Goal: Information Seeking & Learning: Learn about a topic

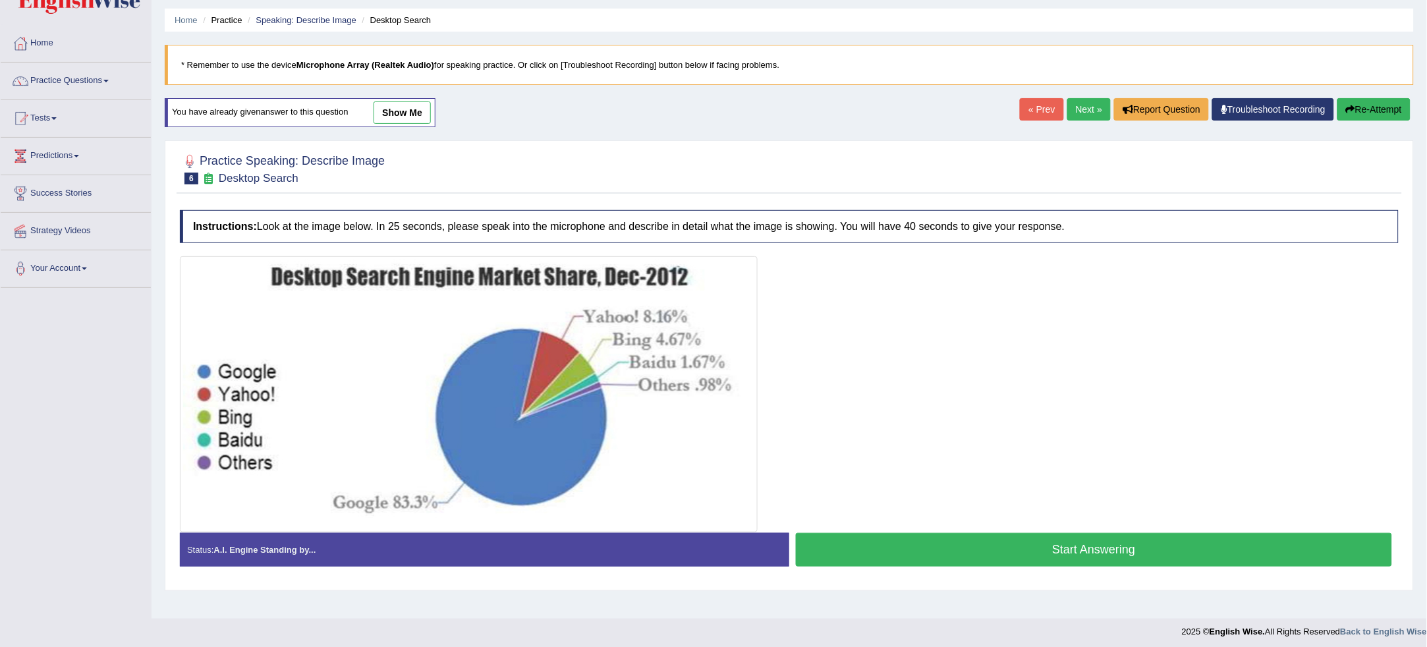
scroll to position [44, 0]
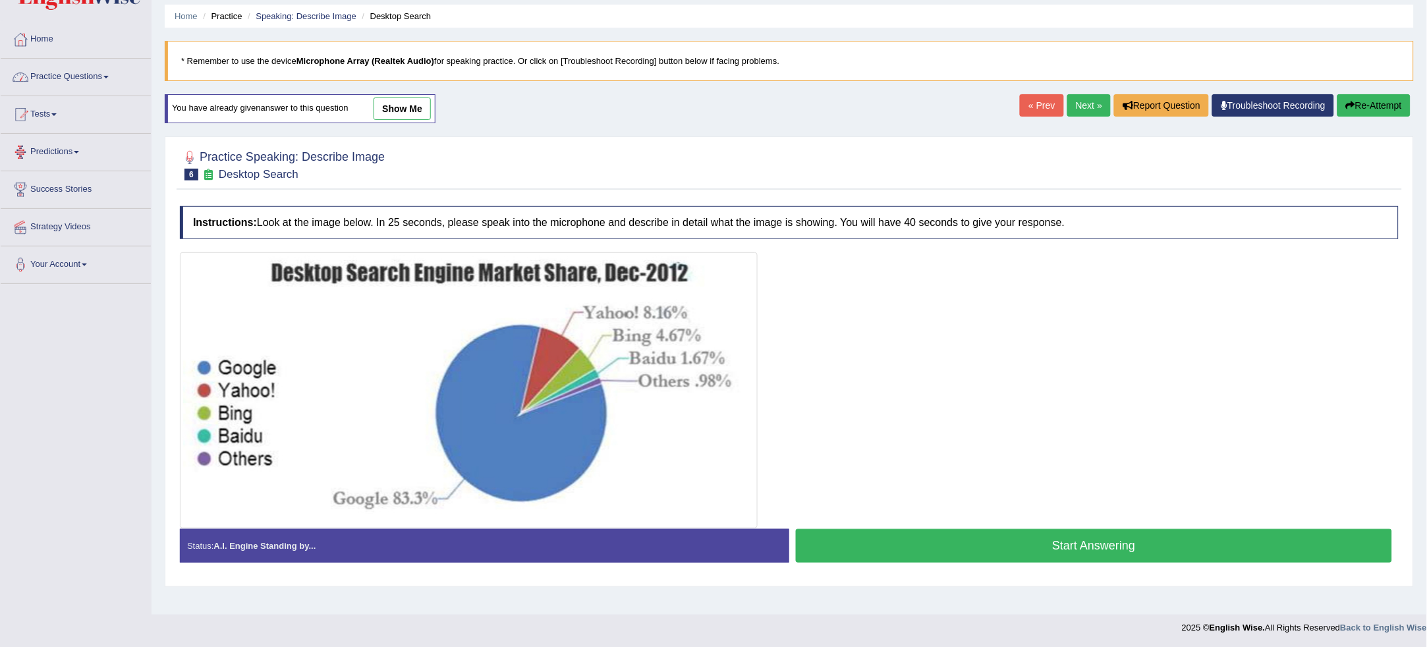
drag, startPoint x: 594, startPoint y: 434, endPoint x: 652, endPoint y: 448, distance: 59.6
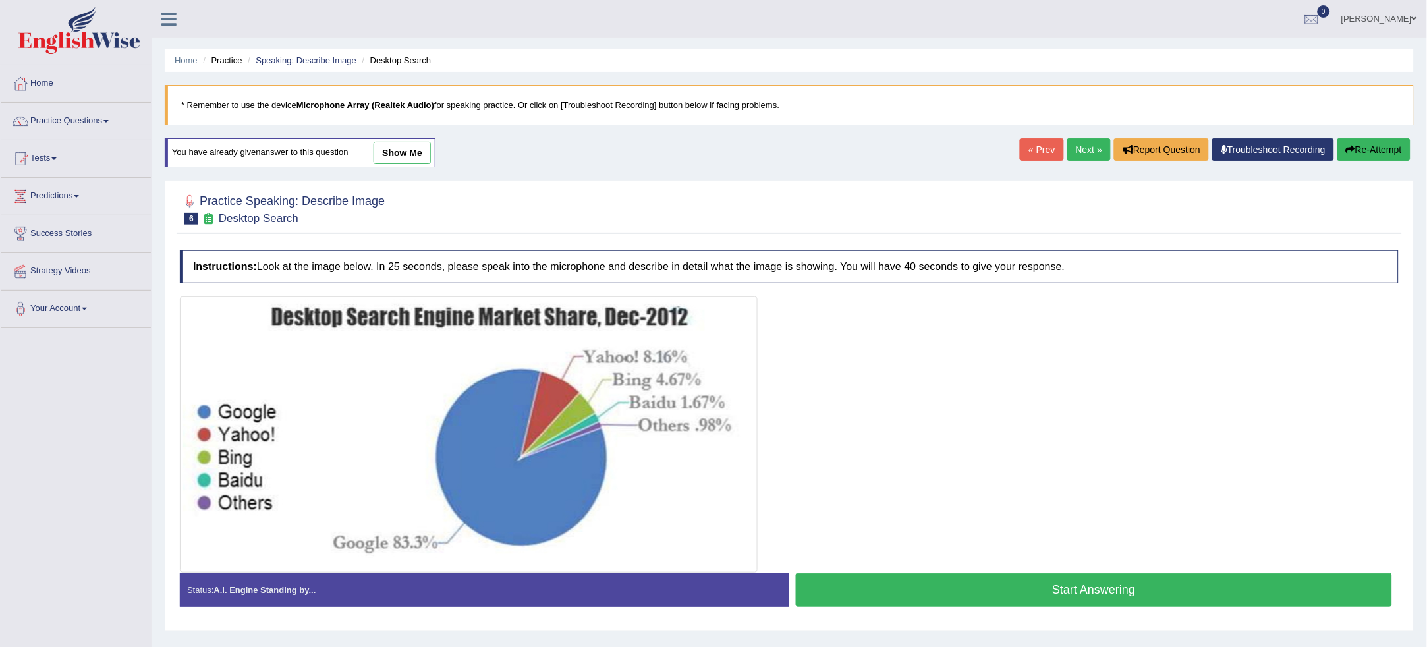
click at [1088, 154] on link "Next »" at bounding box center [1088, 149] width 43 height 22
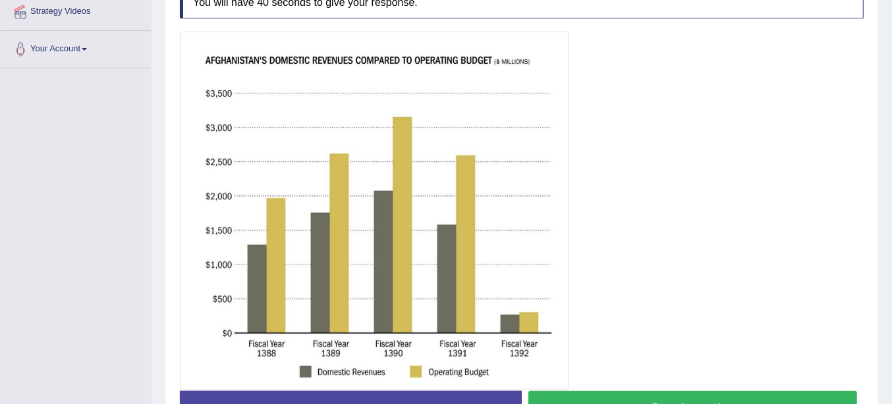
scroll to position [262, 0]
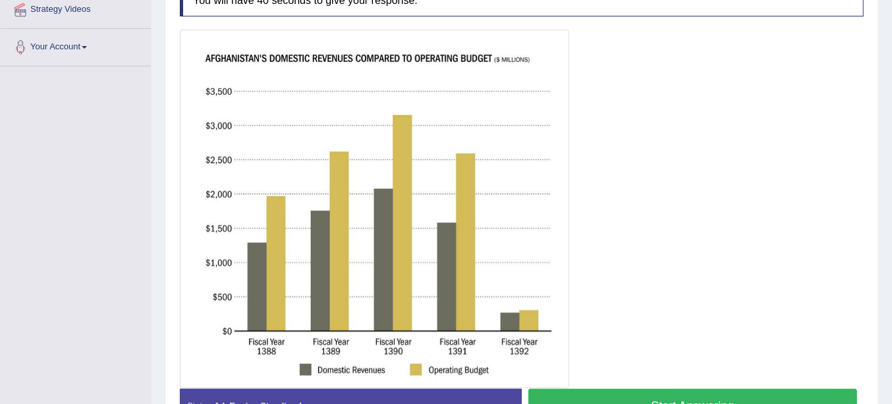
click at [699, 392] on button "Start Answering" at bounding box center [692, 406] width 329 height 34
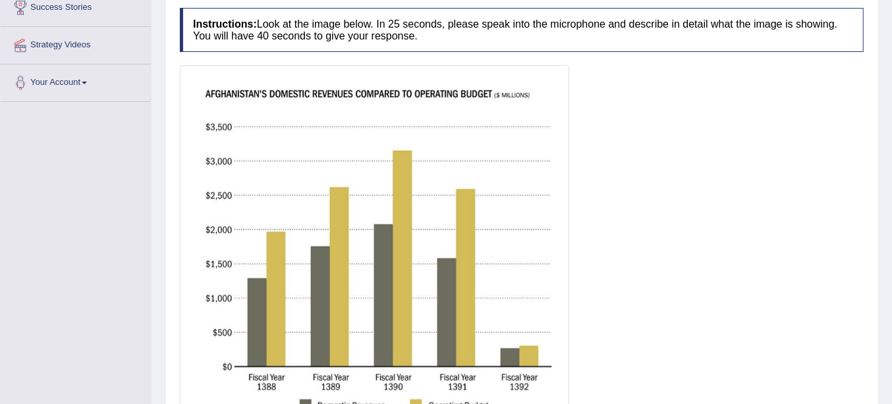
scroll to position [84, 0]
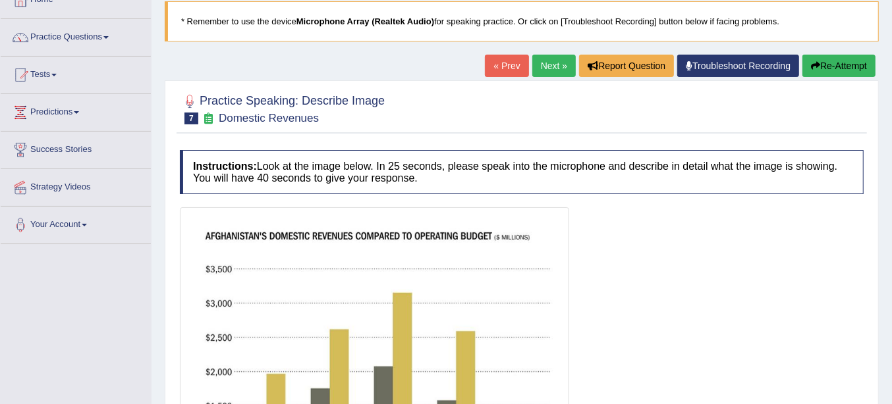
click at [815, 61] on icon "button" at bounding box center [815, 65] width 9 height 9
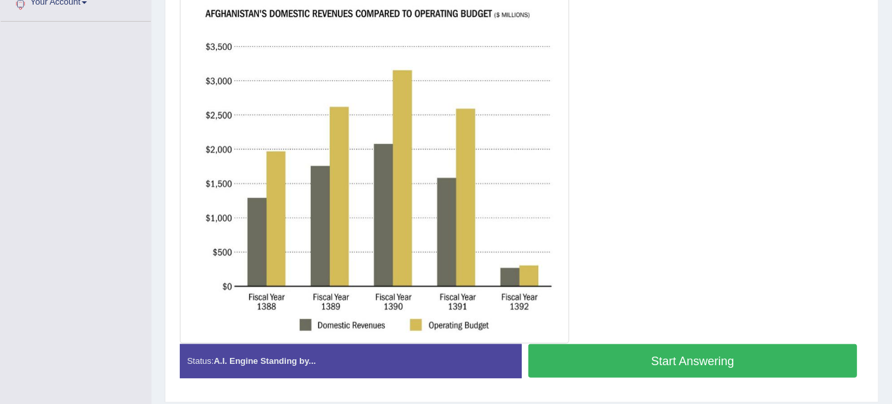
scroll to position [293, 0]
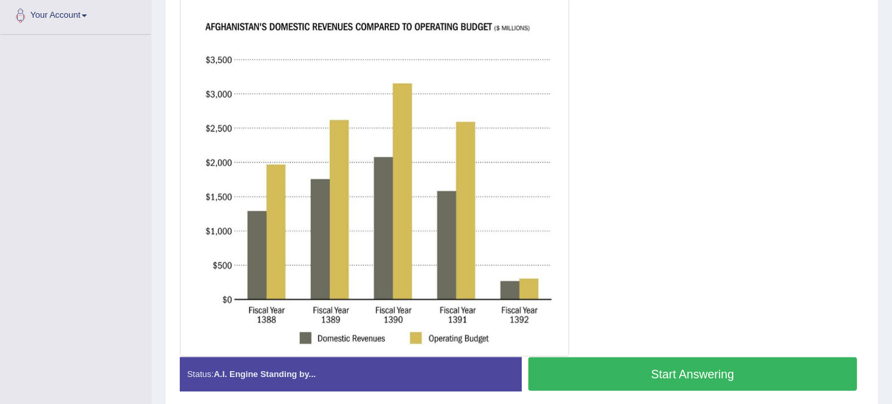
click at [795, 363] on button "Start Answering" at bounding box center [692, 375] width 329 height 34
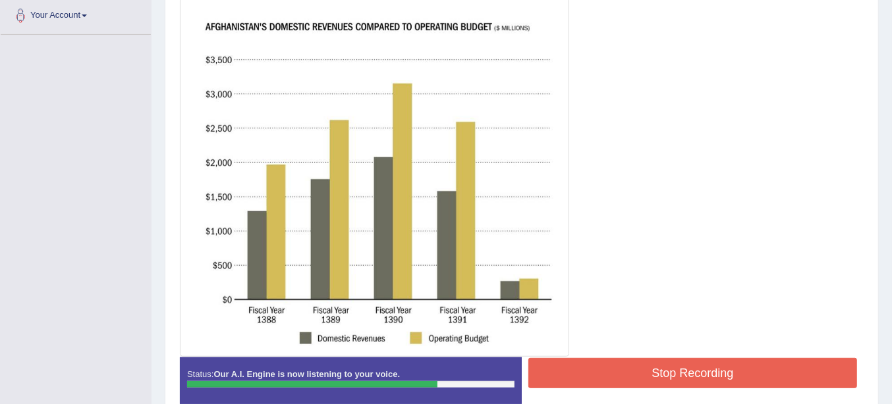
click at [792, 376] on button "Stop Recording" at bounding box center [692, 373] width 329 height 30
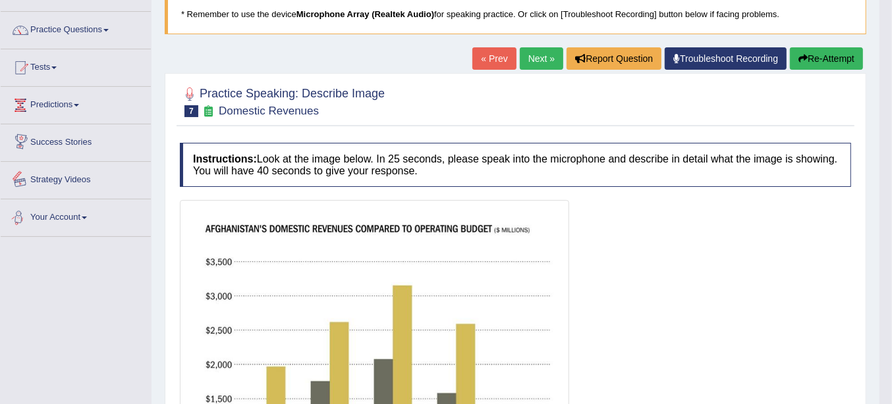
scroll to position [76, 0]
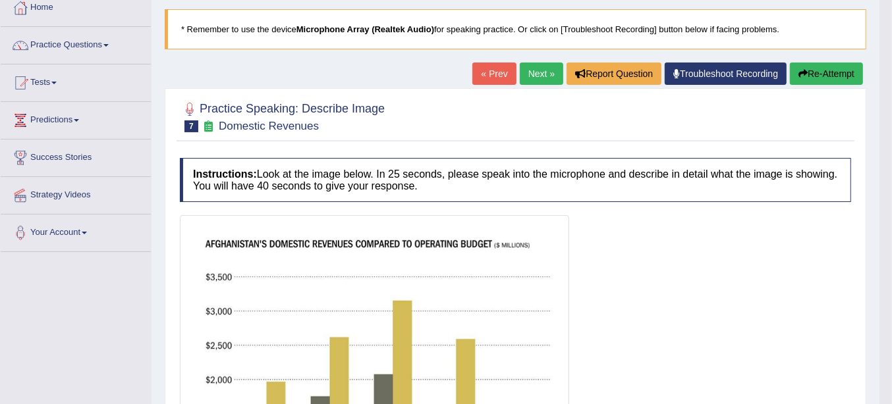
click at [794, 67] on button "Re-Attempt" at bounding box center [826, 74] width 73 height 22
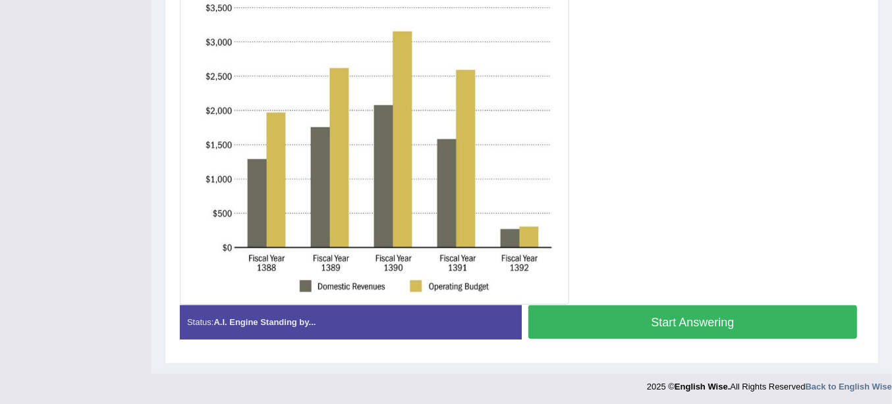
scroll to position [224, 0]
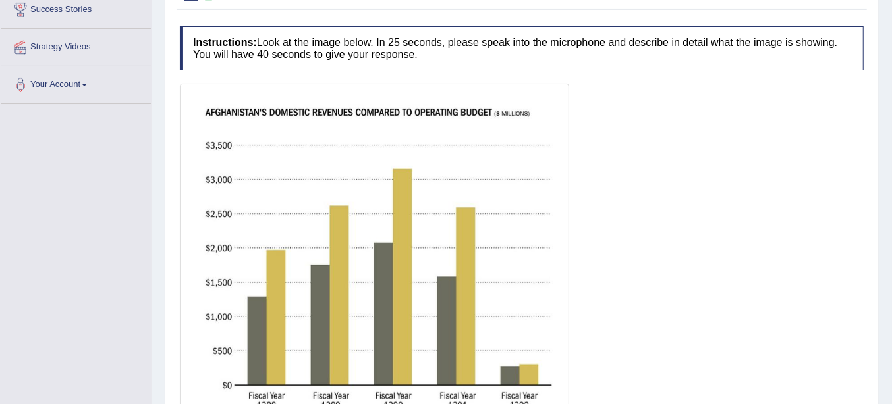
drag, startPoint x: 891, startPoint y: 169, endPoint x: 885, endPoint y: 196, distance: 27.7
click at [885, 196] on div "Home Practice Speaking: Describe Image Domestic Revenues * Remember to use the …" at bounding box center [522, 144] width 740 height 736
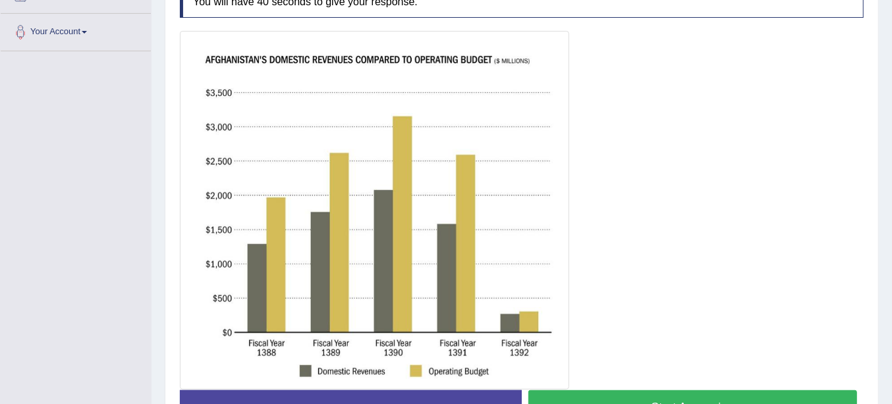
scroll to position [310, 0]
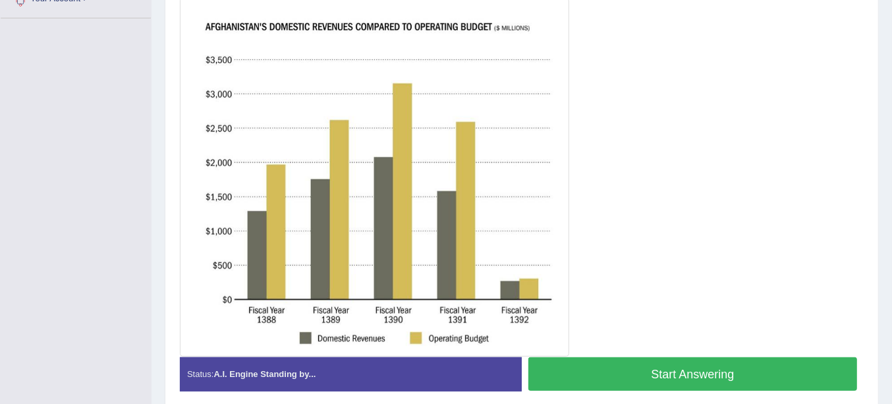
click at [676, 366] on button "Start Answering" at bounding box center [692, 375] width 329 height 34
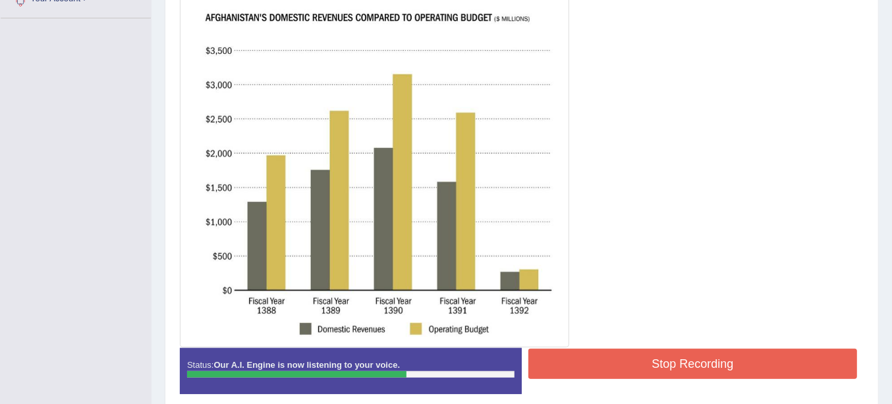
click at [706, 357] on button "Stop Recording" at bounding box center [692, 364] width 329 height 30
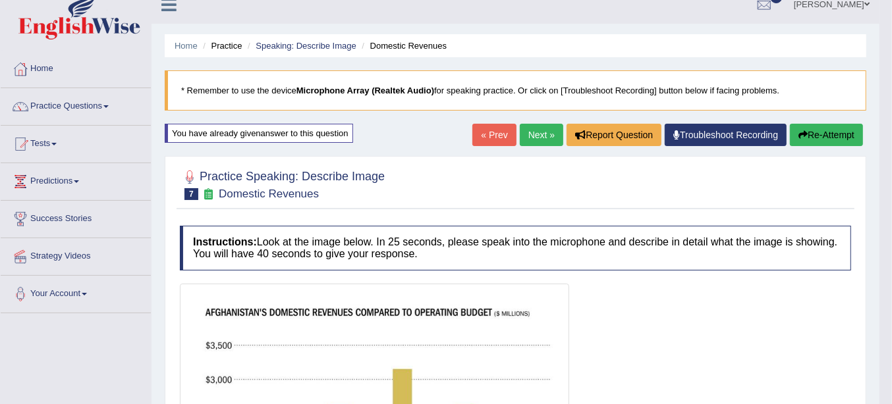
scroll to position [0, 0]
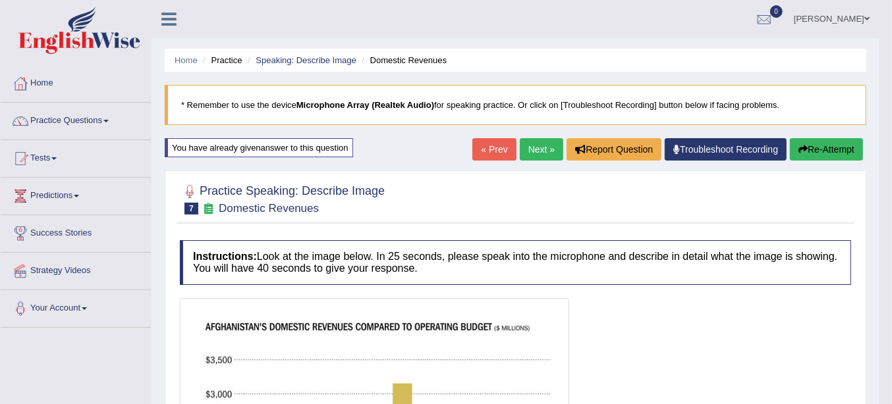
click at [849, 152] on button "Re-Attempt" at bounding box center [826, 149] width 73 height 22
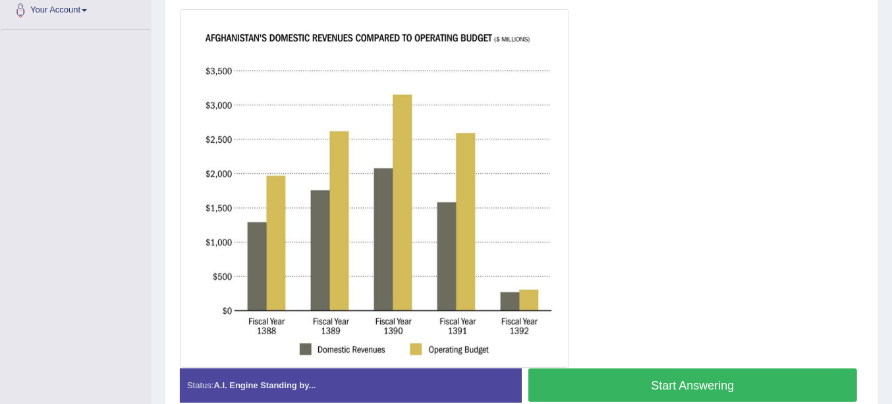
scroll to position [303, 0]
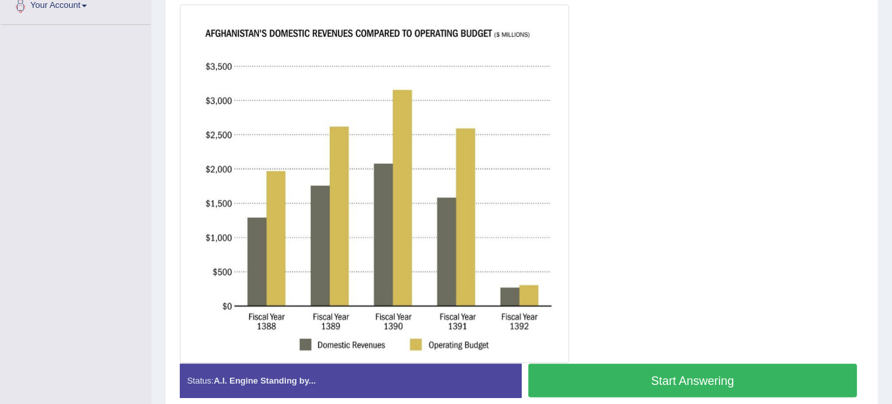
click at [623, 390] on button "Start Answering" at bounding box center [692, 381] width 329 height 34
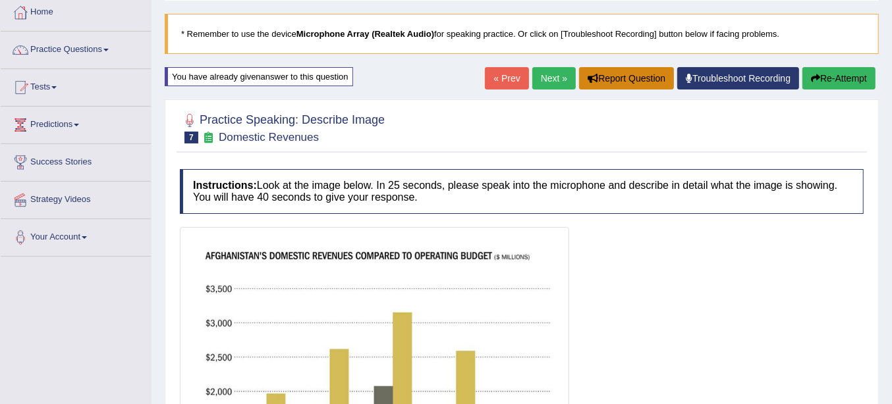
scroll to position [28, 0]
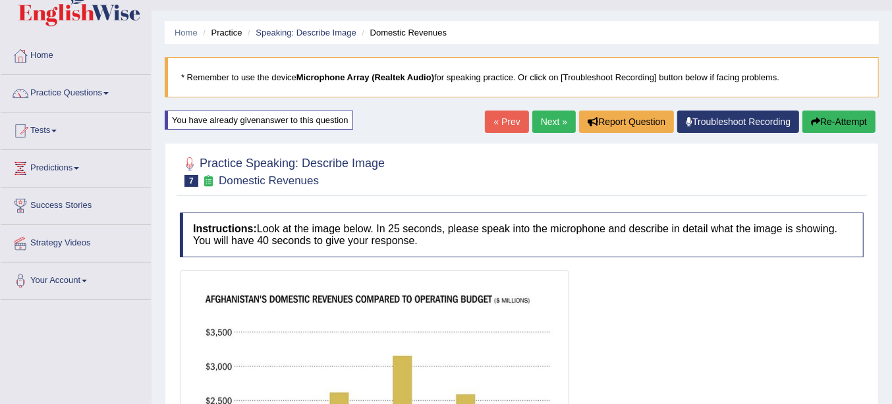
drag, startPoint x: 827, startPoint y: 123, endPoint x: 831, endPoint y: 129, distance: 7.7
click at [829, 124] on button "Re-Attempt" at bounding box center [838, 122] width 73 height 22
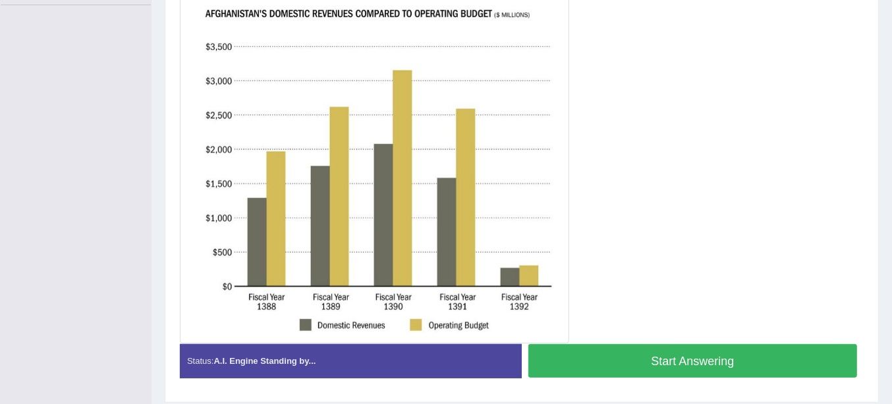
scroll to position [316, 0]
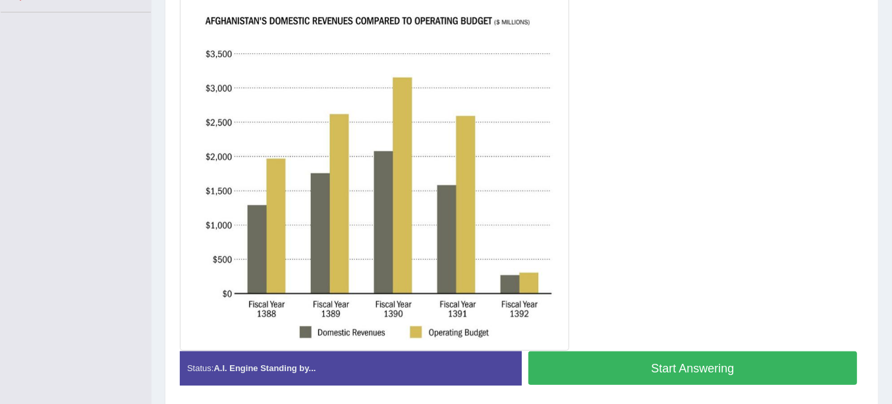
click at [707, 372] on button "Start Answering" at bounding box center [692, 369] width 329 height 34
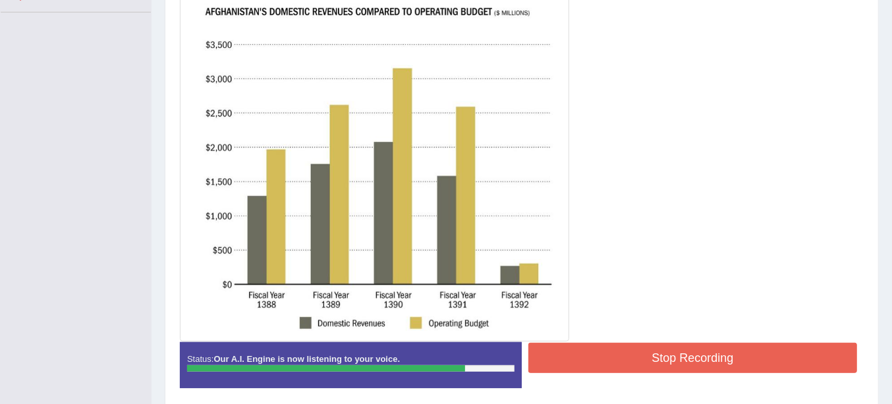
click at [707, 361] on button "Stop Recording" at bounding box center [692, 358] width 329 height 30
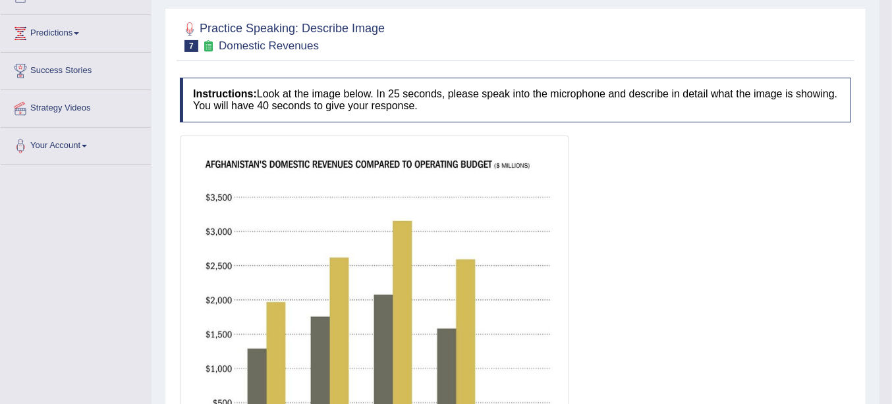
scroll to position [0, 0]
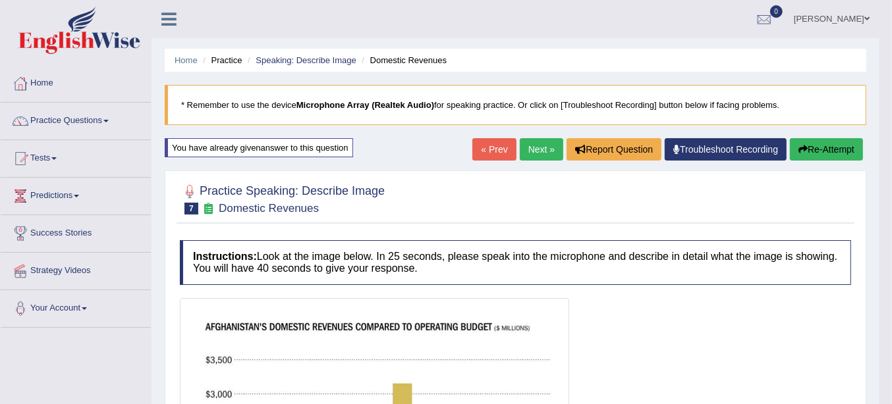
click at [860, 142] on button "Re-Attempt" at bounding box center [826, 149] width 73 height 22
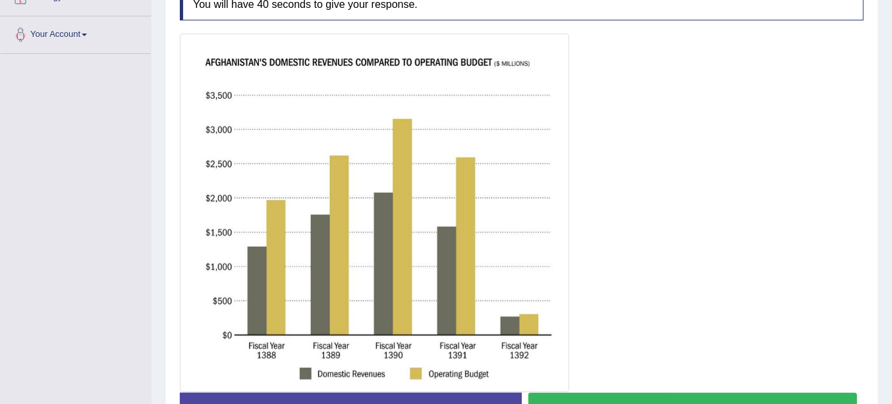
scroll to position [362, 0]
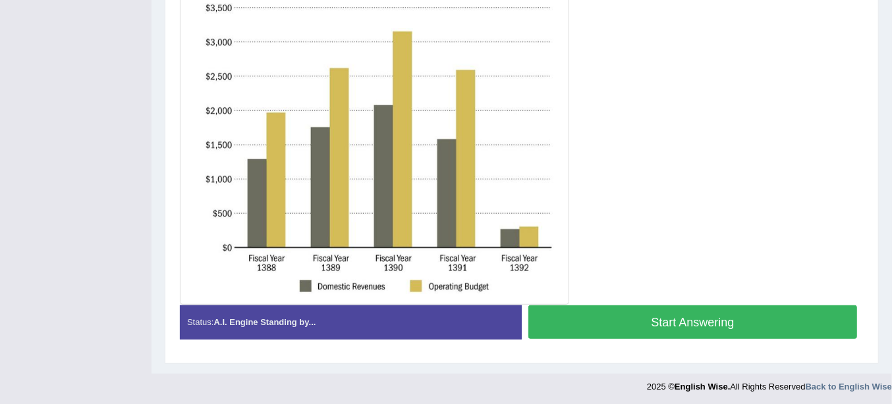
click at [785, 330] on button "Start Answering" at bounding box center [692, 323] width 329 height 34
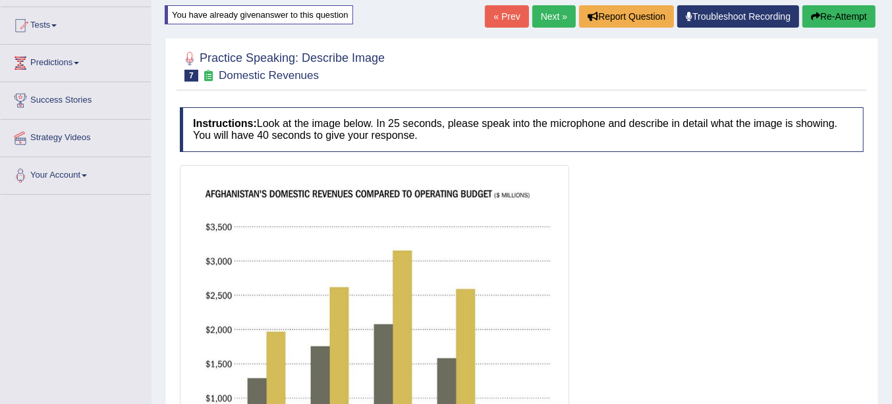
scroll to position [130, 0]
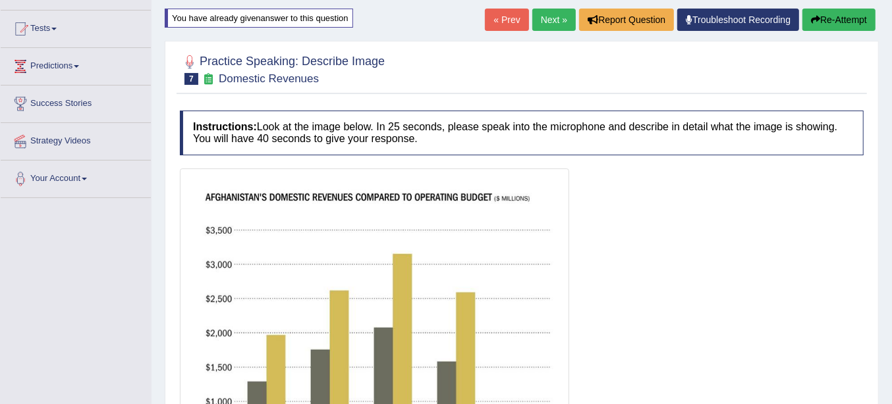
click at [860, 17] on button "Re-Attempt" at bounding box center [838, 20] width 73 height 22
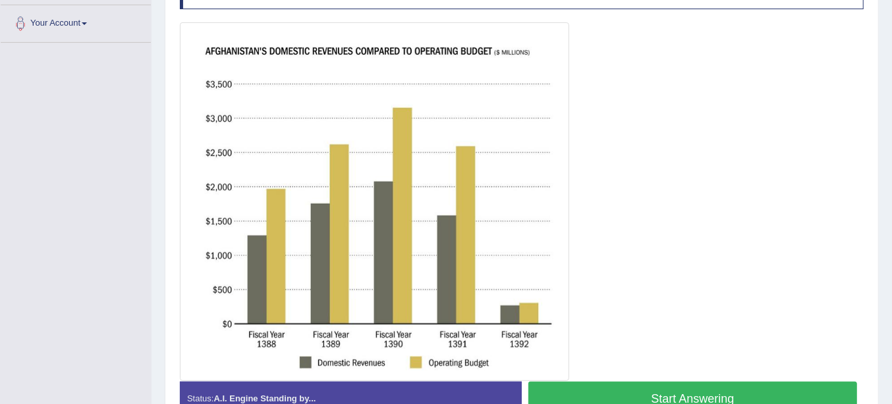
scroll to position [298, 0]
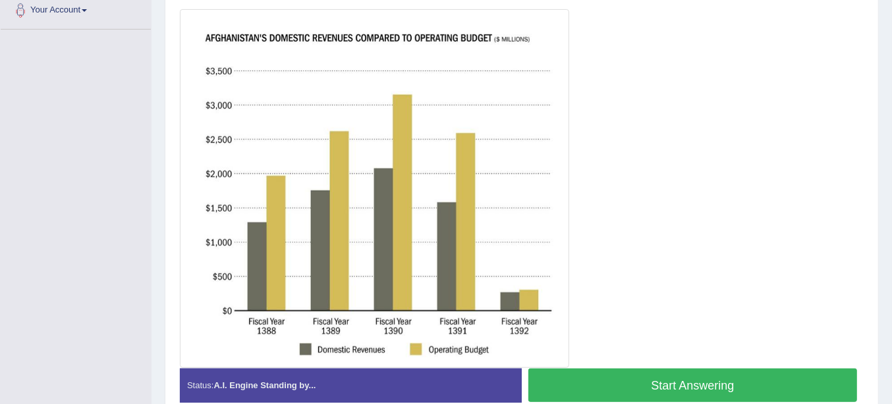
click at [742, 389] on button "Start Answering" at bounding box center [692, 386] width 329 height 34
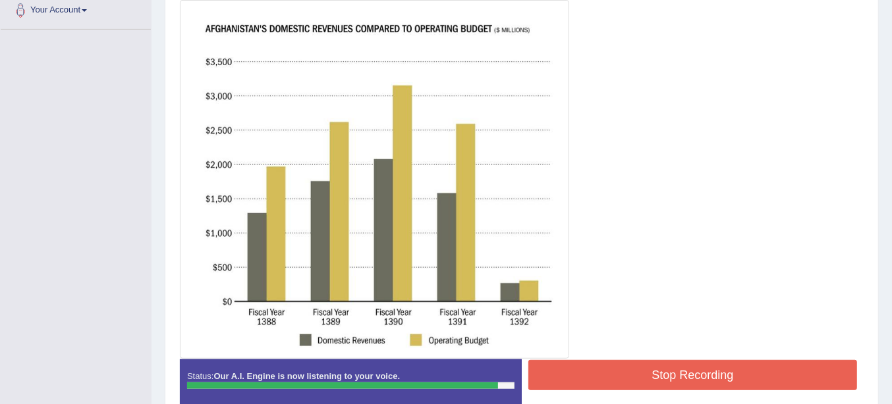
click at [746, 370] on button "Stop Recording" at bounding box center [692, 375] width 329 height 30
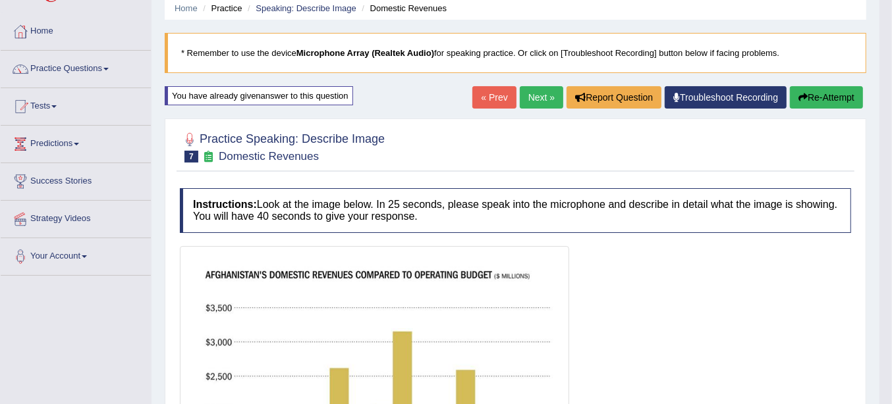
scroll to position [0, 0]
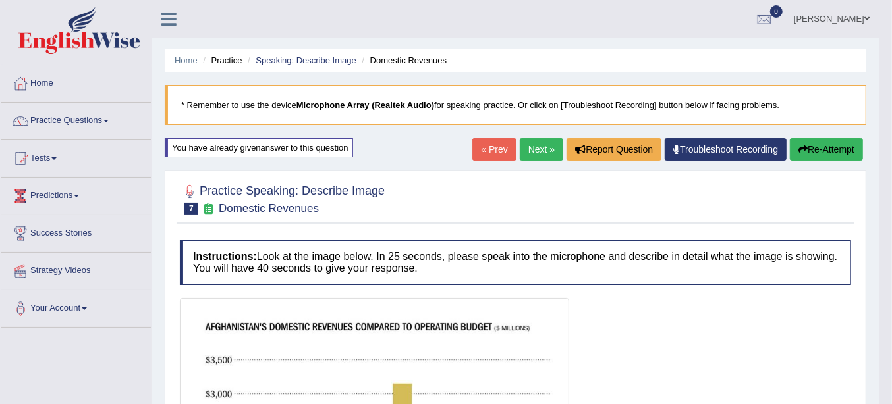
click at [833, 151] on button "Re-Attempt" at bounding box center [826, 149] width 73 height 22
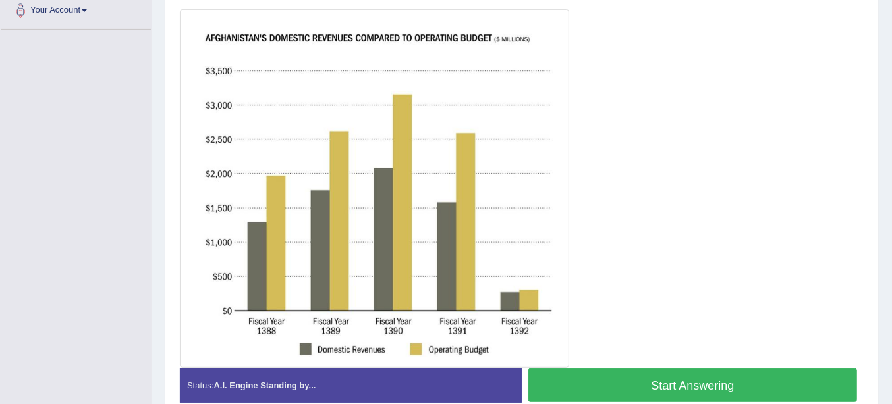
click at [669, 393] on button "Start Answering" at bounding box center [692, 386] width 329 height 34
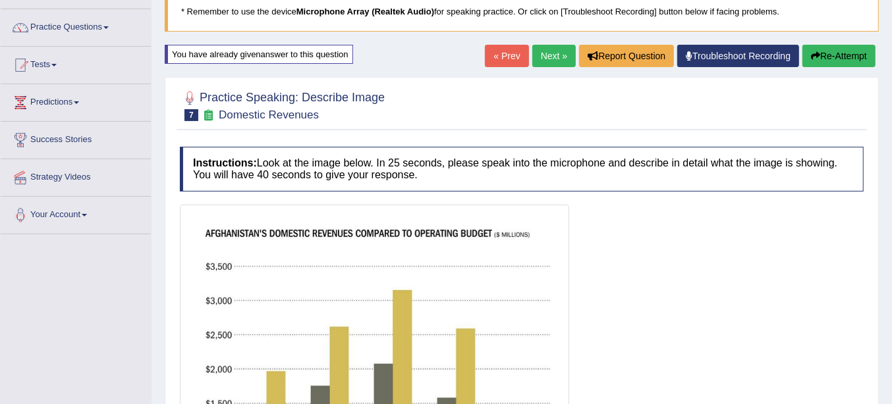
scroll to position [24, 0]
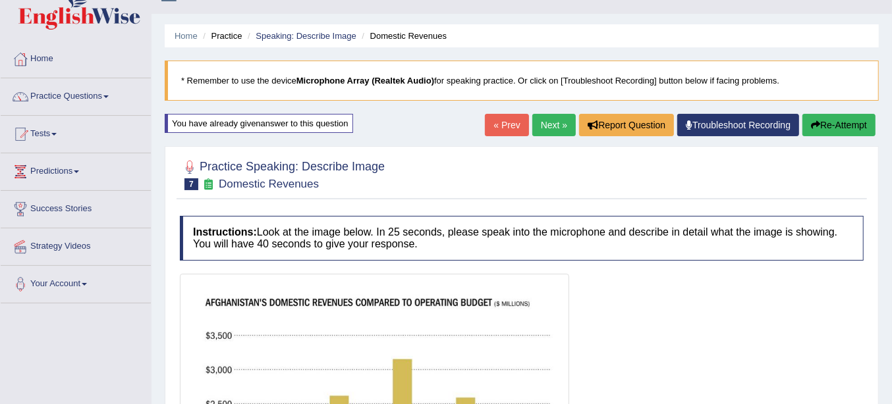
click at [827, 119] on button "Re-Attempt" at bounding box center [838, 125] width 73 height 22
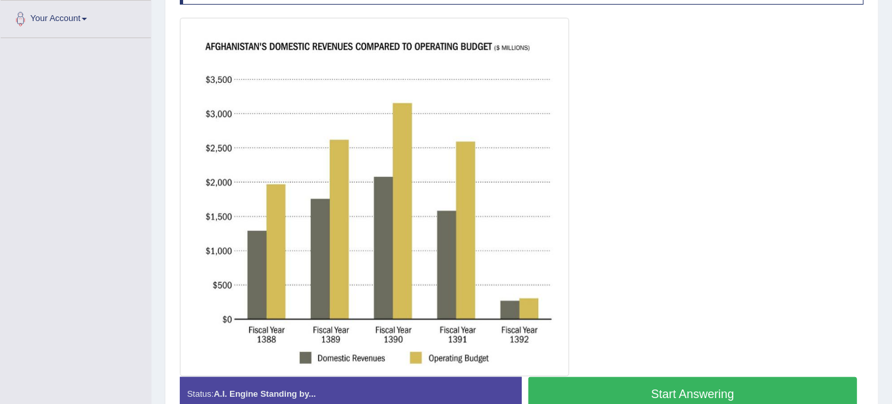
scroll to position [291, 0]
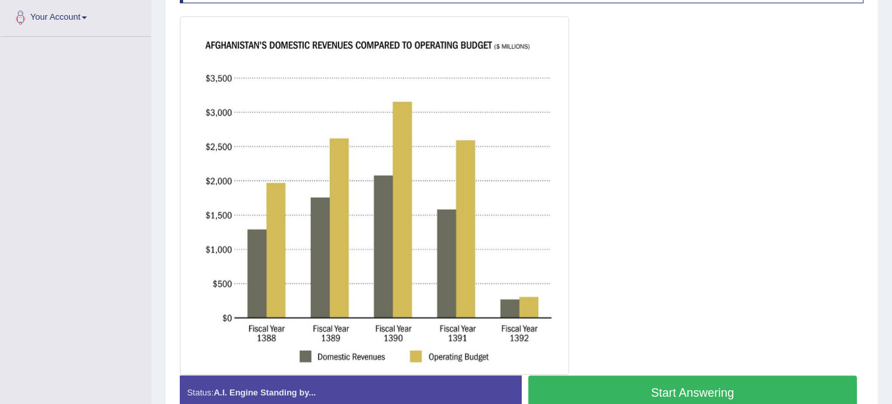
click at [633, 393] on button "Start Answering" at bounding box center [692, 393] width 329 height 34
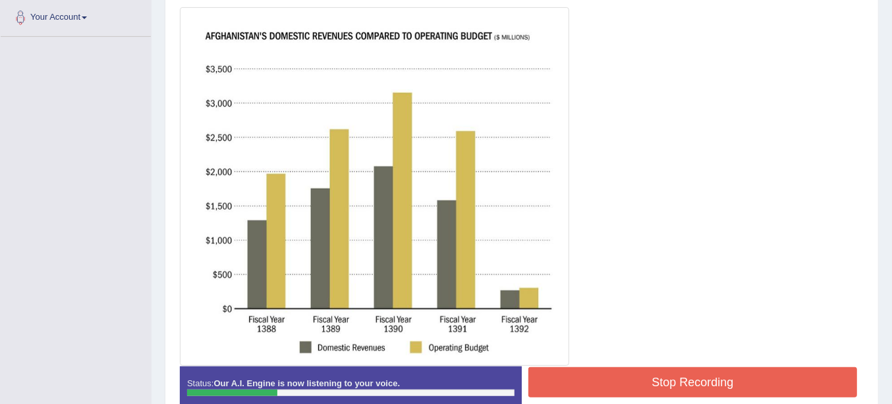
click at [749, 384] on button "Stop Recording" at bounding box center [692, 383] width 329 height 30
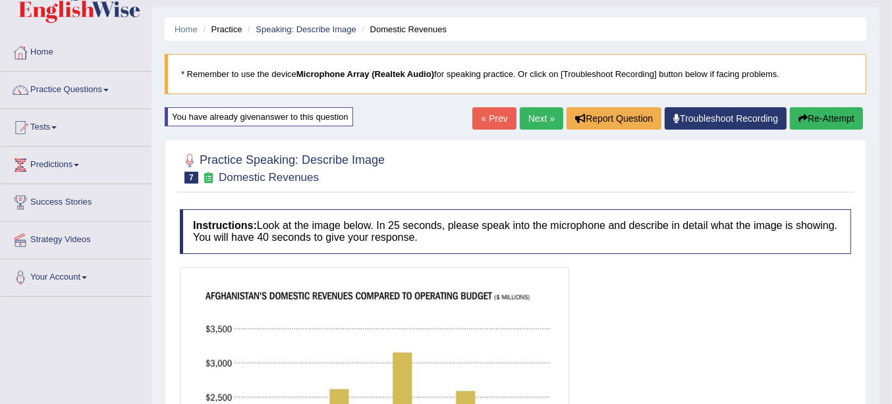
scroll to position [16, 0]
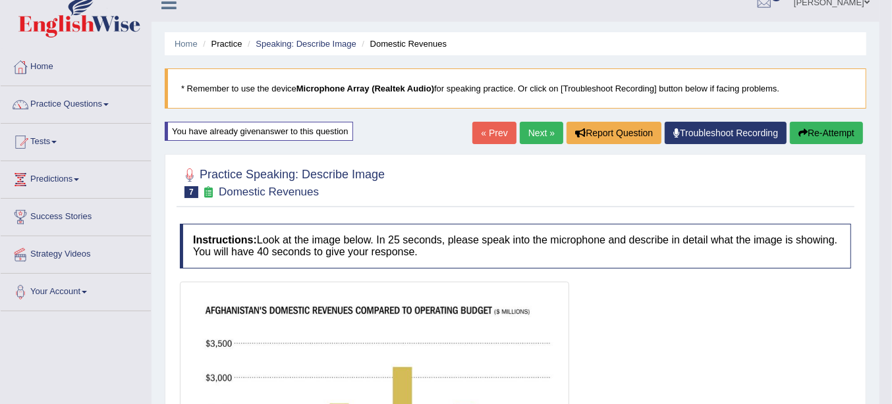
click at [850, 143] on div "« Prev Next » Report Question Troubleshoot Recording Re-Attempt" at bounding box center [669, 135] width 394 height 26
click at [821, 132] on button "Re-Attempt" at bounding box center [826, 133] width 73 height 22
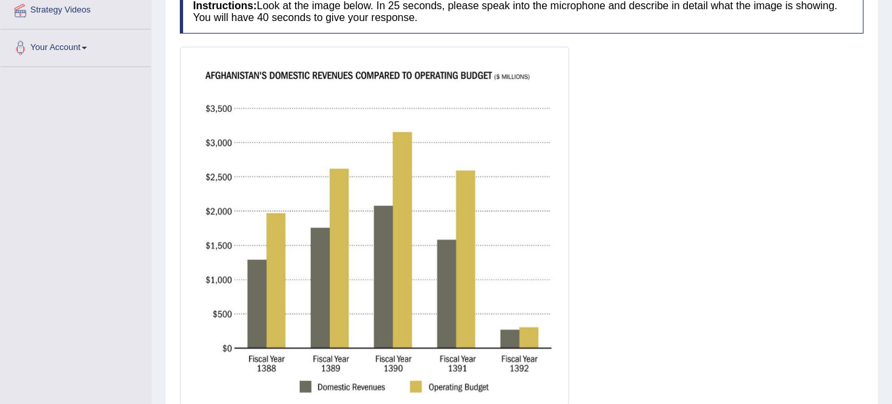
scroll to position [287, 0]
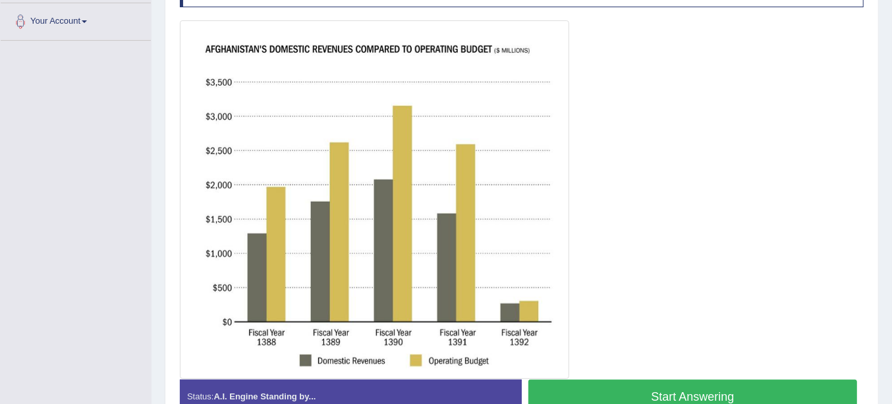
click at [665, 380] on button "Start Answering" at bounding box center [692, 397] width 329 height 34
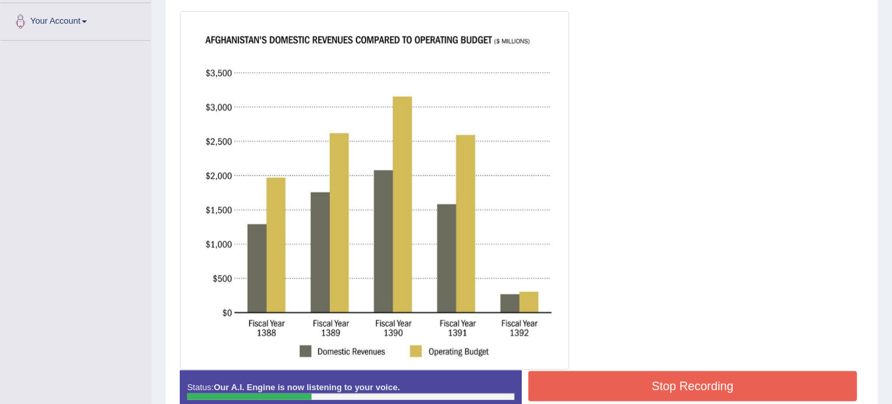
click at [665, 379] on button "Stop Recording" at bounding box center [692, 387] width 329 height 30
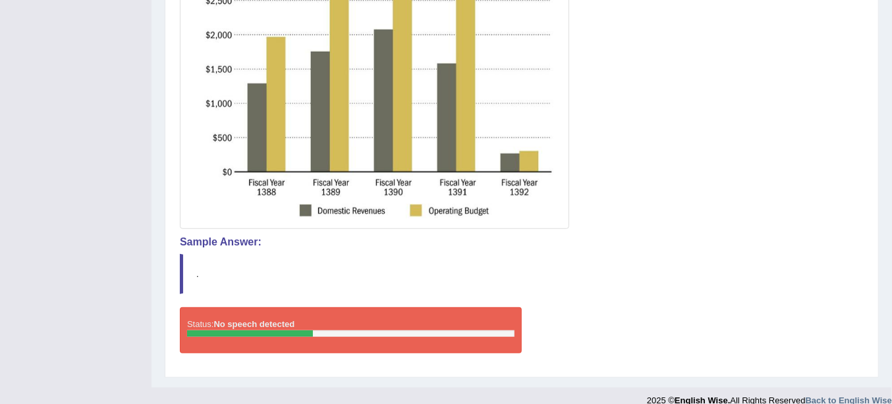
scroll to position [443, 0]
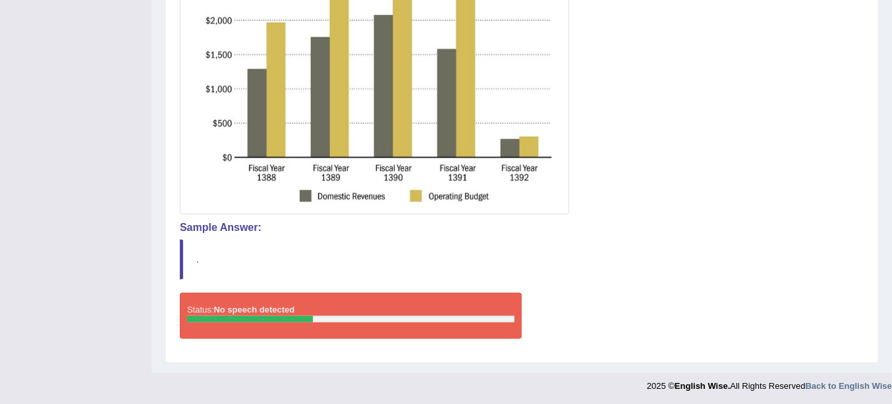
click at [498, 326] on div "Status: No speech detected" at bounding box center [351, 316] width 342 height 46
click at [511, 308] on div "Status: No speech detected" at bounding box center [351, 316] width 342 height 46
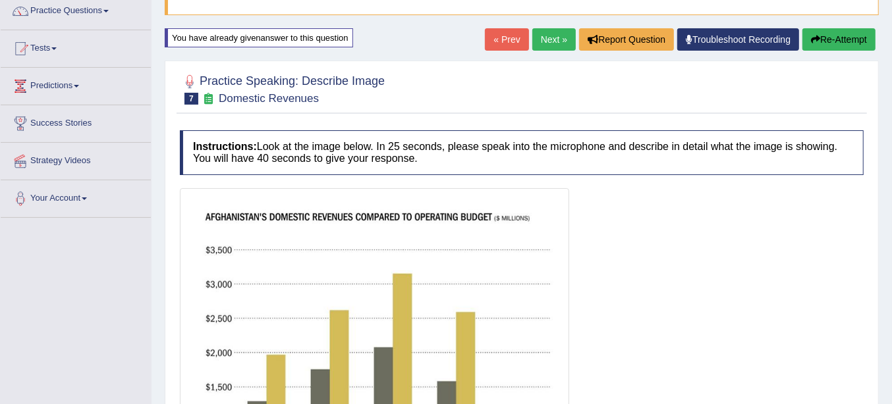
scroll to position [31, 0]
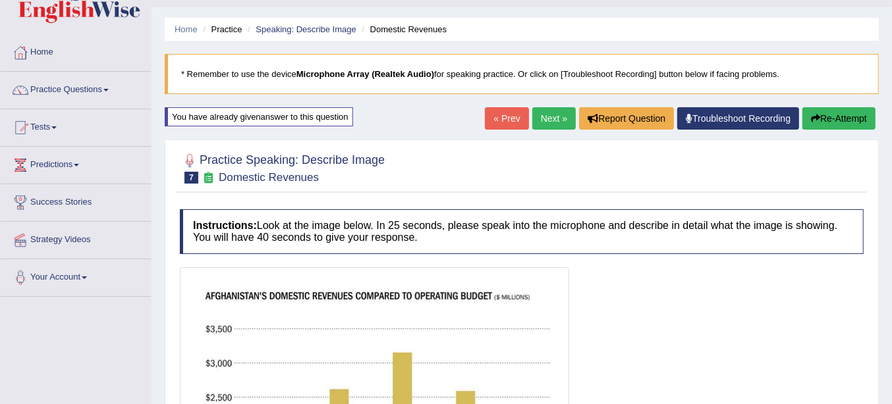
click at [824, 116] on button "Re-Attempt" at bounding box center [838, 118] width 73 height 22
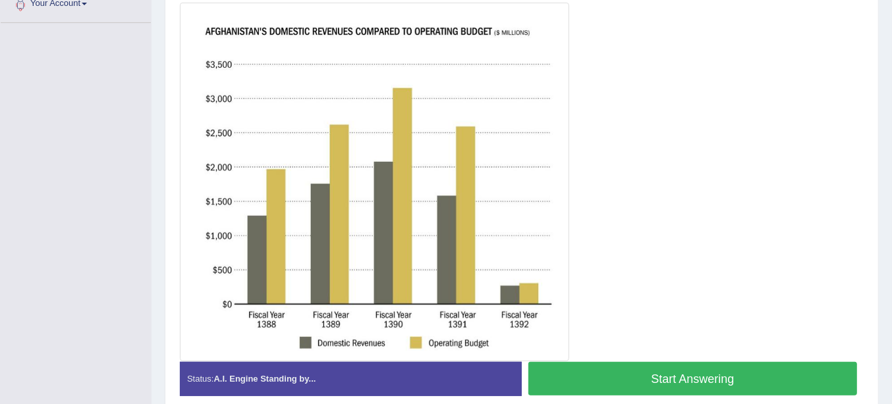
click at [796, 391] on button "Start Answering" at bounding box center [692, 379] width 329 height 34
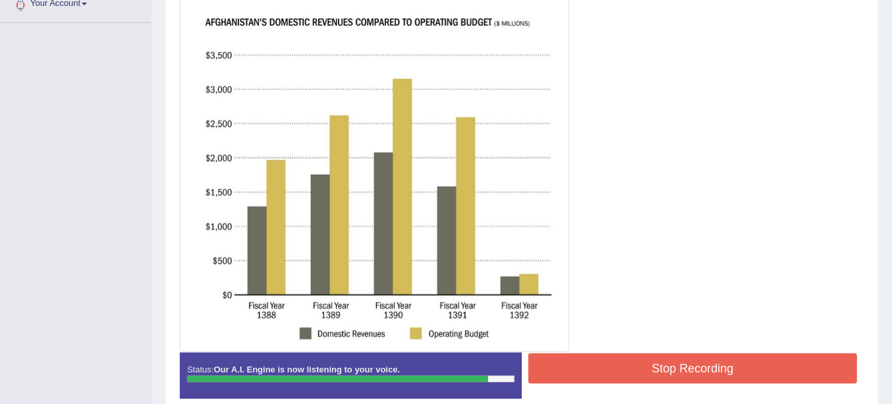
click at [821, 355] on button "Stop Recording" at bounding box center [692, 369] width 329 height 30
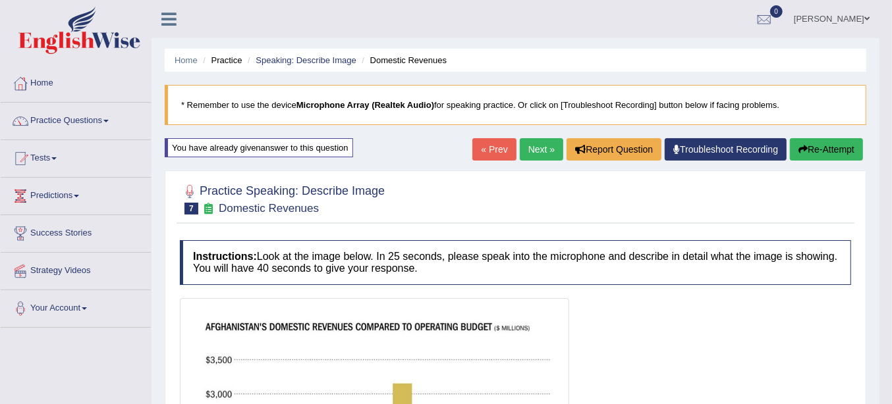
click at [860, 148] on button "Re-Attempt" at bounding box center [826, 149] width 73 height 22
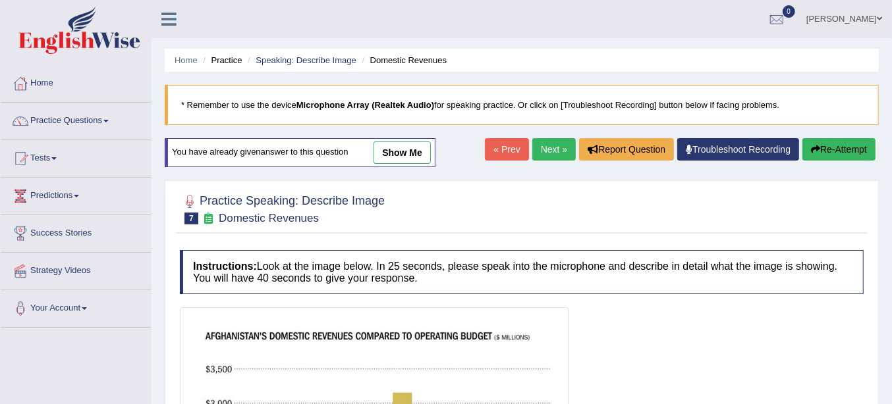
click at [551, 140] on link "Next »" at bounding box center [553, 149] width 43 height 22
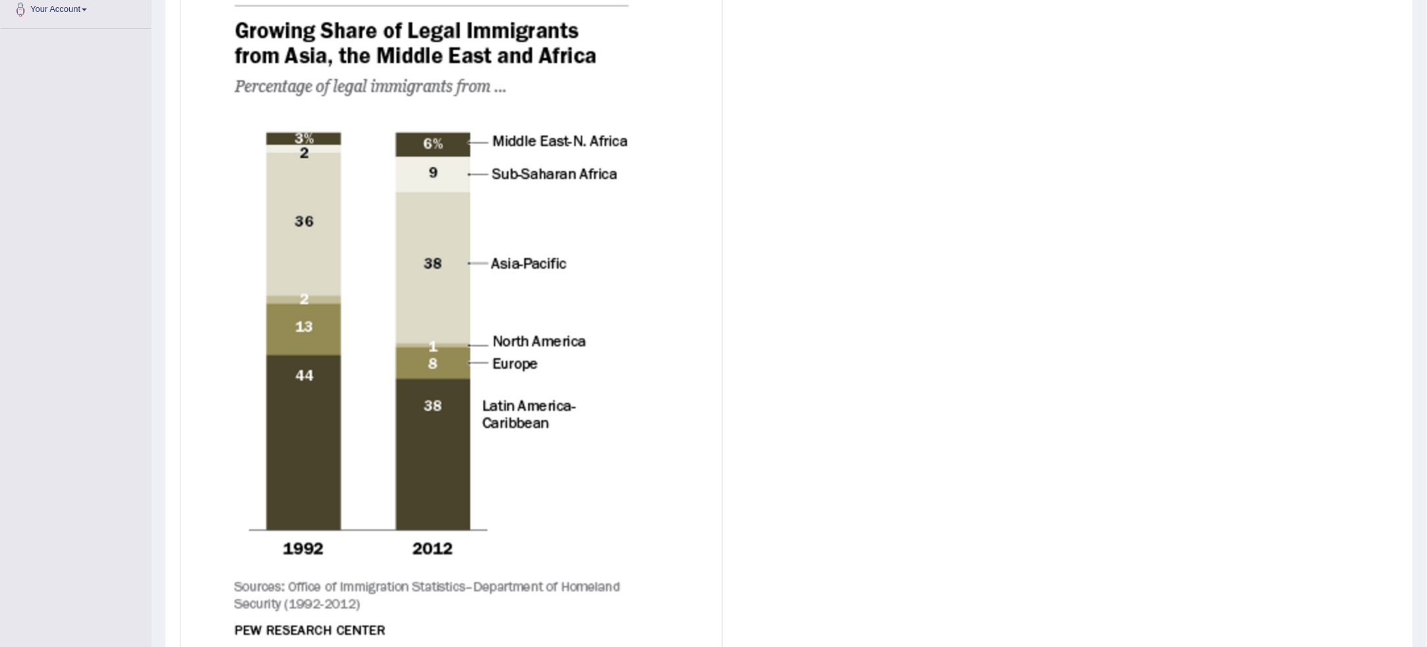
scroll to position [295, 0]
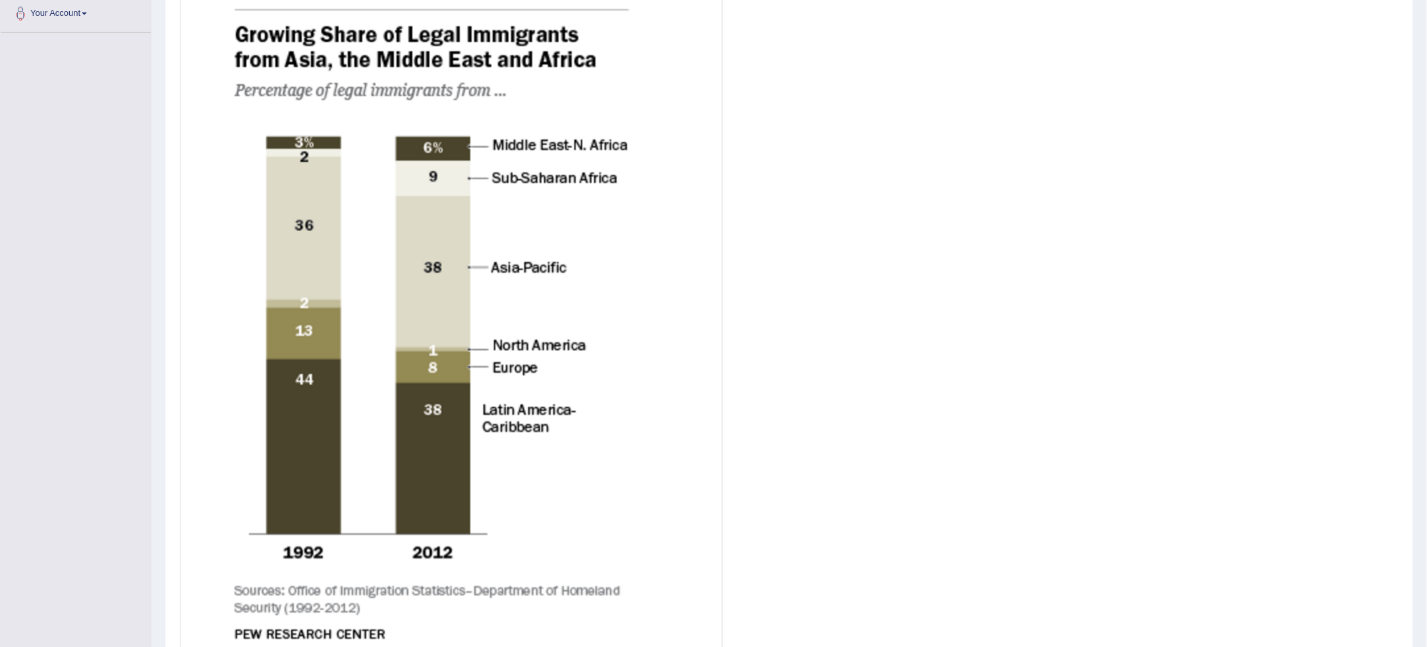
drag, startPoint x: 1358, startPoint y: 441, endPoint x: 1369, endPoint y: 451, distance: 14.4
click at [891, 404] on div at bounding box center [789, 336] width 1219 height 702
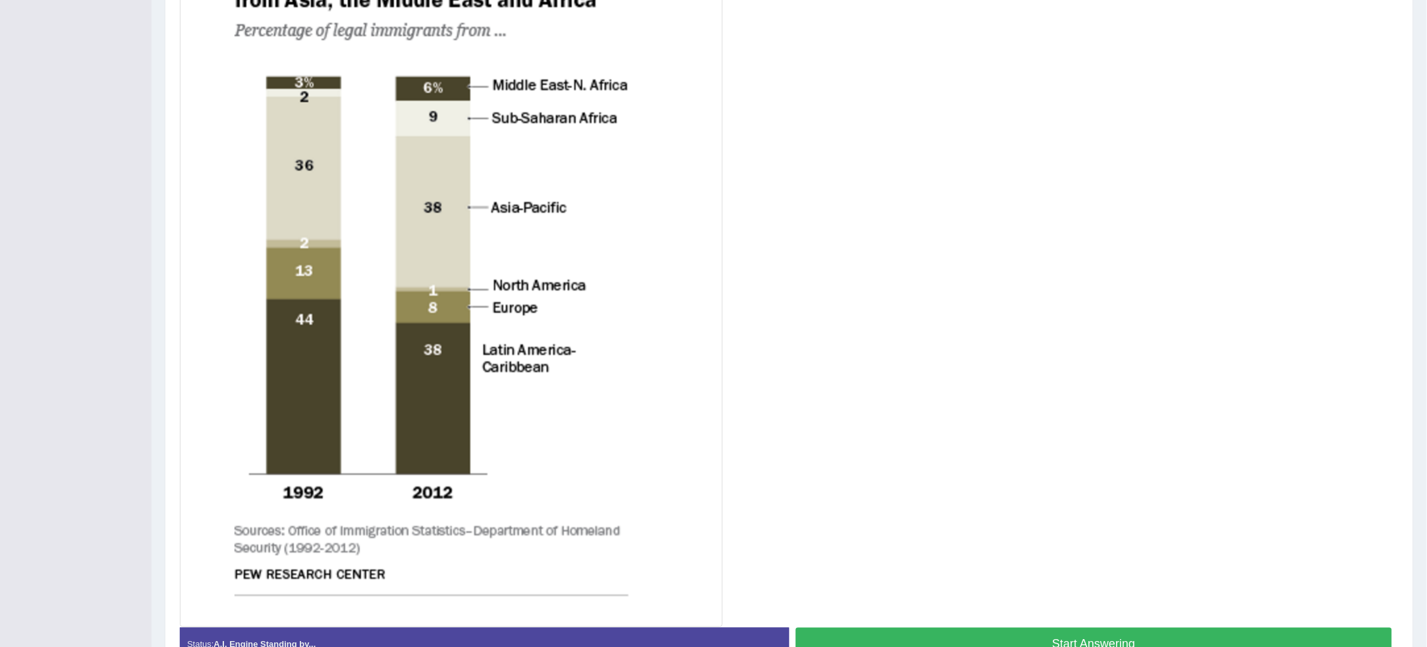
scroll to position [417, 0]
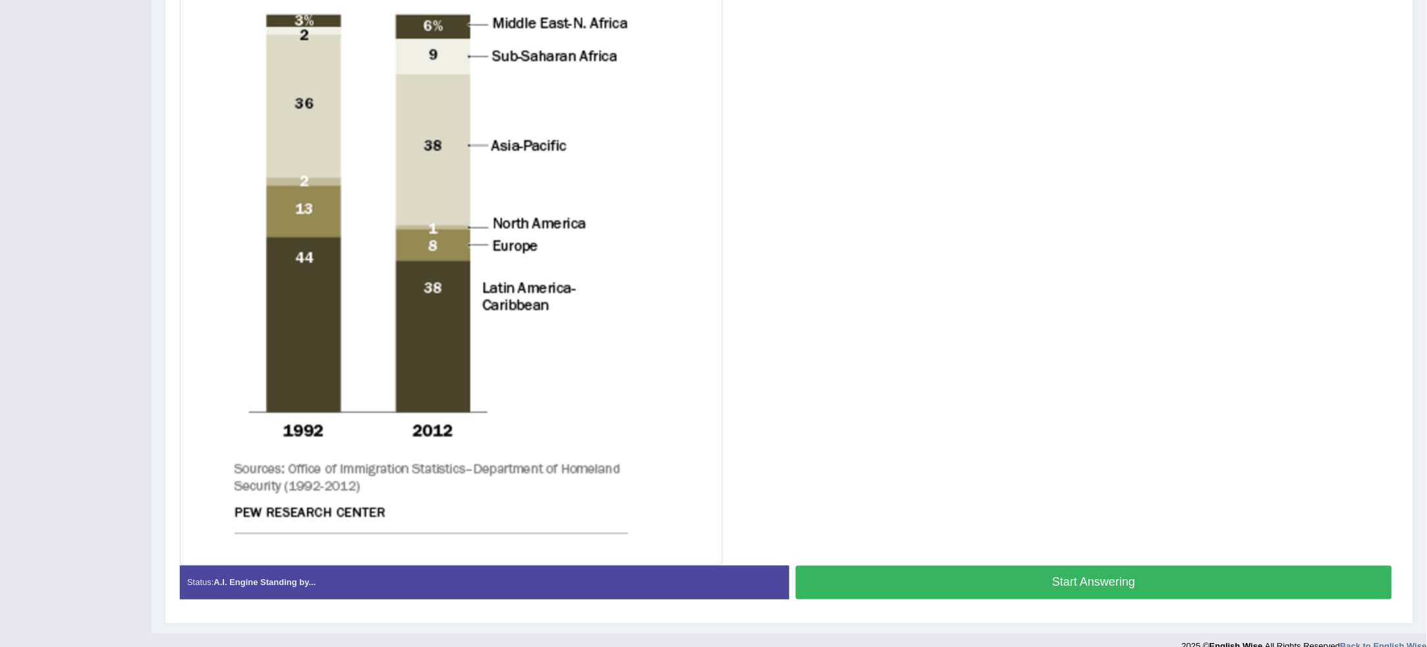
click at [891, 404] on button "Start Answering" at bounding box center [1094, 583] width 596 height 34
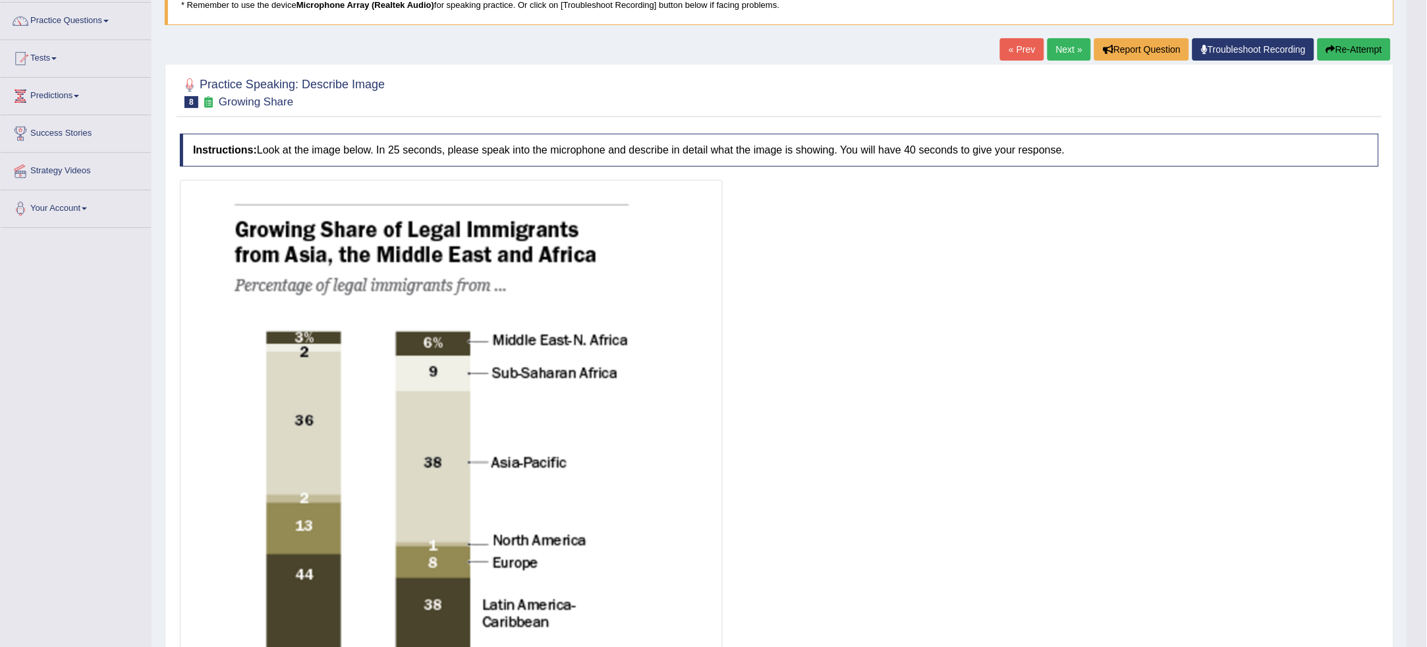
scroll to position [58, 0]
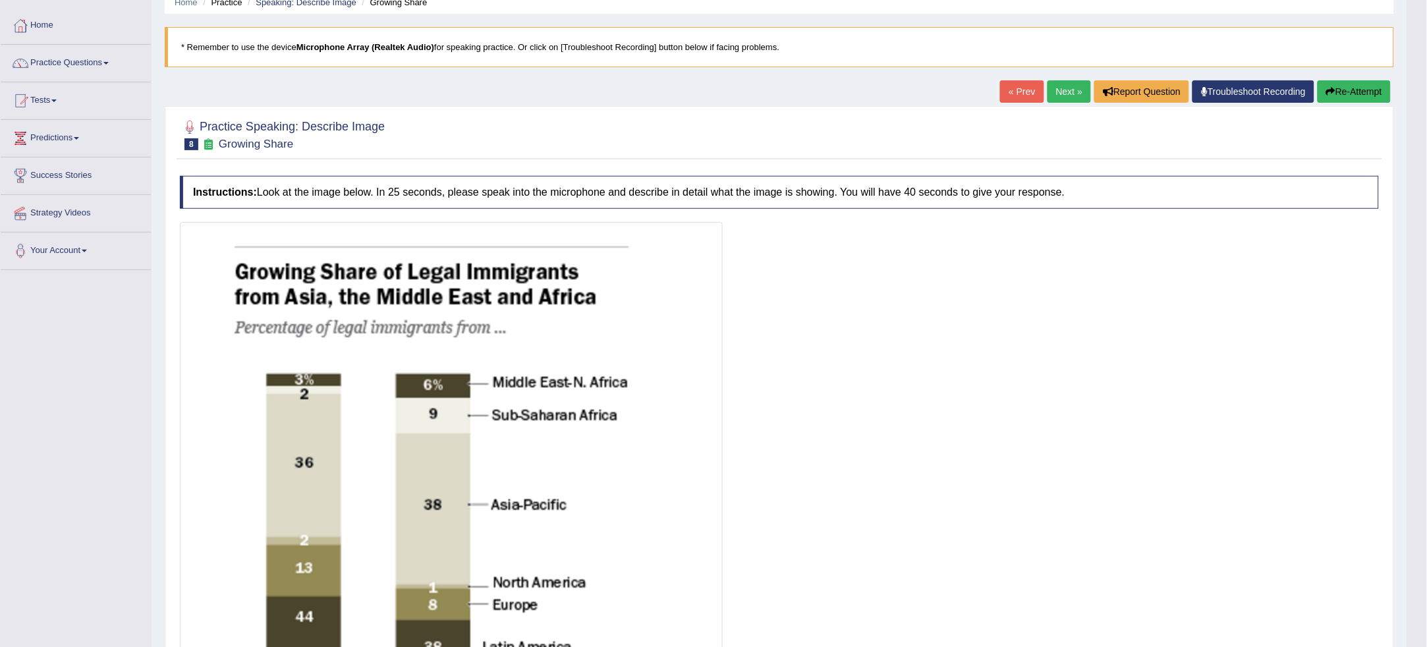
click at [891, 96] on button "Re-Attempt" at bounding box center [1353, 91] width 73 height 22
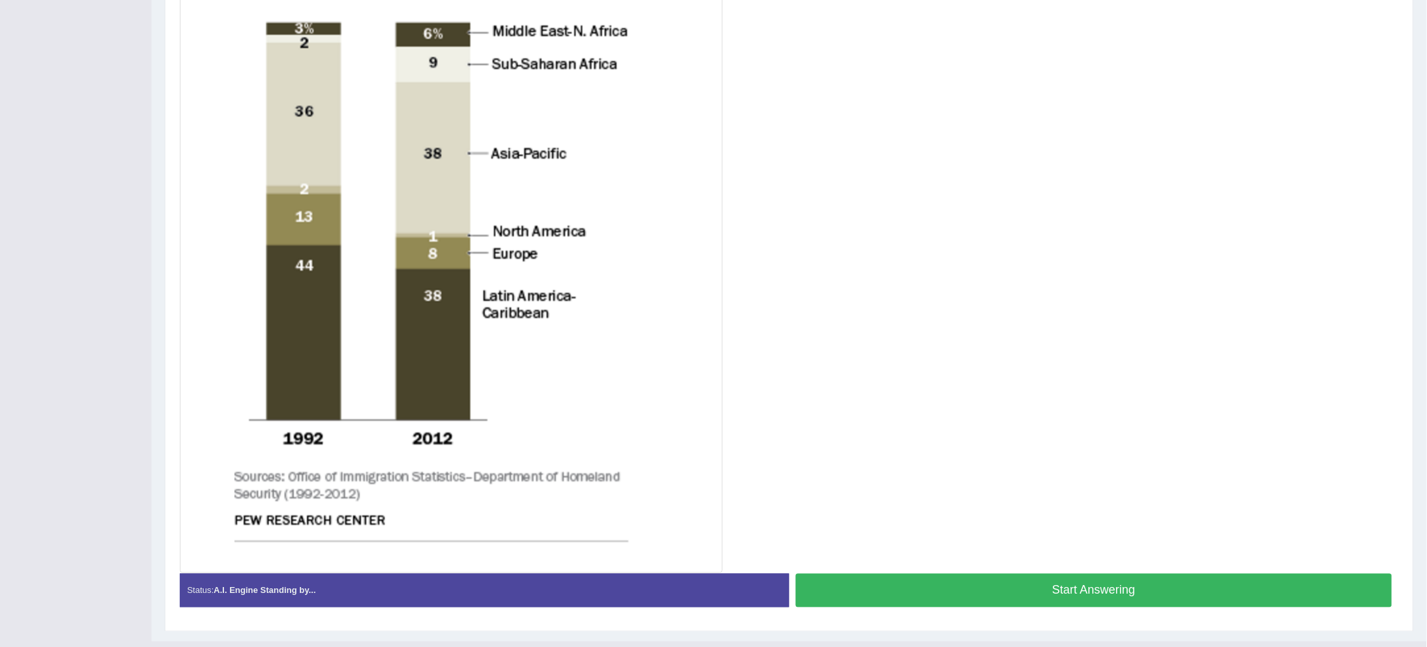
scroll to position [454, 0]
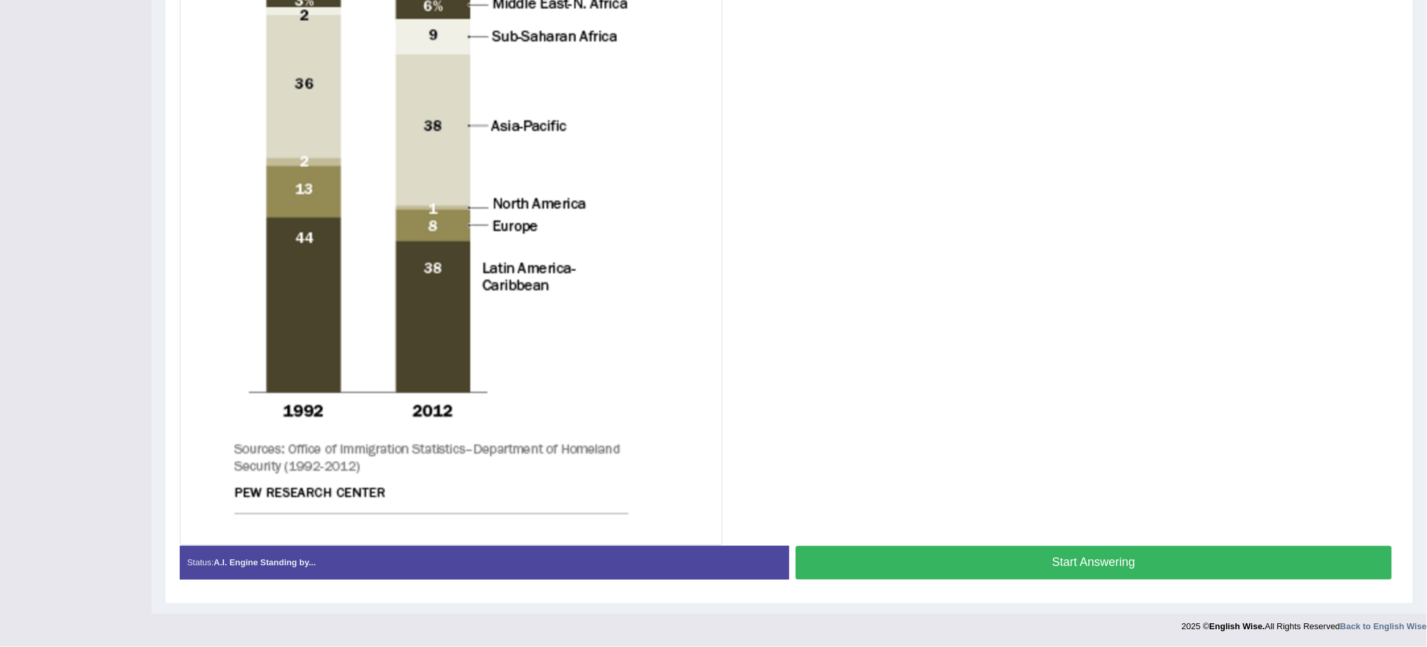
click at [1236, 563] on button "Start Answering" at bounding box center [1094, 563] width 596 height 34
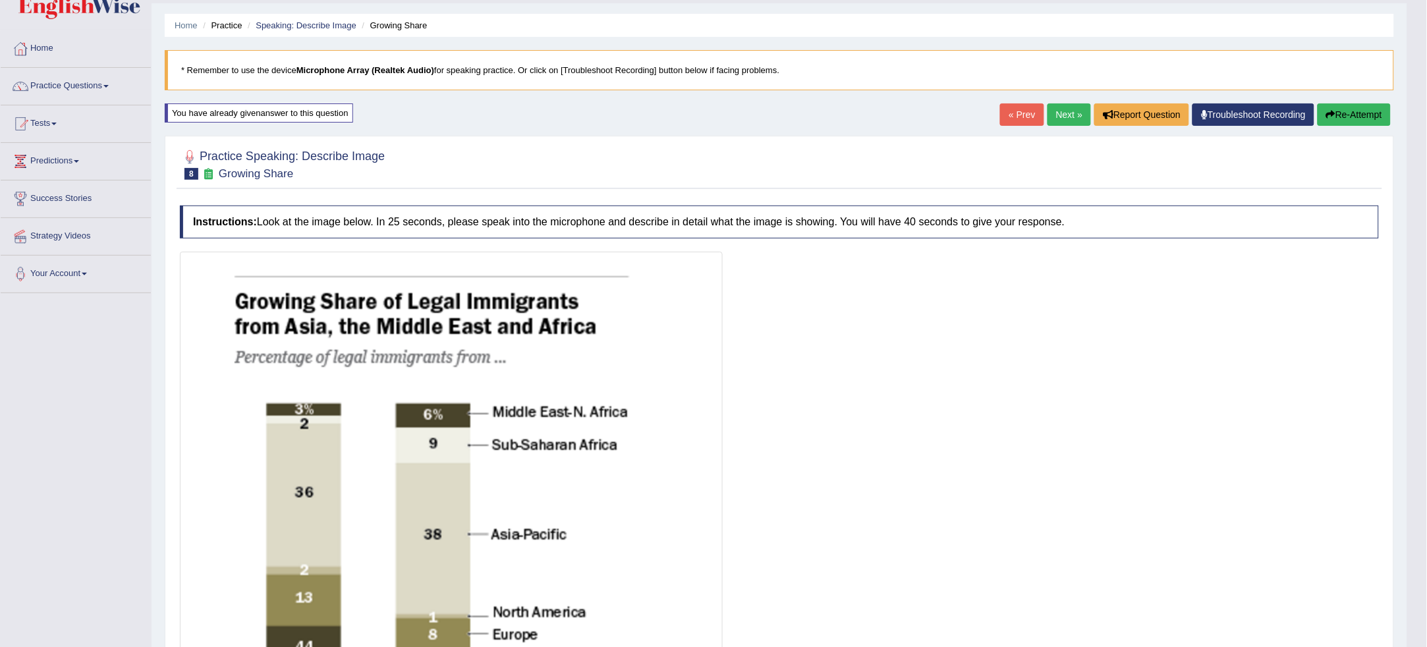
scroll to position [0, 0]
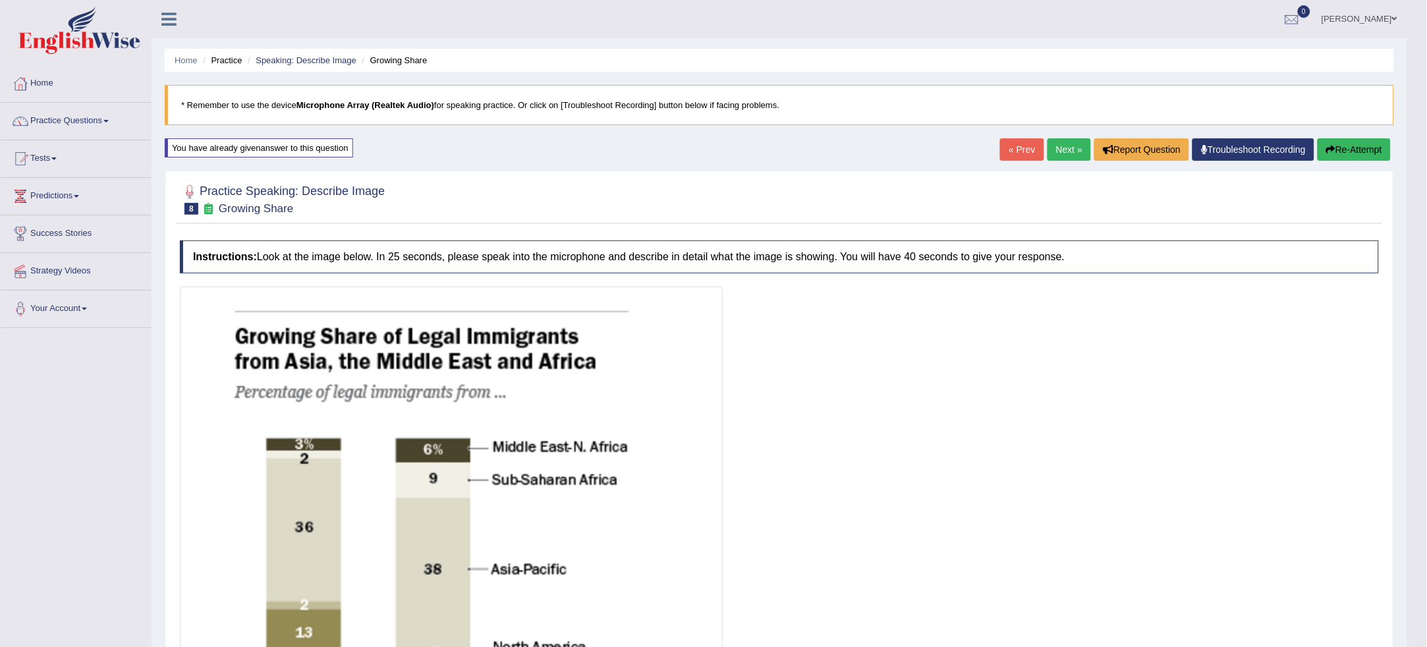
click at [1339, 155] on button "Re-Attempt" at bounding box center [1353, 149] width 73 height 22
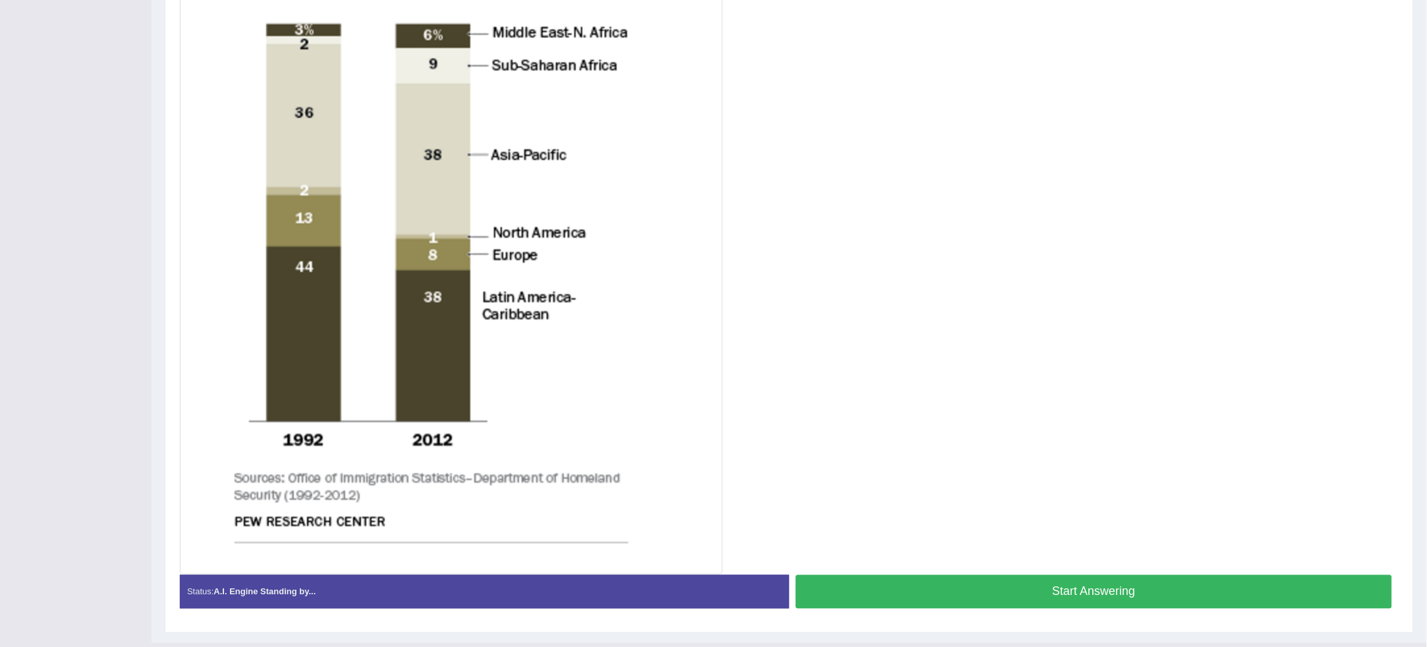
scroll to position [454, 0]
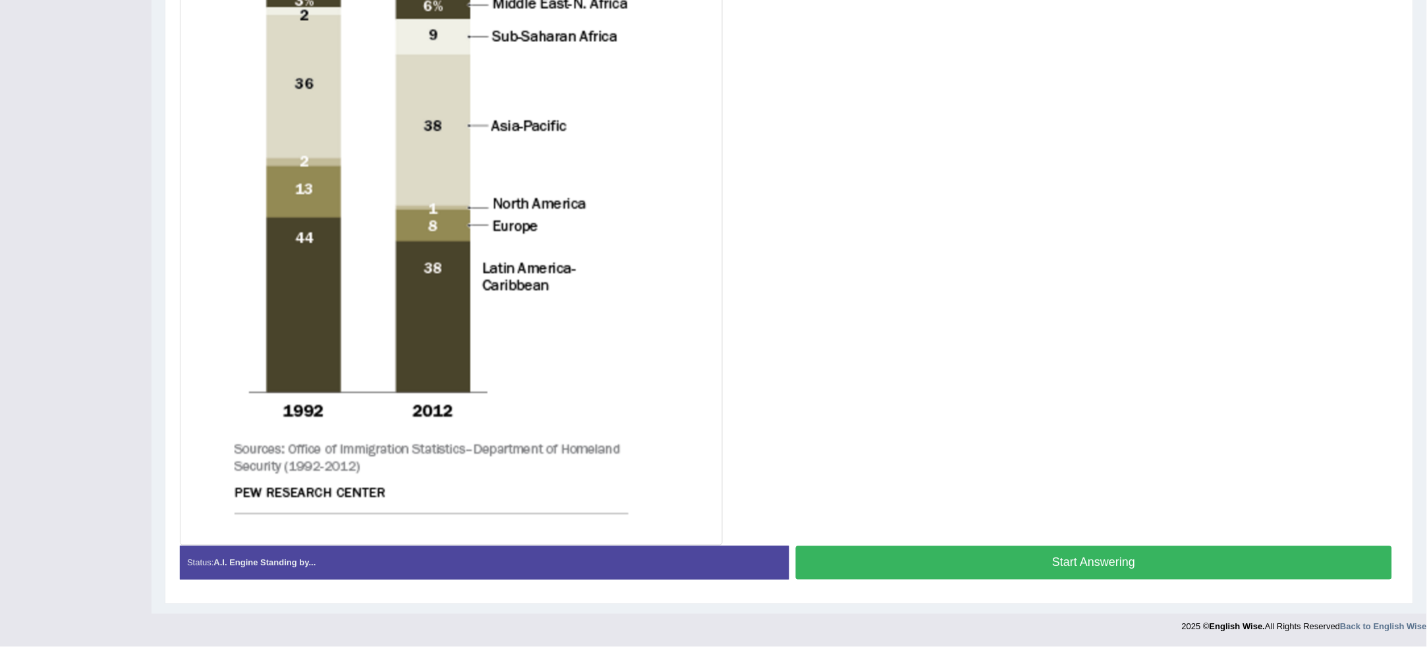
click at [1029, 566] on button "Start Answering" at bounding box center [1094, 563] width 596 height 34
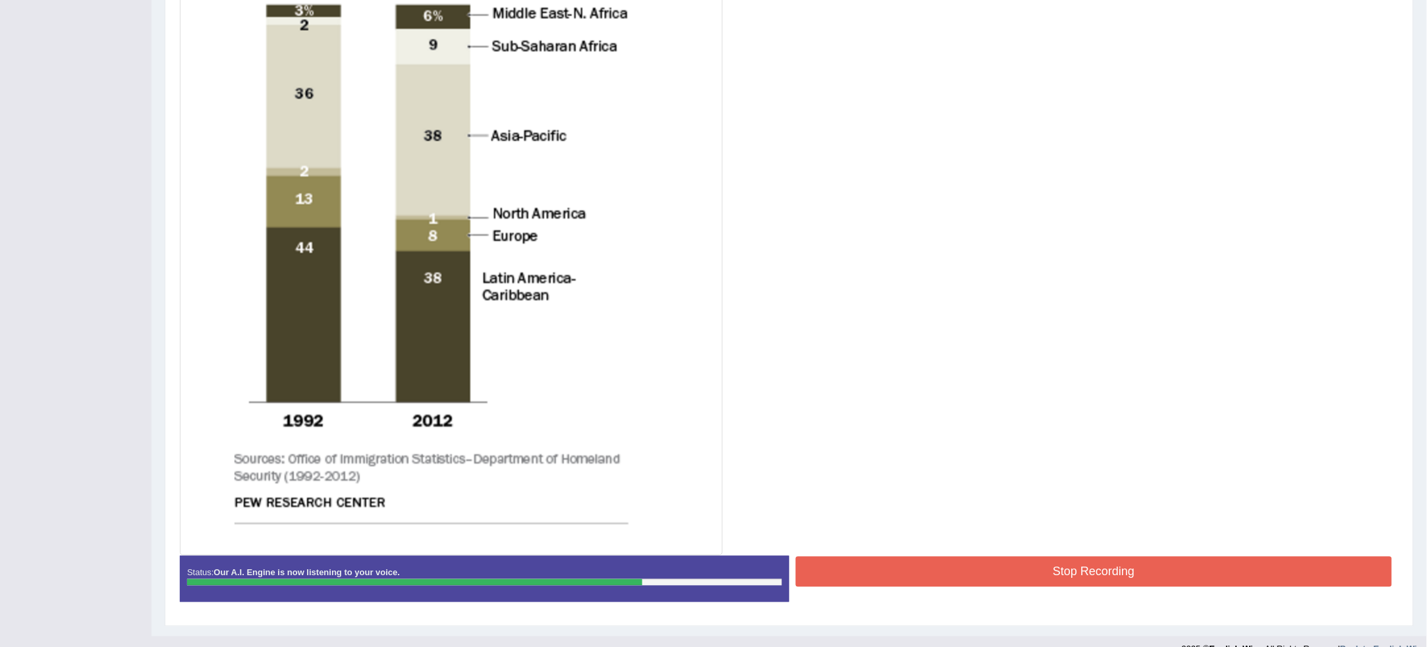
scroll to position [456, 0]
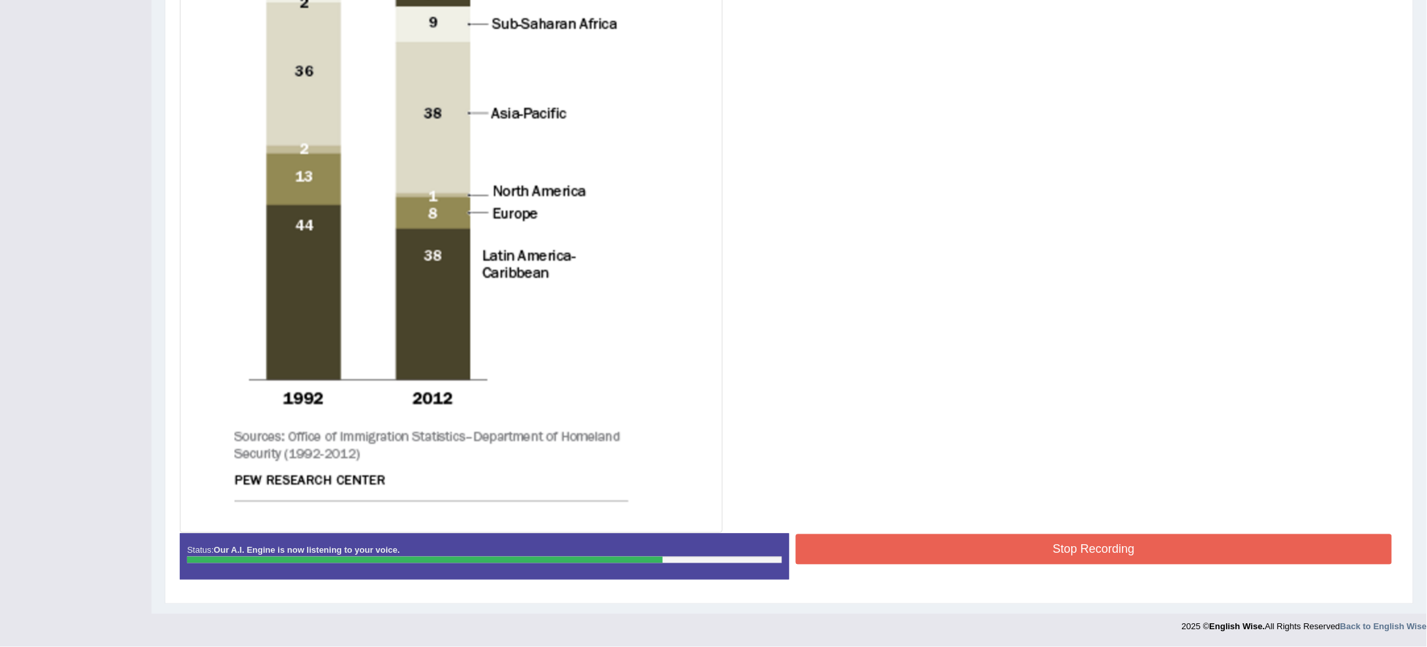
click at [1183, 552] on button "Stop Recording" at bounding box center [1094, 549] width 596 height 30
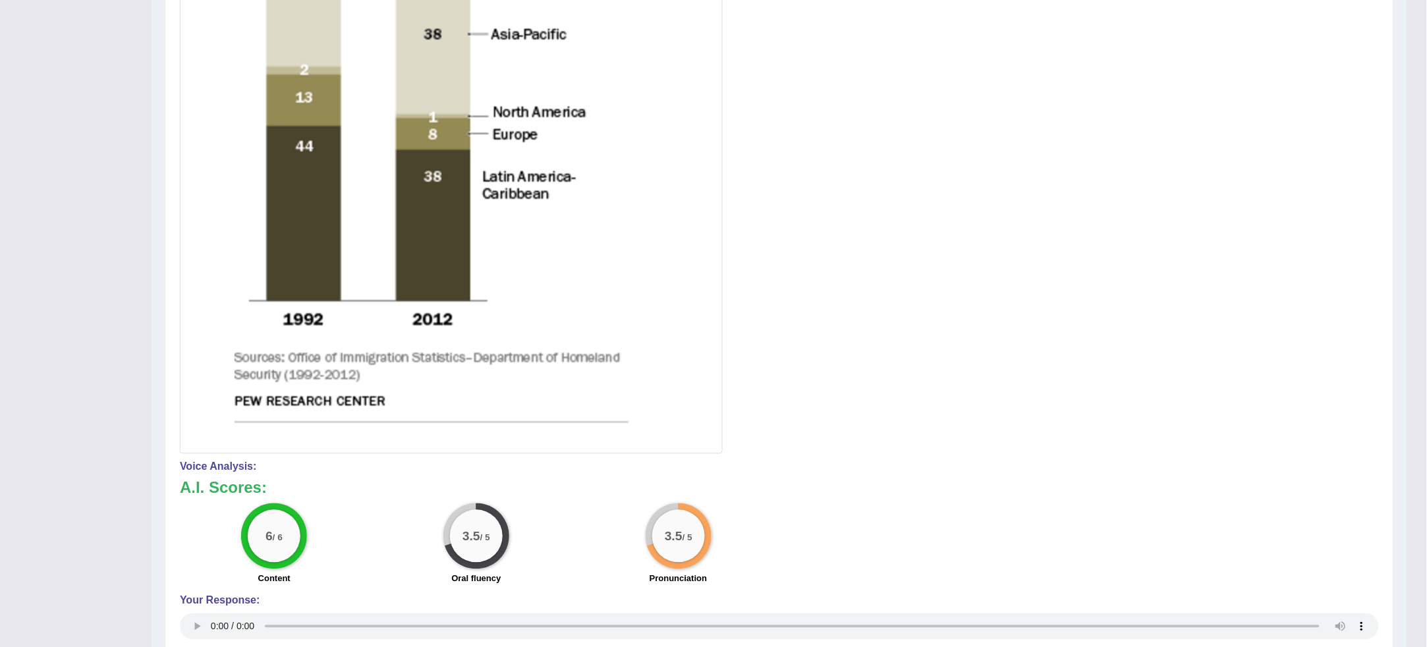
scroll to position [723, 0]
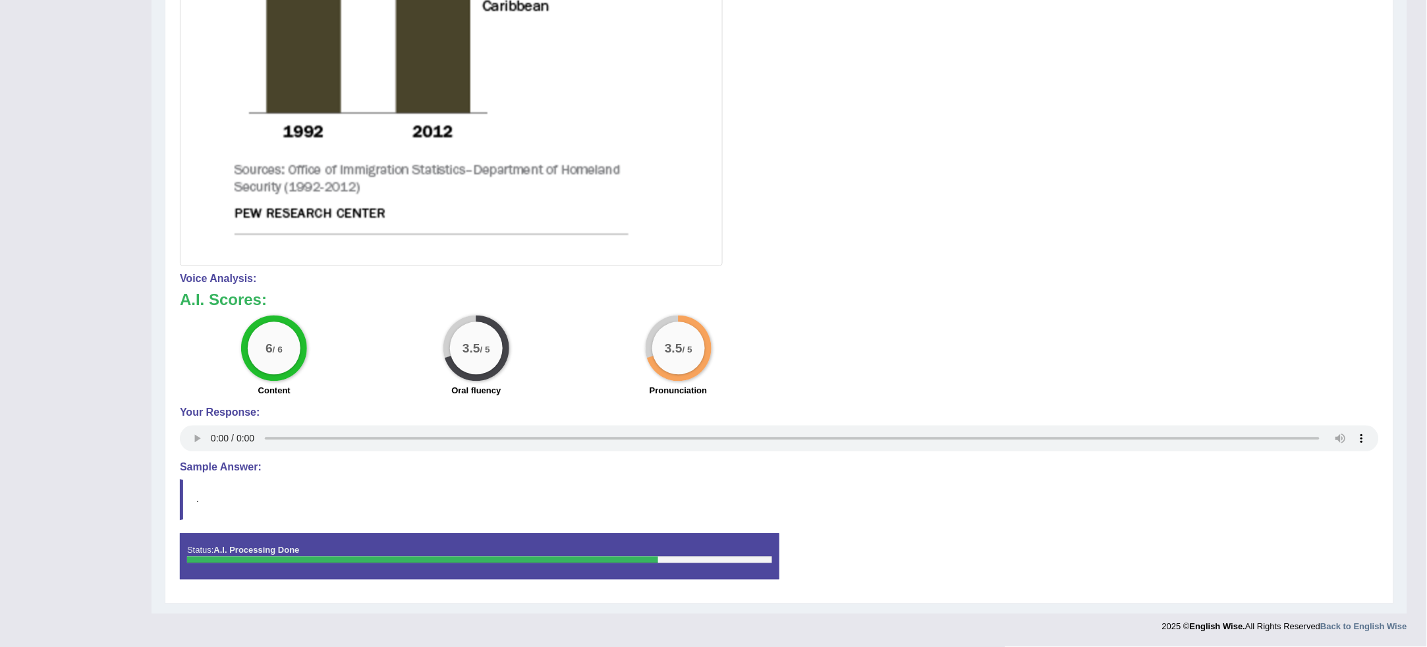
click at [1335, 313] on div "A.I. Scores: 6 / 6 Content 3.5 / 5 Oral fluency 3.5 / 5 Pronunciation" at bounding box center [779, 346] width 1199 height 109
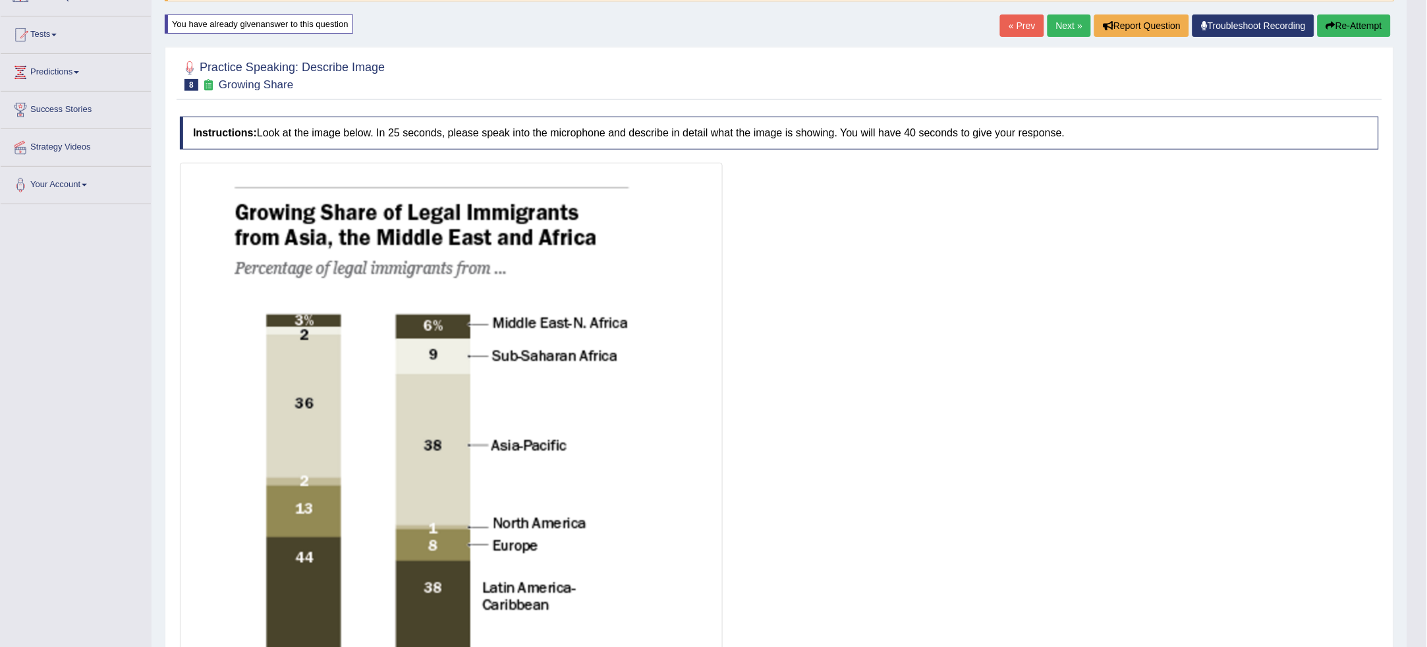
scroll to position [0, 0]
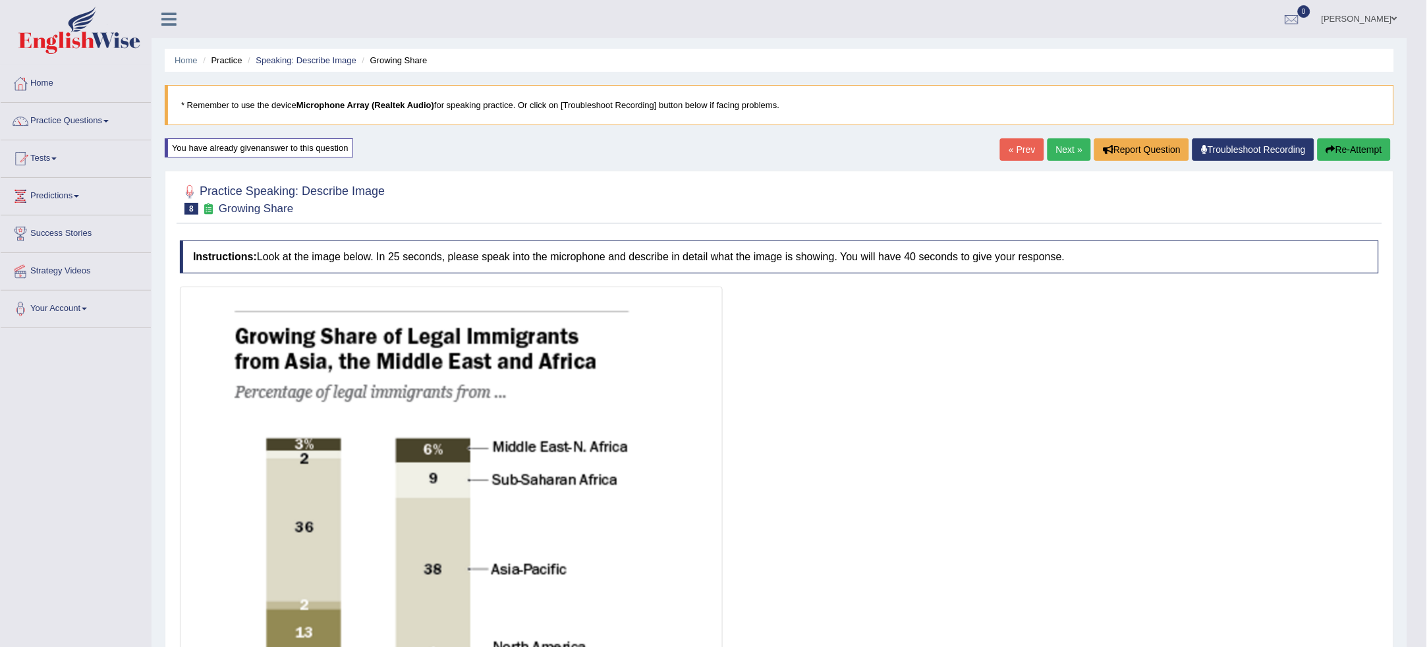
click at [1319, 144] on button "Re-Attempt" at bounding box center [1353, 149] width 73 height 22
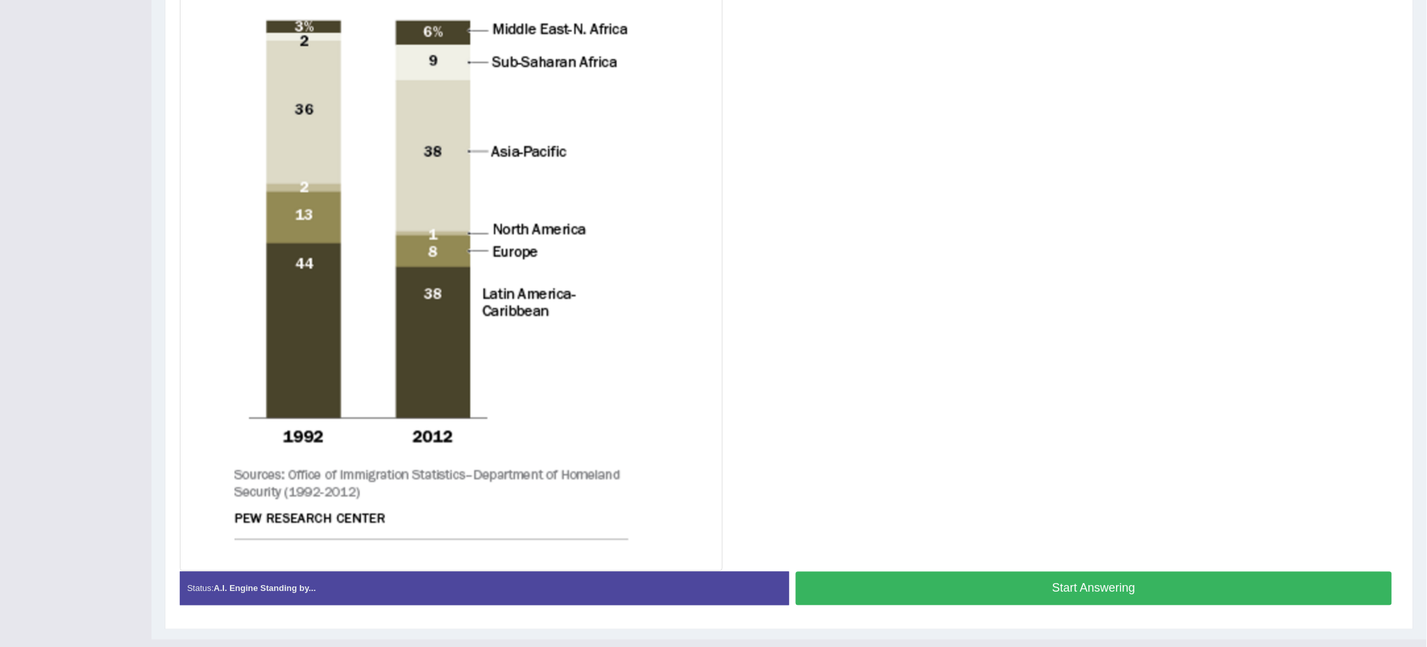
scroll to position [434, 0]
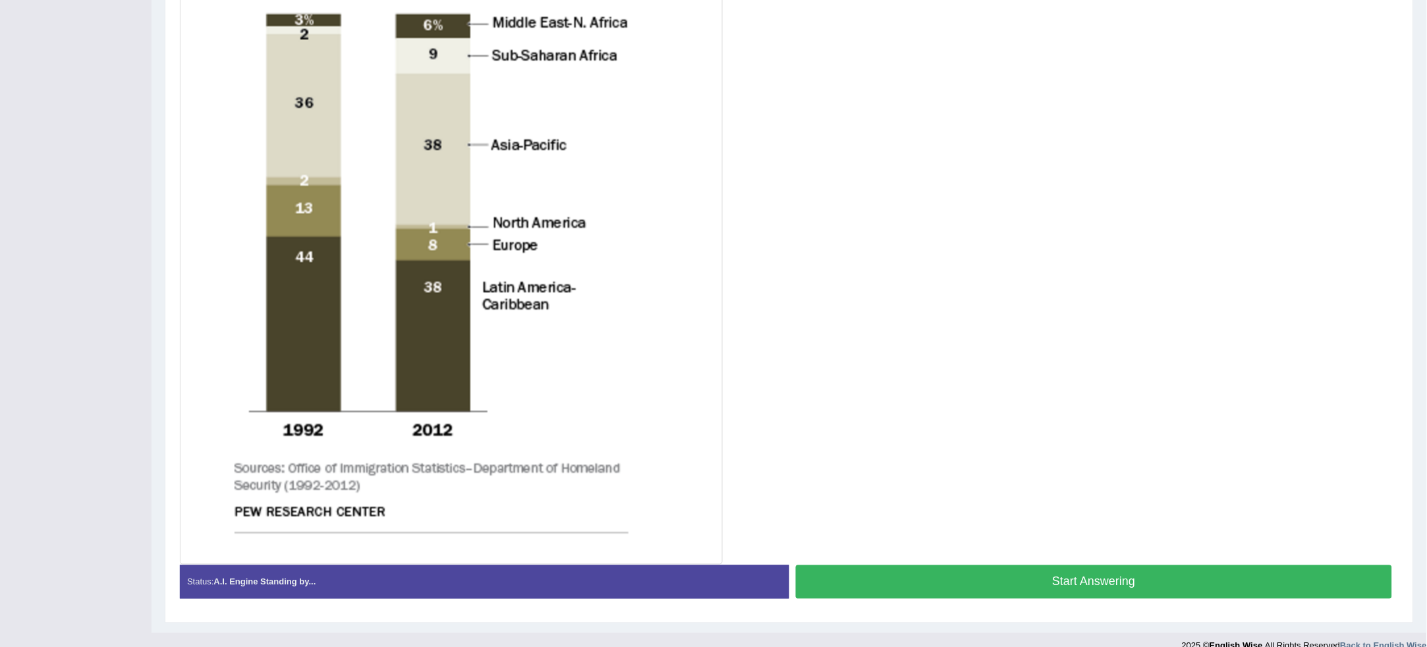
click at [1215, 569] on button "Start Answering" at bounding box center [1094, 582] width 596 height 34
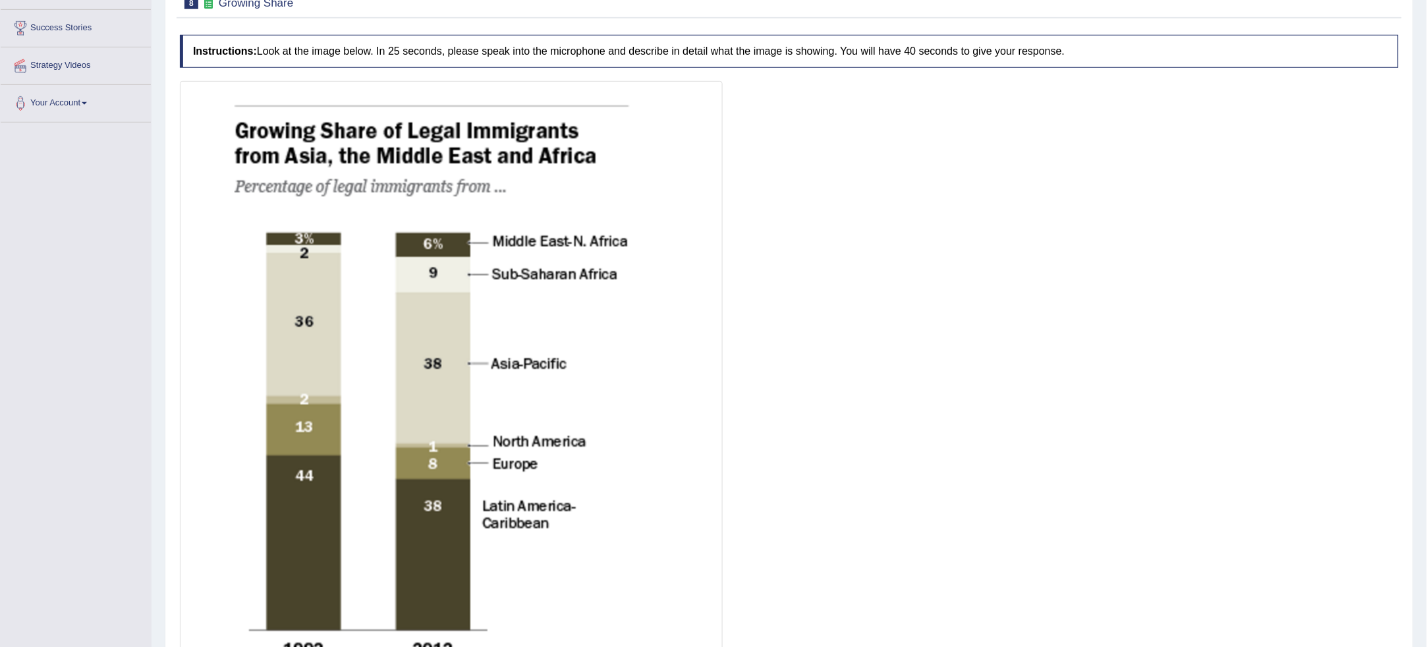
scroll to position [424, 0]
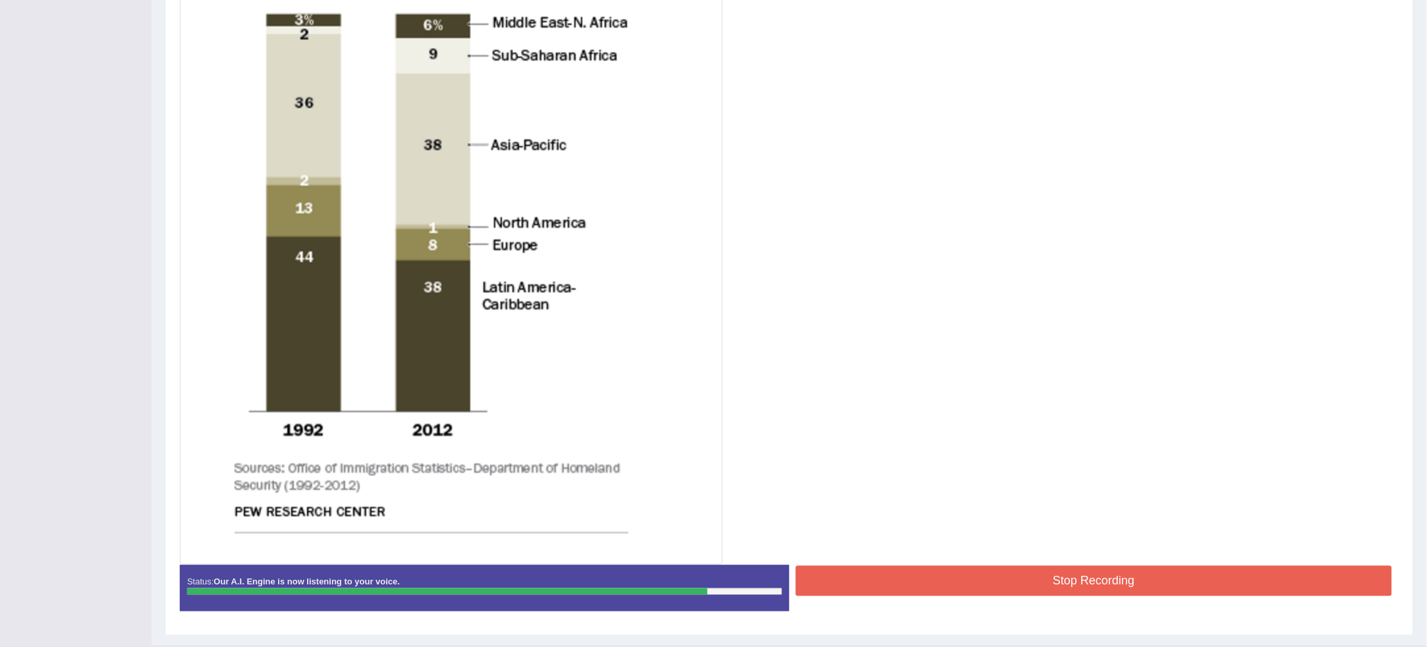
click at [1223, 568] on button "Stop Recording" at bounding box center [1094, 581] width 596 height 30
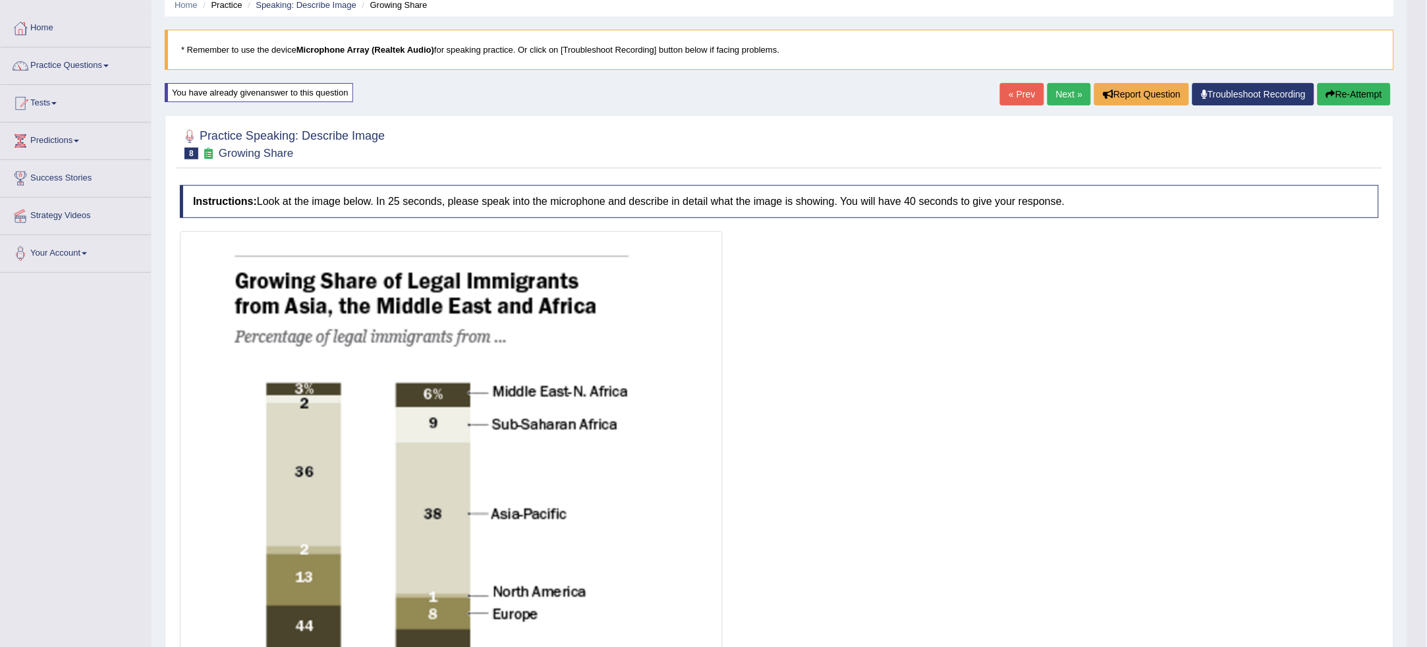
scroll to position [0, 0]
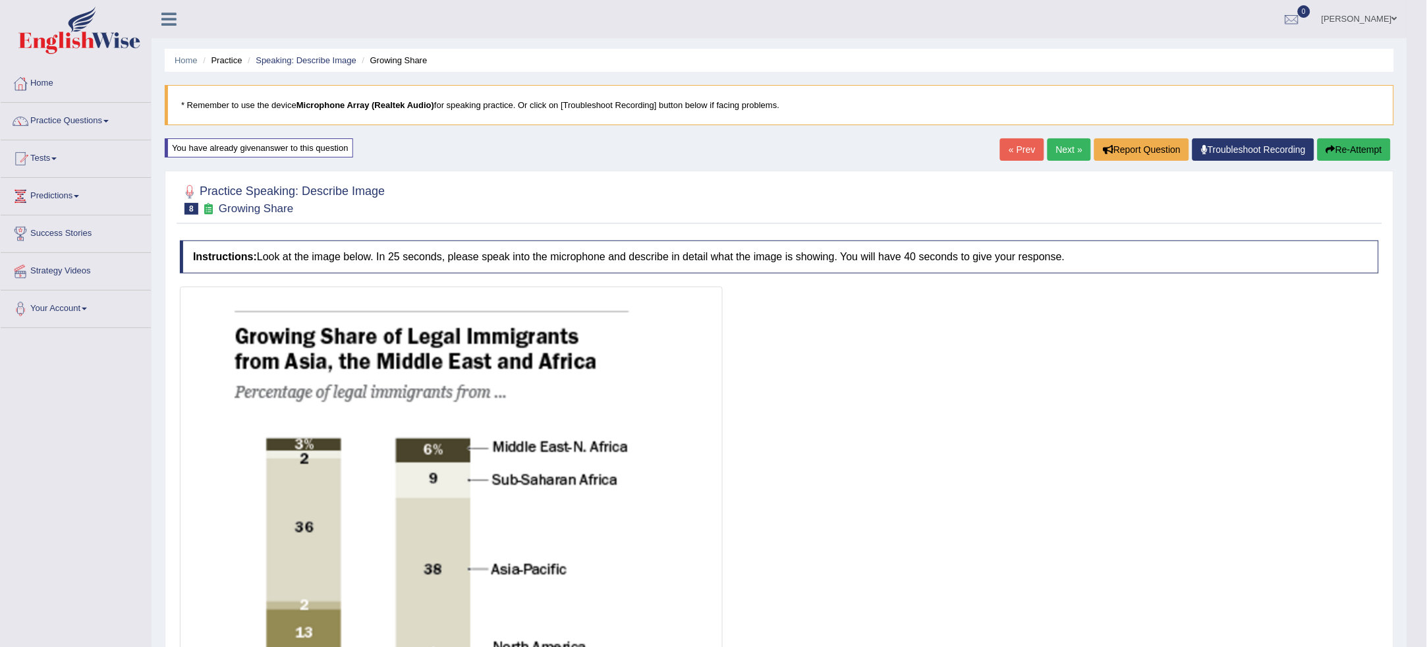
click at [1360, 151] on button "Re-Attempt" at bounding box center [1353, 149] width 73 height 22
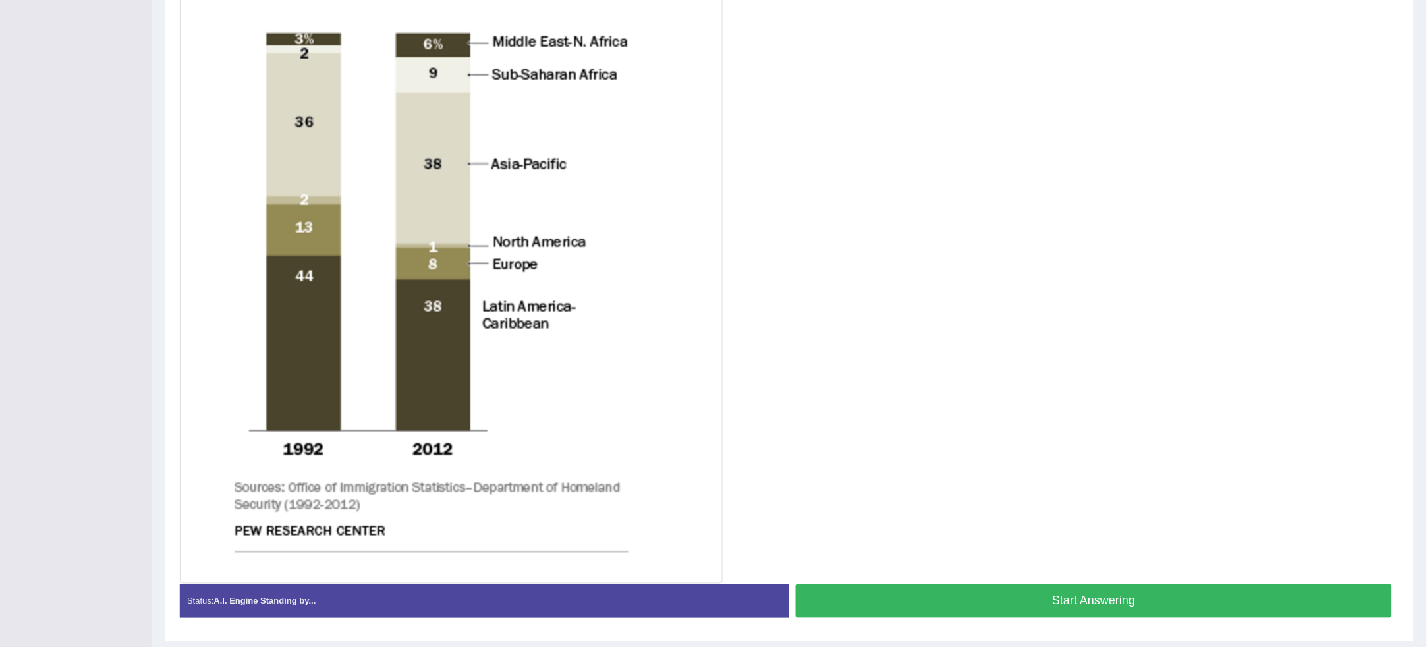
scroll to position [439, 0]
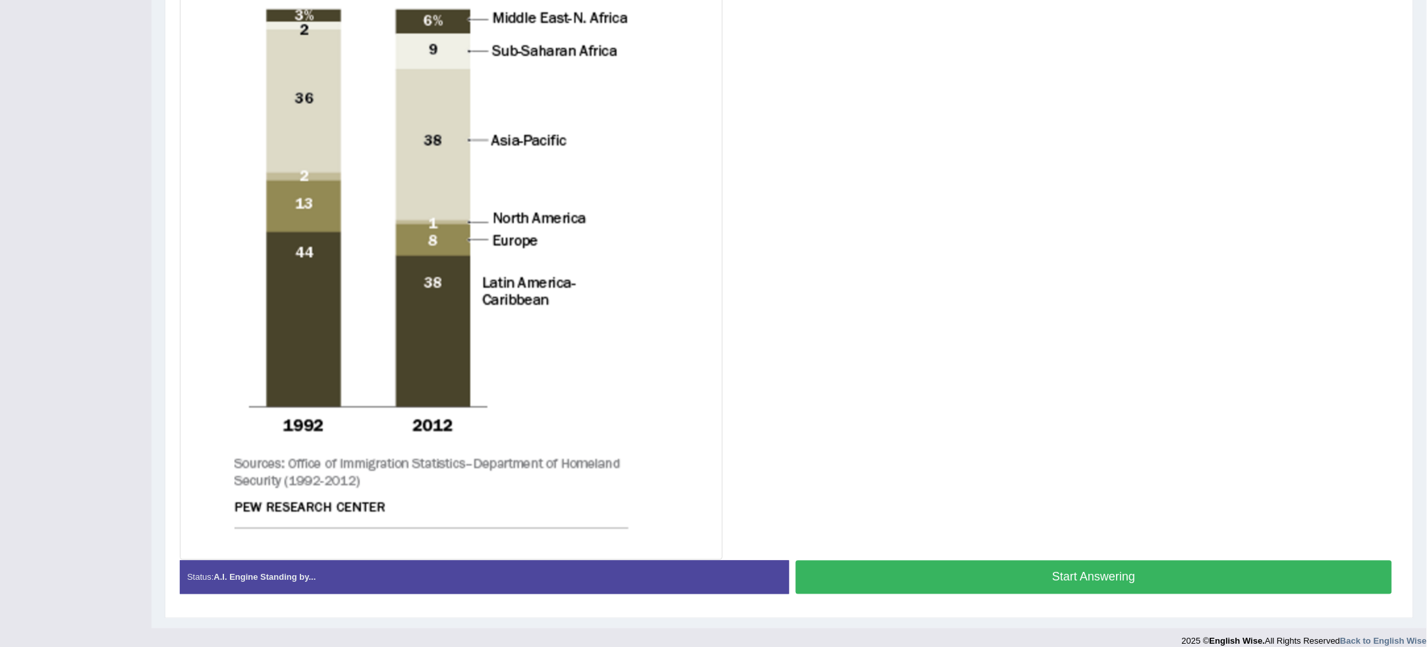
click at [1169, 579] on button "Start Answering" at bounding box center [1094, 578] width 596 height 34
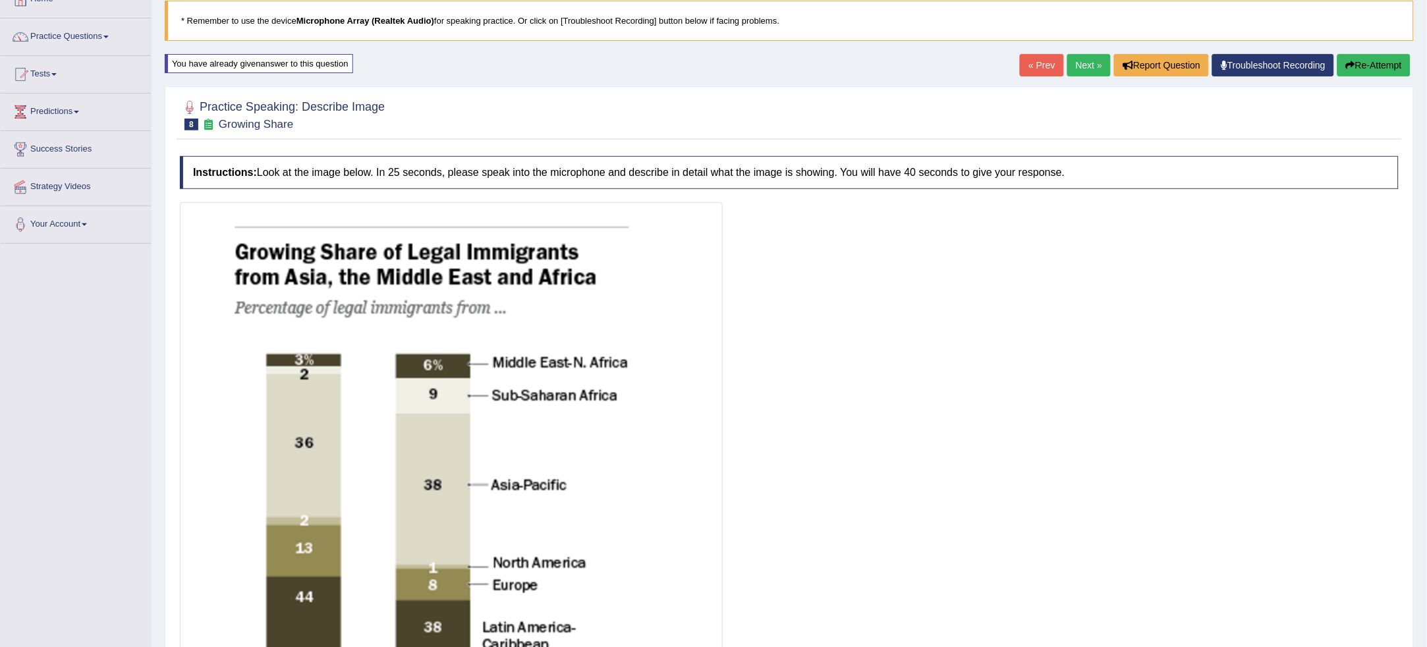
scroll to position [0, 0]
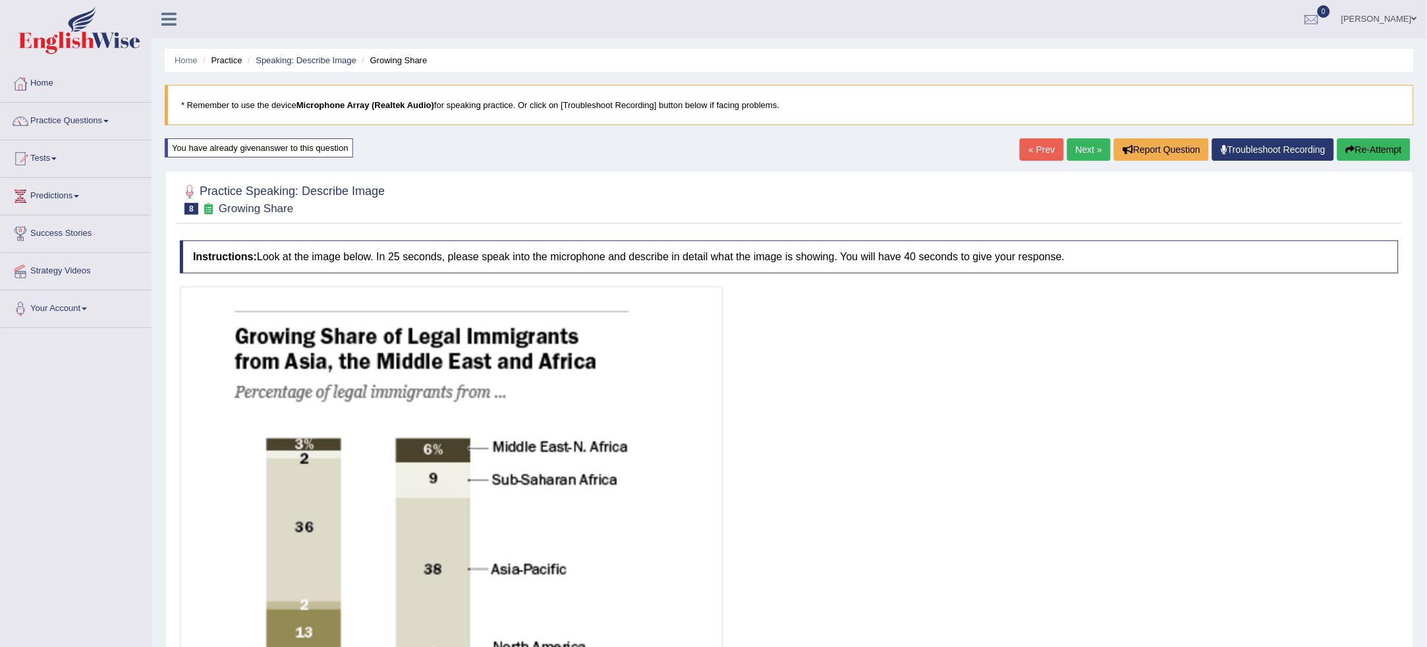
click at [1387, 160] on button "Re-Attempt" at bounding box center [1373, 149] width 73 height 22
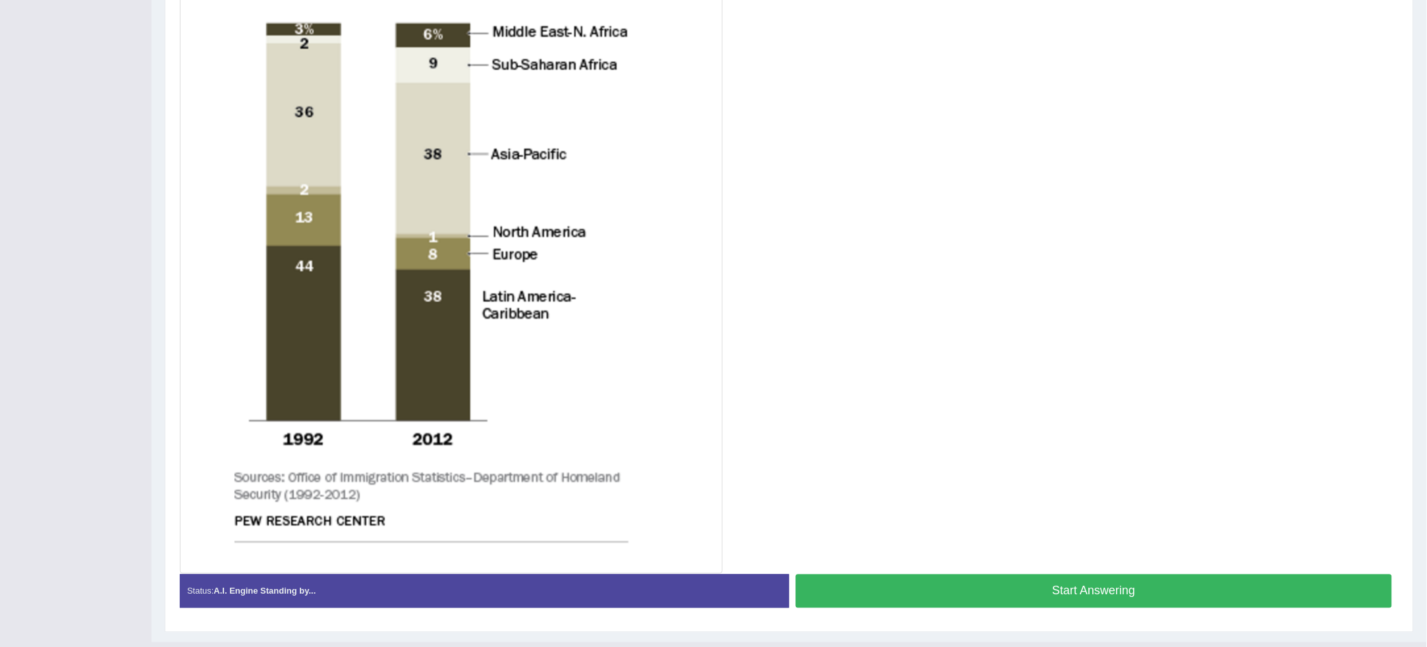
scroll to position [429, 0]
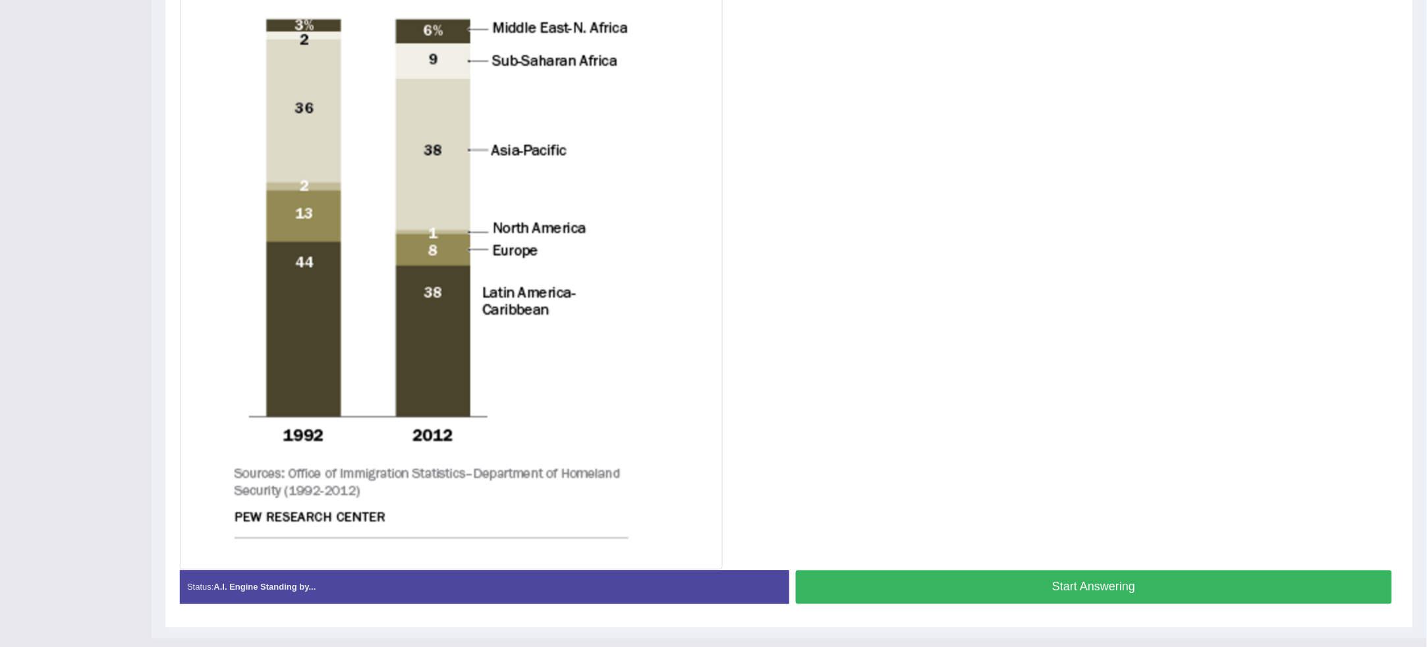
click at [1153, 584] on button "Start Answering" at bounding box center [1094, 587] width 596 height 34
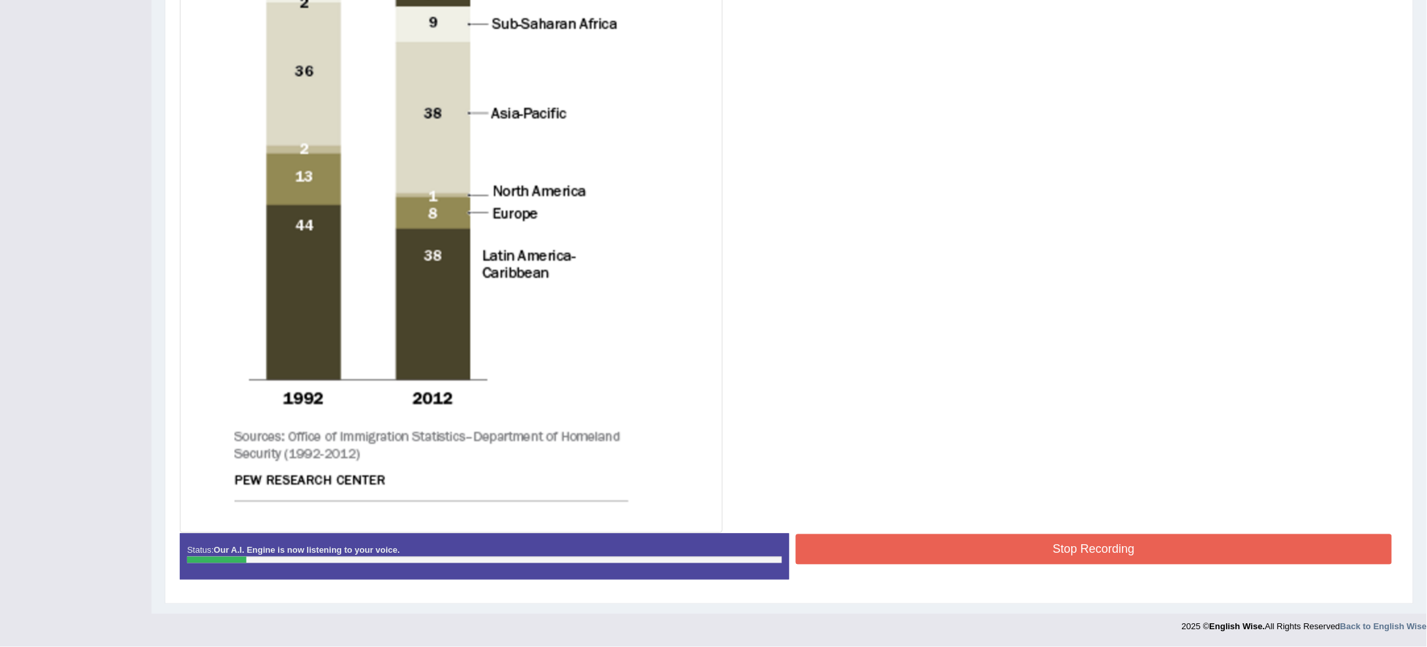
scroll to position [0, 0]
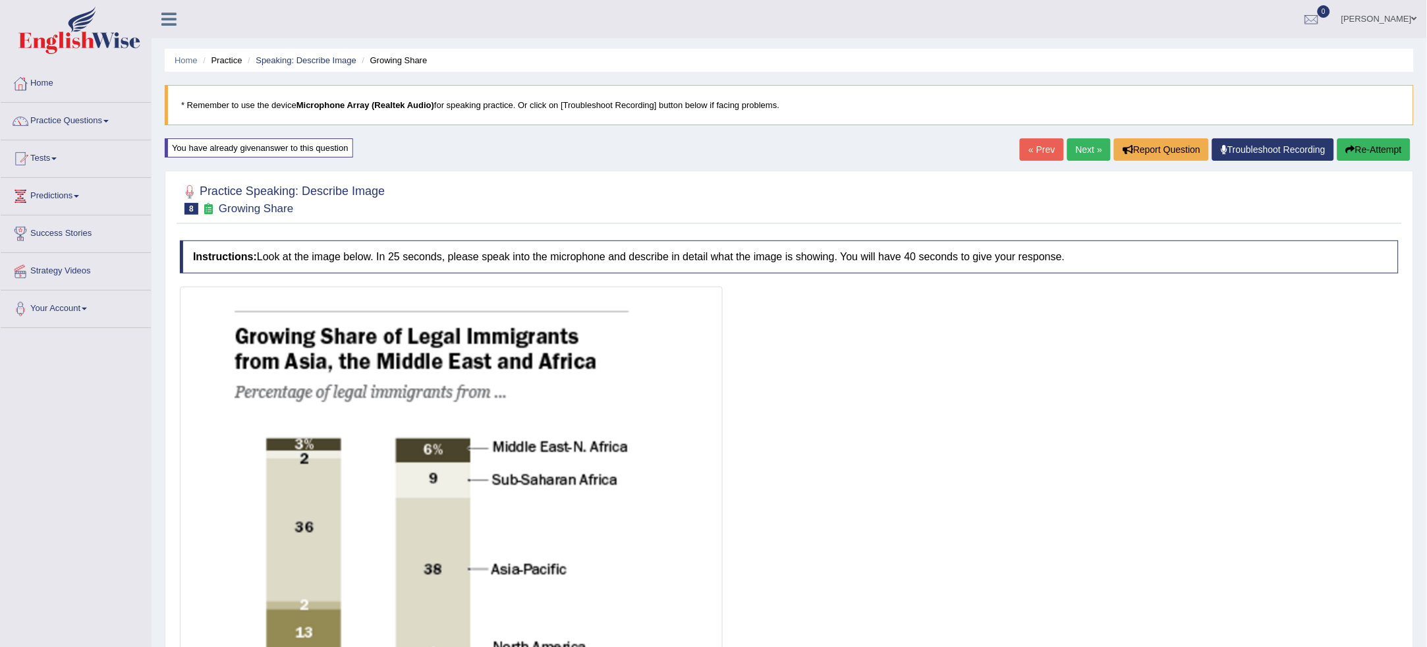
drag, startPoint x: 1340, startPoint y: 146, endPoint x: 1340, endPoint y: 156, distance: 10.6
click at [1342, 146] on button "Re-Attempt" at bounding box center [1373, 149] width 73 height 22
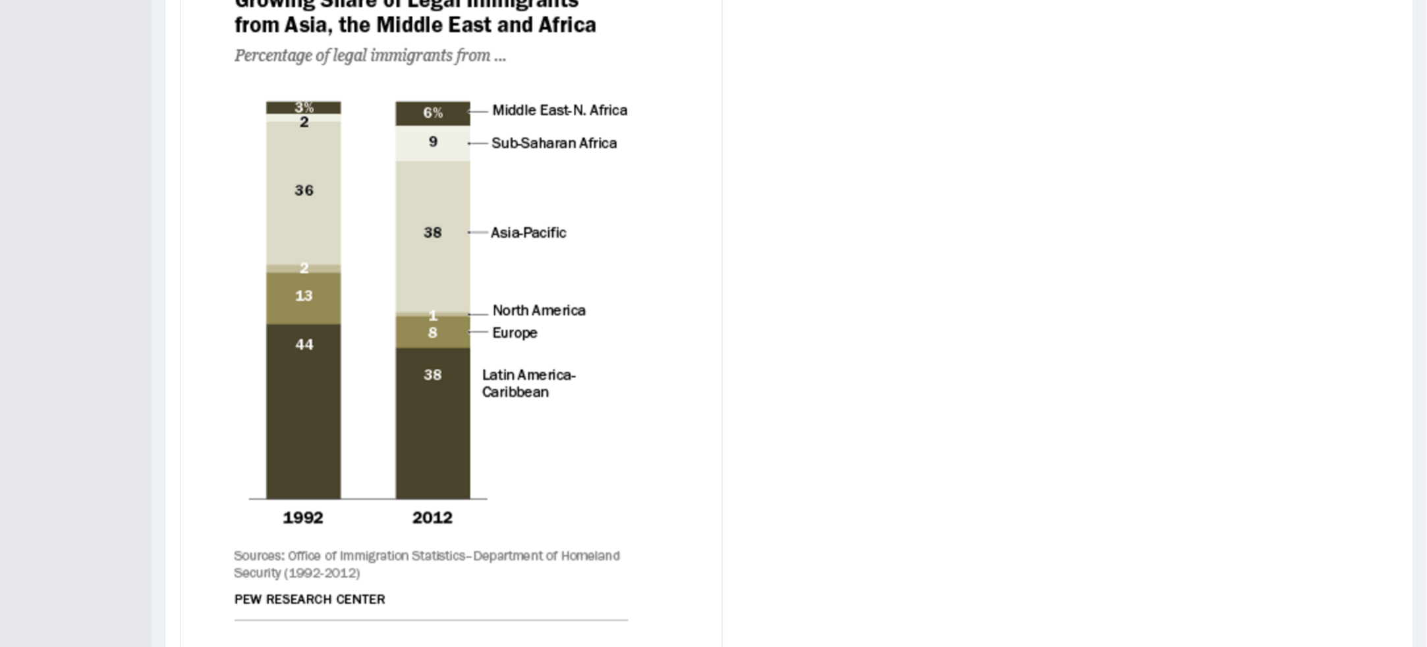
scroll to position [349, 0]
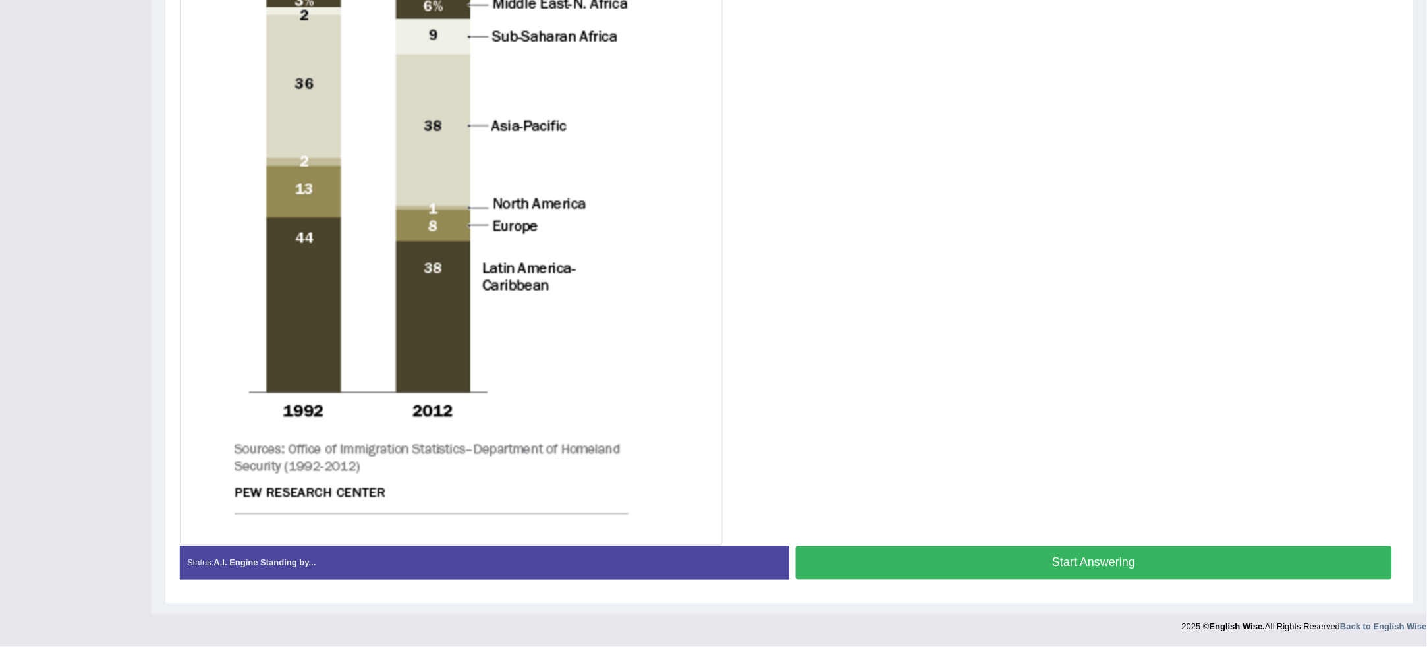
click at [1188, 547] on button "Start Answering" at bounding box center [1094, 563] width 596 height 34
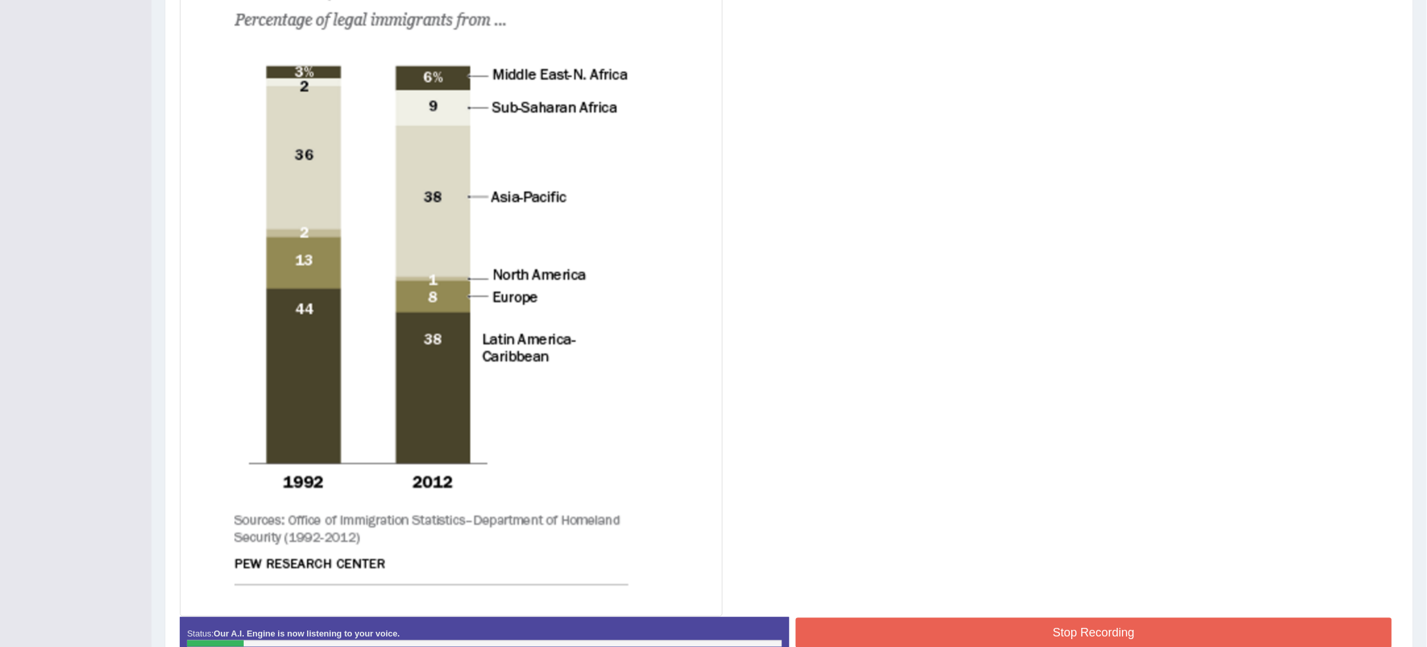
scroll to position [444, 0]
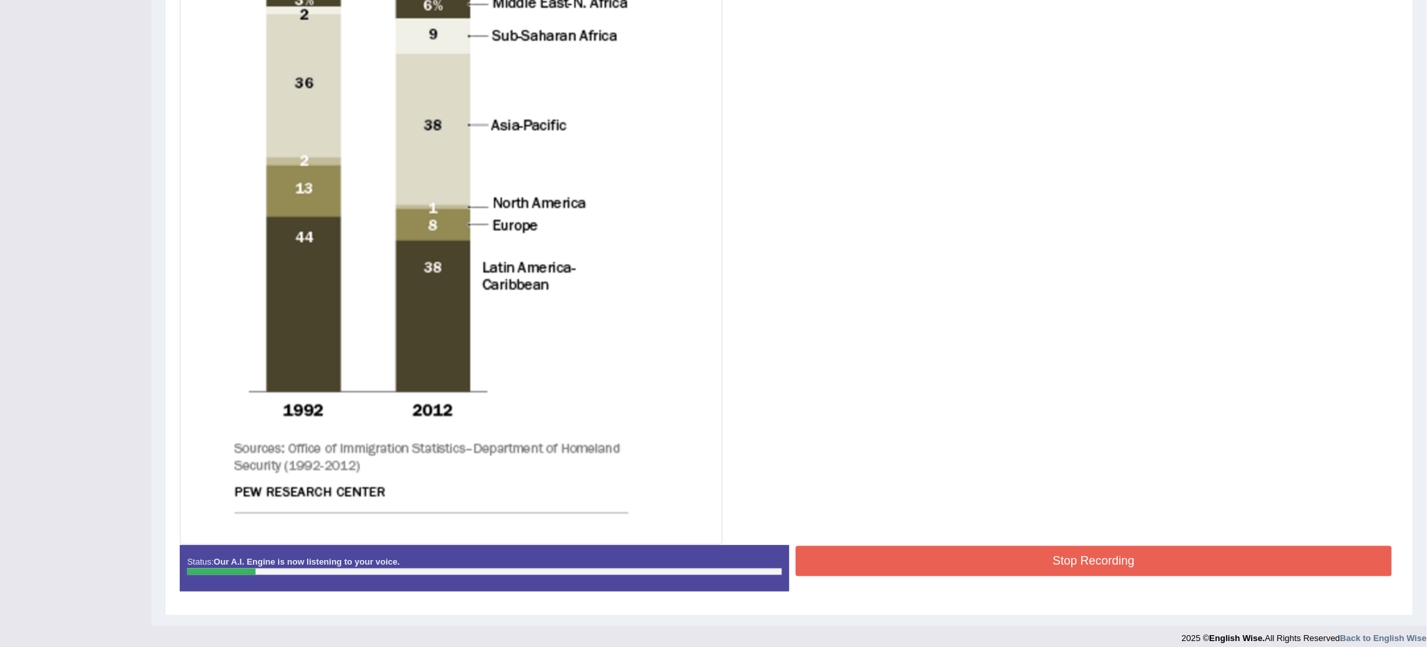
click at [1174, 560] on button "Stop Recording" at bounding box center [1094, 561] width 596 height 30
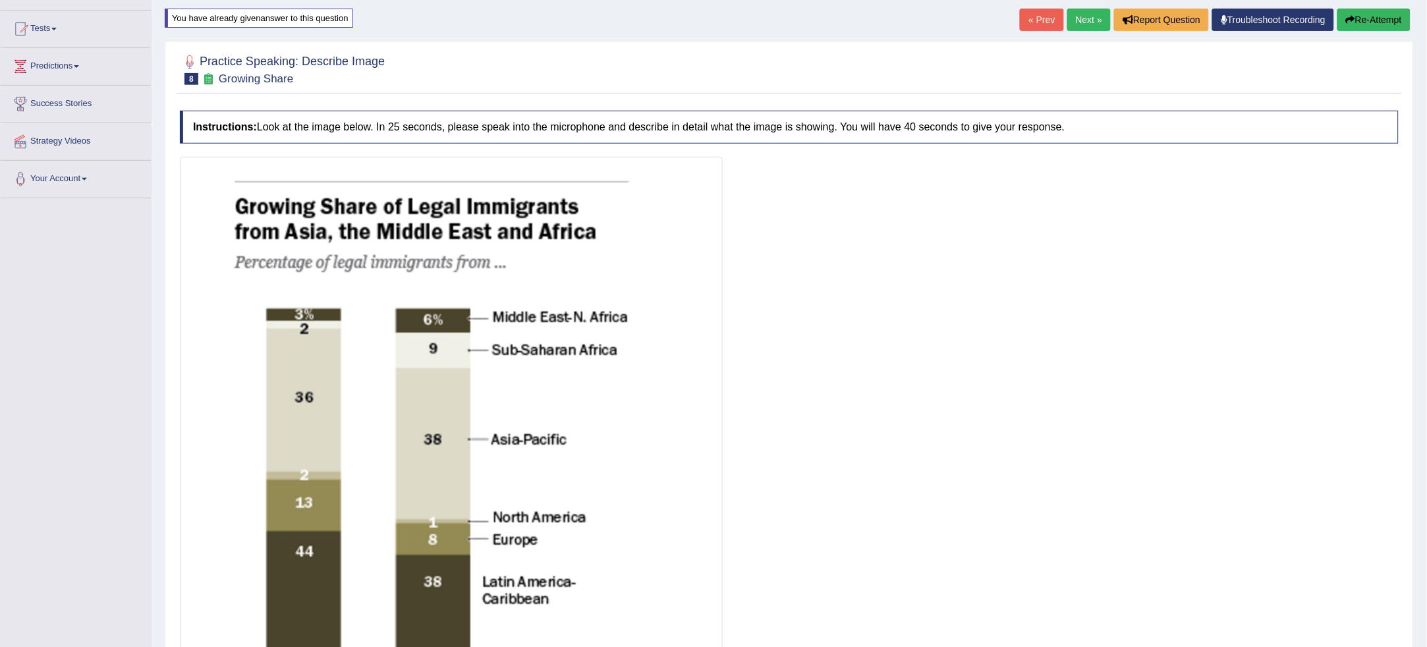
scroll to position [5, 0]
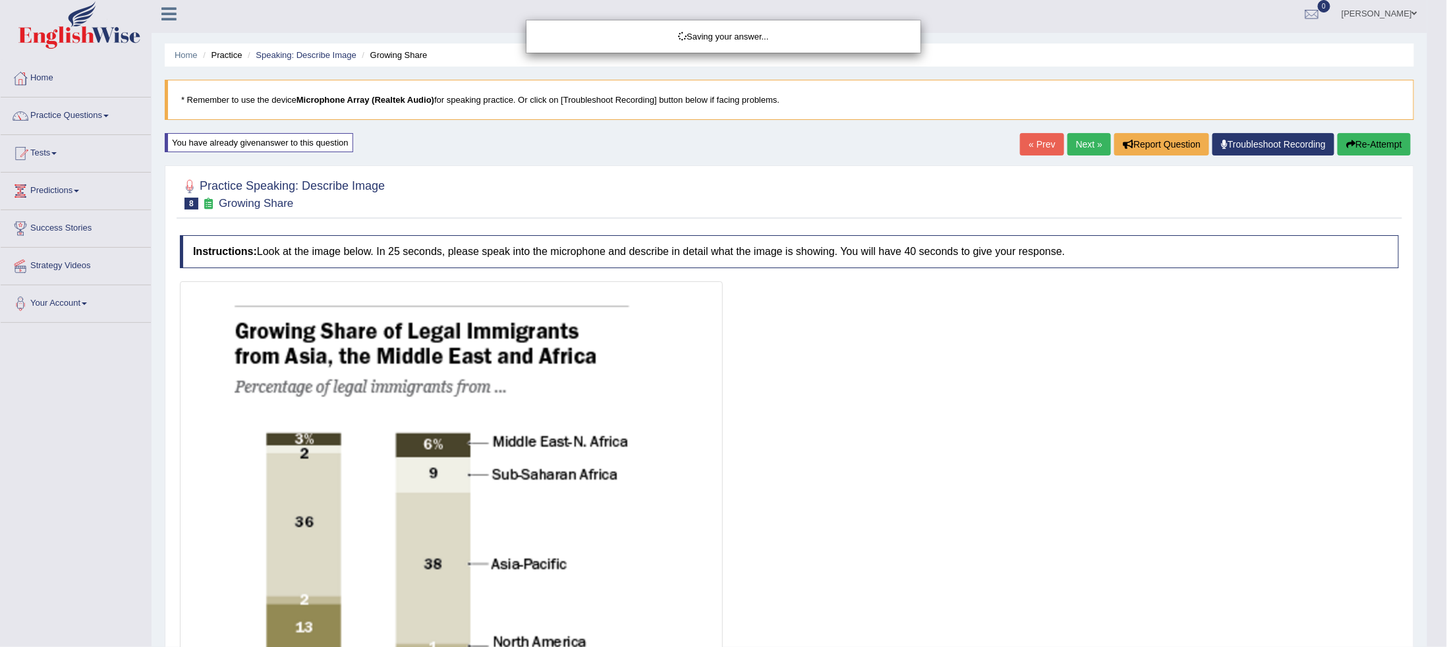
click at [1408, 140] on div "Saving your answer..." at bounding box center [723, 323] width 1447 height 647
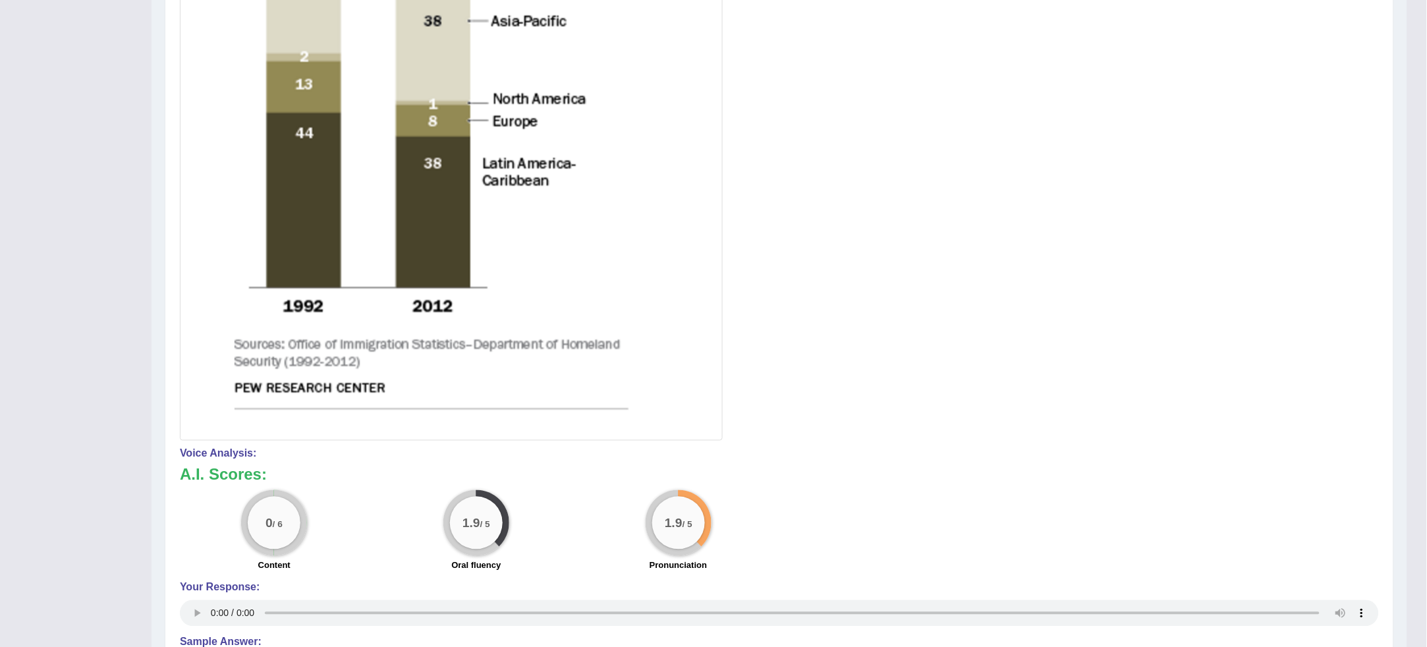
scroll to position [0, 0]
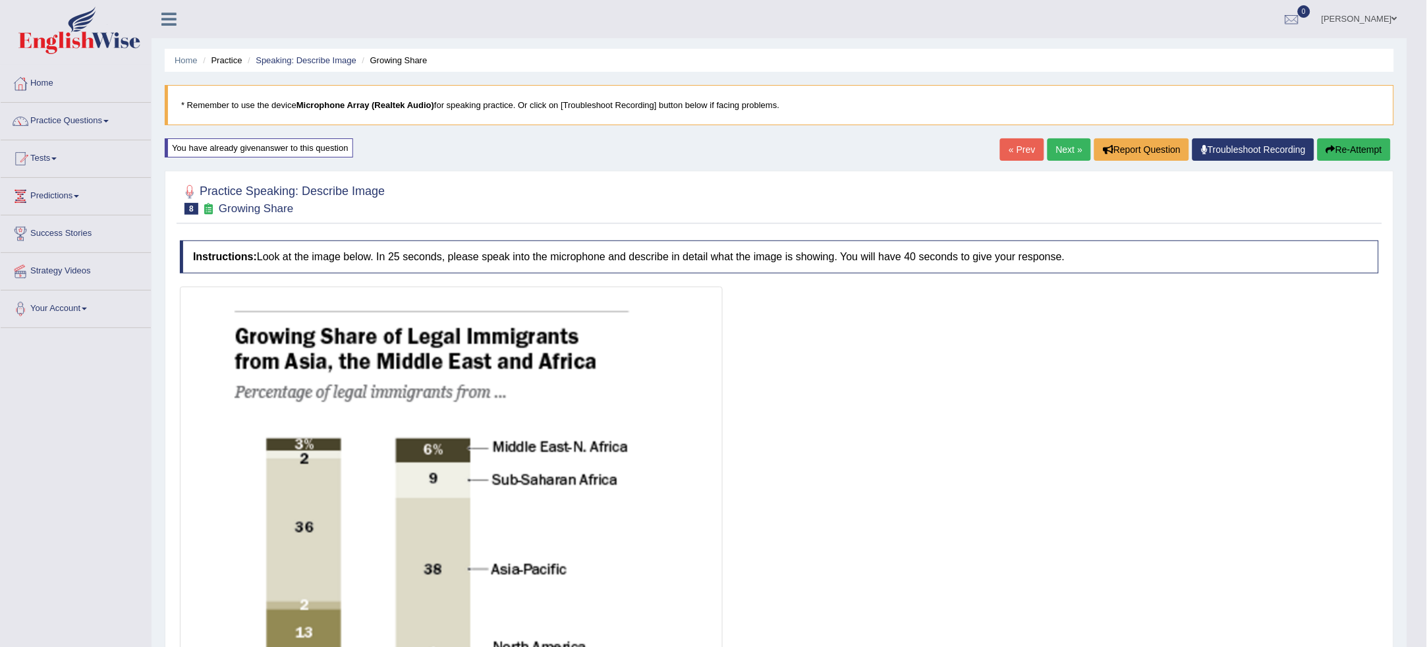
click at [1346, 156] on button "Re-Attempt" at bounding box center [1353, 149] width 73 height 22
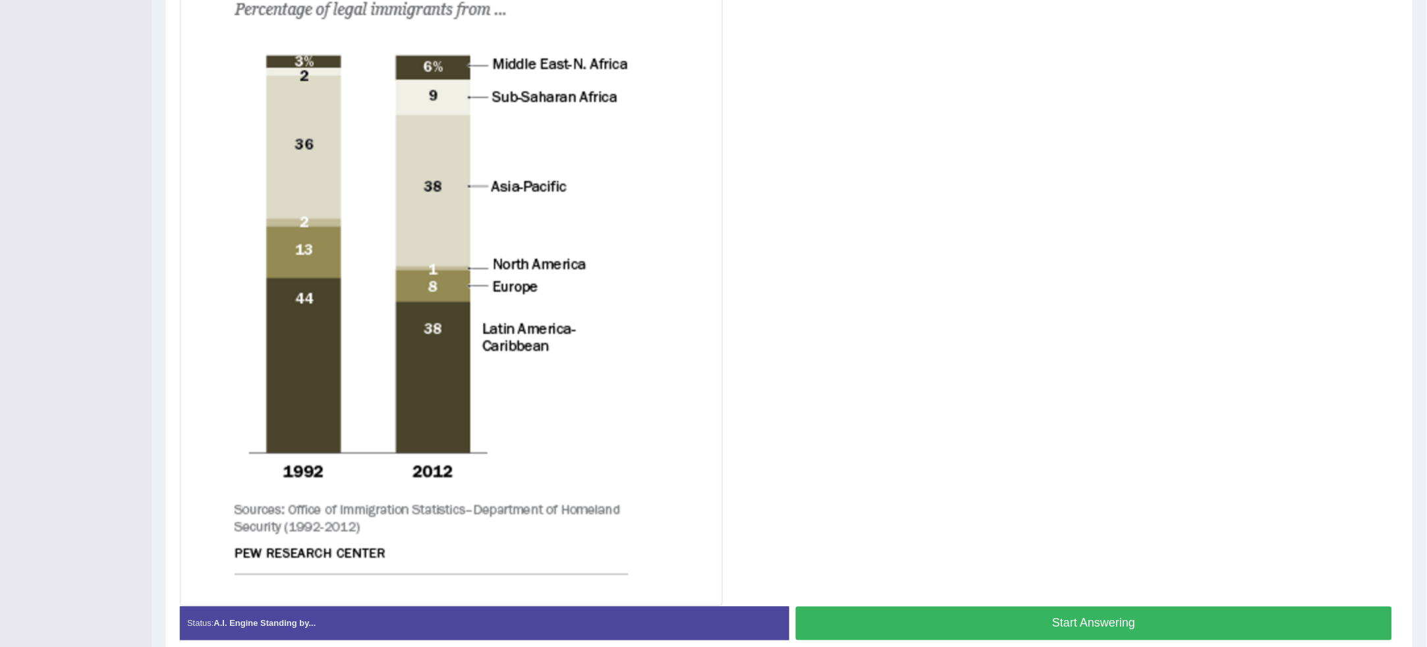
scroll to position [454, 0]
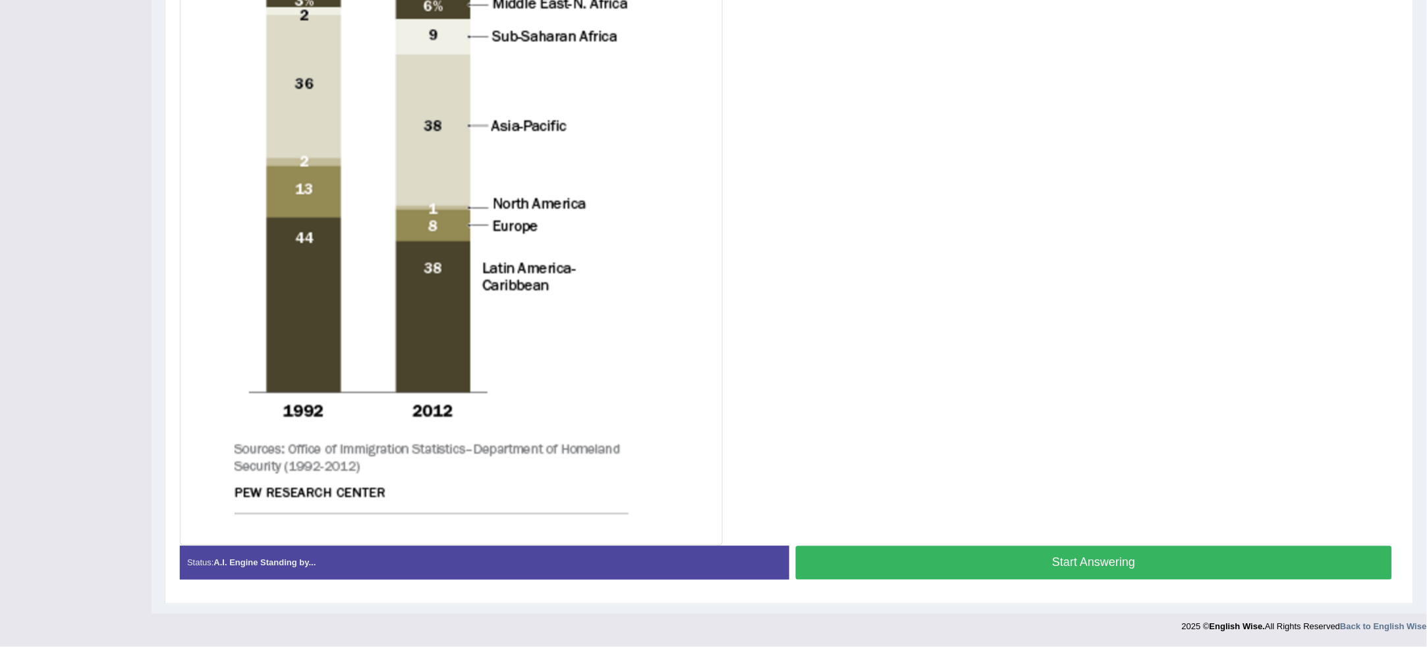
click at [1047, 555] on button "Start Answering" at bounding box center [1094, 563] width 596 height 34
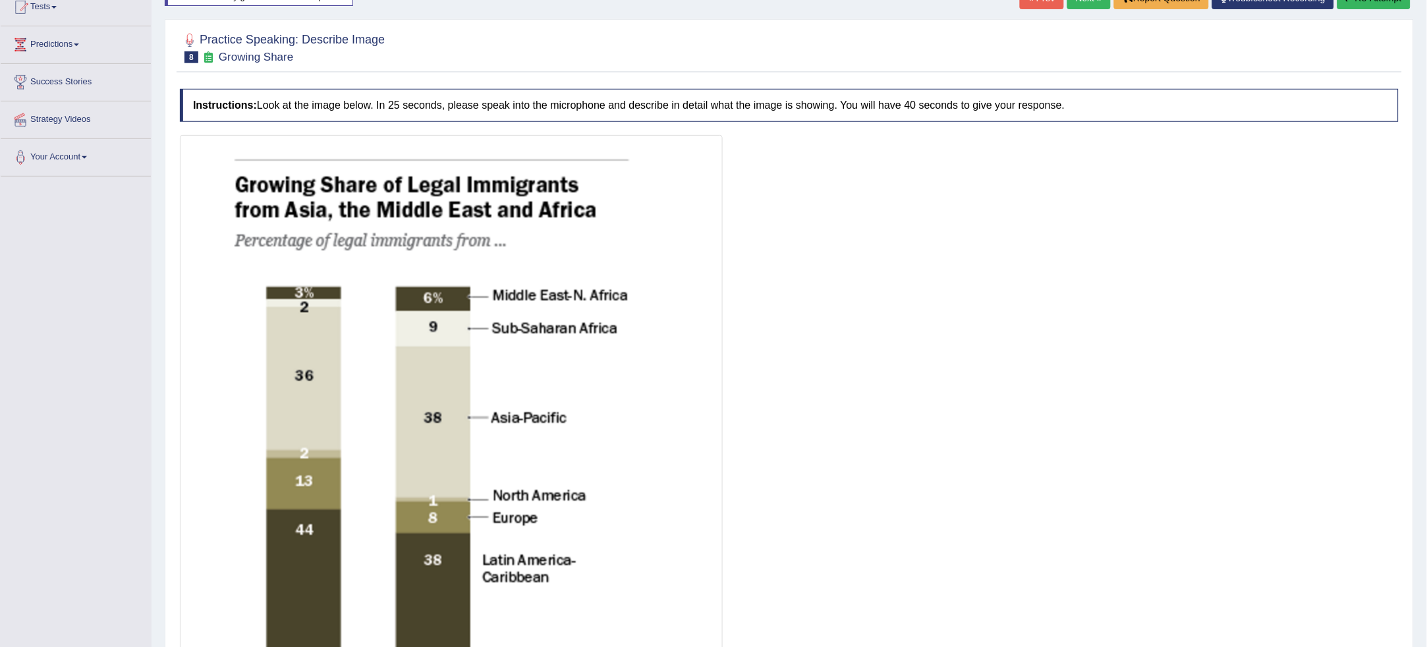
scroll to position [17, 0]
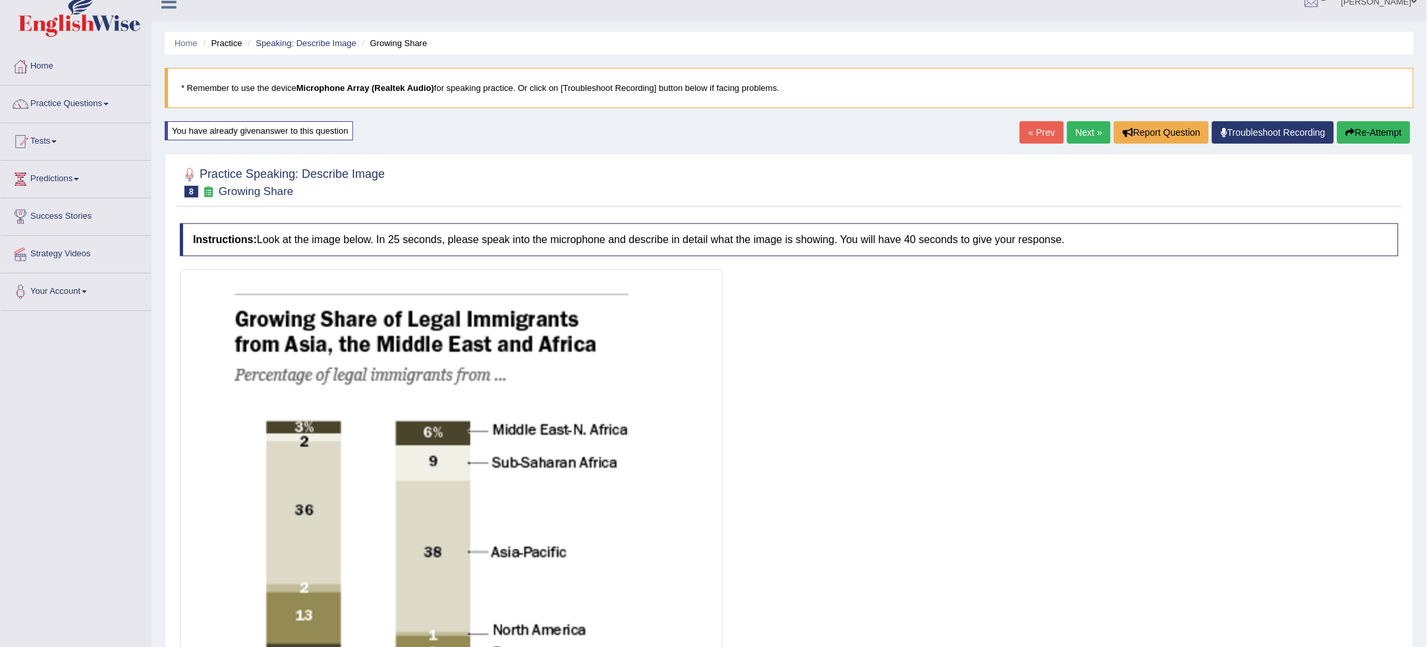
click at [1081, 133] on link "Next »" at bounding box center [1088, 132] width 43 height 22
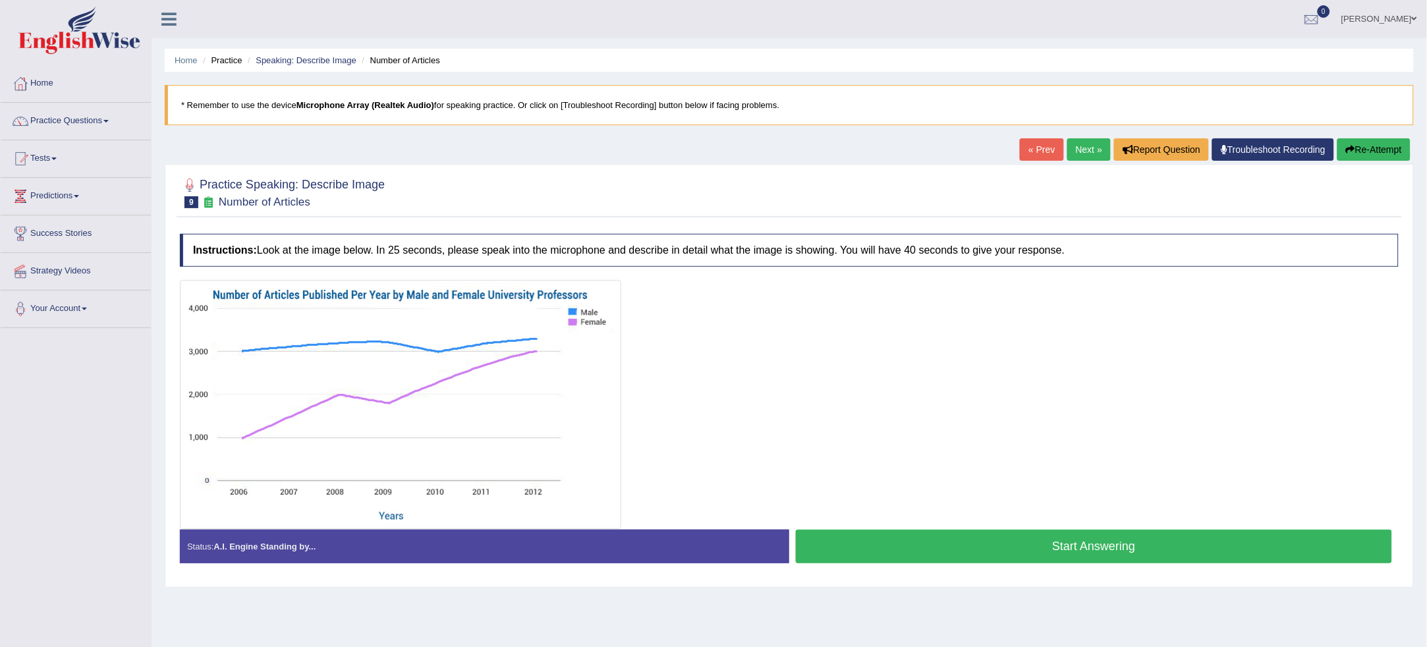
click at [1014, 559] on button "Start Answering" at bounding box center [1094, 547] width 596 height 34
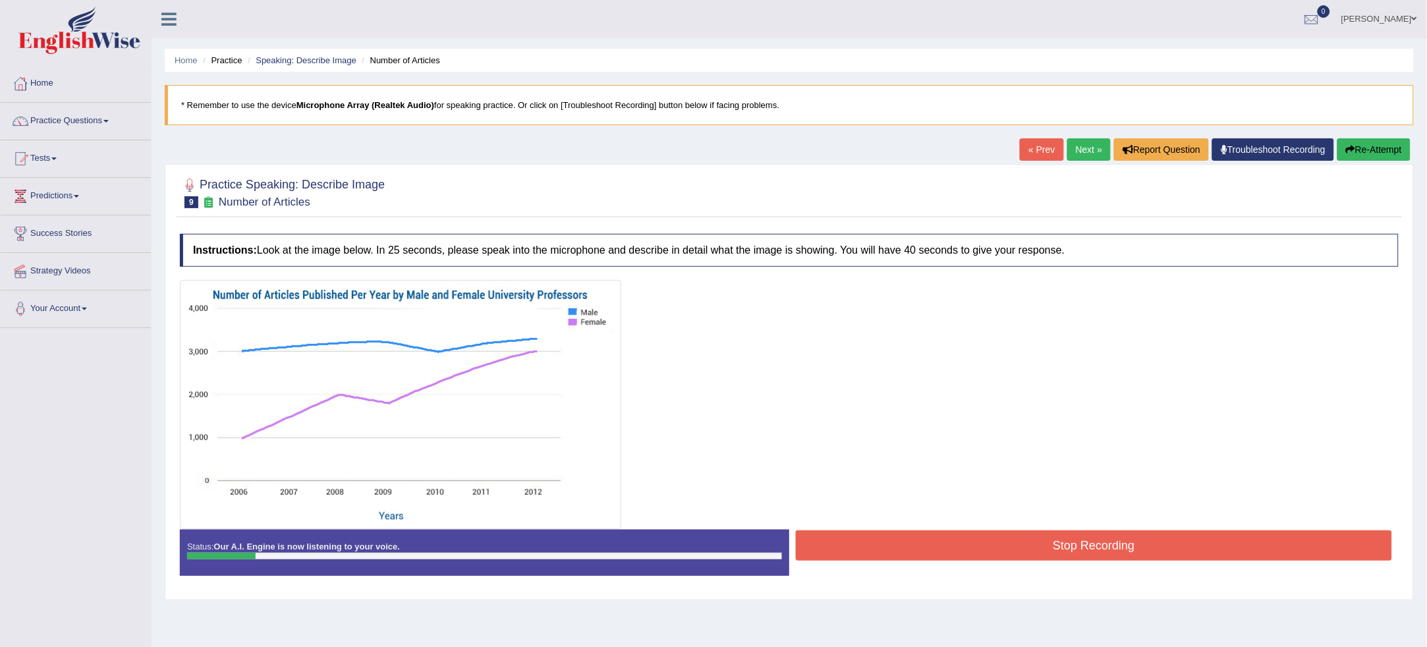
click at [1388, 159] on button "Re-Attempt" at bounding box center [1373, 149] width 73 height 22
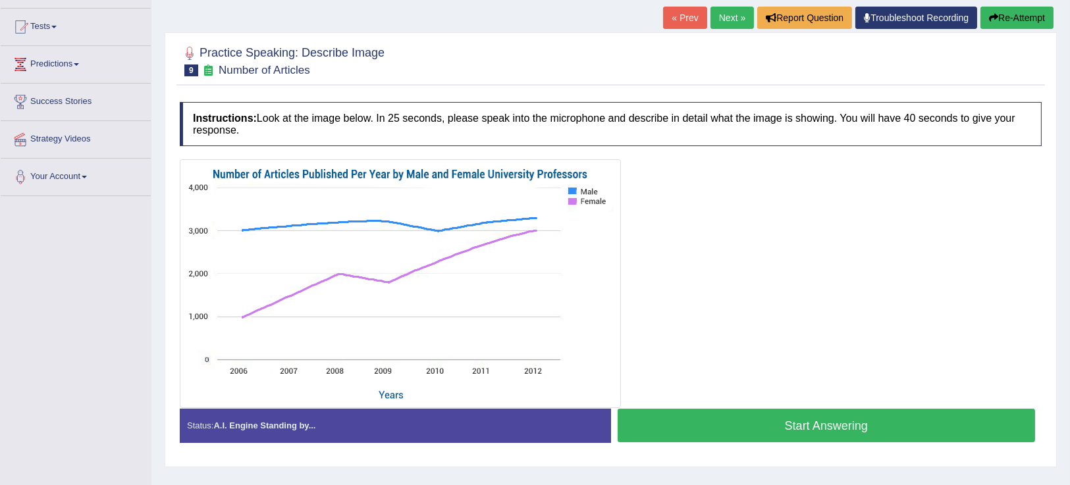
scroll to position [131, 0]
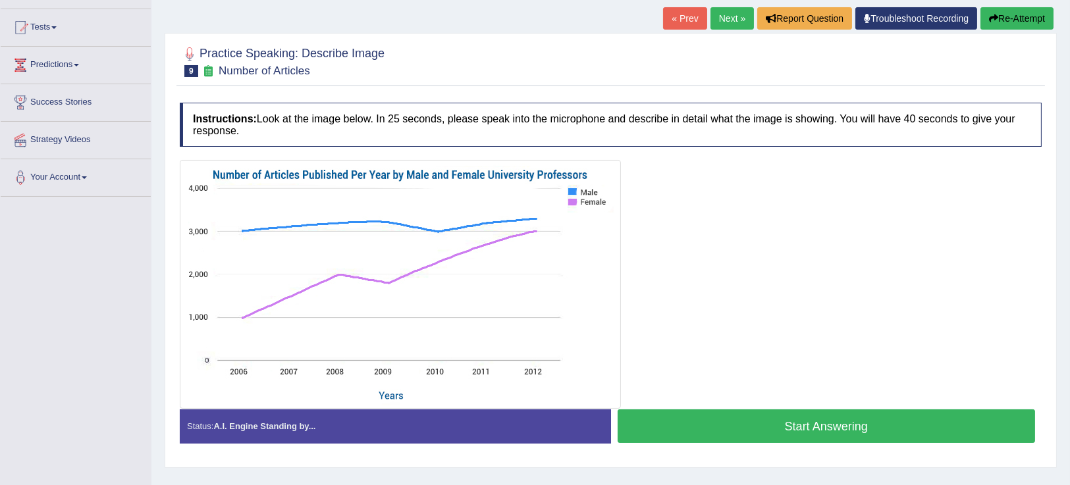
click at [805, 423] on button "Start Answering" at bounding box center [827, 427] width 418 height 34
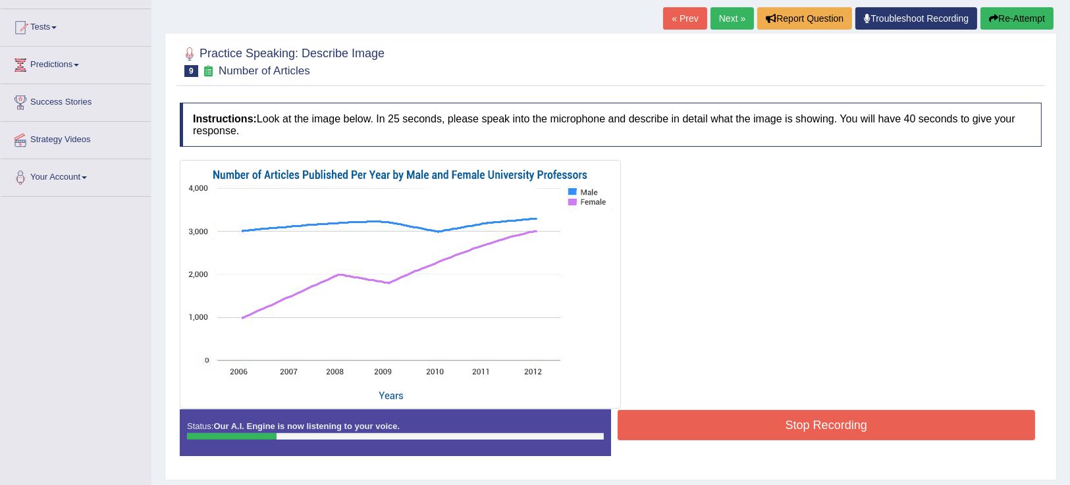
click at [1015, 12] on button "Re-Attempt" at bounding box center [1017, 18] width 73 height 22
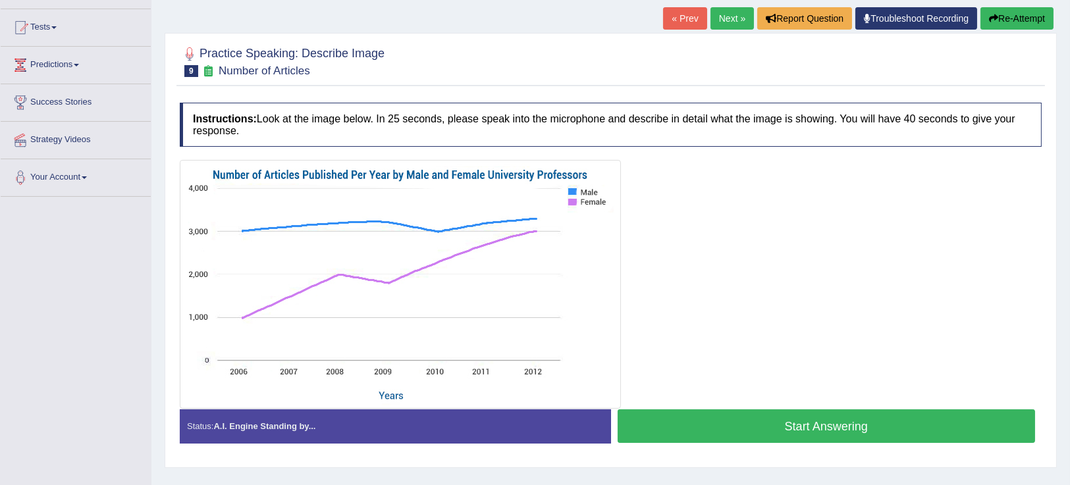
click at [914, 415] on button "Start Answering" at bounding box center [827, 427] width 418 height 34
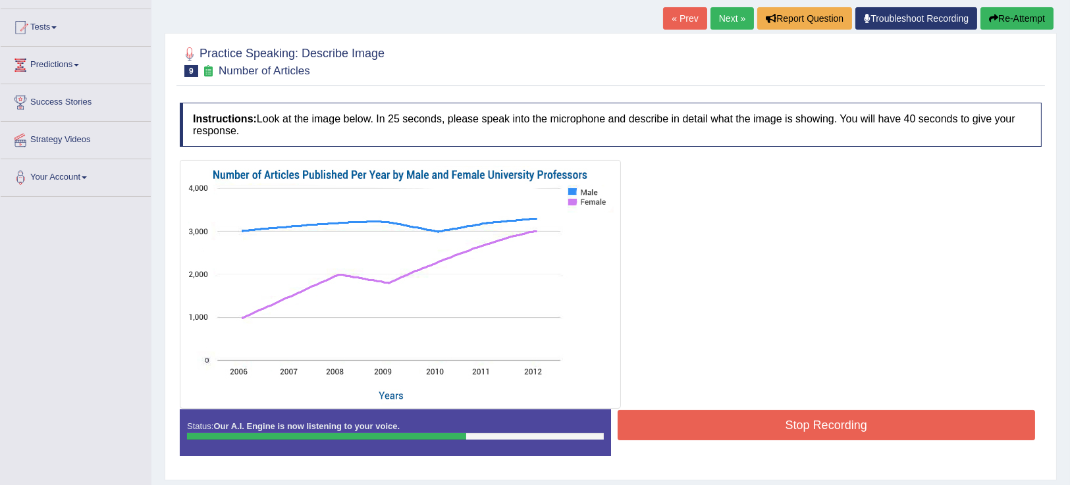
click at [922, 412] on button "Stop Recording" at bounding box center [827, 425] width 418 height 30
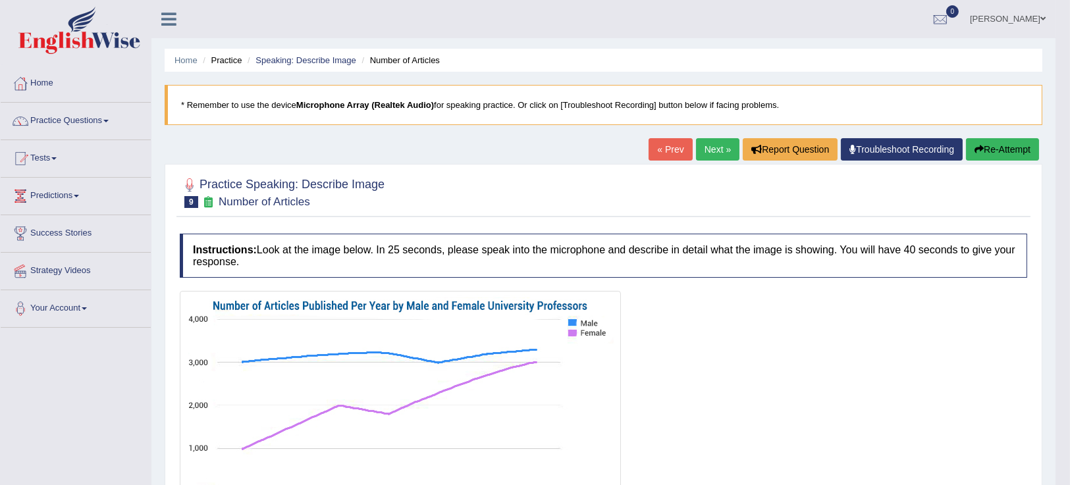
click at [1026, 161] on div "« Prev Next » Report Question Troubleshoot Recording Re-Attempt" at bounding box center [846, 151] width 394 height 26
click at [1022, 146] on button "Re-Attempt" at bounding box center [1002, 149] width 73 height 22
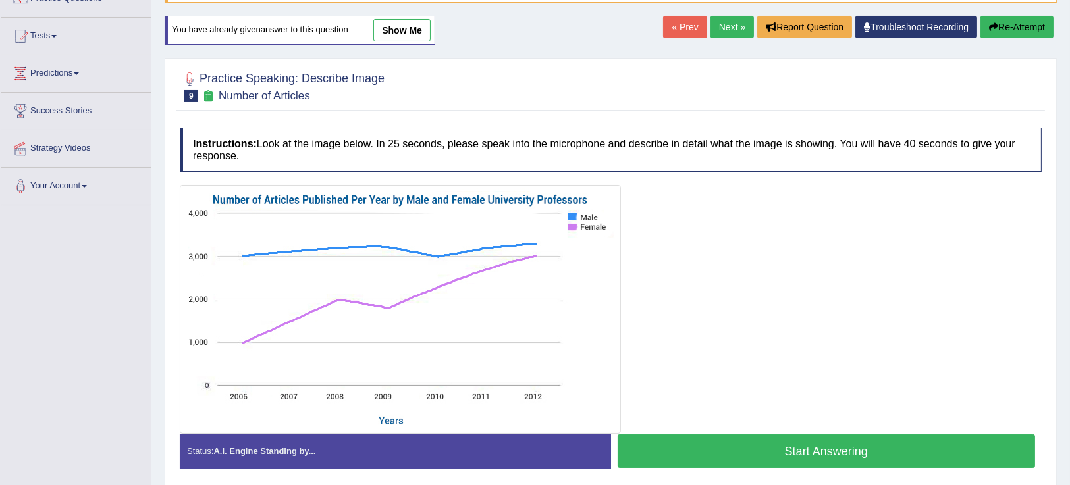
scroll to position [178, 0]
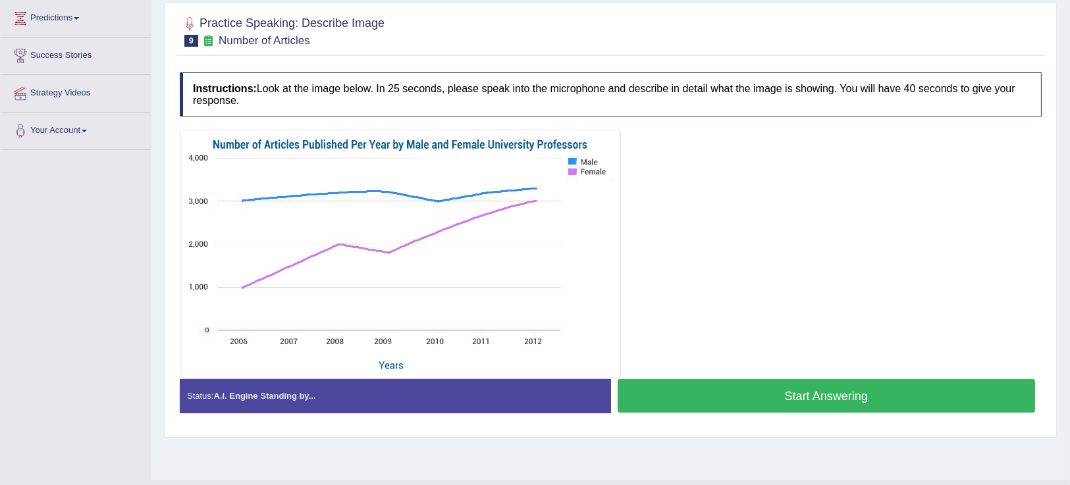
click at [881, 399] on button "Start Answering" at bounding box center [827, 396] width 418 height 34
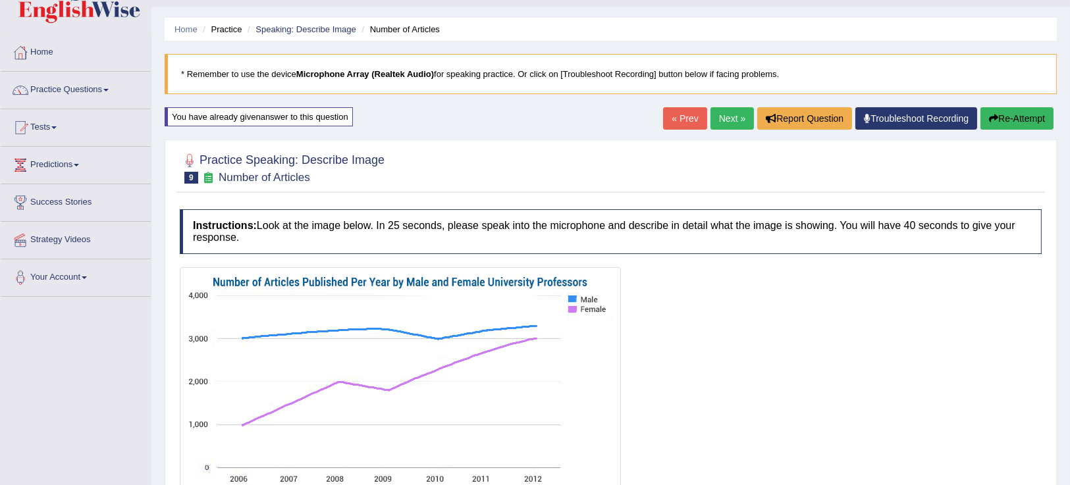
scroll to position [13, 0]
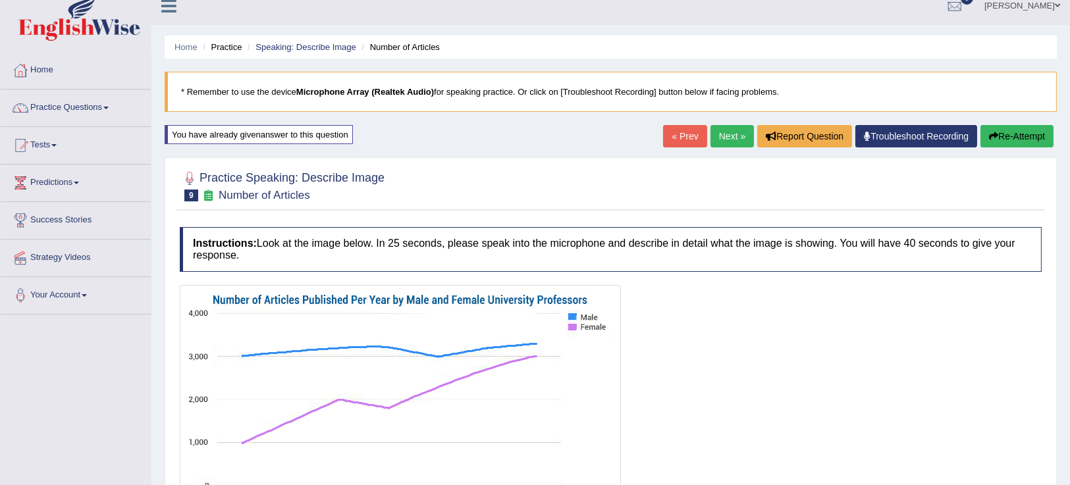
click at [1028, 133] on button "Re-Attempt" at bounding box center [1017, 136] width 73 height 22
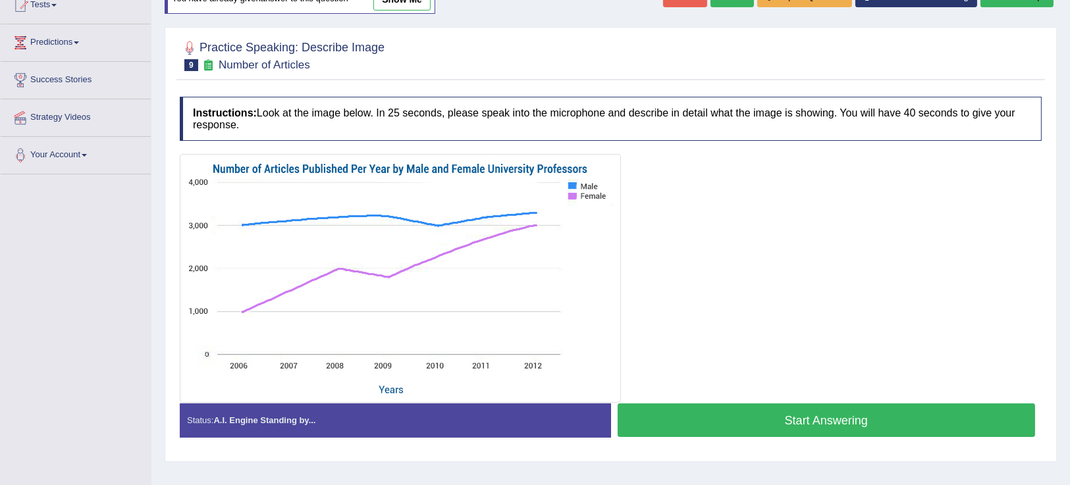
scroll to position [153, 0]
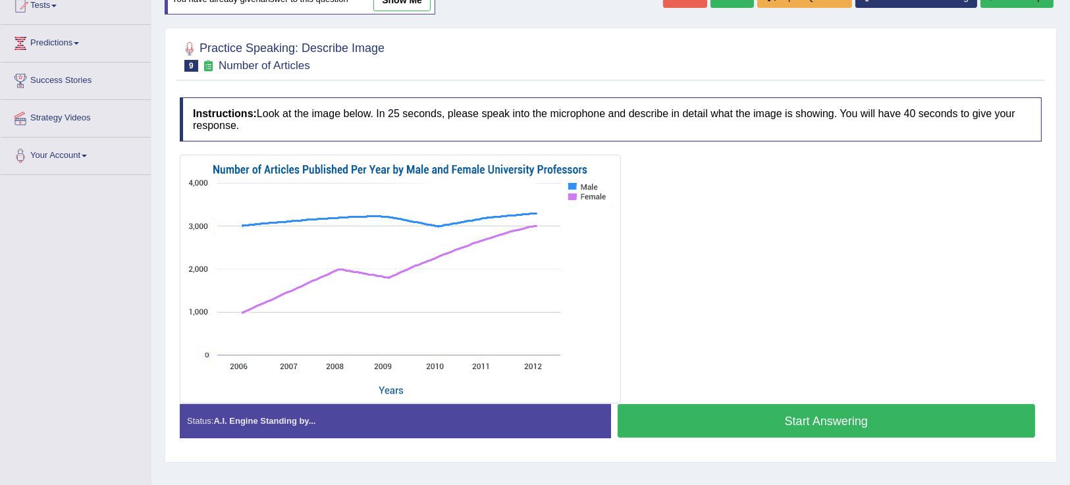
click at [844, 410] on button "Start Answering" at bounding box center [827, 421] width 418 height 34
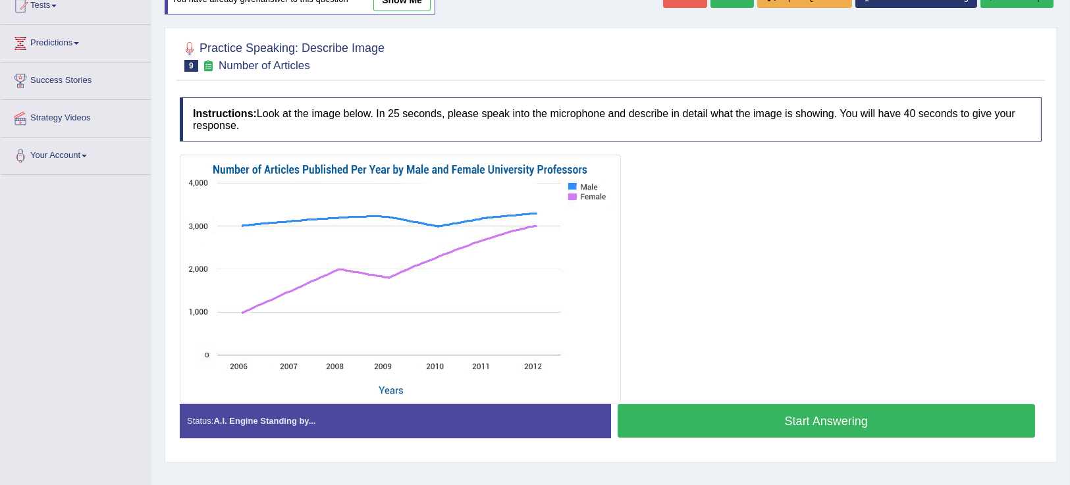
scroll to position [153, 0]
click at [853, 429] on button "Start Answering" at bounding box center [827, 421] width 418 height 34
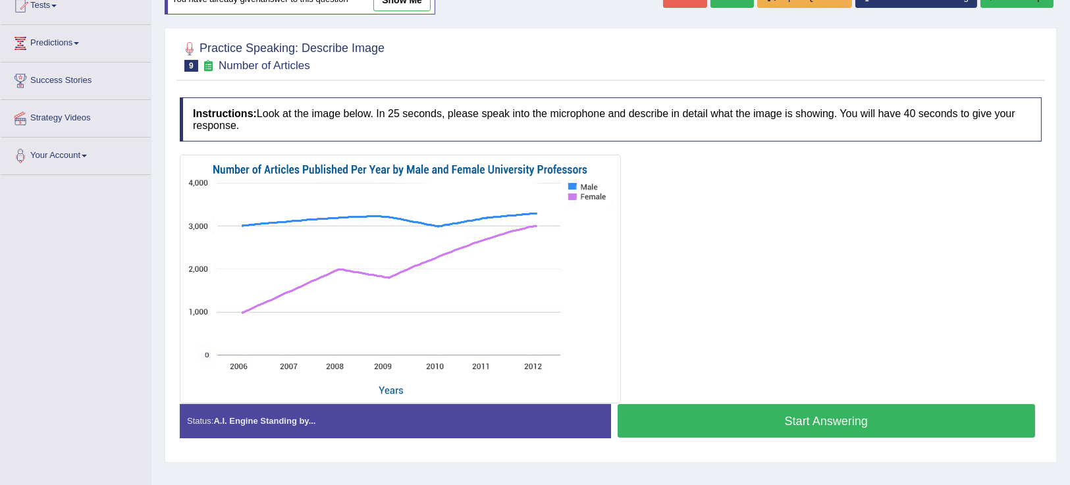
click at [862, 408] on button "Start Answering" at bounding box center [827, 421] width 418 height 34
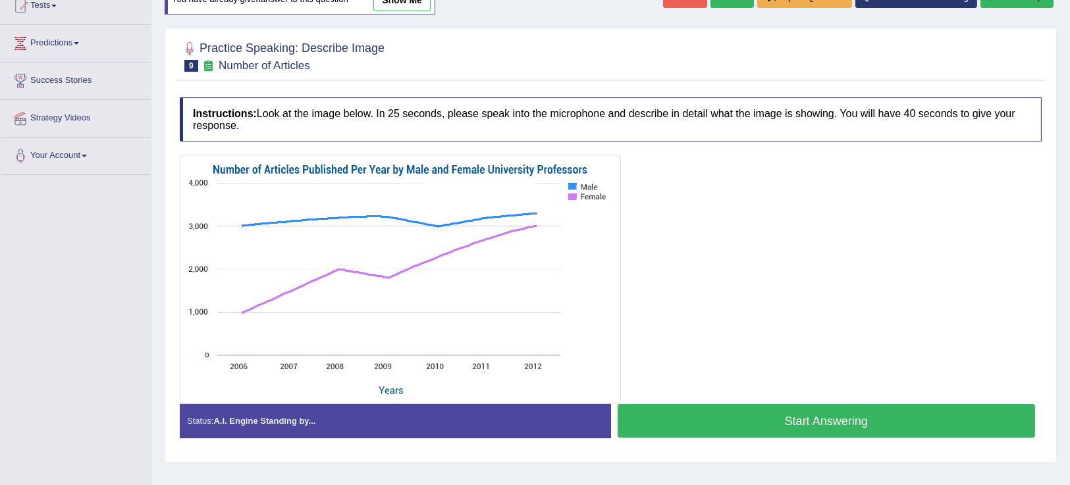
click at [755, 408] on button "Start Answering" at bounding box center [827, 421] width 418 height 34
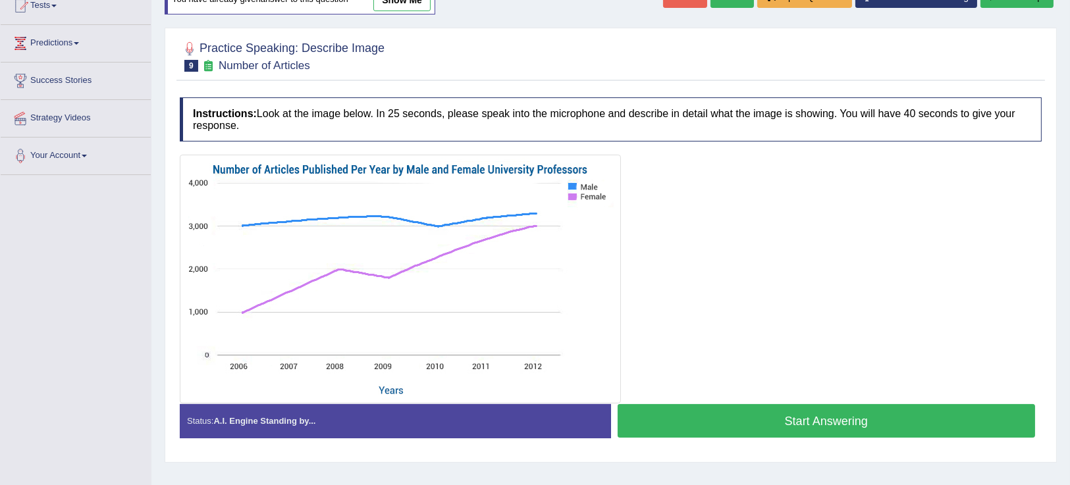
scroll to position [153, 0]
click at [815, 420] on button "Start Answering" at bounding box center [827, 421] width 418 height 34
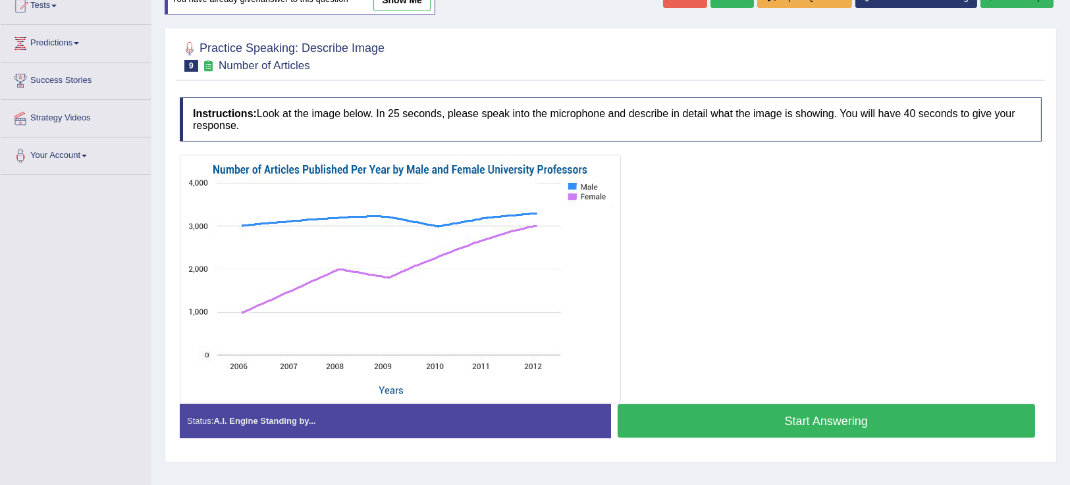
scroll to position [153, 0]
click at [745, 410] on button "Start Answering" at bounding box center [827, 421] width 418 height 34
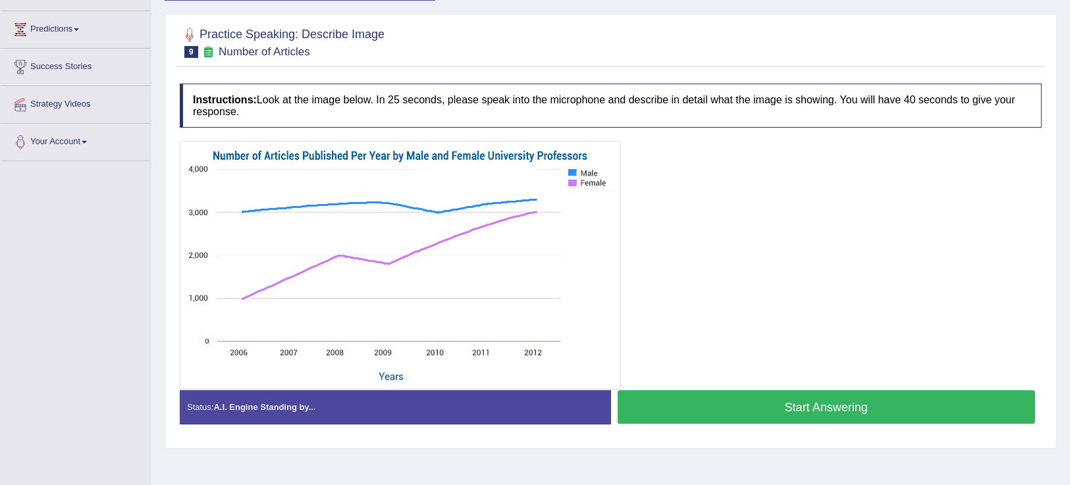
scroll to position [153, 0]
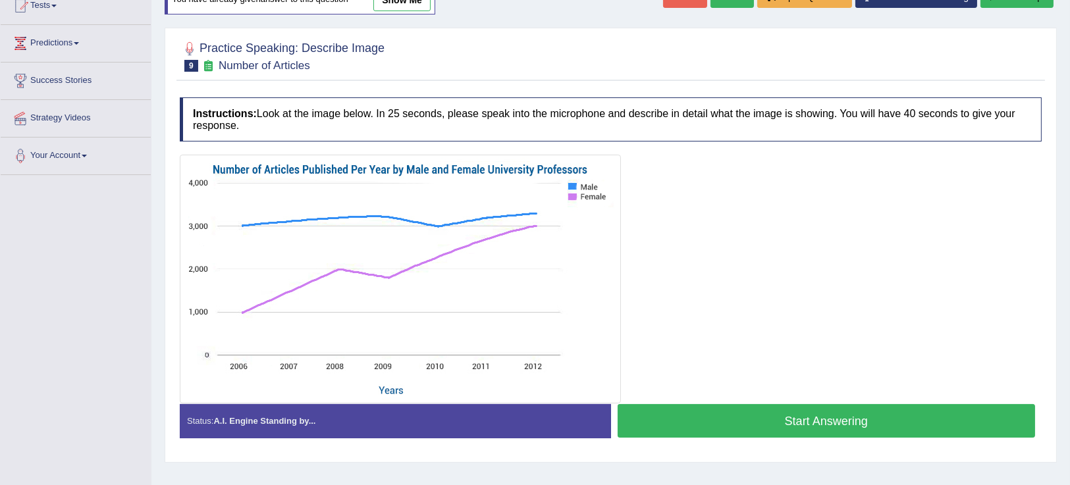
click at [815, 393] on div at bounding box center [611, 279] width 862 height 249
click at [806, 423] on button "Start Answering" at bounding box center [827, 421] width 418 height 34
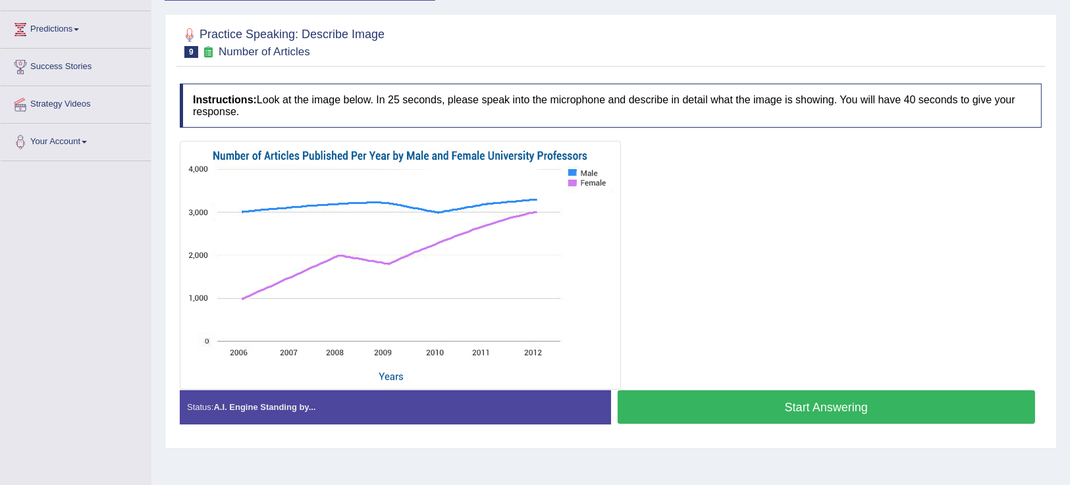
scroll to position [153, 0]
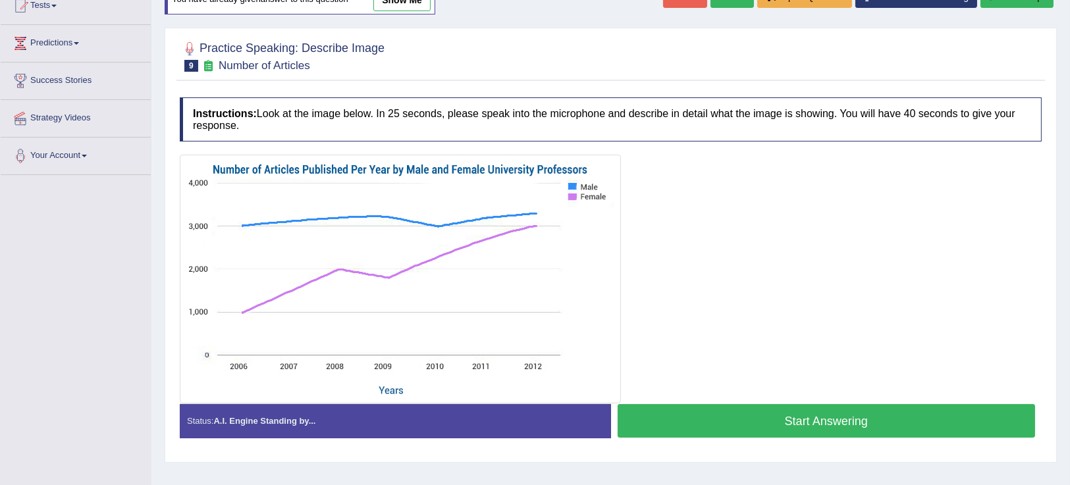
click at [777, 414] on button "Start Answering" at bounding box center [827, 421] width 418 height 34
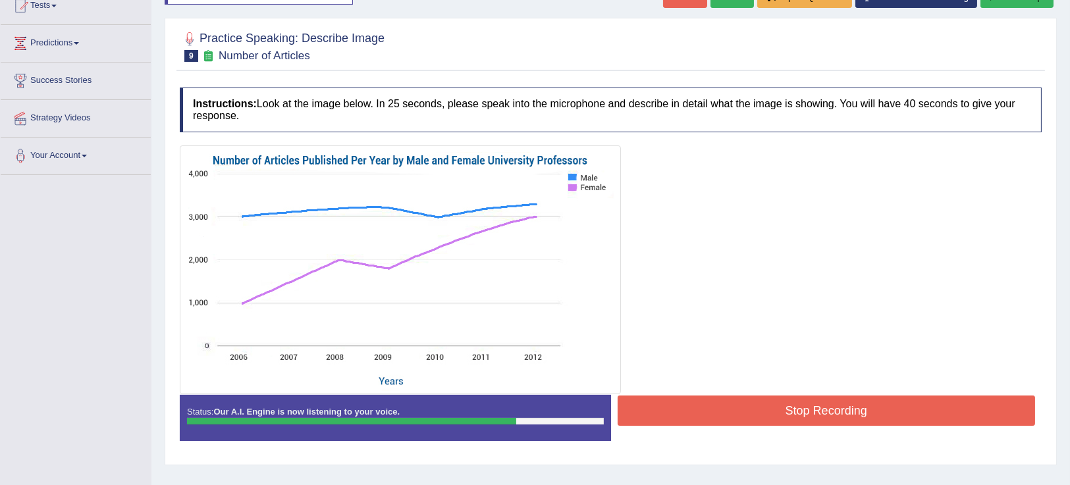
click at [777, 414] on button "Stop Recording" at bounding box center [827, 411] width 418 height 30
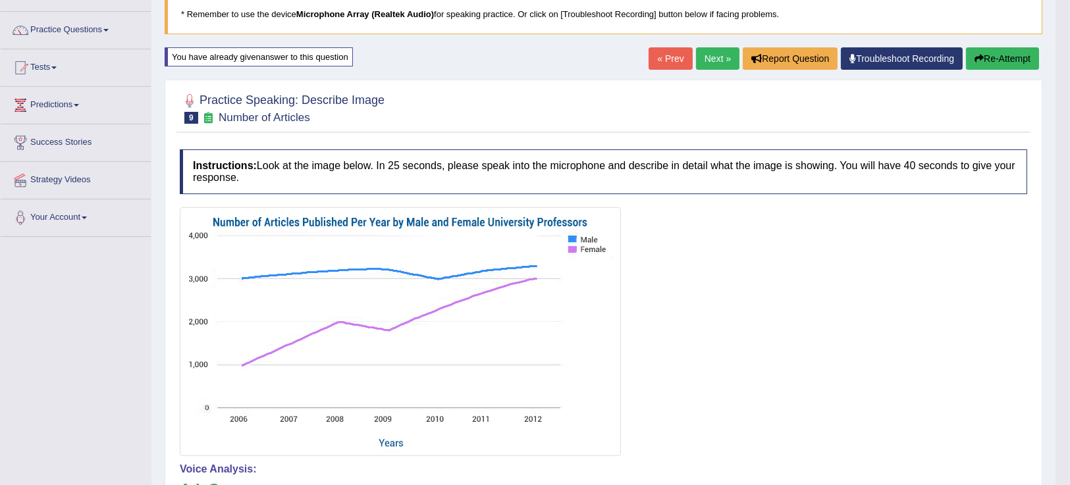
scroll to position [0, 0]
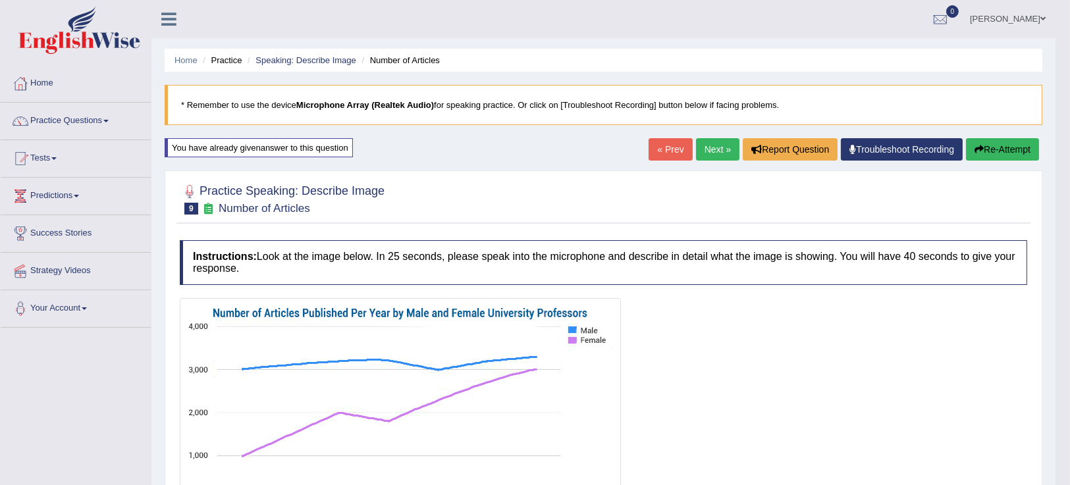
click at [1019, 157] on button "Re-Attempt" at bounding box center [1002, 149] width 73 height 22
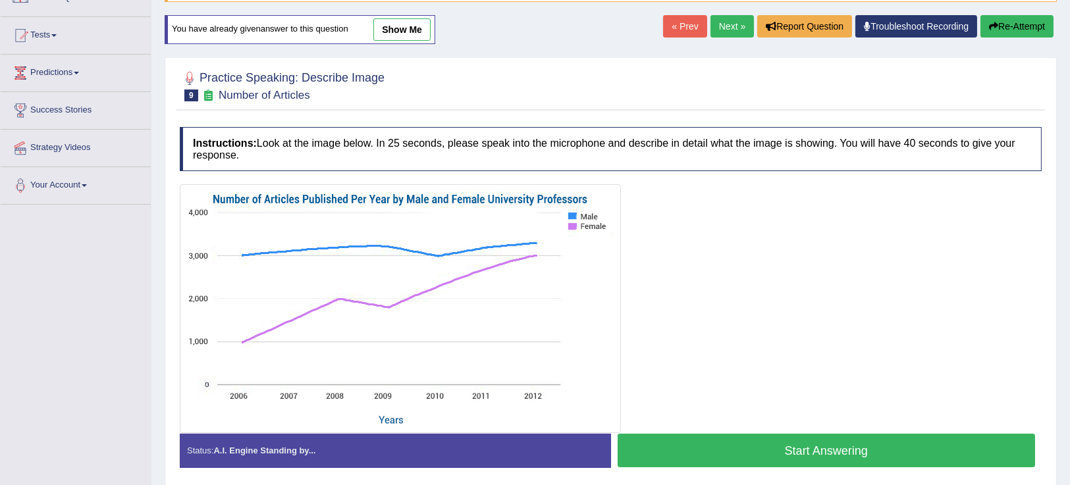
scroll to position [146, 0]
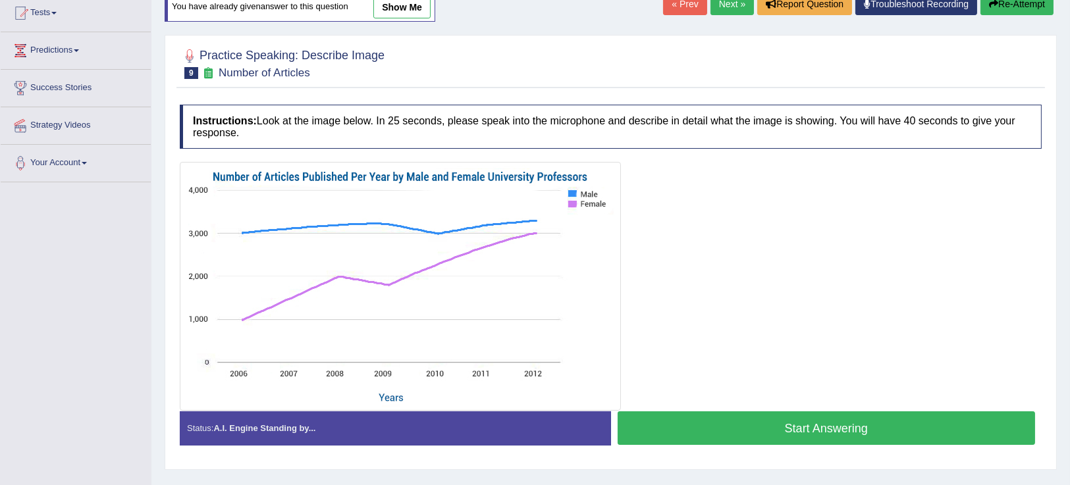
click at [932, 443] on button "Start Answering" at bounding box center [827, 429] width 418 height 34
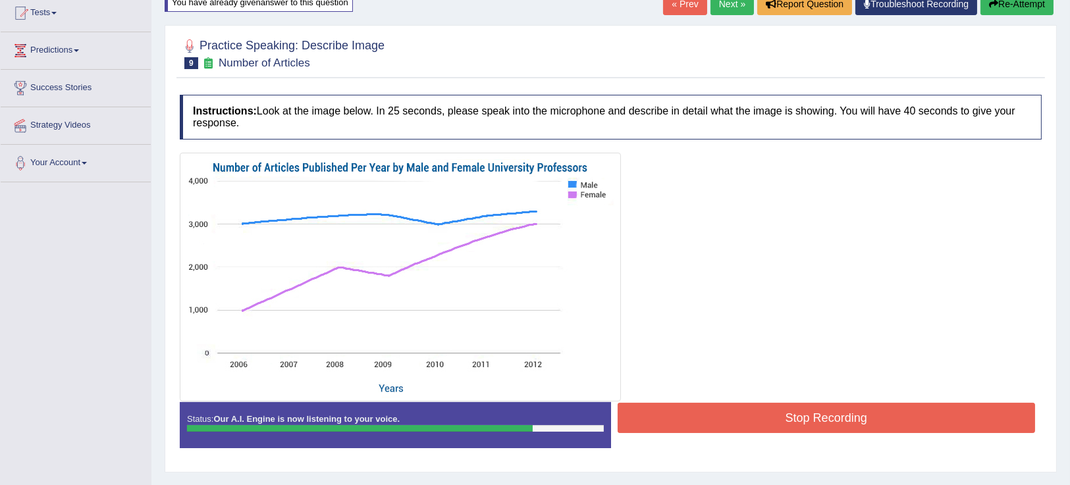
click at [929, 408] on button "Stop Recording" at bounding box center [827, 418] width 418 height 30
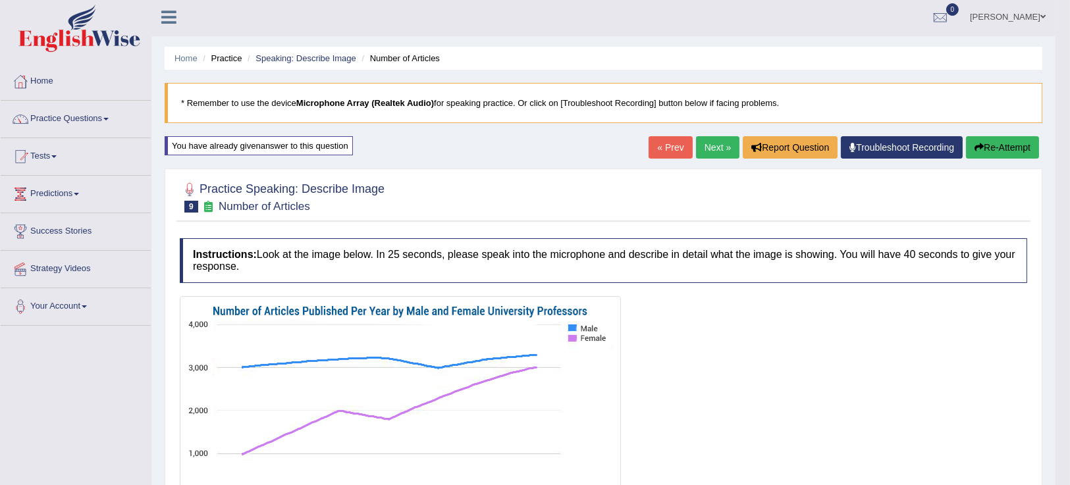
scroll to position [0, 0]
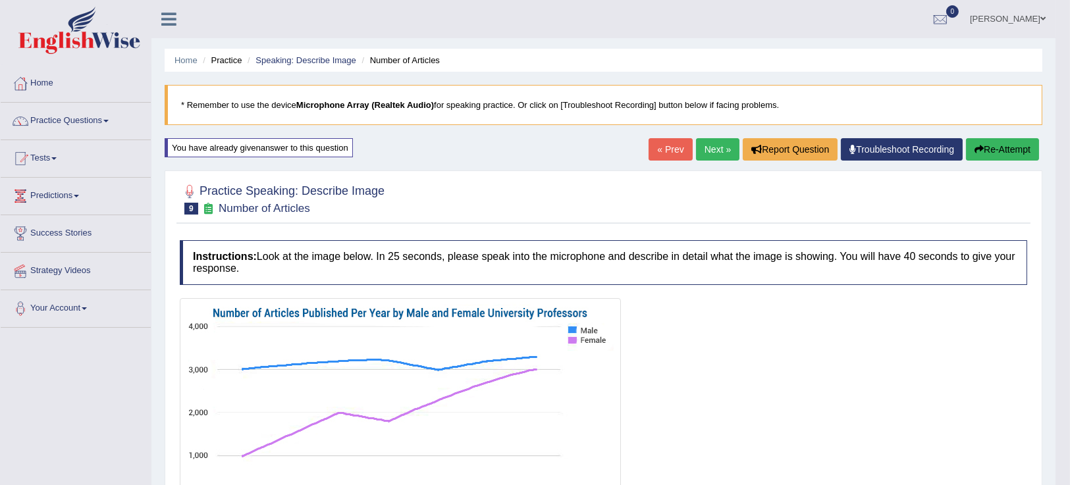
click at [991, 145] on button "Re-Attempt" at bounding box center [1002, 149] width 73 height 22
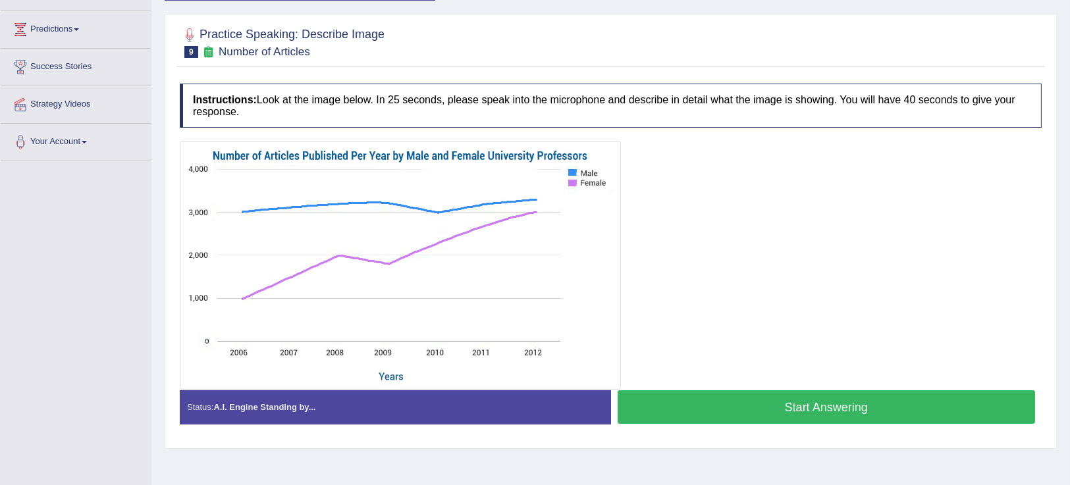
scroll to position [169, 0]
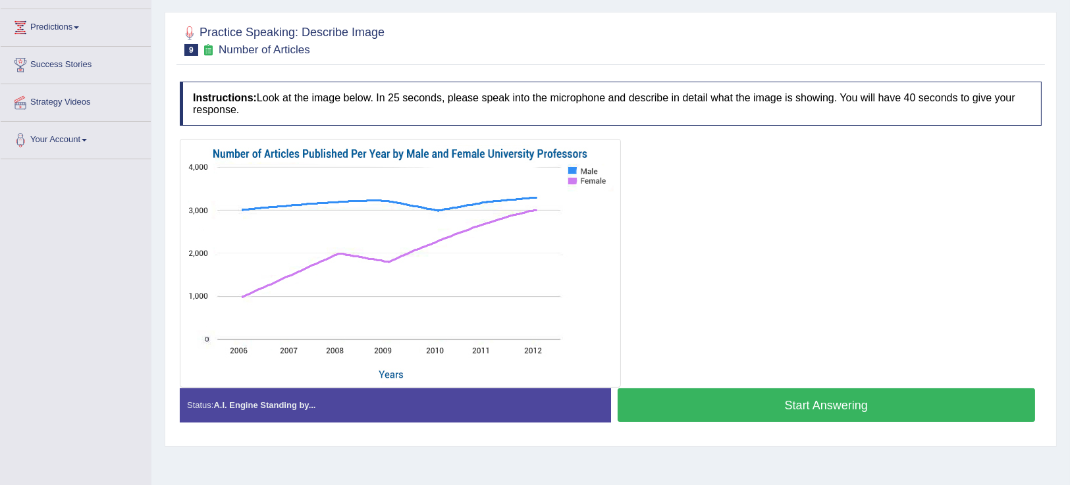
click at [945, 408] on button "Start Answering" at bounding box center [827, 406] width 418 height 34
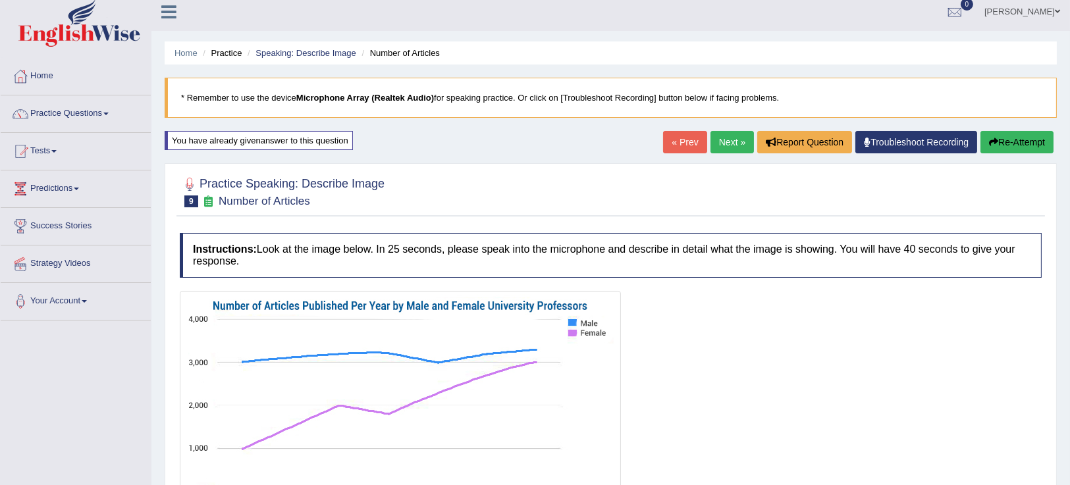
scroll to position [3, 0]
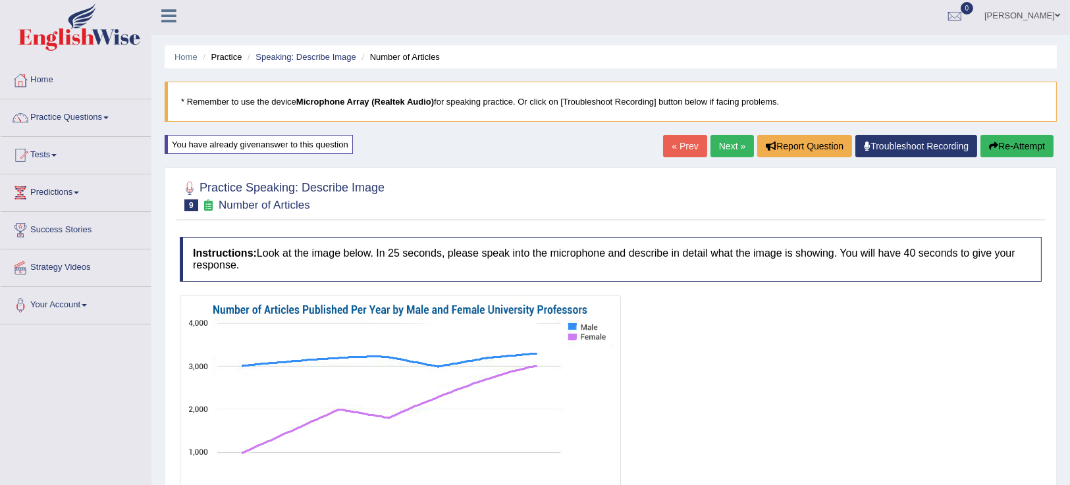
click at [1025, 137] on button "Re-Attempt" at bounding box center [1017, 146] width 73 height 22
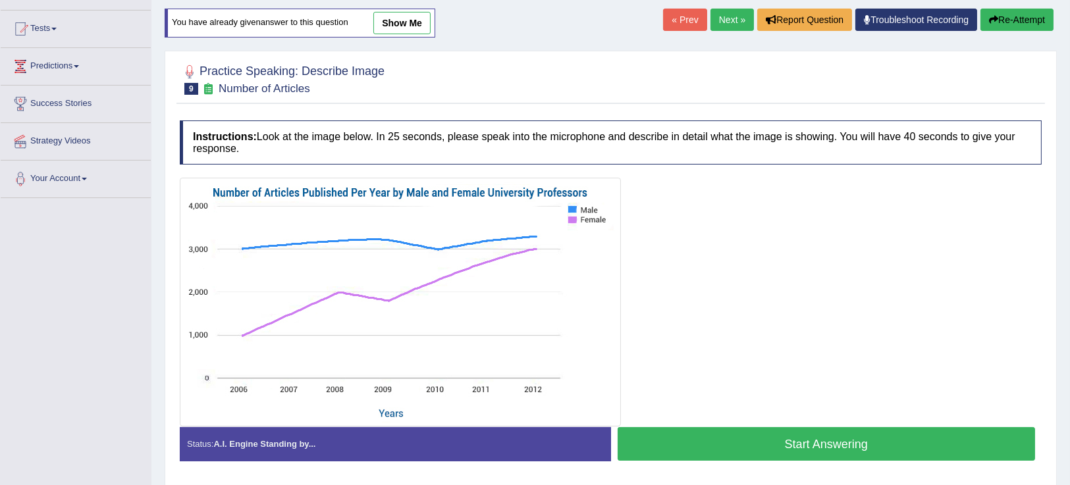
scroll to position [169, 0]
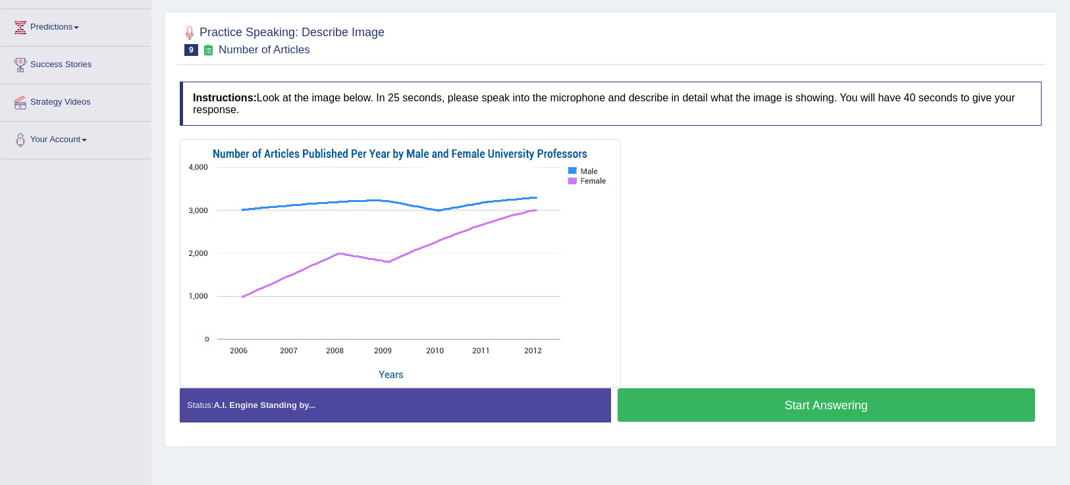
click at [976, 404] on button "Start Answering" at bounding box center [827, 406] width 418 height 34
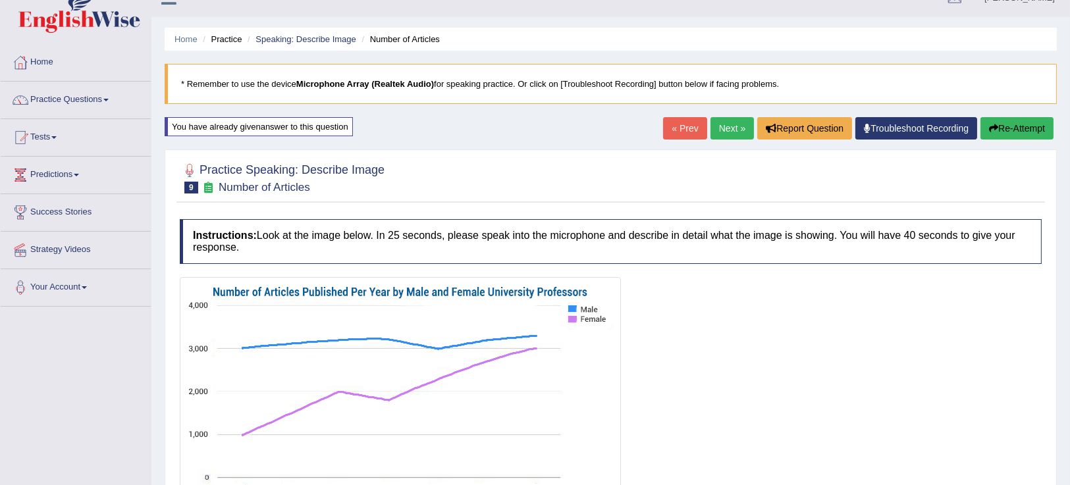
scroll to position [3, 0]
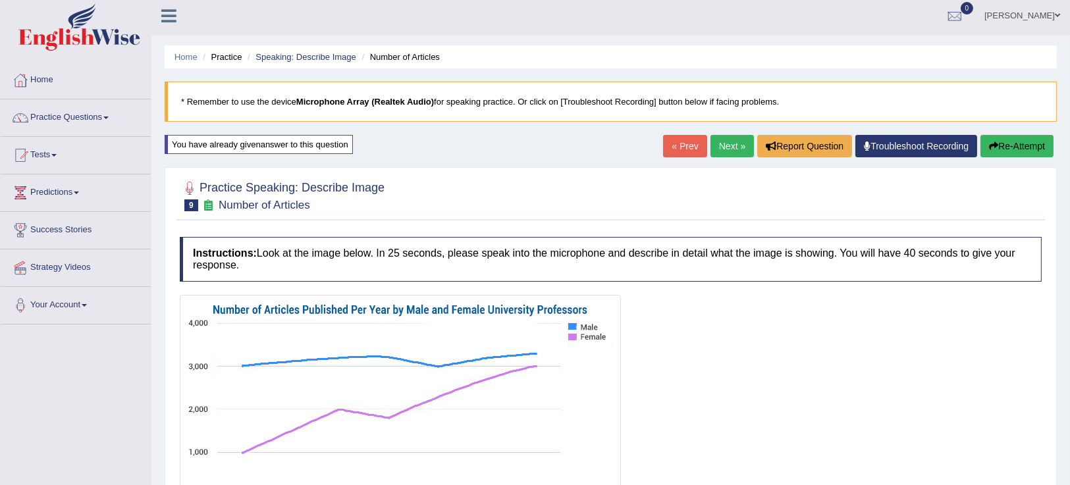
click at [992, 138] on button "Re-Attempt" at bounding box center [1017, 146] width 73 height 22
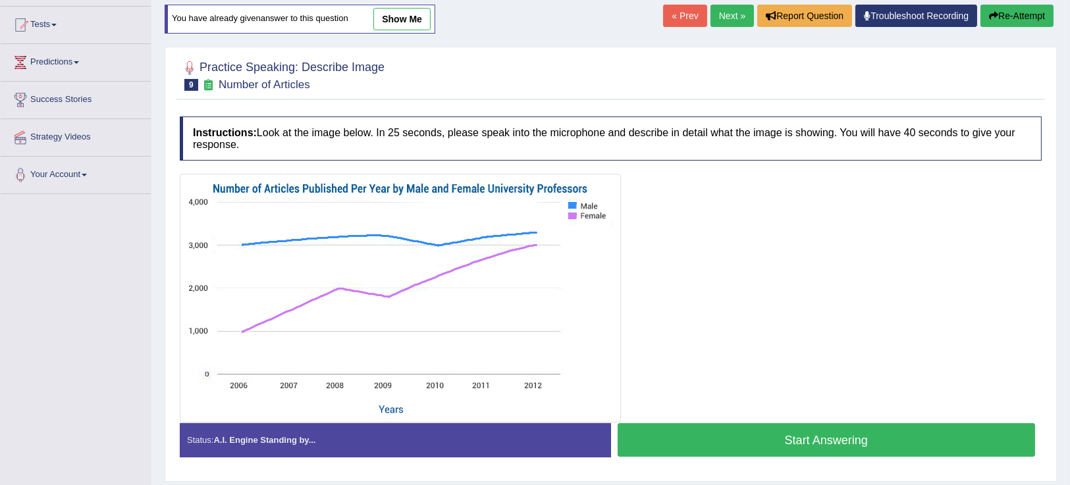
scroll to position [128, 0]
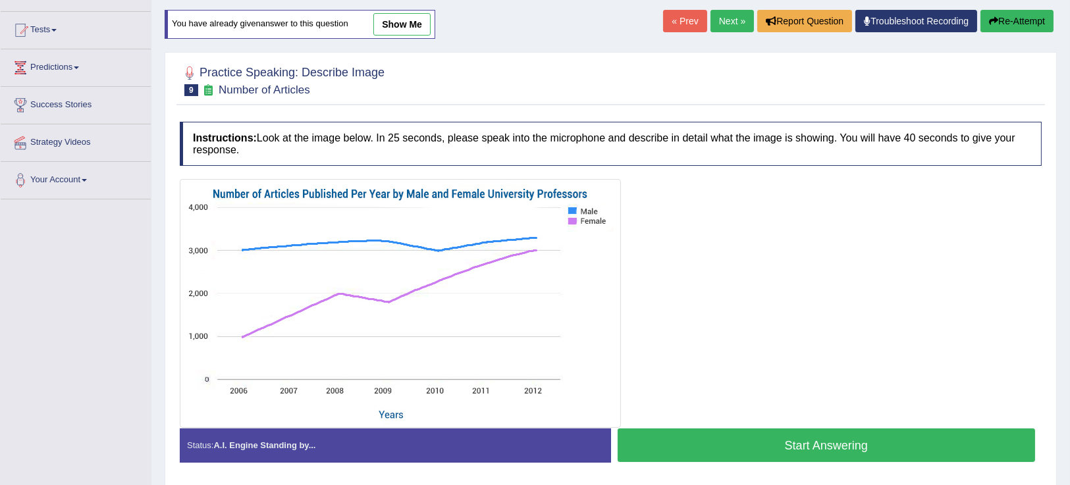
click at [939, 445] on button "Start Answering" at bounding box center [827, 446] width 418 height 34
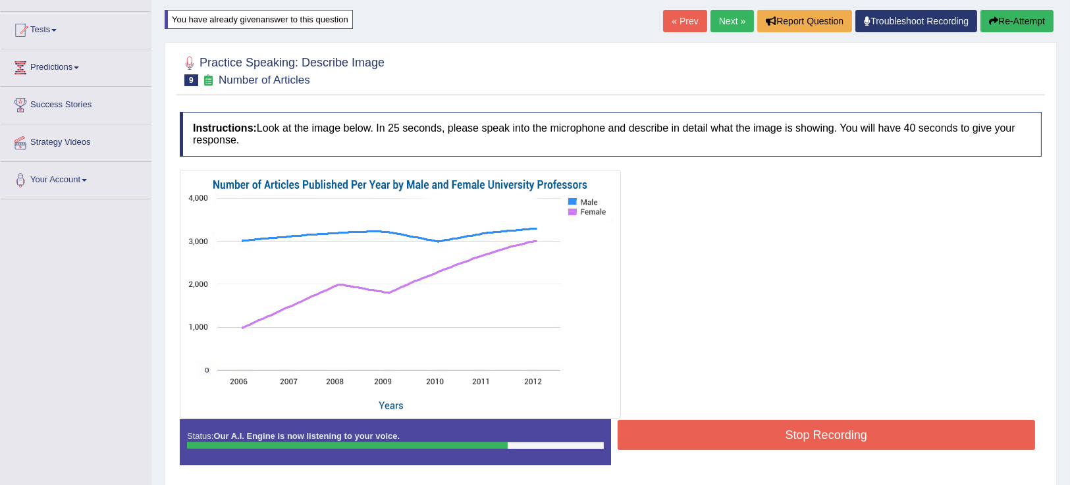
click at [956, 429] on button "Stop Recording" at bounding box center [827, 435] width 418 height 30
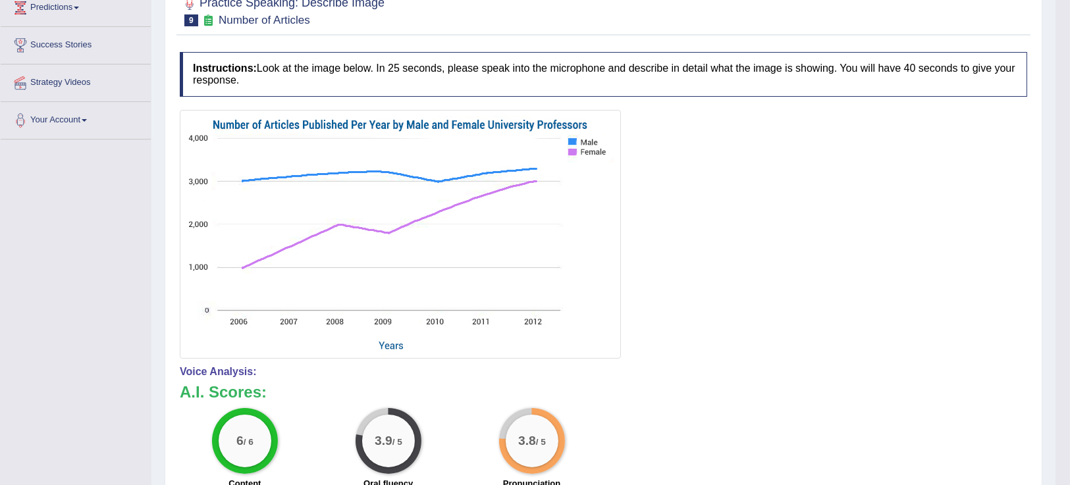
scroll to position [112, 0]
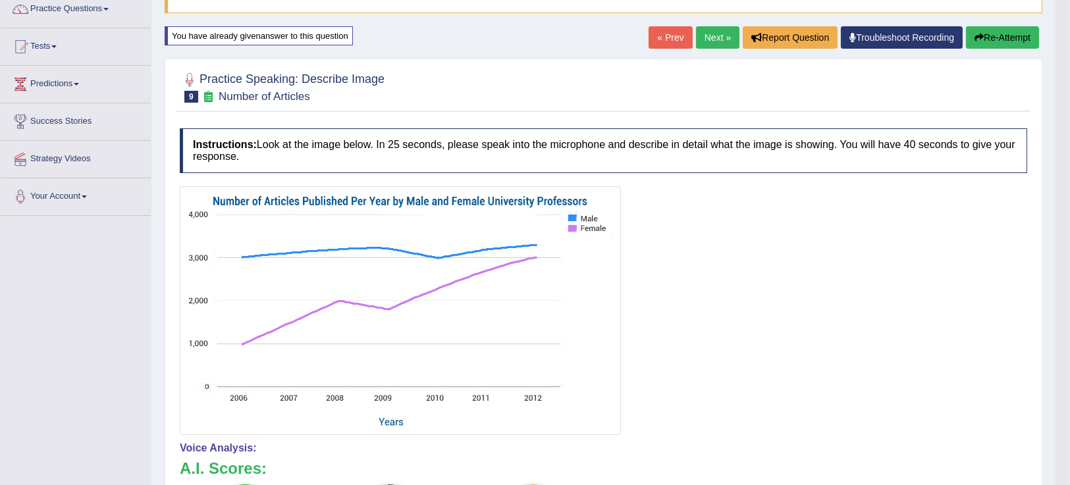
click at [1010, 26] on button "Re-Attempt" at bounding box center [1002, 37] width 73 height 22
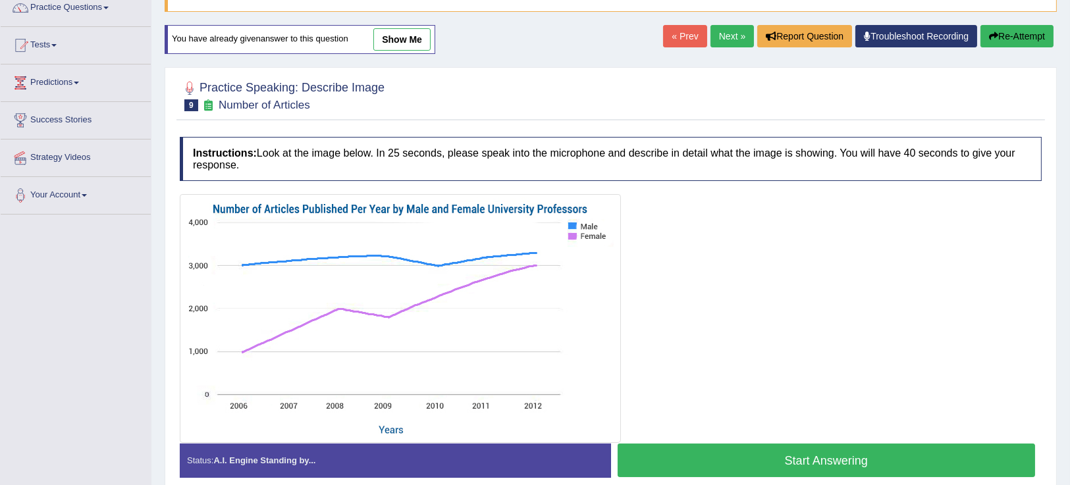
scroll to position [118, 0]
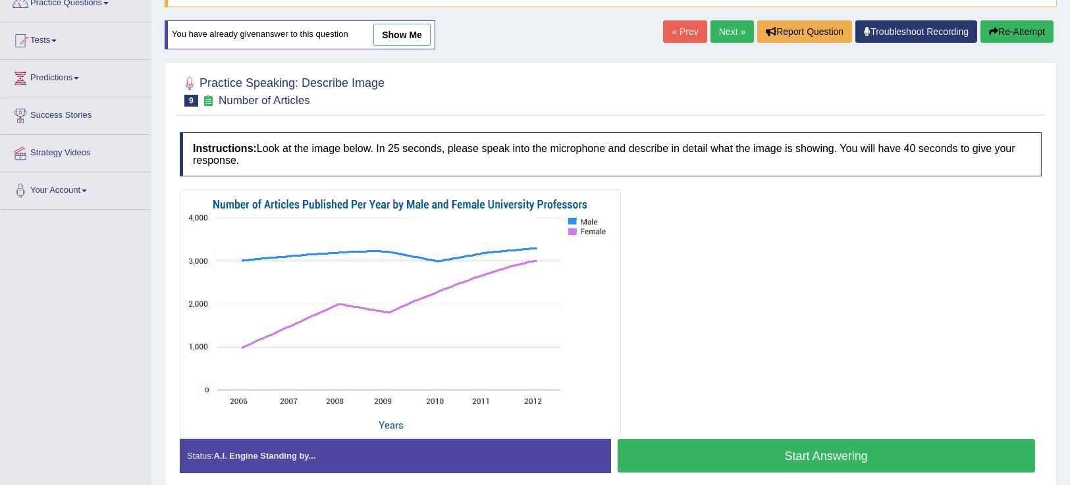
click at [937, 465] on button "Start Answering" at bounding box center [827, 456] width 418 height 34
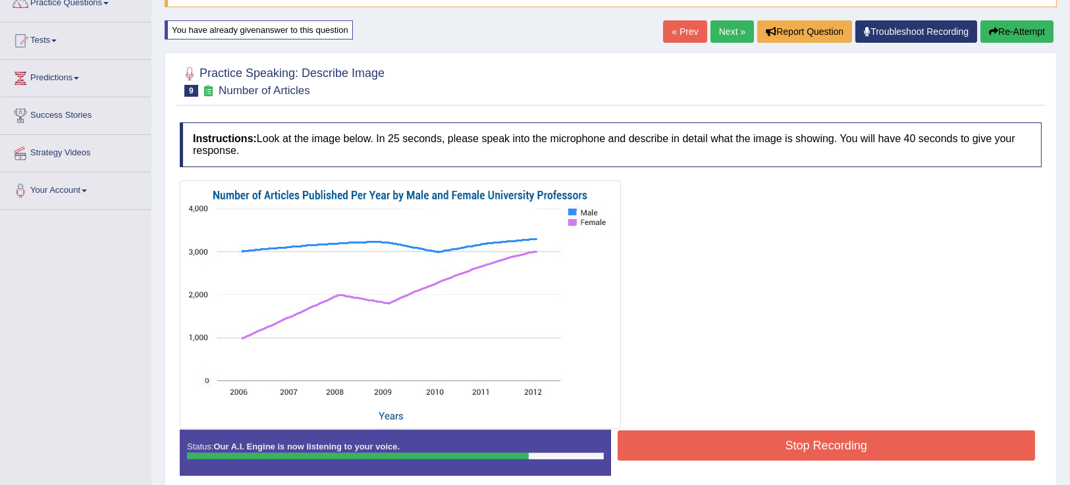
click at [957, 442] on button "Stop Recording" at bounding box center [827, 446] width 418 height 30
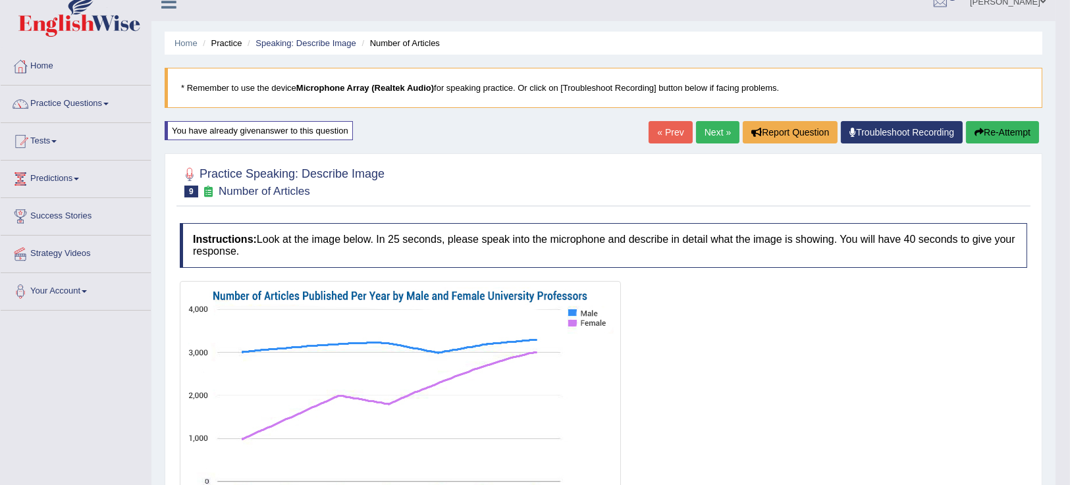
scroll to position [0, 0]
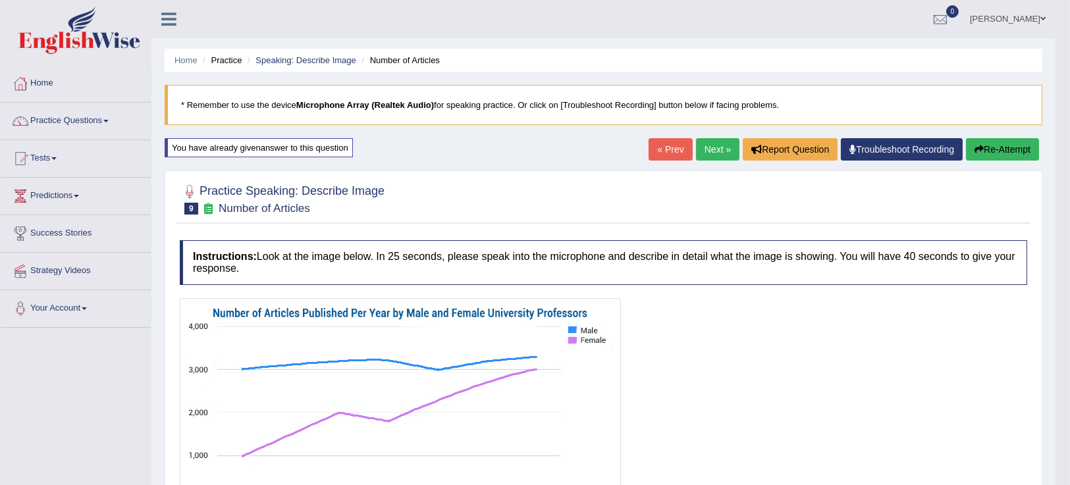
click at [1018, 146] on button "Re-Attempt" at bounding box center [1002, 149] width 73 height 22
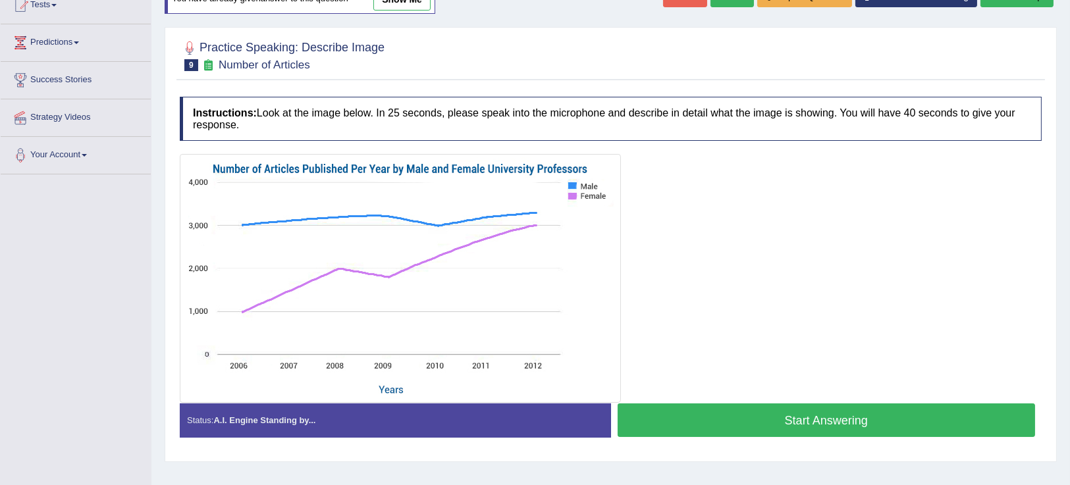
scroll to position [177, 0]
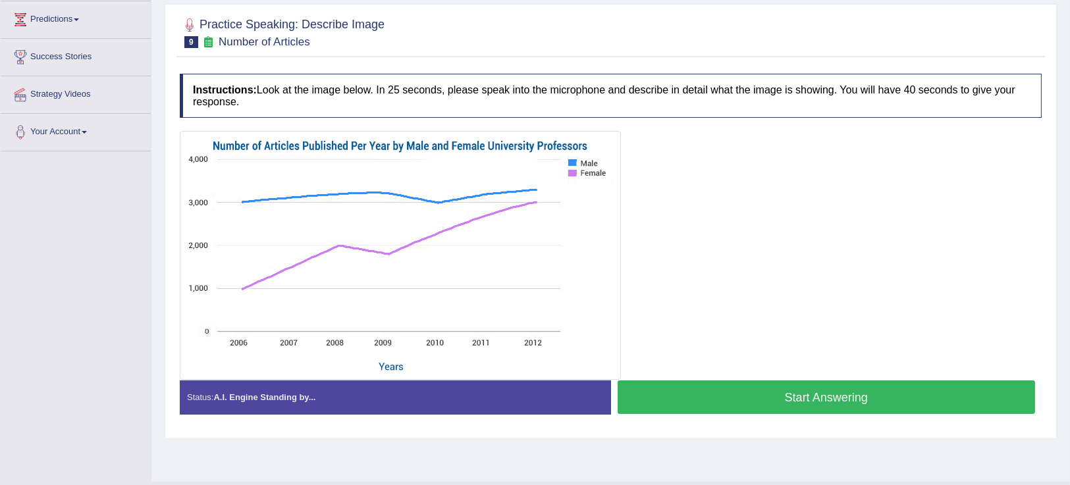
click at [721, 398] on button "Start Answering" at bounding box center [827, 398] width 418 height 34
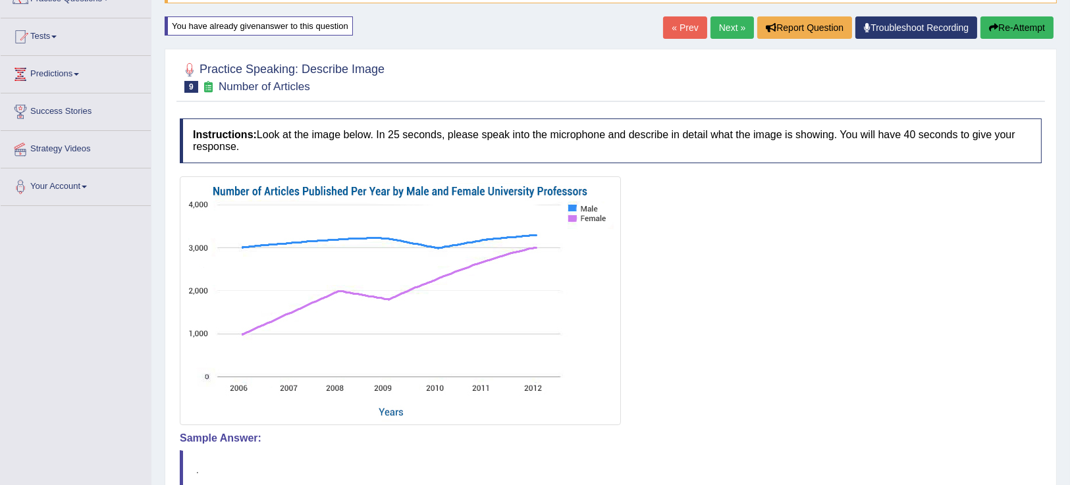
scroll to position [88, 0]
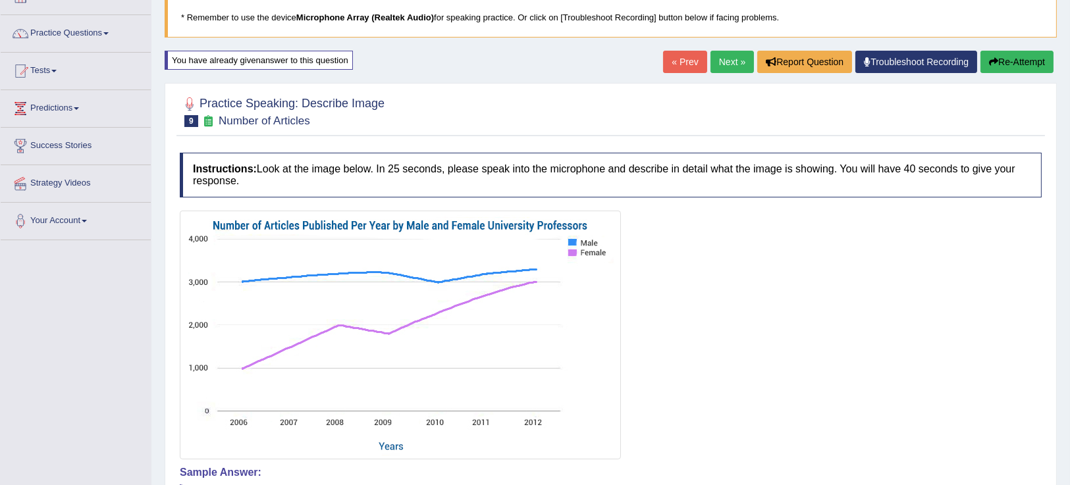
click at [988, 70] on button "Re-Attempt" at bounding box center [1017, 62] width 73 height 22
click at [996, 58] on button "Re-Attempt" at bounding box center [1017, 62] width 73 height 22
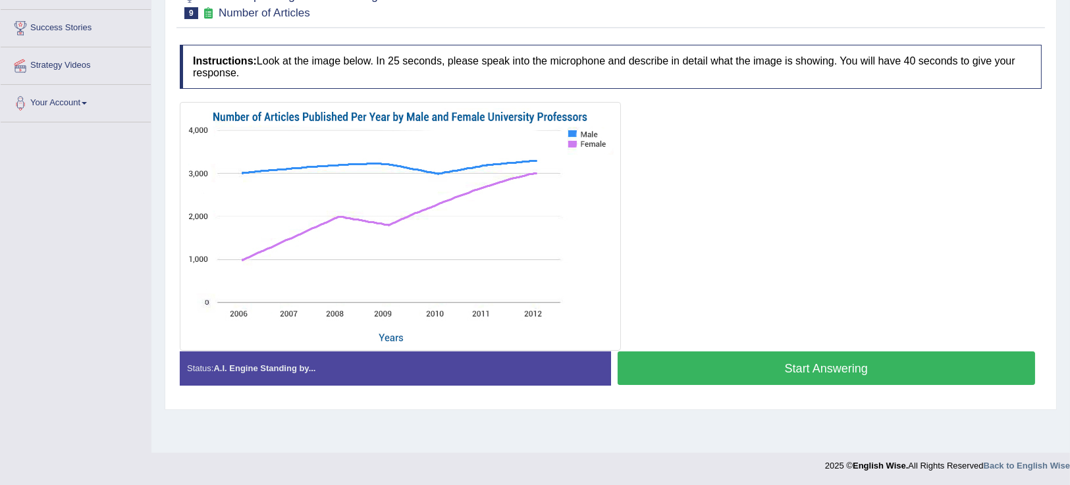
scroll to position [196, 0]
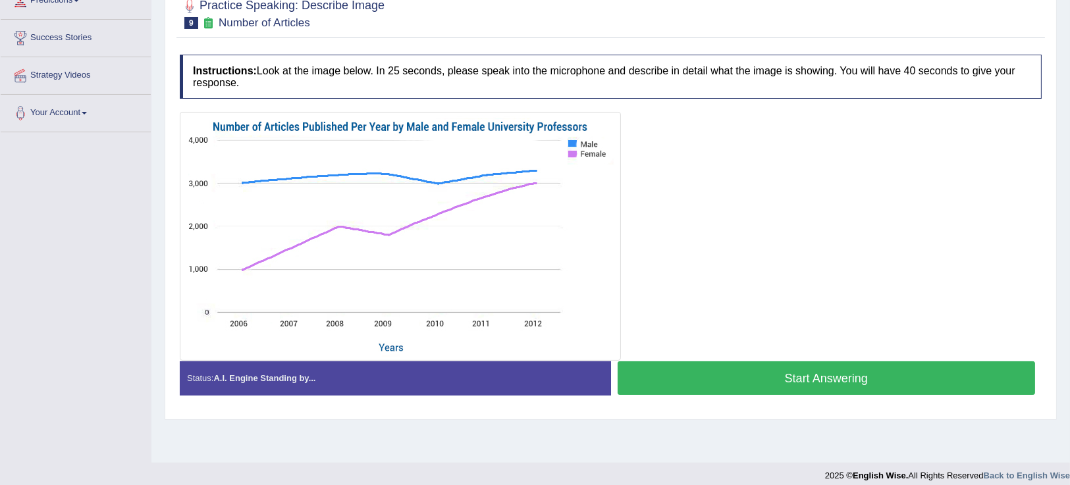
click at [832, 383] on button "Start Answering" at bounding box center [827, 379] width 418 height 34
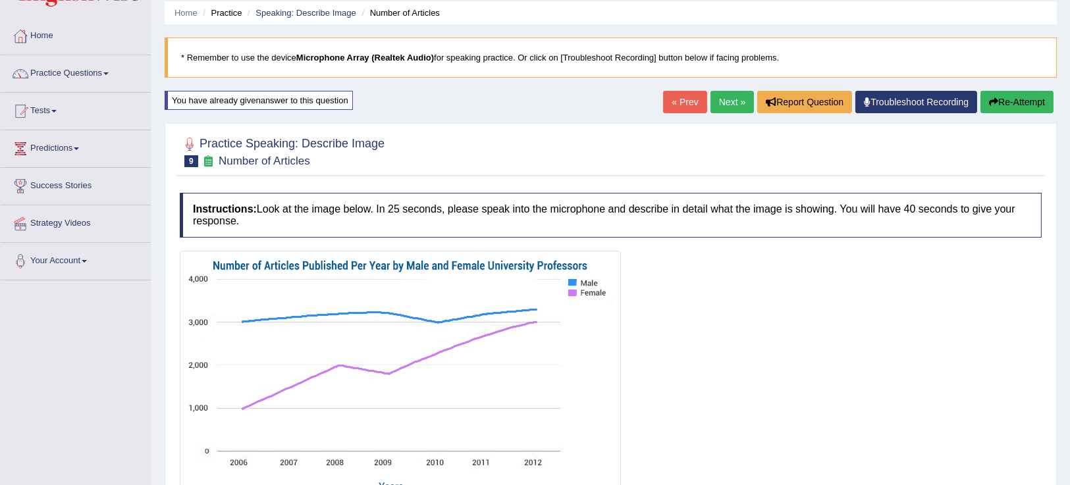
scroll to position [31, 0]
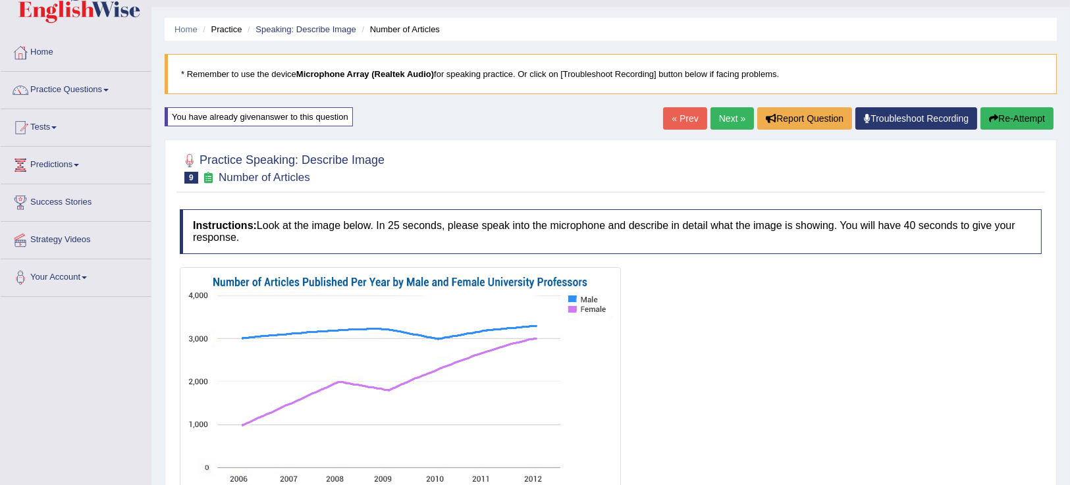
drag, startPoint x: 1008, startPoint y: 104, endPoint x: 1002, endPoint y: 115, distance: 12.4
click at [1008, 105] on div "Home Practice Speaking: Describe Image Number of Articles * Remember to use the…" at bounding box center [611, 298] width 919 height 659
click at [1002, 116] on button "Re-Attempt" at bounding box center [1017, 118] width 73 height 22
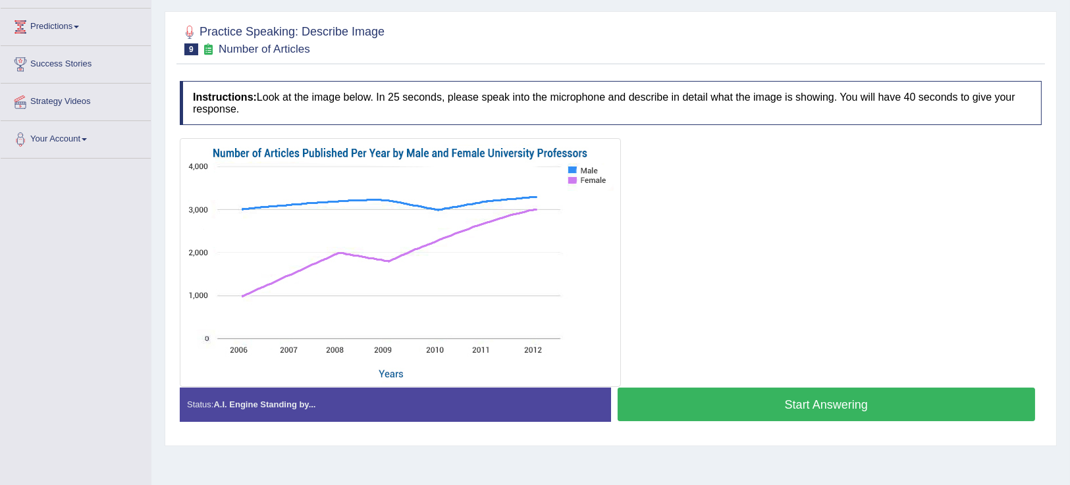
scroll to position [161, 0]
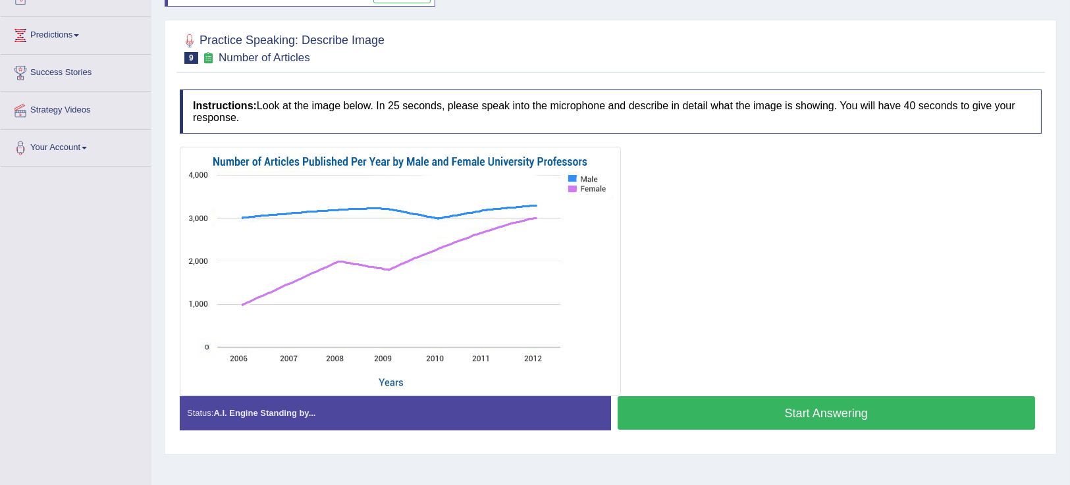
click at [931, 405] on button "Start Answering" at bounding box center [827, 414] width 418 height 34
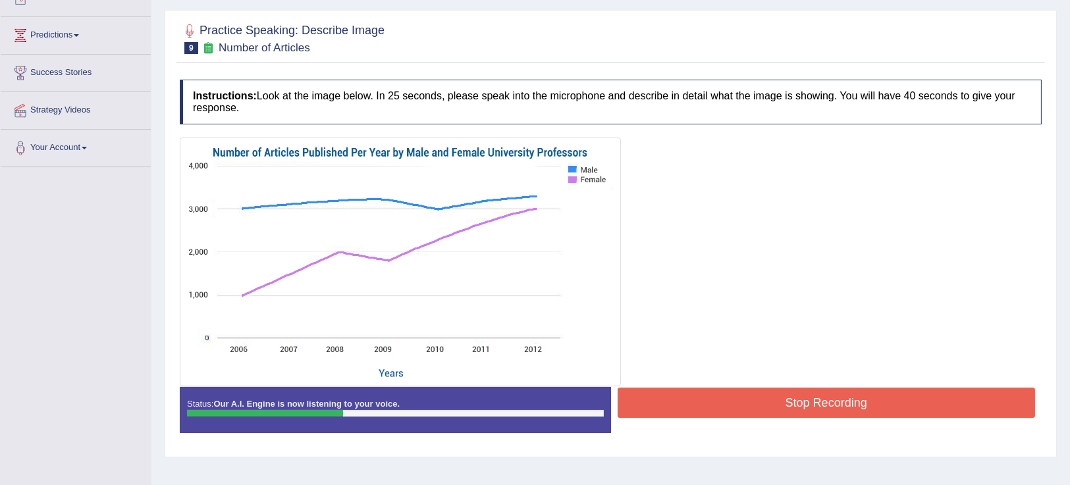
scroll to position [0, 0]
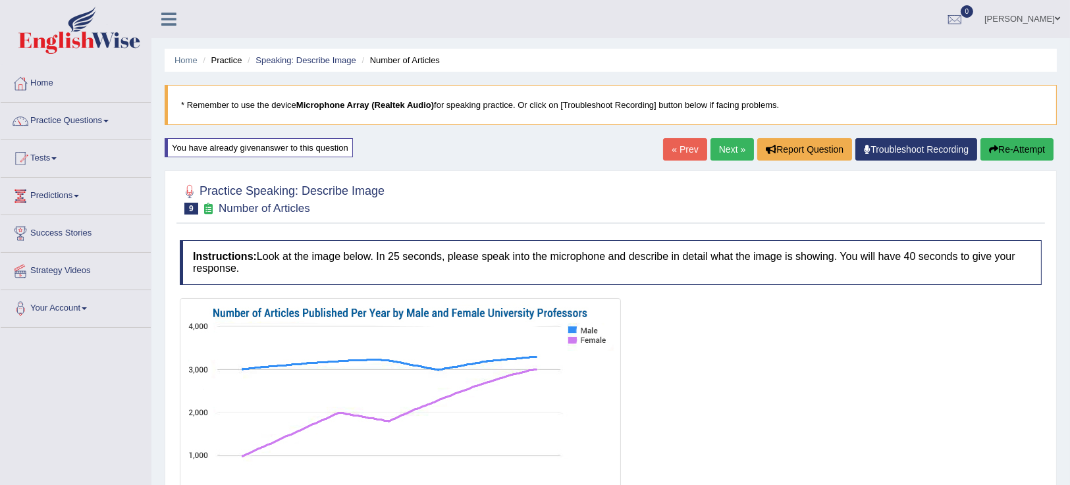
click at [1016, 150] on button "Re-Attempt" at bounding box center [1017, 149] width 73 height 22
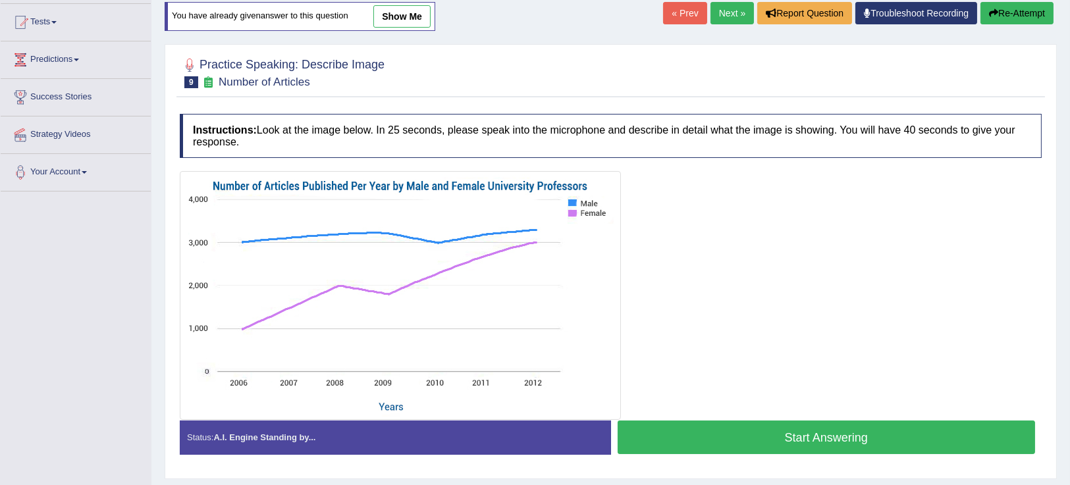
scroll to position [132, 0]
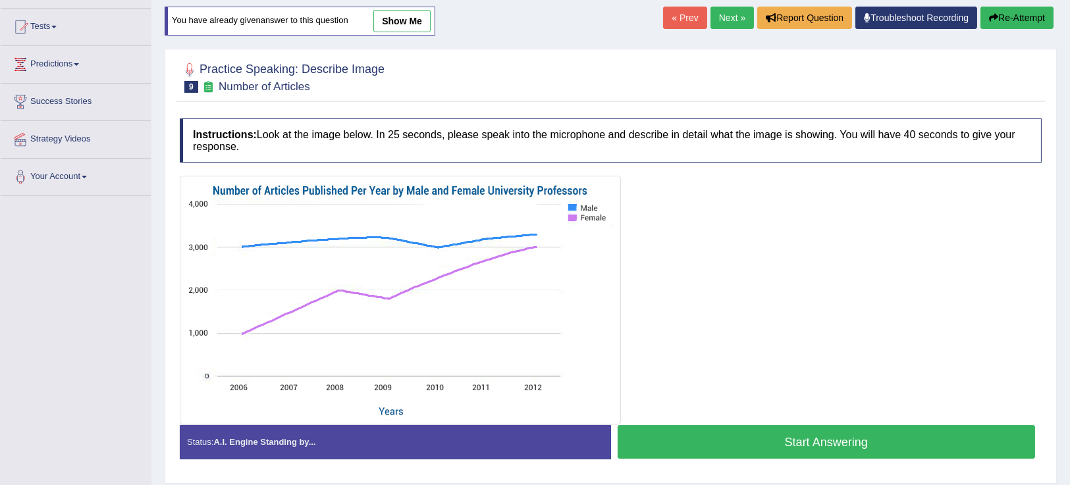
click at [873, 449] on button "Start Answering" at bounding box center [827, 443] width 418 height 34
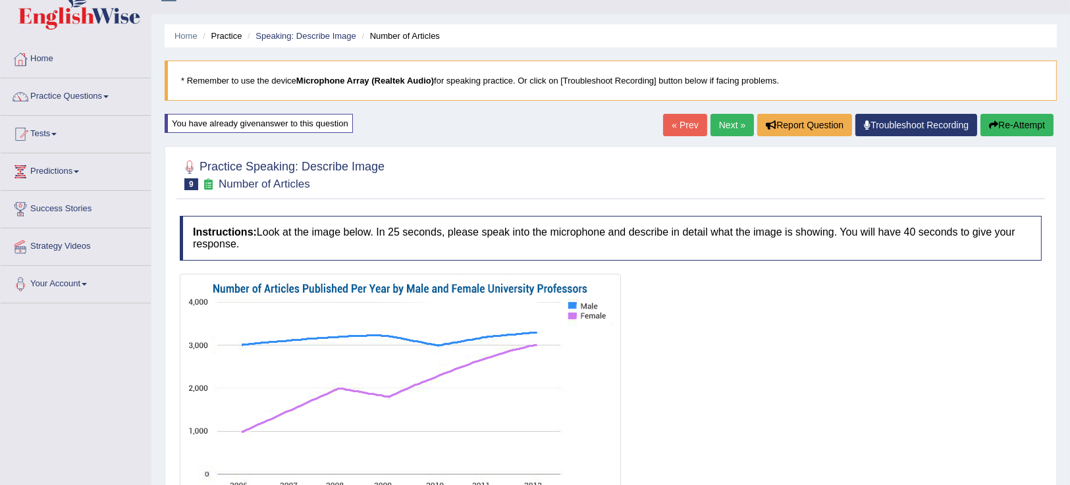
scroll to position [0, 0]
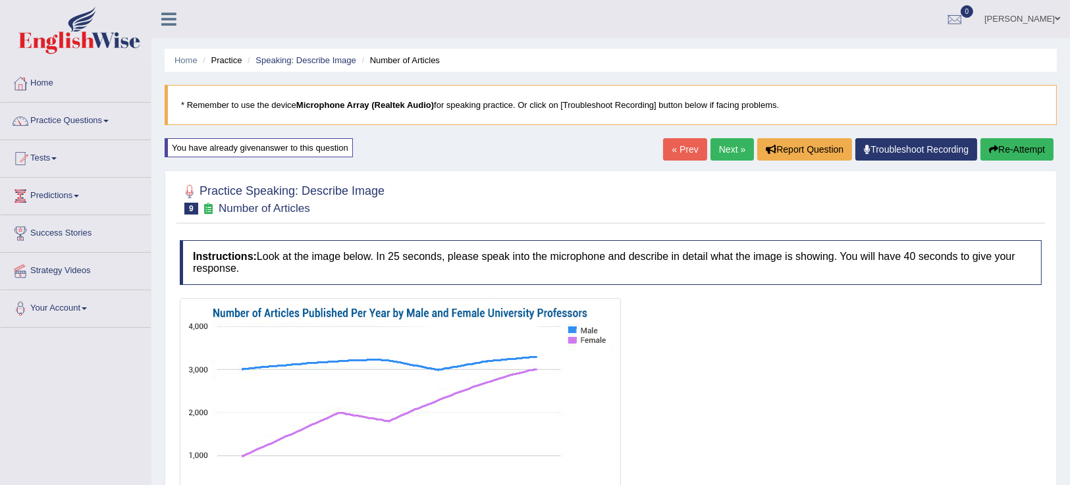
click at [1011, 144] on button "Re-Attempt" at bounding box center [1017, 149] width 73 height 22
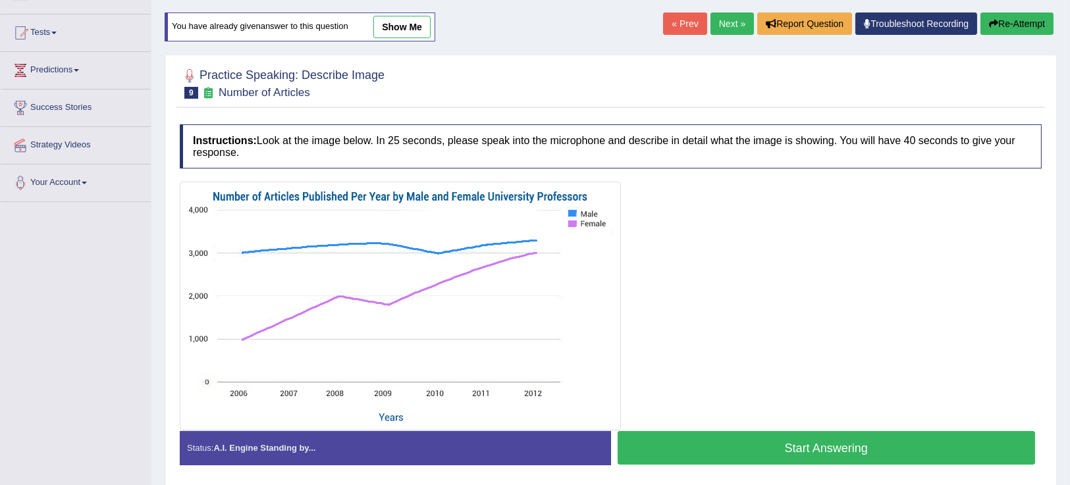
scroll to position [124, 0]
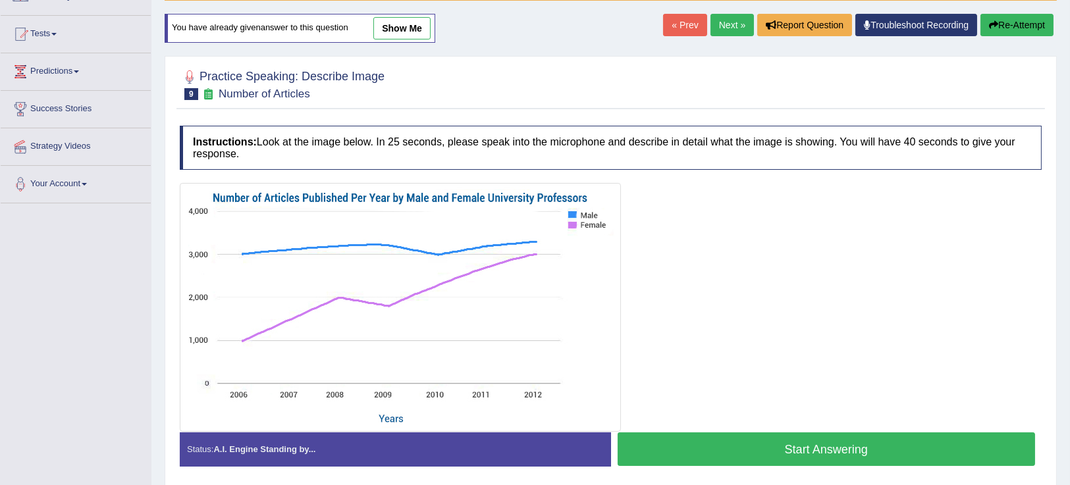
click at [785, 437] on button "Start Answering" at bounding box center [827, 450] width 418 height 34
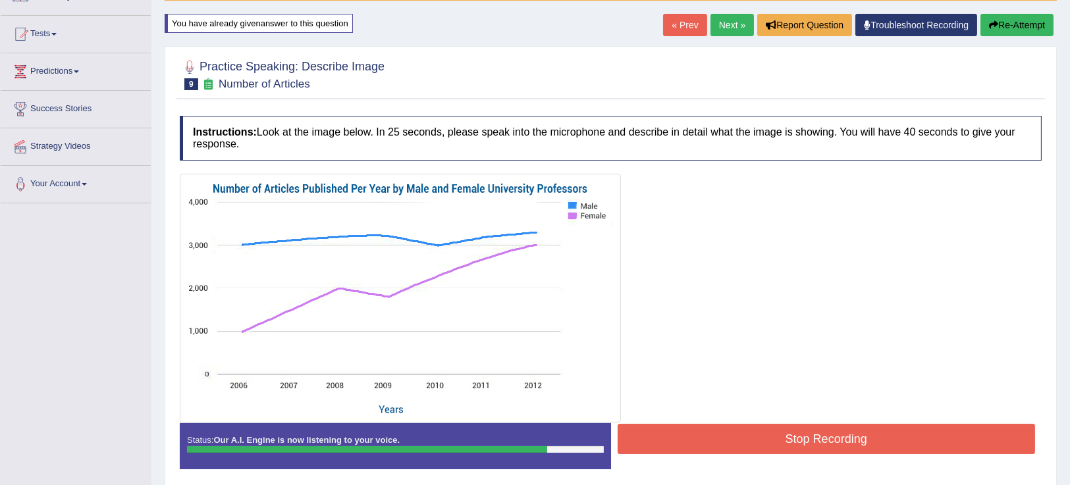
click at [781, 439] on button "Stop Recording" at bounding box center [827, 439] width 418 height 30
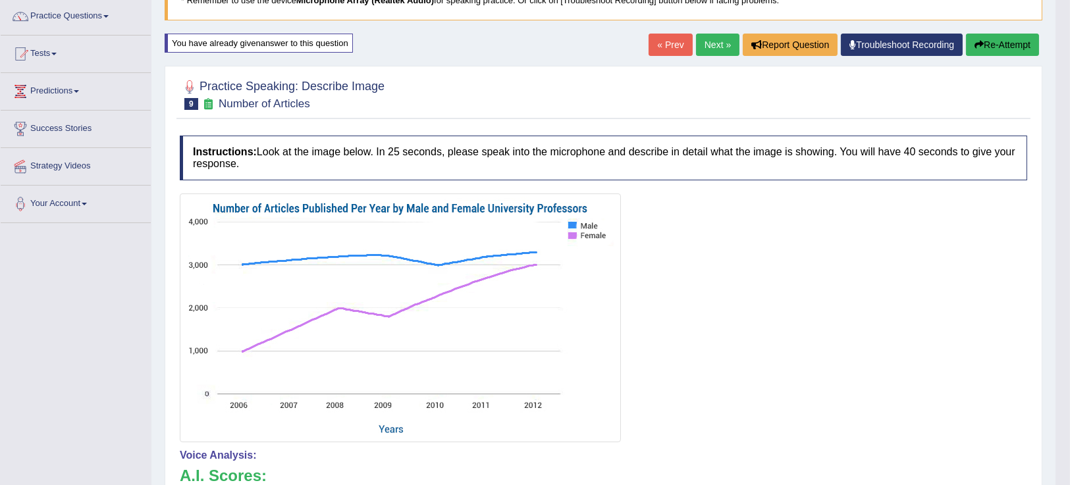
scroll to position [88, 0]
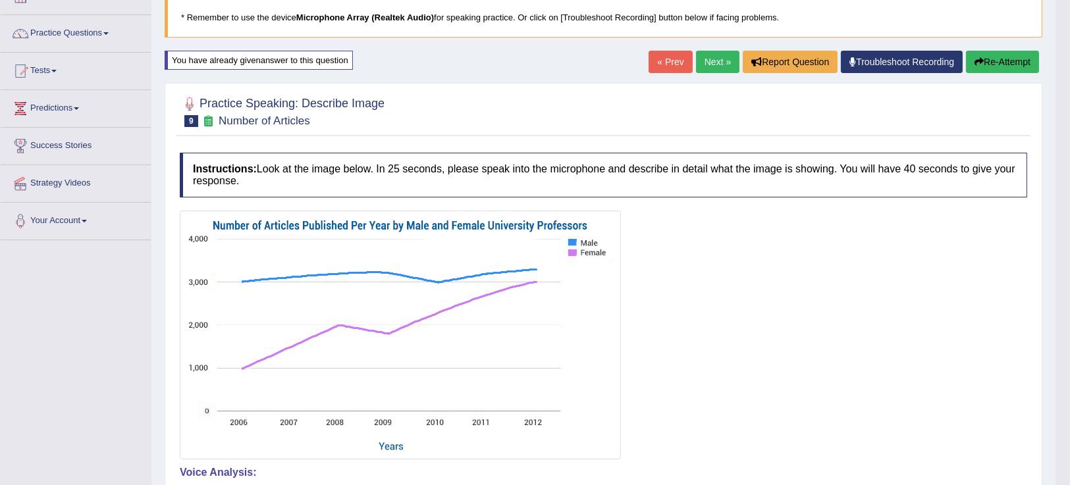
click at [1019, 60] on button "Re-Attempt" at bounding box center [1002, 62] width 73 height 22
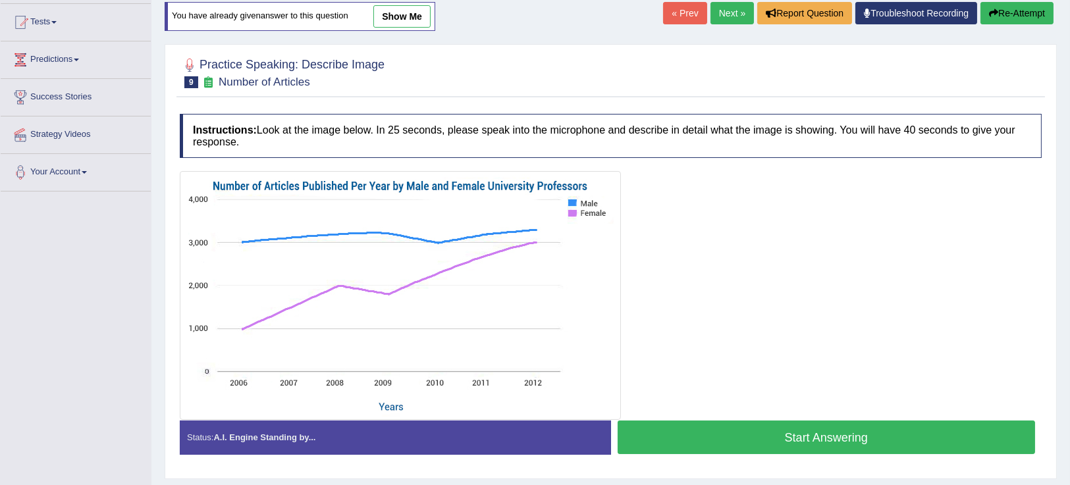
scroll to position [128, 0]
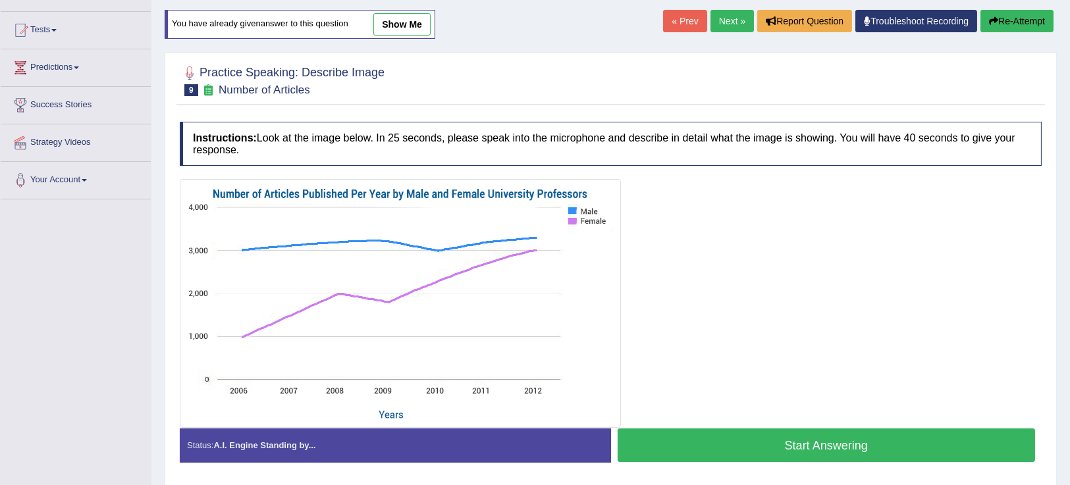
click at [842, 445] on button "Start Answering" at bounding box center [827, 446] width 418 height 34
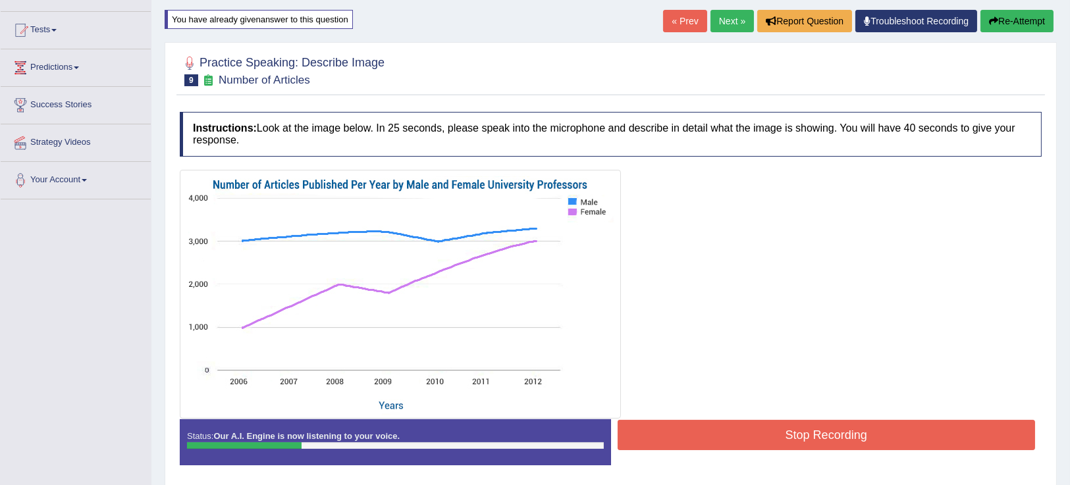
click at [989, 16] on icon "button" at bounding box center [993, 20] width 9 height 9
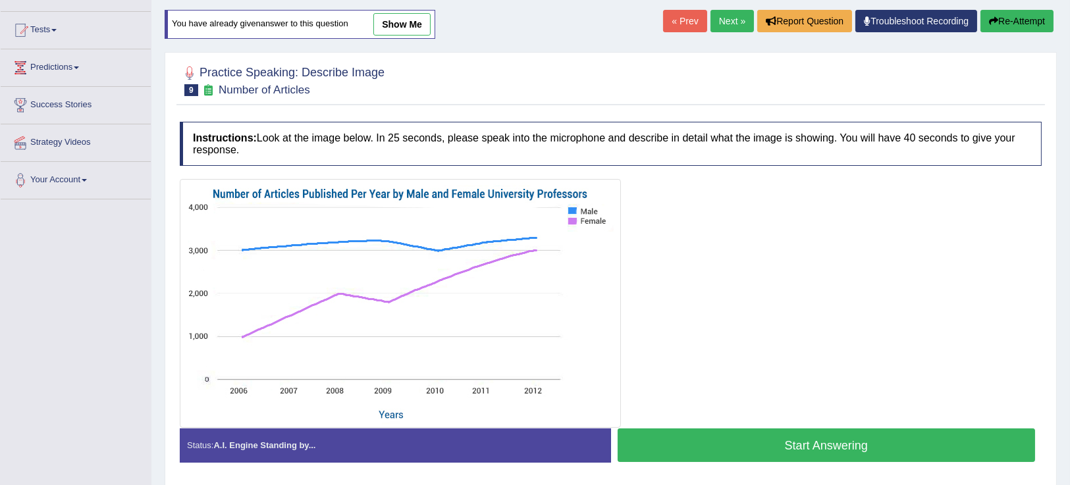
click at [830, 431] on button "Start Answering" at bounding box center [827, 446] width 418 height 34
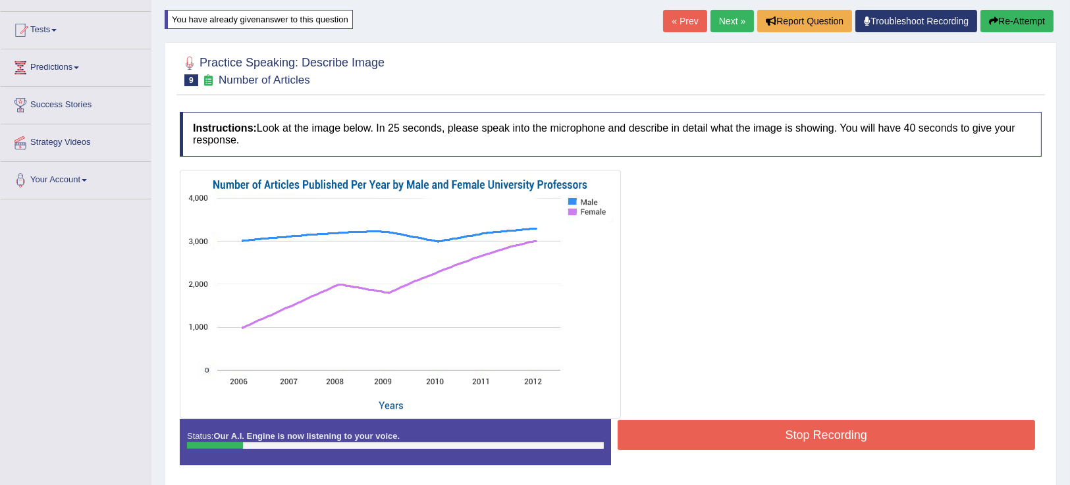
click at [1037, 11] on button "Re-Attempt" at bounding box center [1017, 21] width 73 height 22
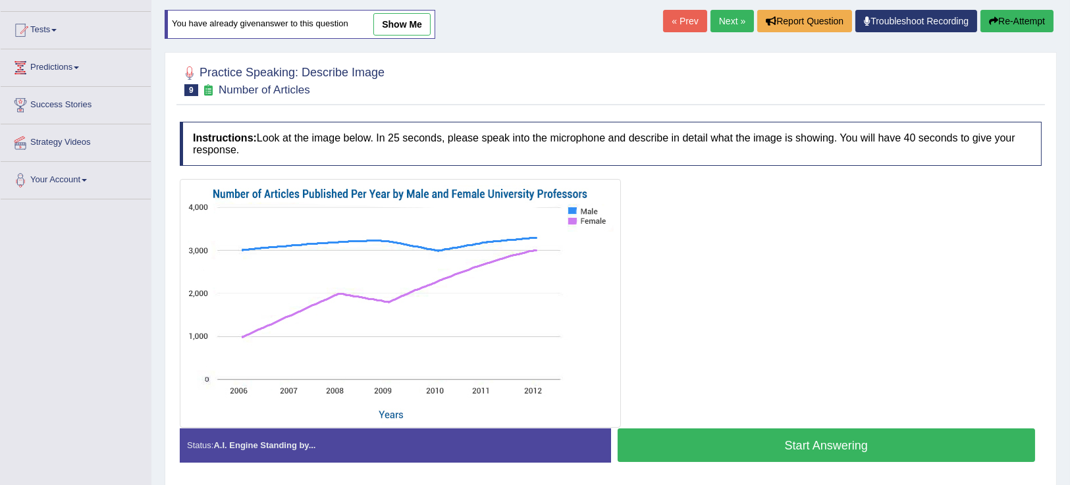
click at [825, 446] on button "Start Answering" at bounding box center [827, 446] width 418 height 34
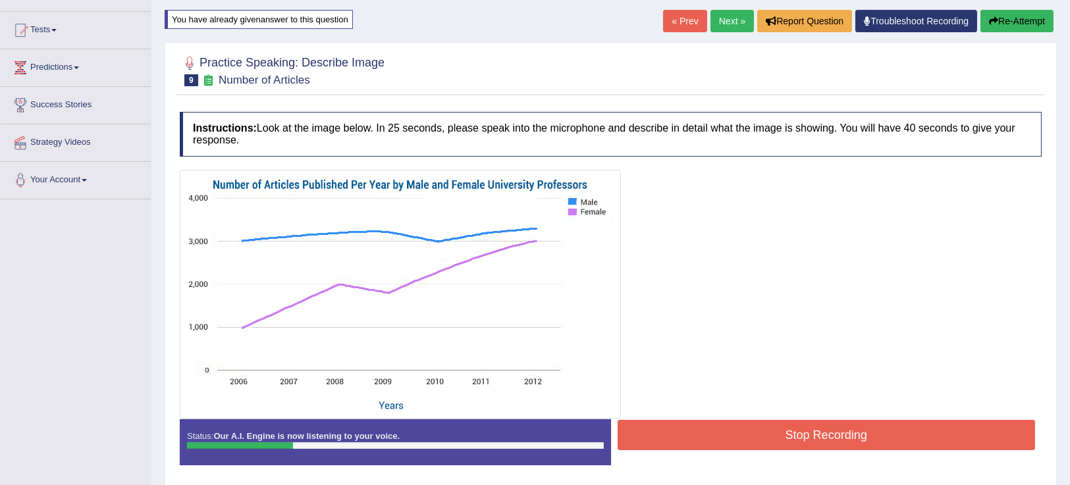
click at [1008, 31] on button "Re-Attempt" at bounding box center [1017, 21] width 73 height 22
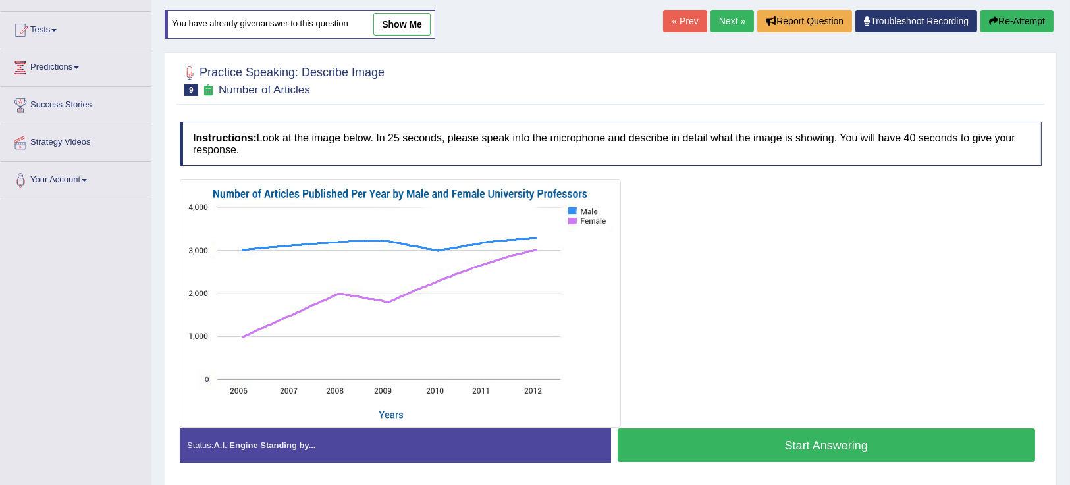
click at [877, 450] on button "Start Answering" at bounding box center [827, 446] width 418 height 34
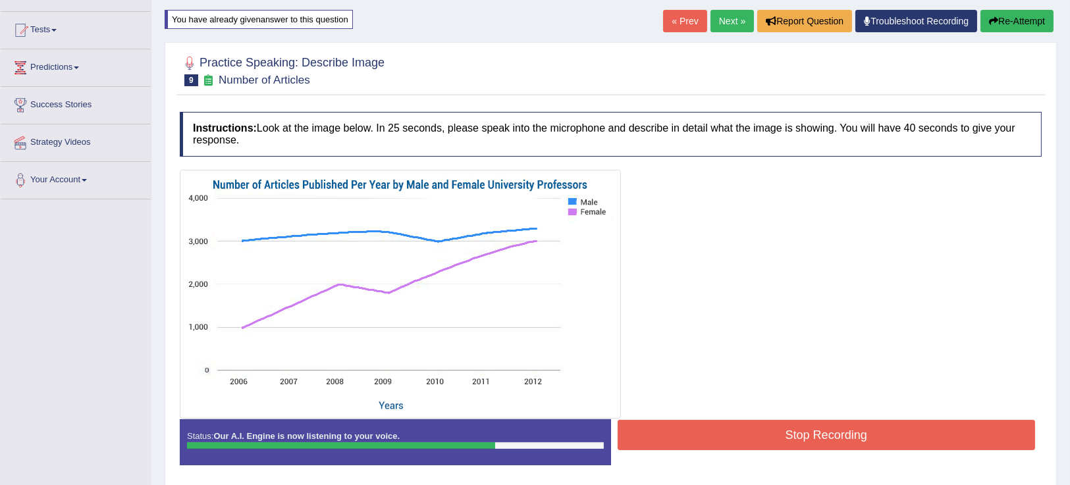
click at [916, 420] on div "Start Answering" at bounding box center [826, 420] width 431 height 1
click at [912, 432] on button "Stop Recording" at bounding box center [827, 435] width 418 height 30
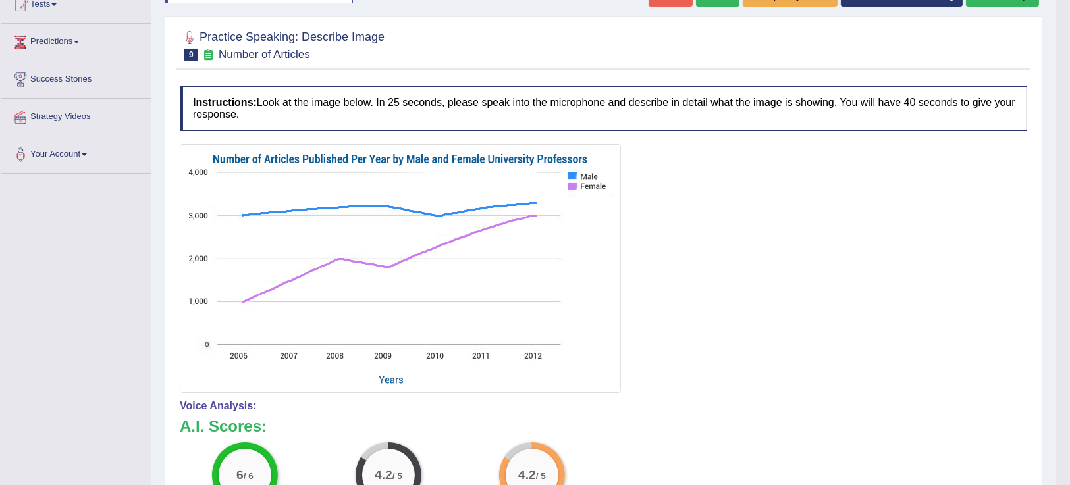
scroll to position [88, 0]
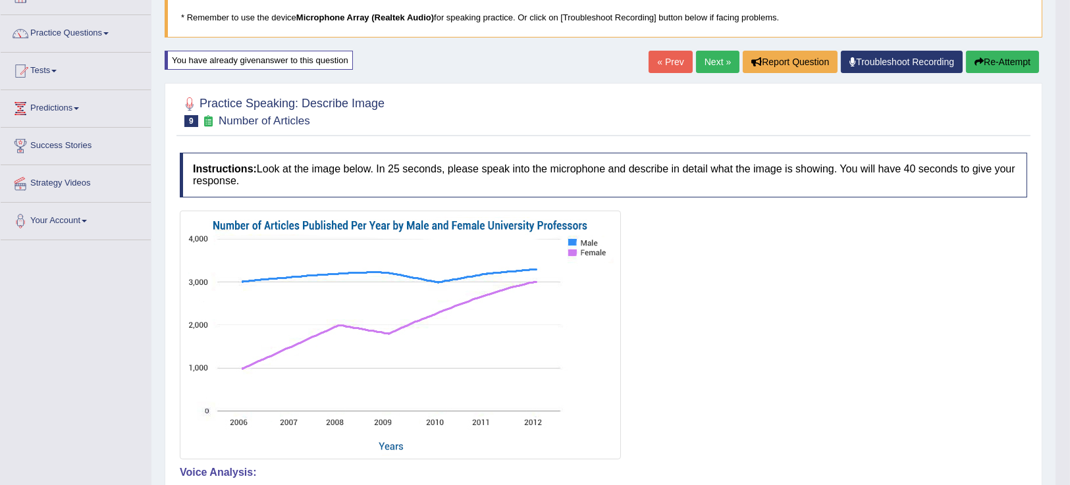
click at [995, 58] on button "Re-Attempt" at bounding box center [1002, 62] width 73 height 22
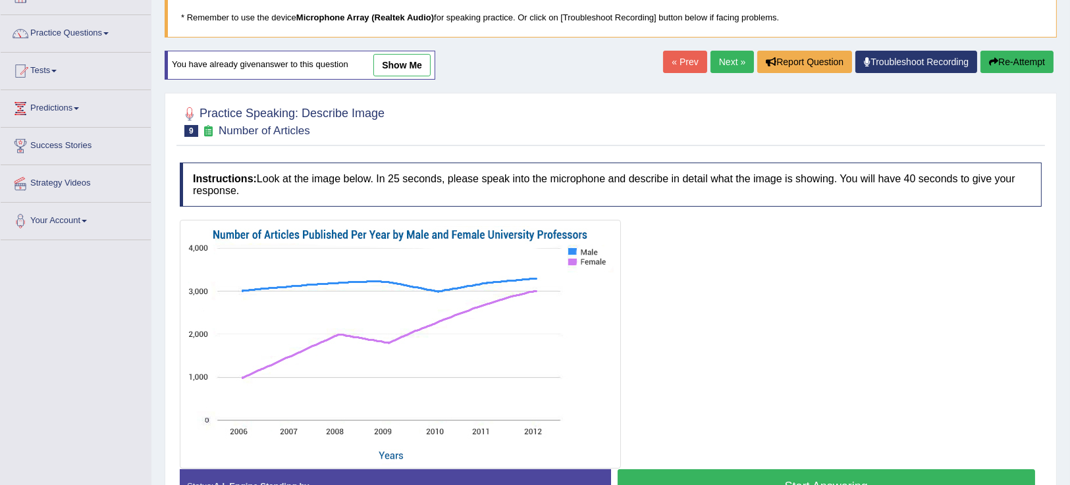
click at [717, 63] on link "Next »" at bounding box center [732, 62] width 43 height 22
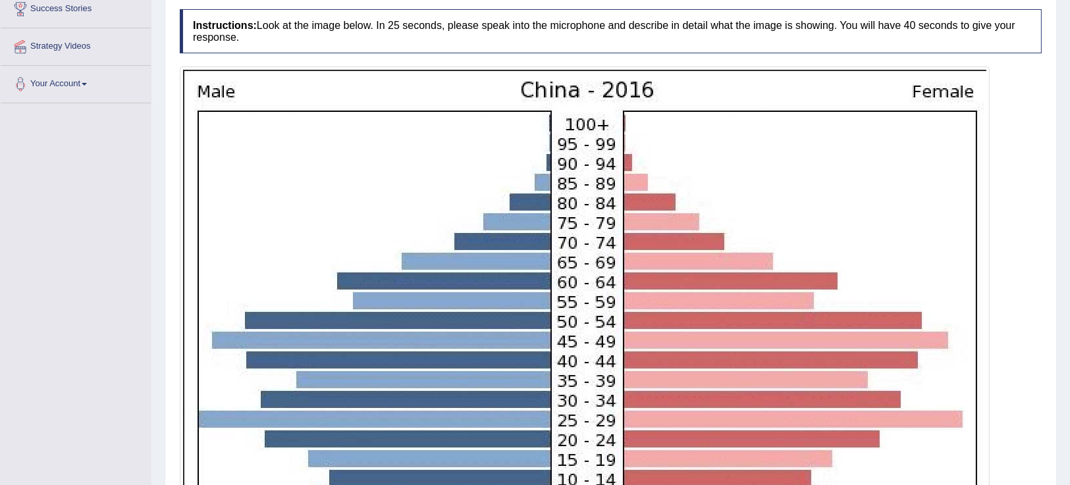
scroll to position [226, 0]
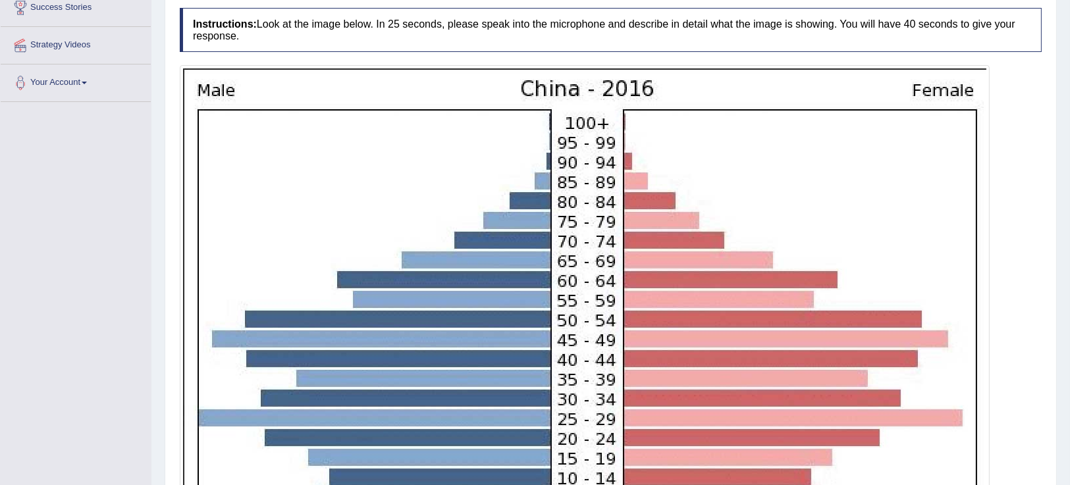
drag, startPoint x: 0, startPoint y: 0, endPoint x: 1077, endPoint y: 205, distance: 1096.3
click at [1070, 205] on html "Toggle navigation Home Practice Questions Speaking Practice Read Aloud Repeat S…" at bounding box center [535, 16] width 1070 height 485
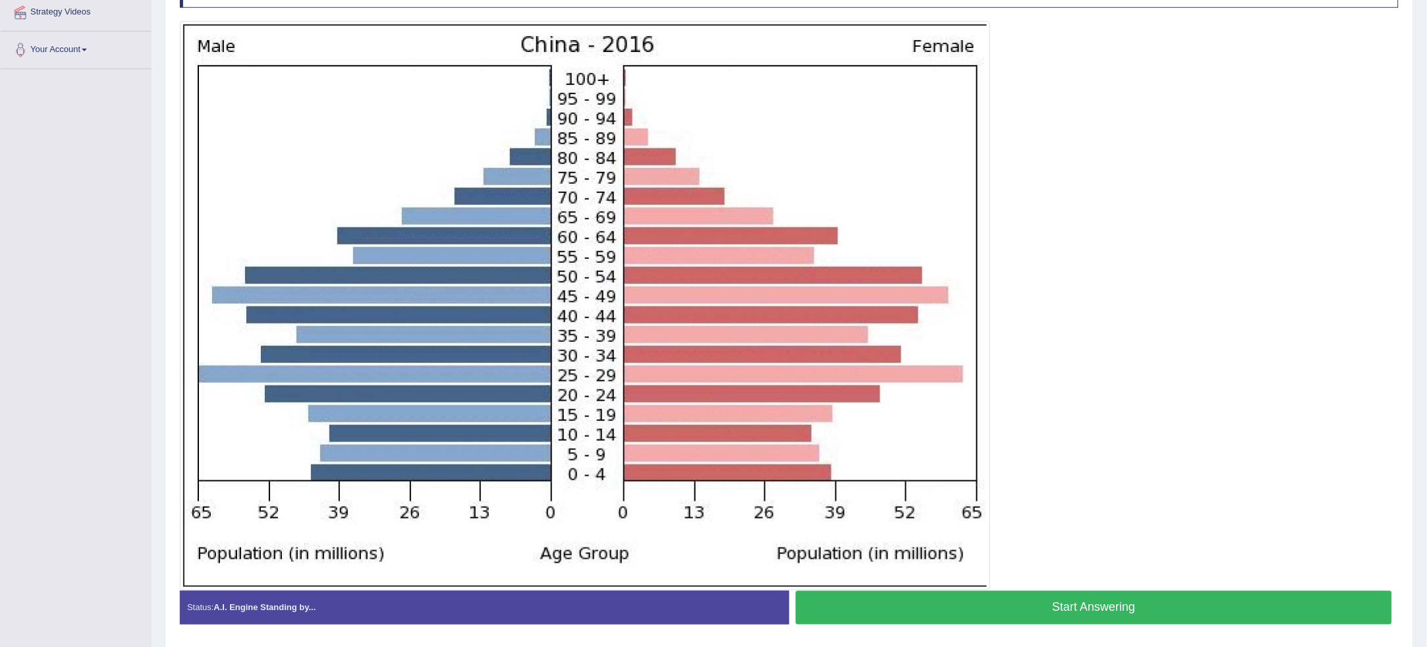
scroll to position [267, 0]
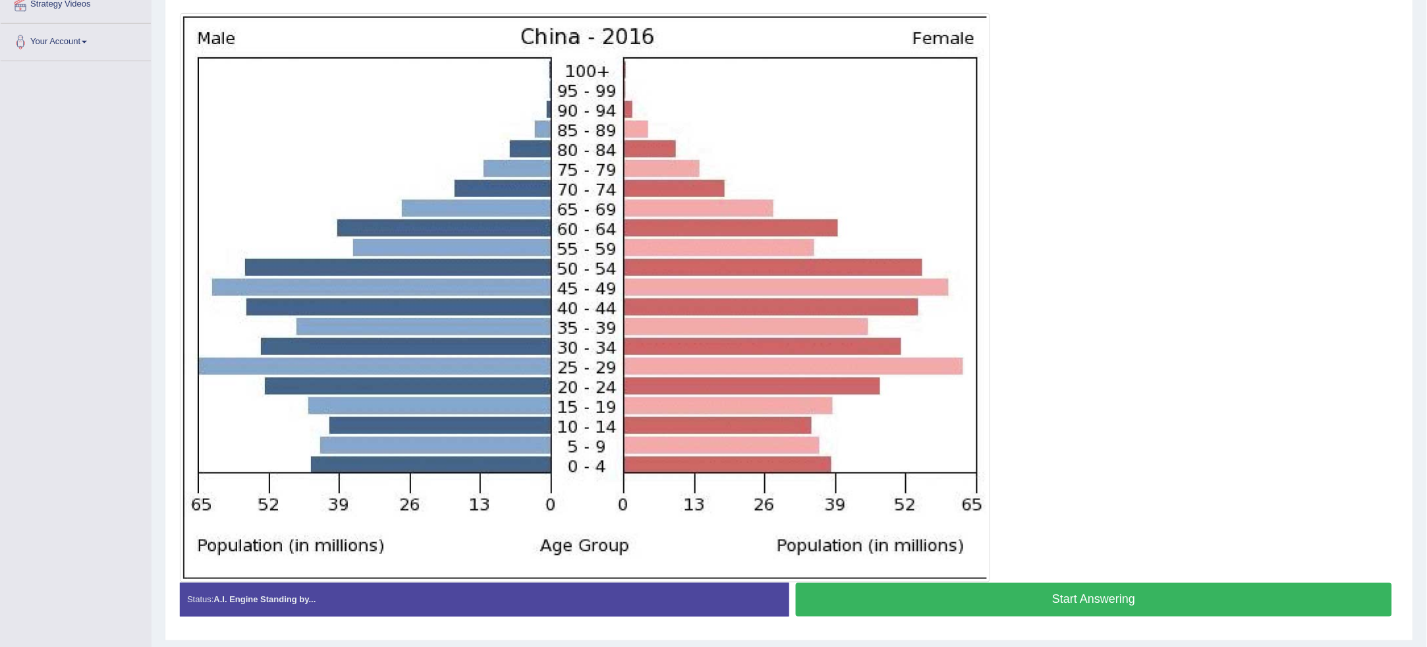
click at [1070, 485] on button "Start Answering" at bounding box center [1094, 600] width 596 height 34
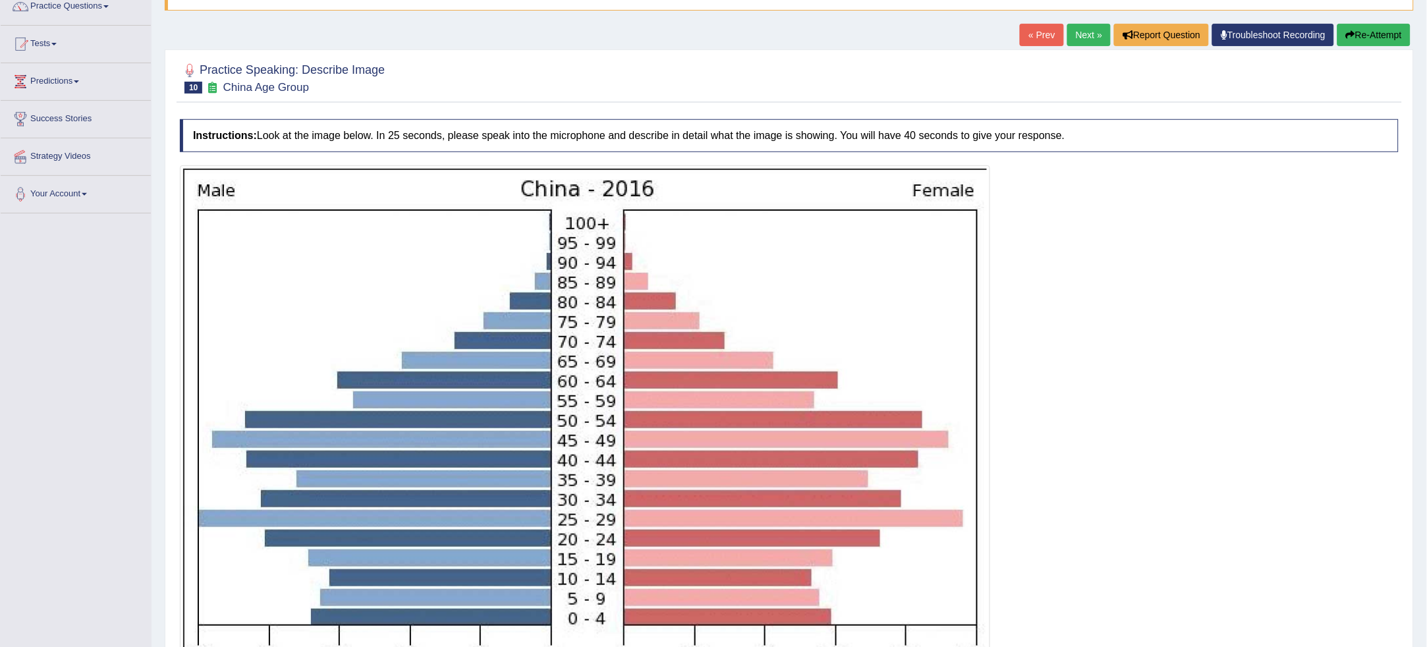
scroll to position [108, 0]
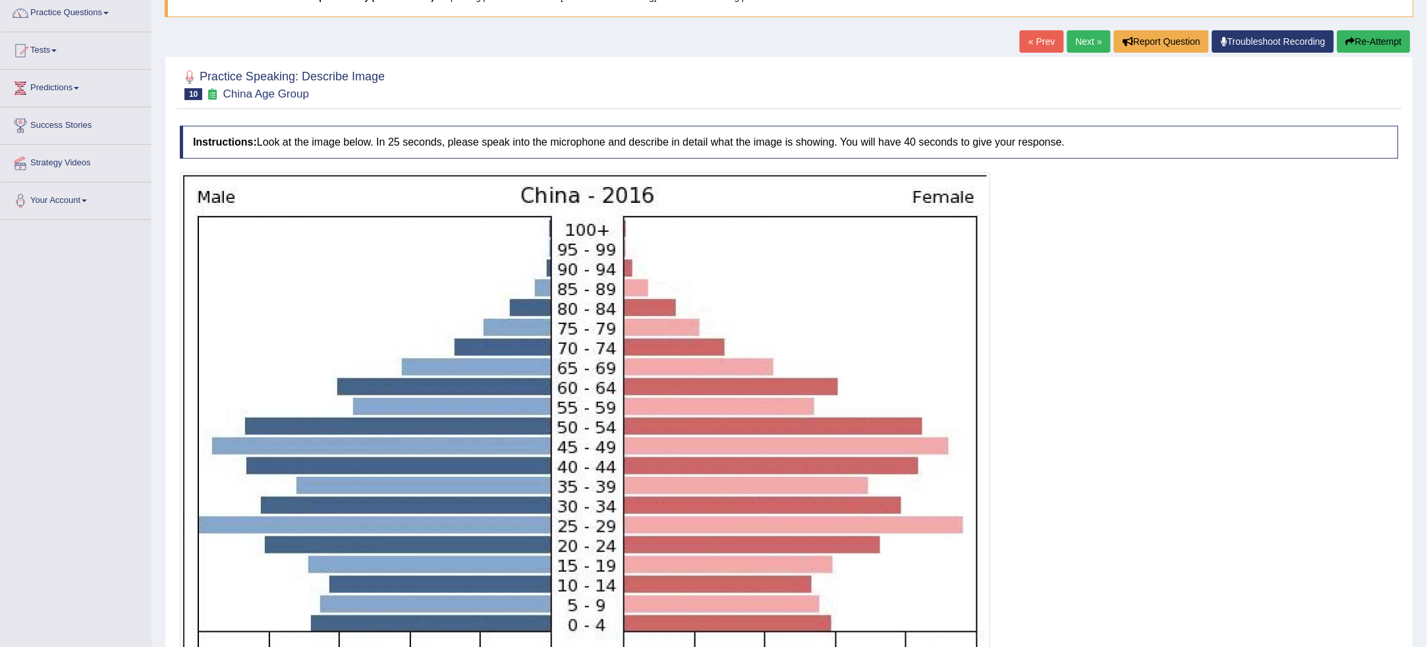
click at [1070, 43] on button "Re-Attempt" at bounding box center [1373, 41] width 73 height 22
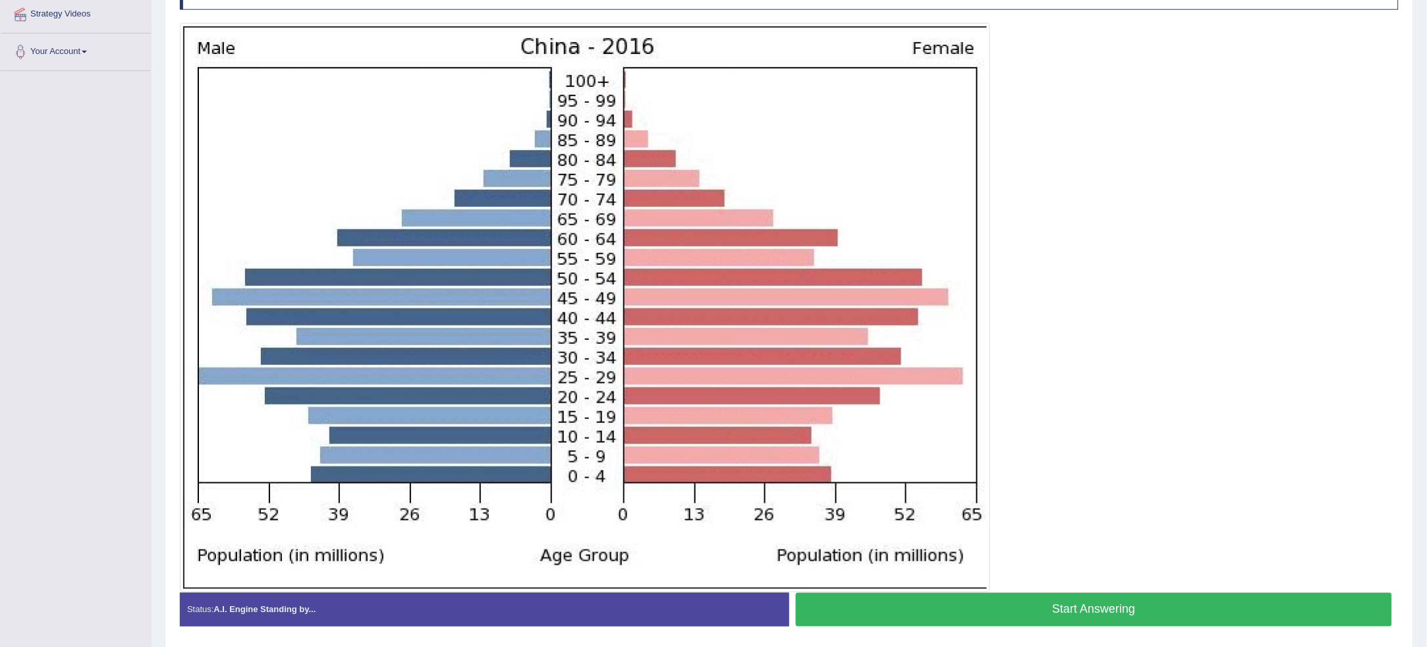
click at [1201, 597] on button "Start Answering" at bounding box center [1094, 610] width 596 height 34
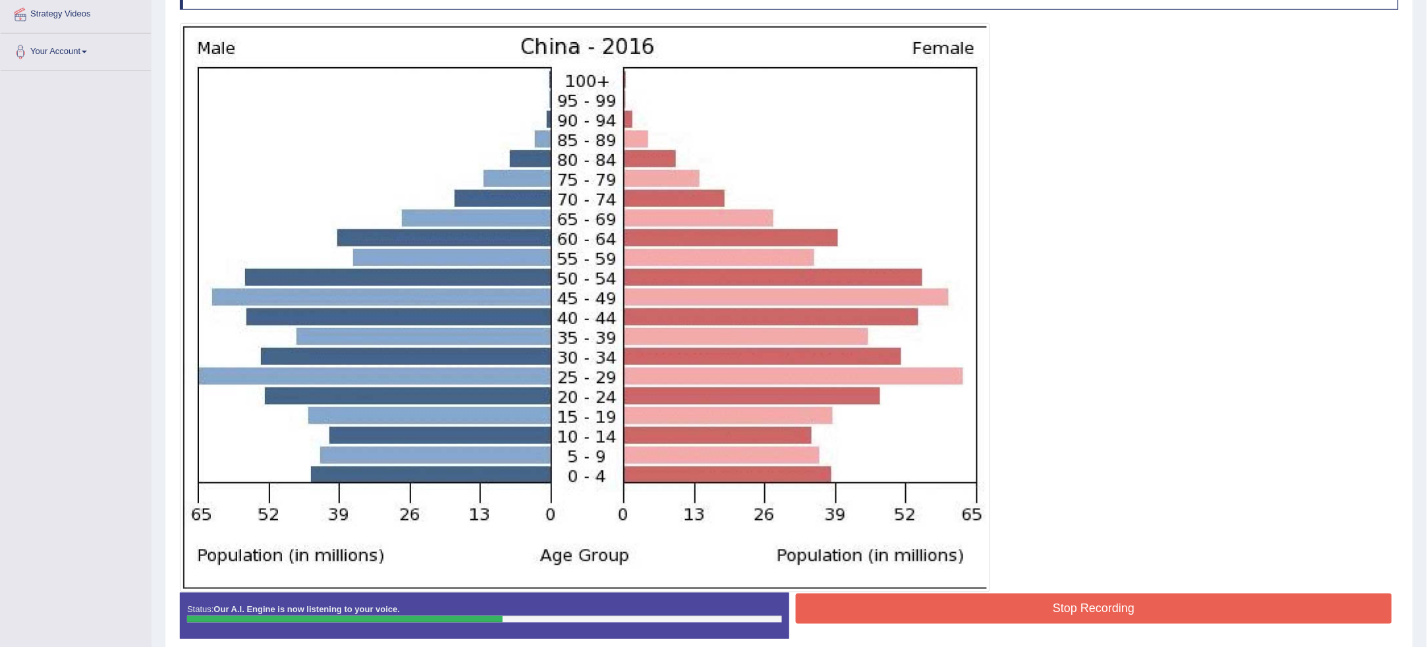
click at [1204, 613] on button "Stop Recording" at bounding box center [1094, 608] width 596 height 30
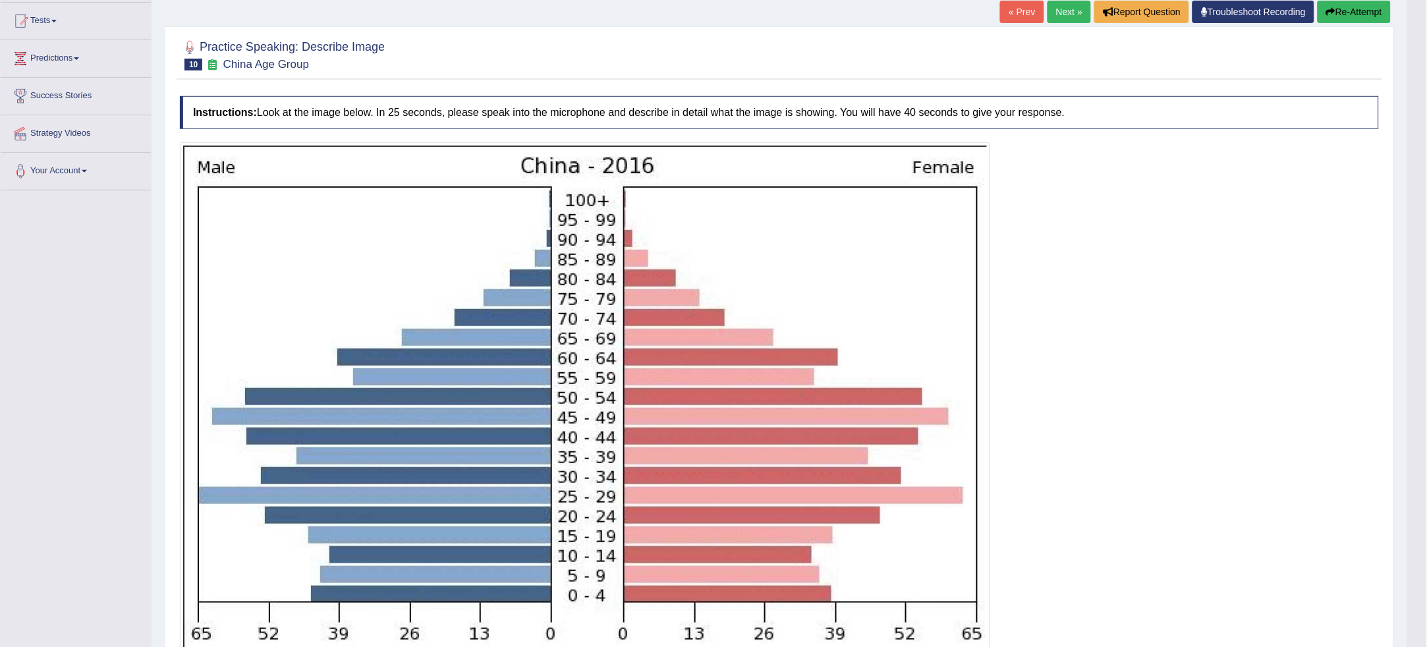
scroll to position [122, 0]
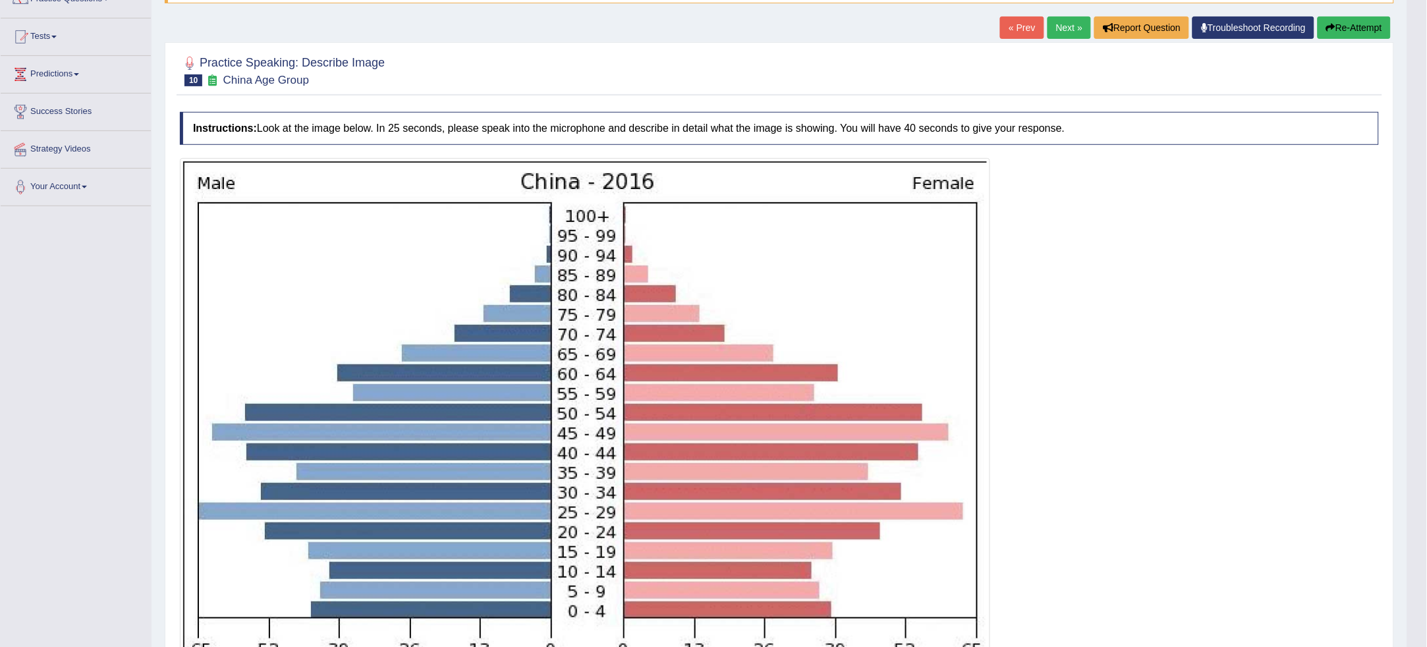
drag, startPoint x: 1324, startPoint y: 21, endPoint x: 1331, endPoint y: 28, distance: 9.8
click at [1326, 23] on icon "button" at bounding box center [1330, 27] width 9 height 9
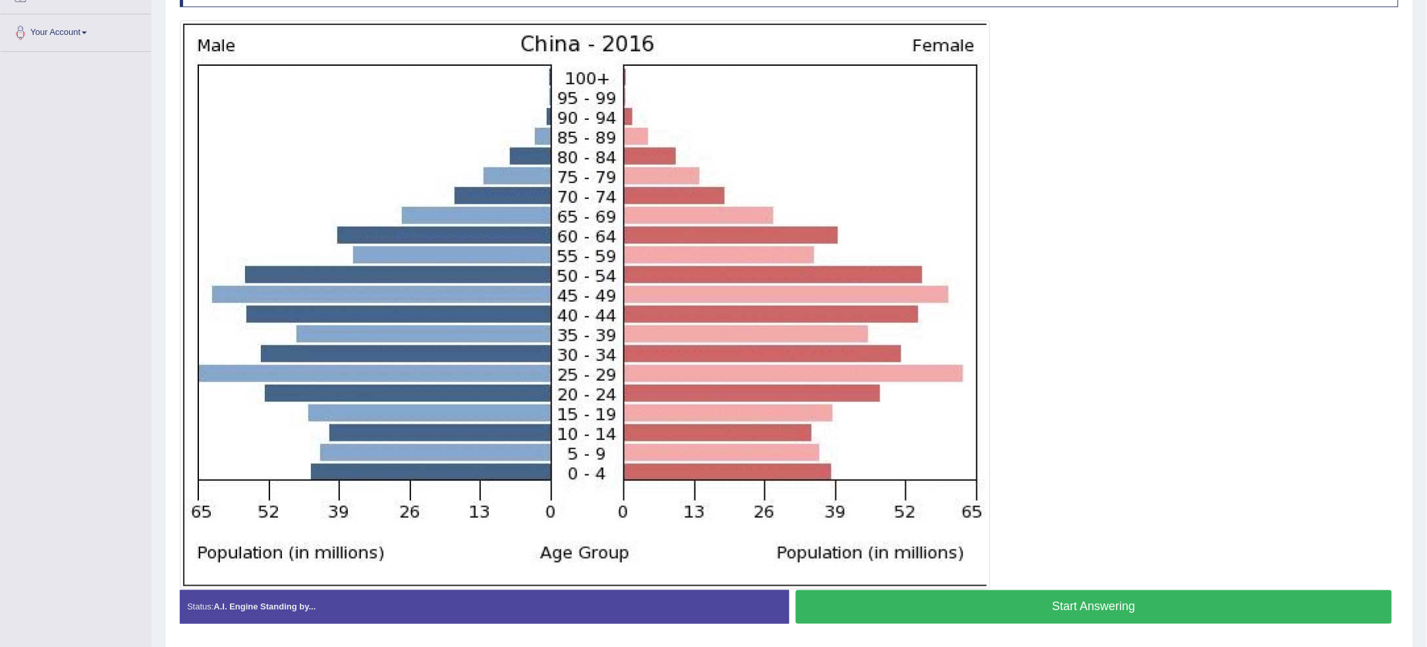
scroll to position [265, 0]
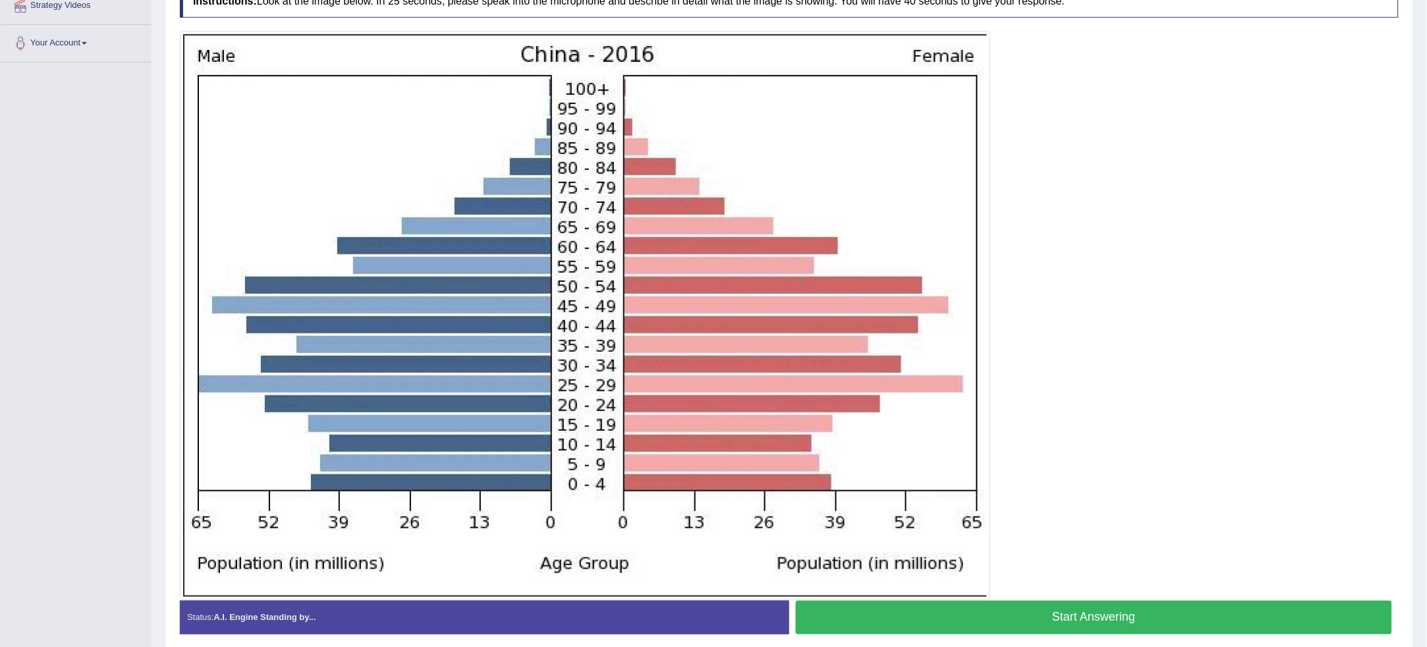
click at [1229, 624] on button "Start Answering" at bounding box center [1094, 618] width 596 height 34
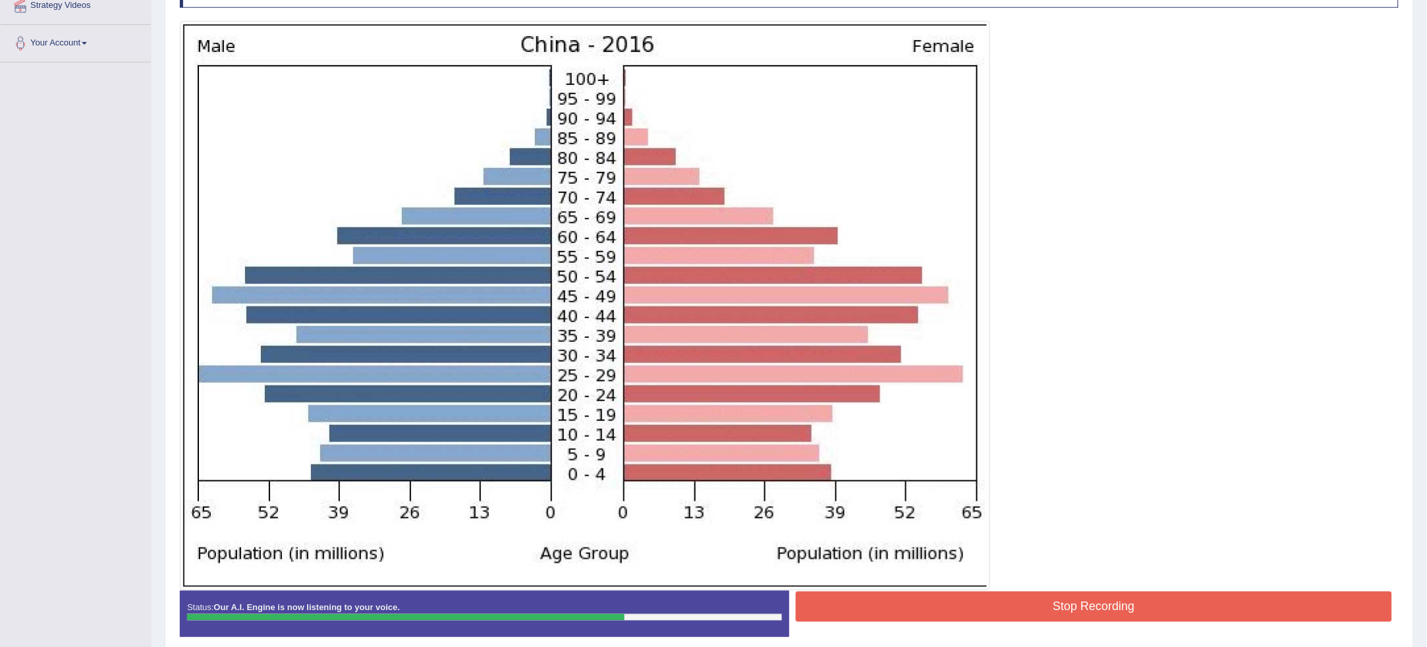
click at [1265, 608] on button "Stop Recording" at bounding box center [1094, 607] width 596 height 30
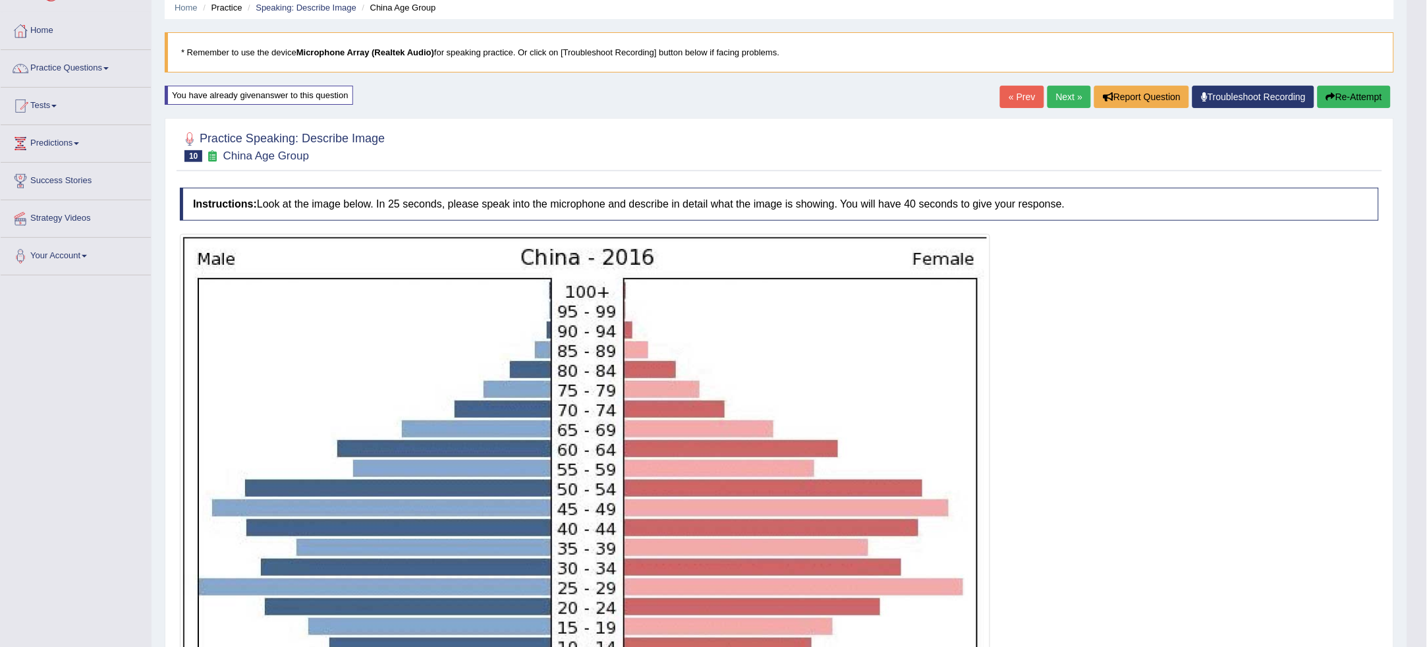
scroll to position [0, 0]
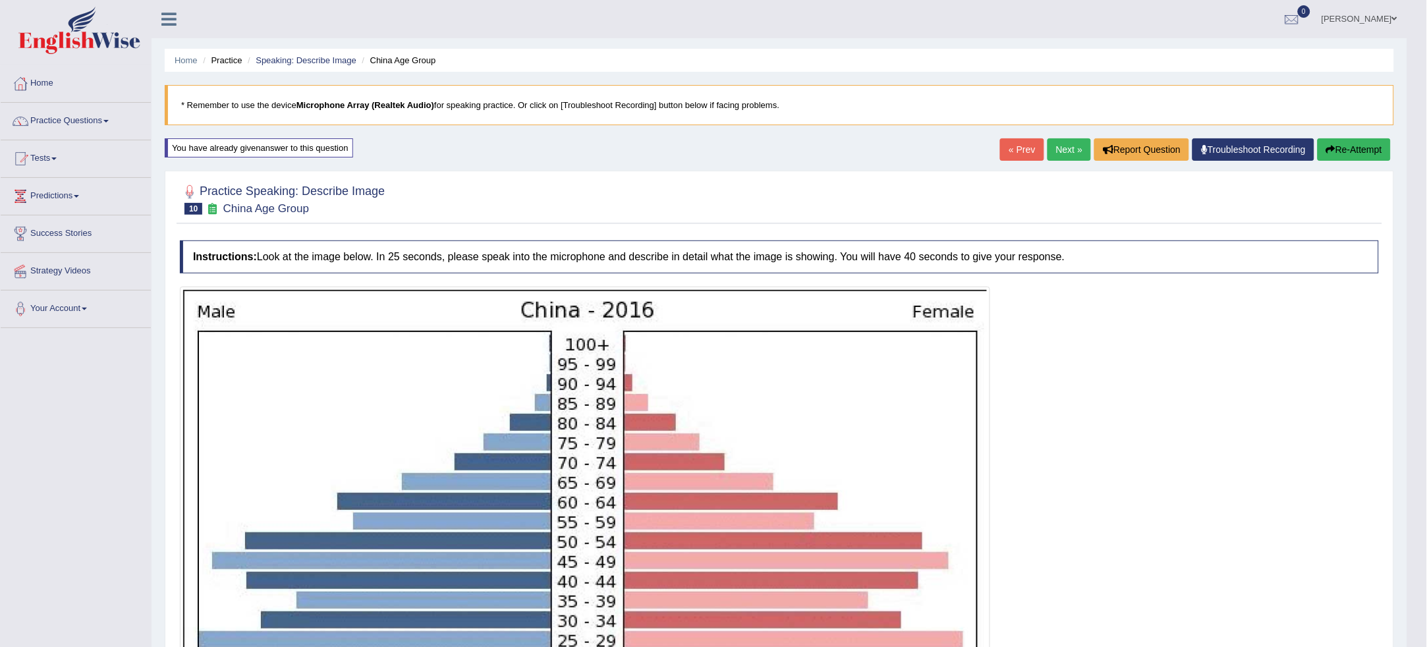
click at [1345, 139] on div "Home Practice Speaking: Describe Image China Age Group * Remember to use the de…" at bounding box center [780, 601] width 1256 height 1203
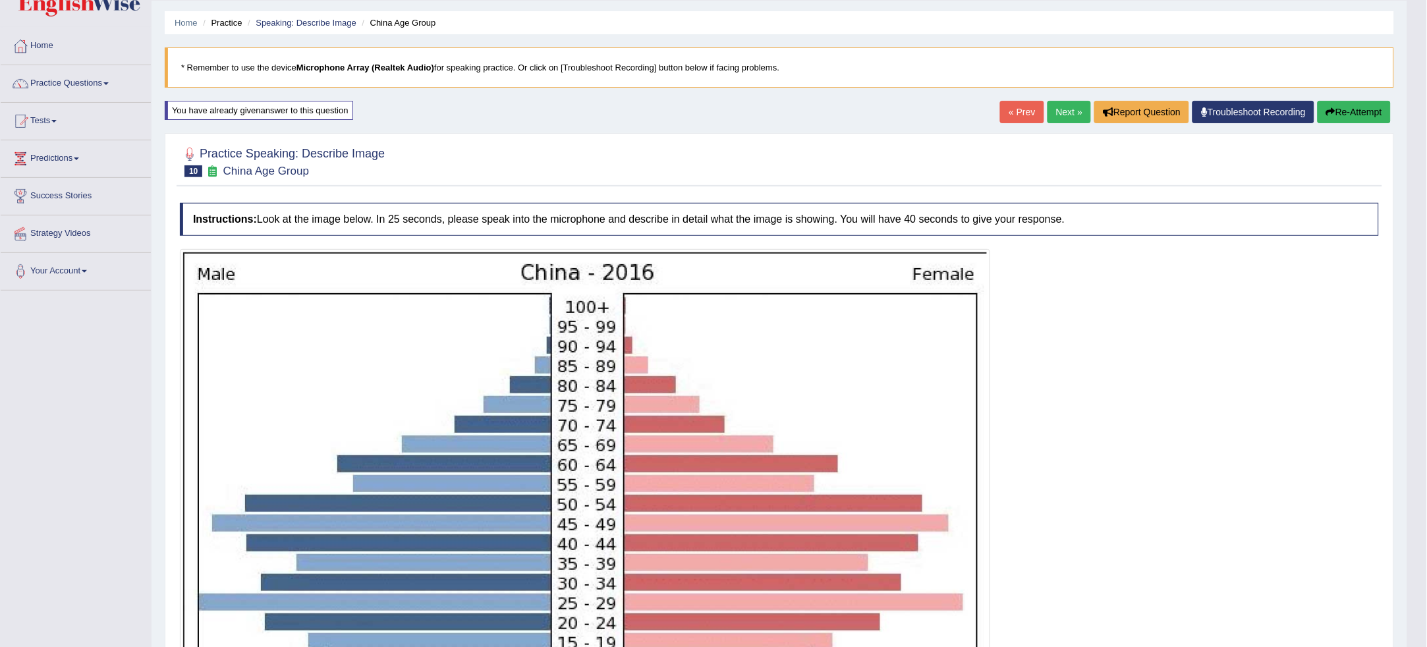
scroll to position [28, 0]
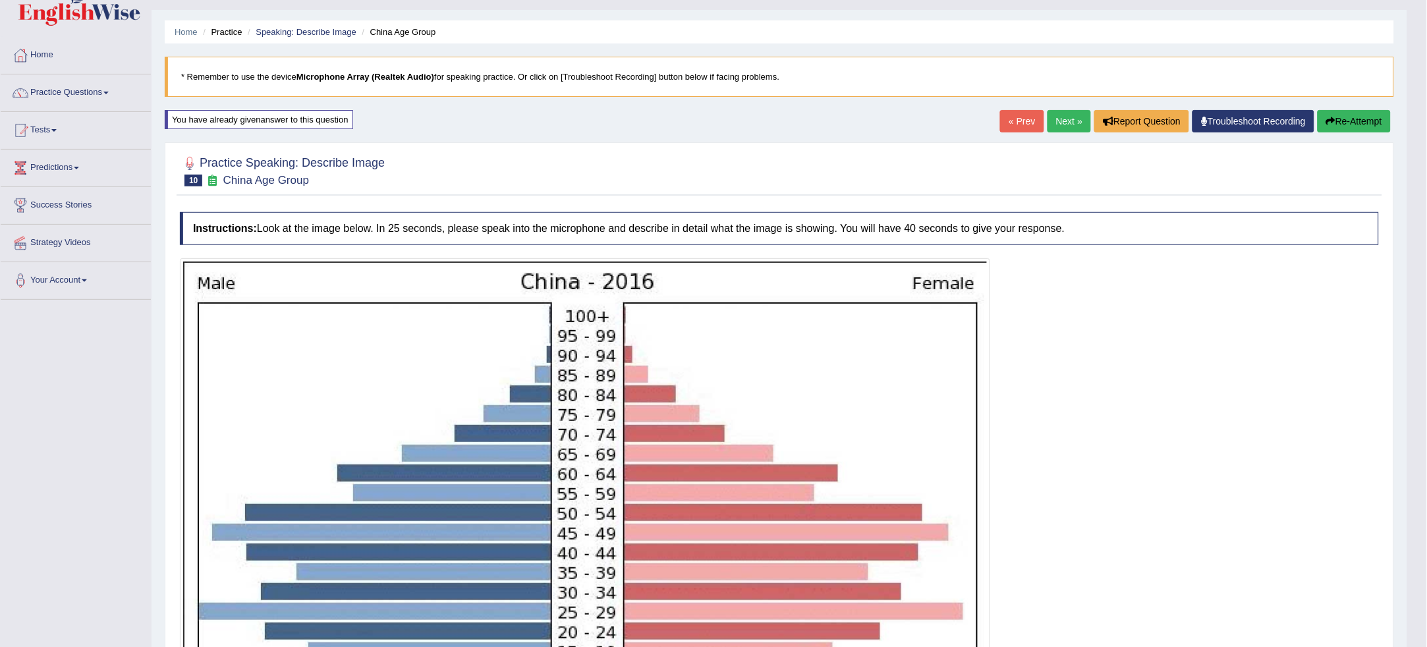
click at [1331, 104] on div "Home Practice Speaking: Describe Image China Age Group * Remember to use the de…" at bounding box center [780, 573] width 1256 height 1203
click at [1330, 114] on button "Re-Attempt" at bounding box center [1353, 121] width 73 height 22
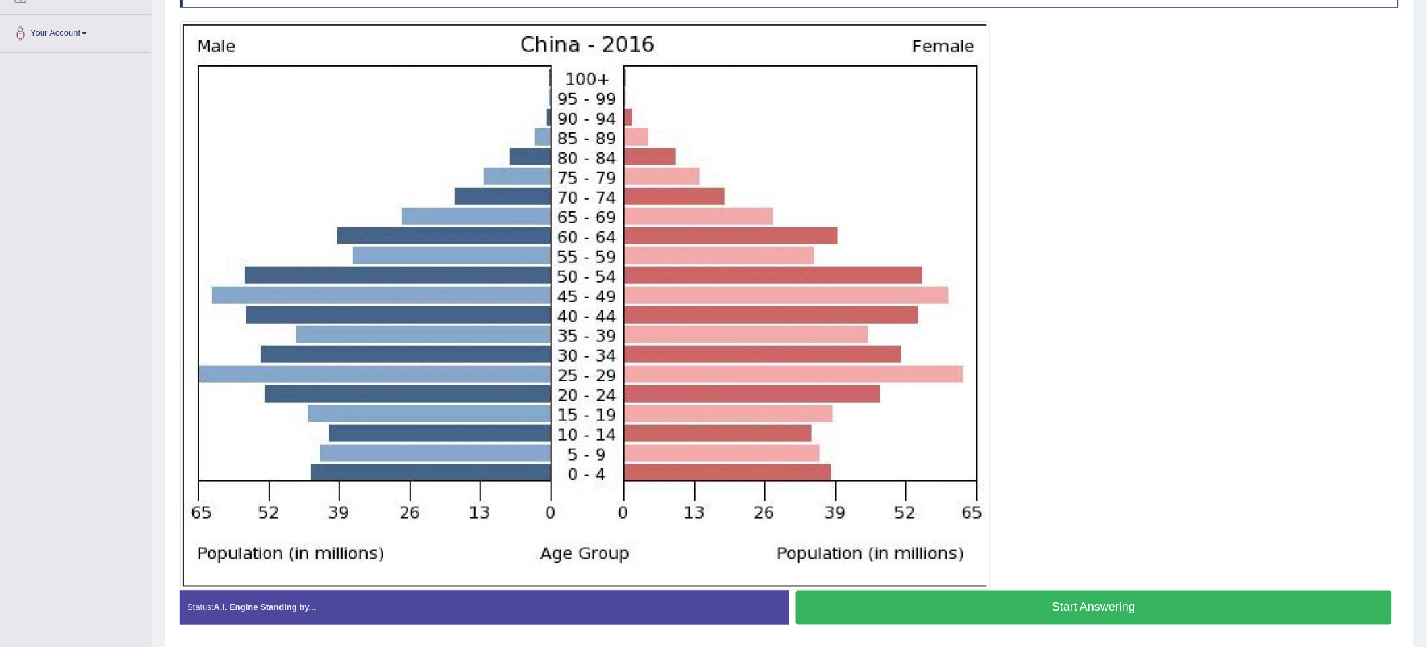
scroll to position [279, 0]
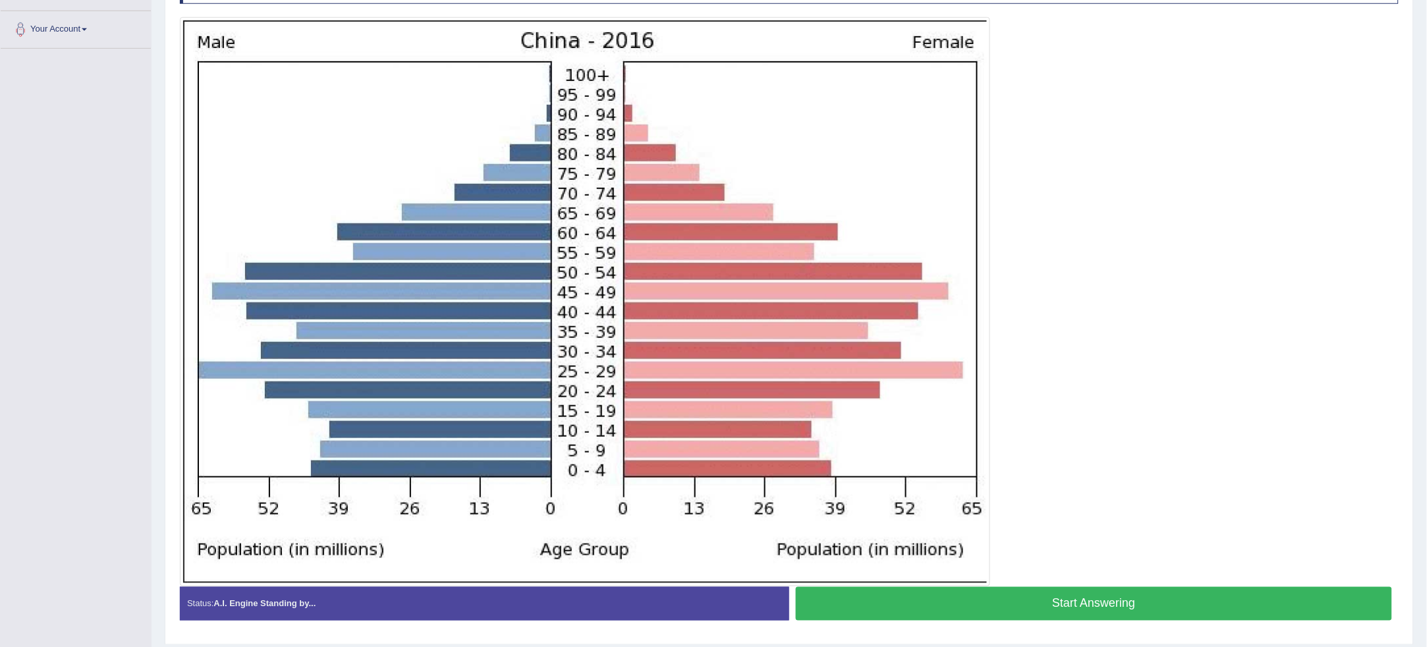
click at [1265, 602] on button "Start Answering" at bounding box center [1094, 604] width 596 height 34
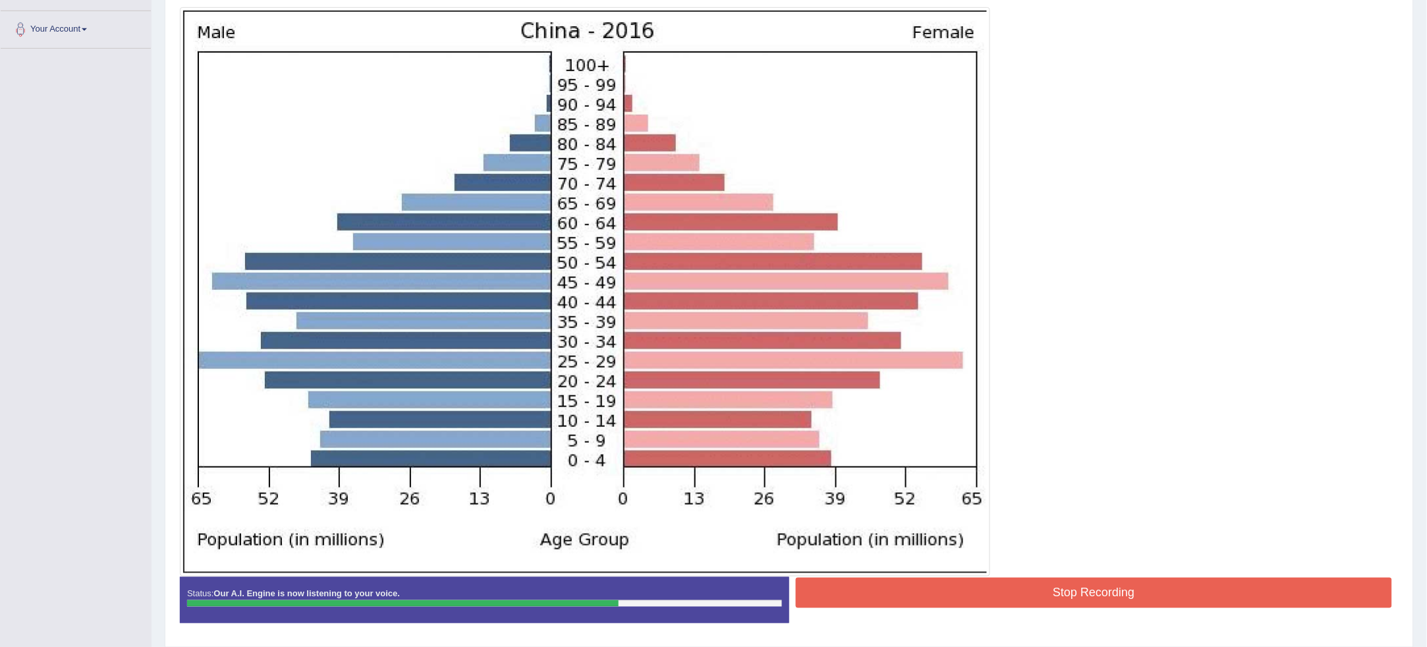
click at [1317, 573] on div at bounding box center [789, 291] width 1219 height 569
click at [1310, 578] on button "Stop Recording" at bounding box center [1094, 593] width 596 height 30
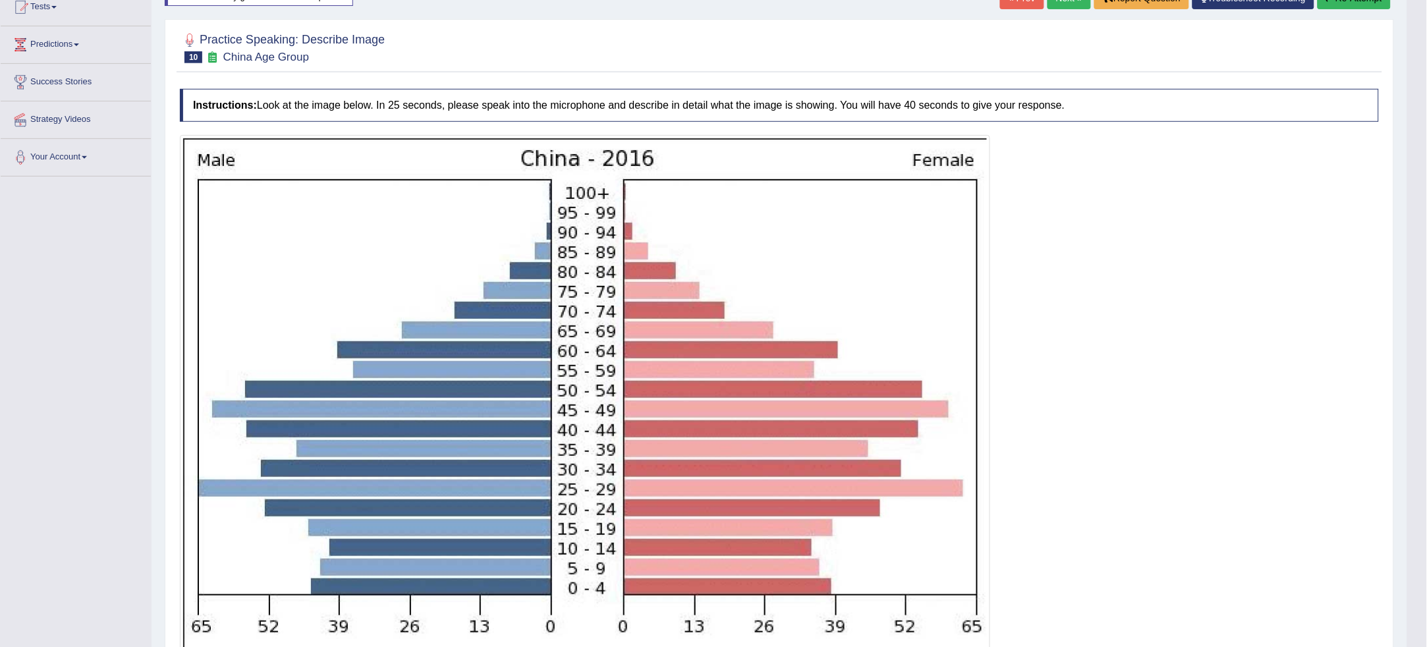
scroll to position [0, 0]
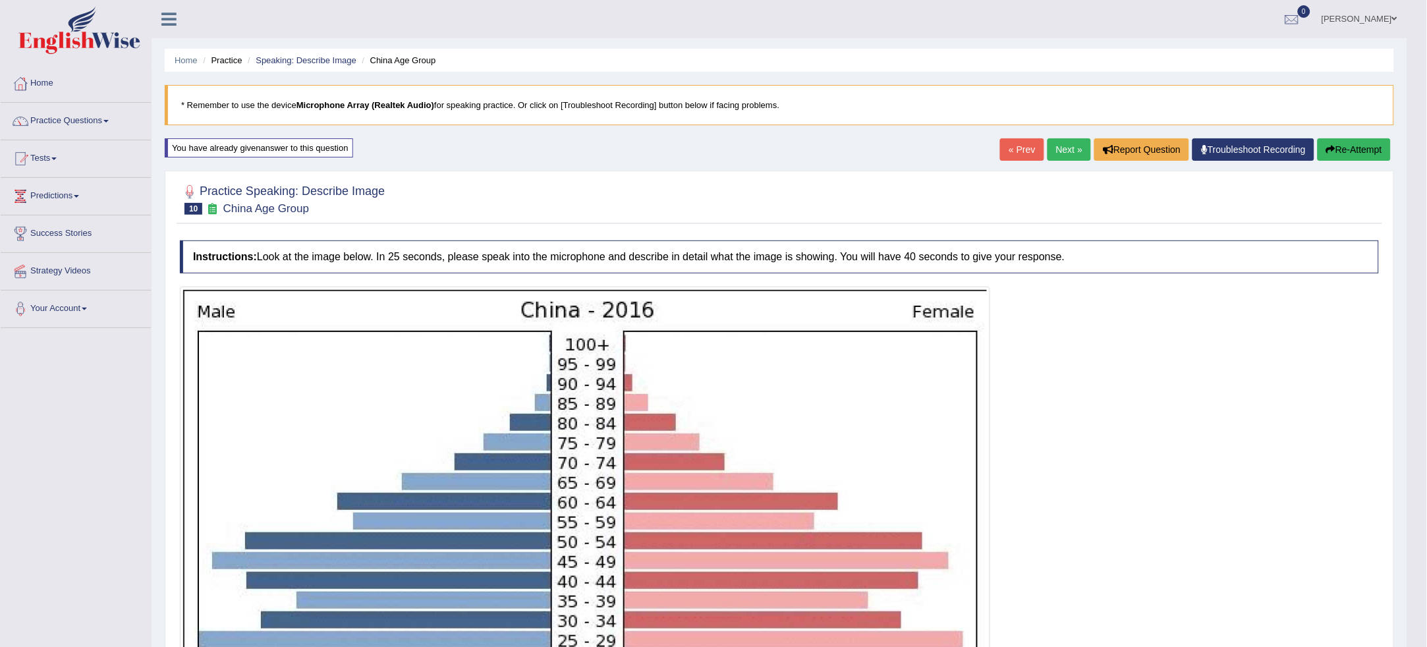
click at [1362, 149] on button "Re-Attempt" at bounding box center [1353, 149] width 73 height 22
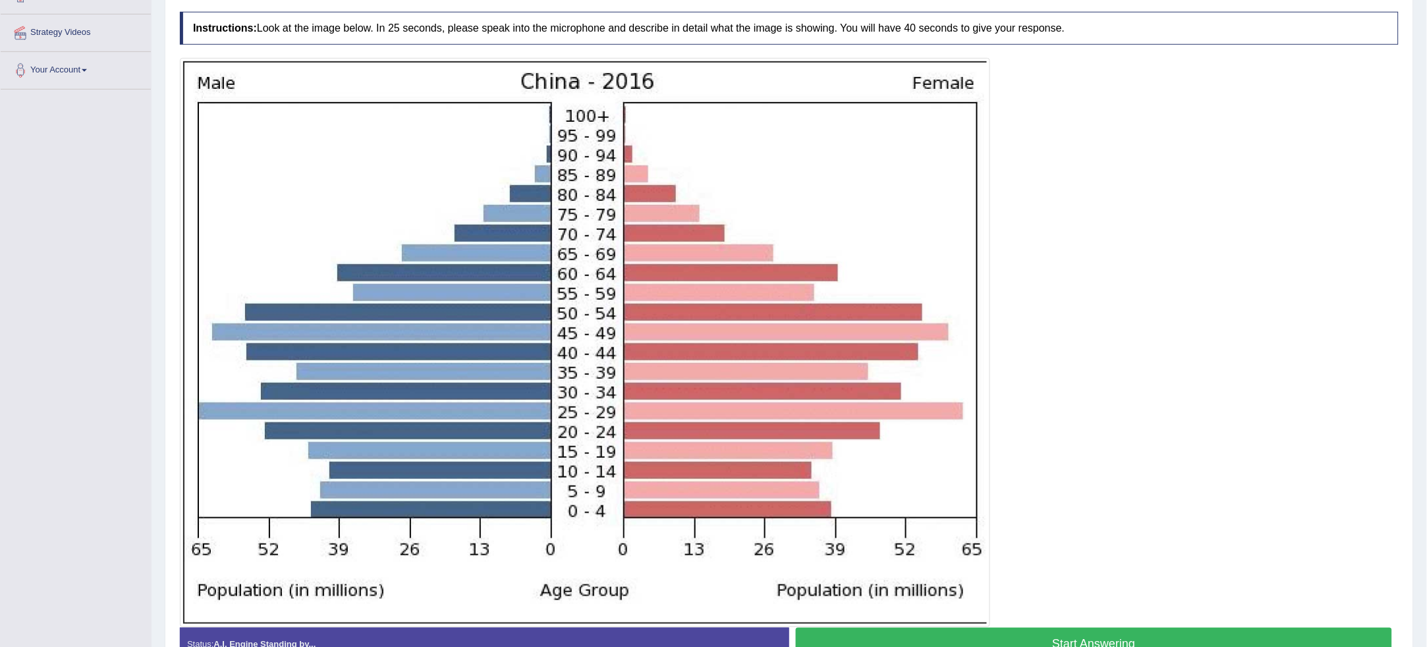
scroll to position [249, 0]
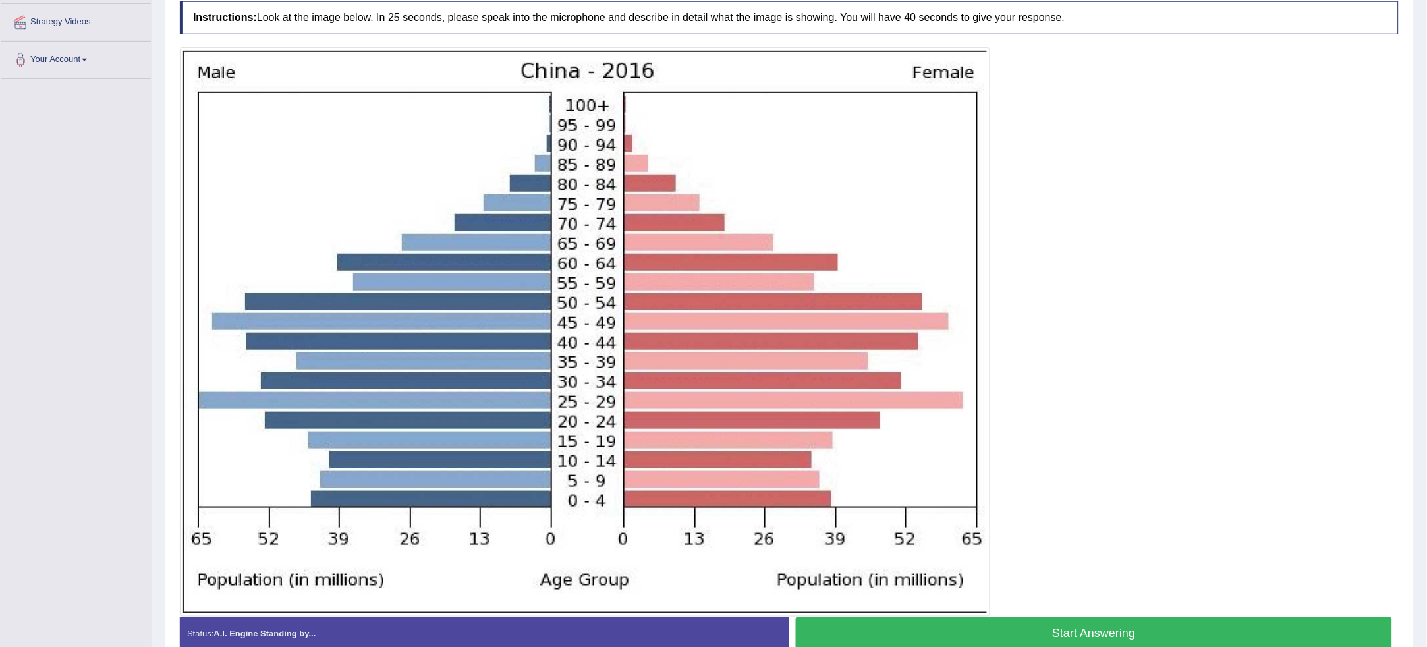
click at [1209, 621] on button "Start Answering" at bounding box center [1094, 634] width 596 height 34
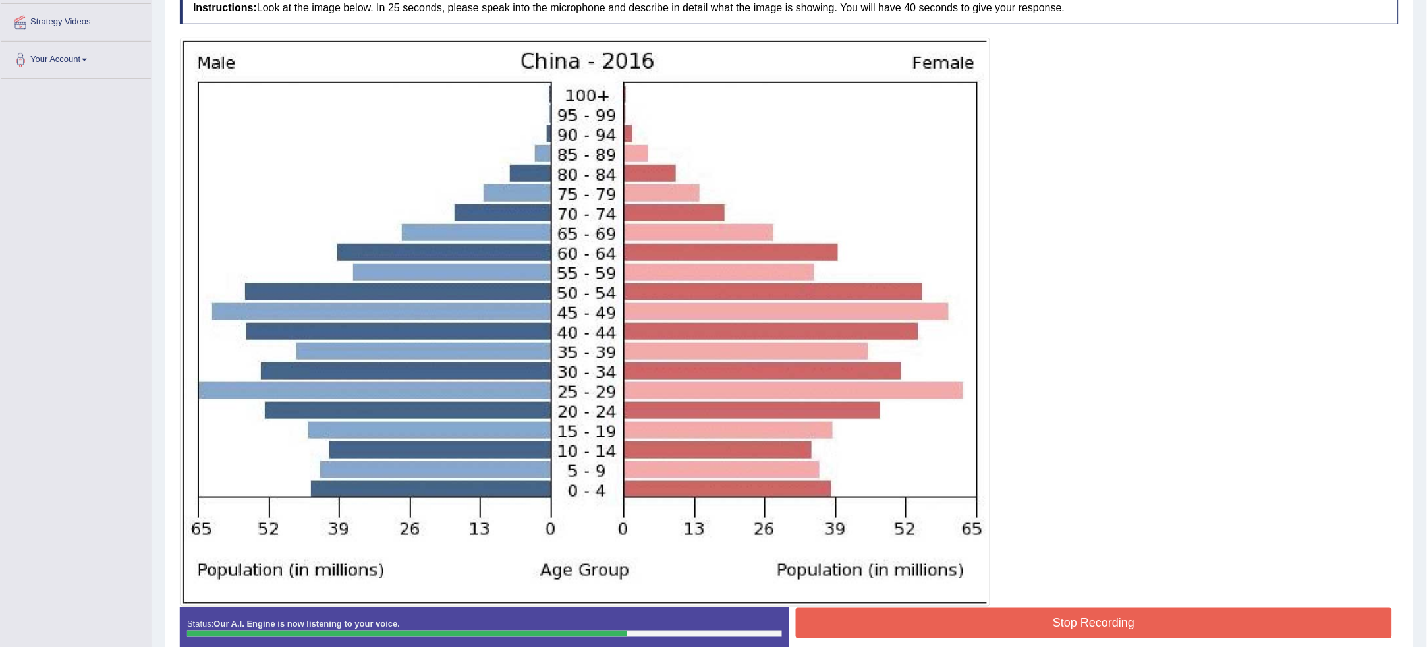
click at [1277, 636] on button "Stop Recording" at bounding box center [1094, 623] width 596 height 30
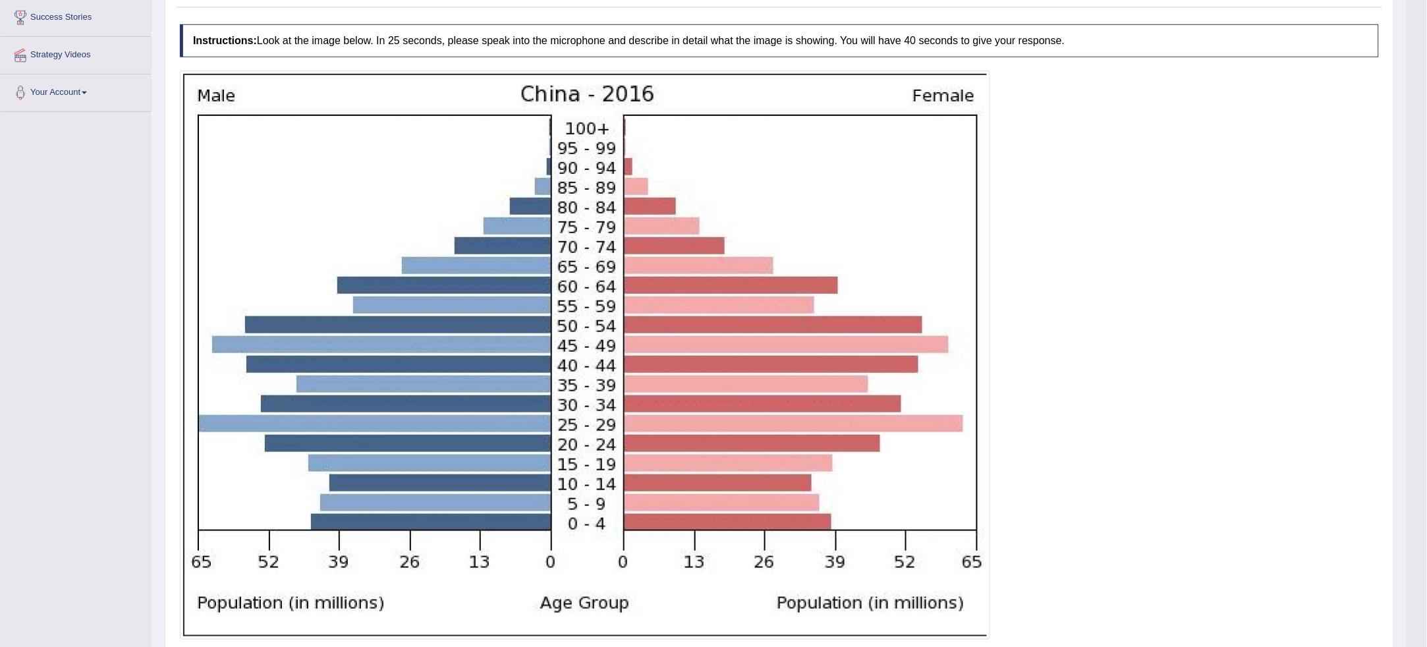
scroll to position [0, 0]
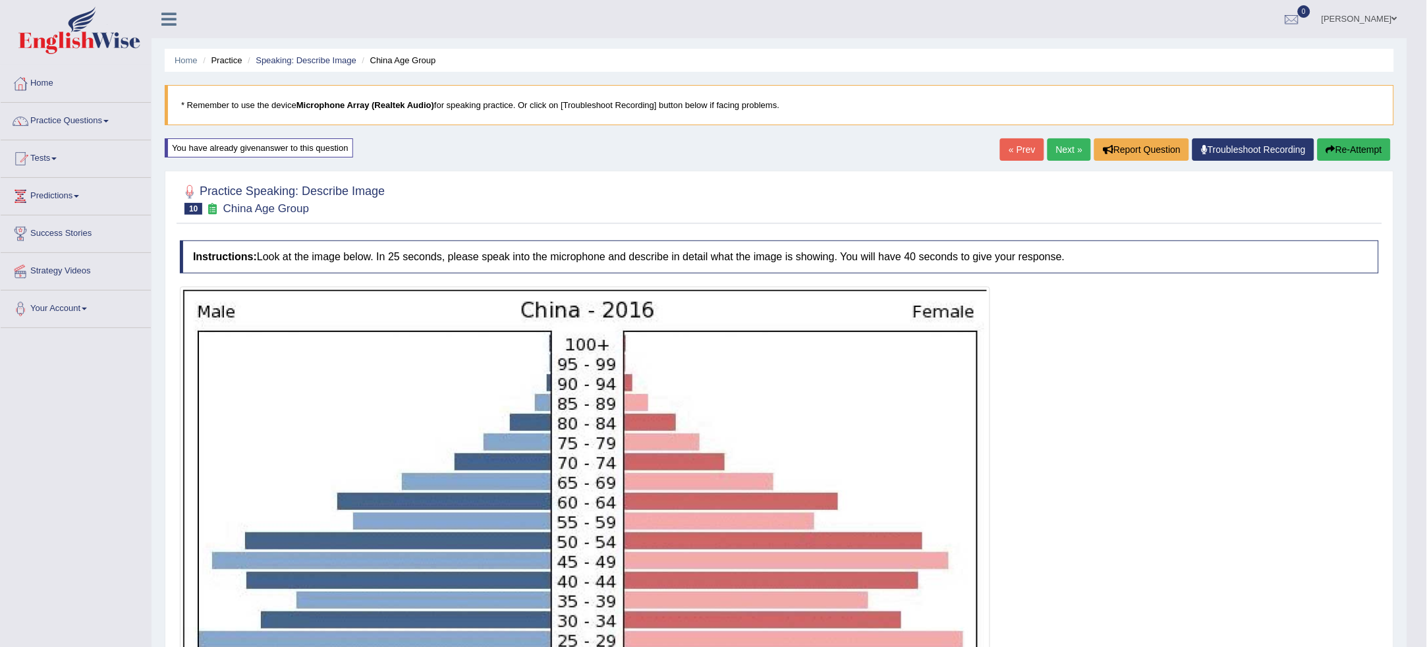
click at [1354, 153] on button "Re-Attempt" at bounding box center [1353, 149] width 73 height 22
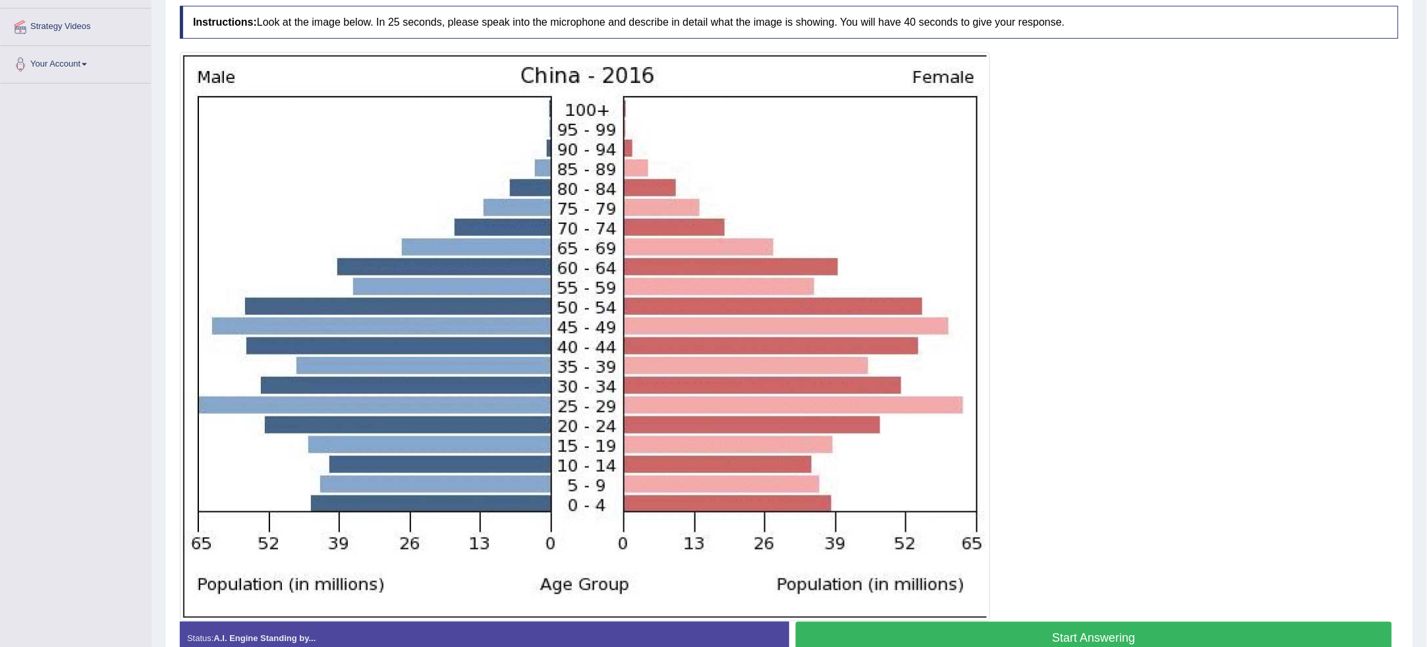
scroll to position [289, 0]
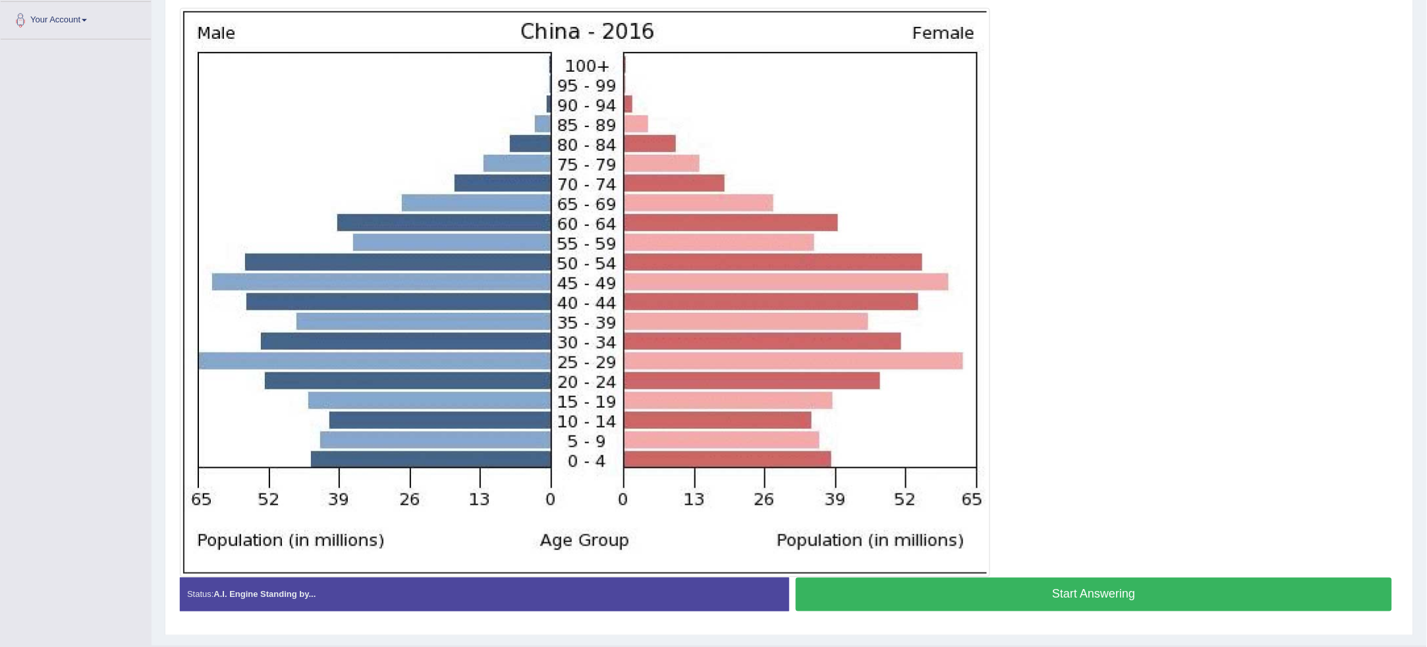
click at [1249, 593] on button "Start Answering" at bounding box center [1094, 595] width 596 height 34
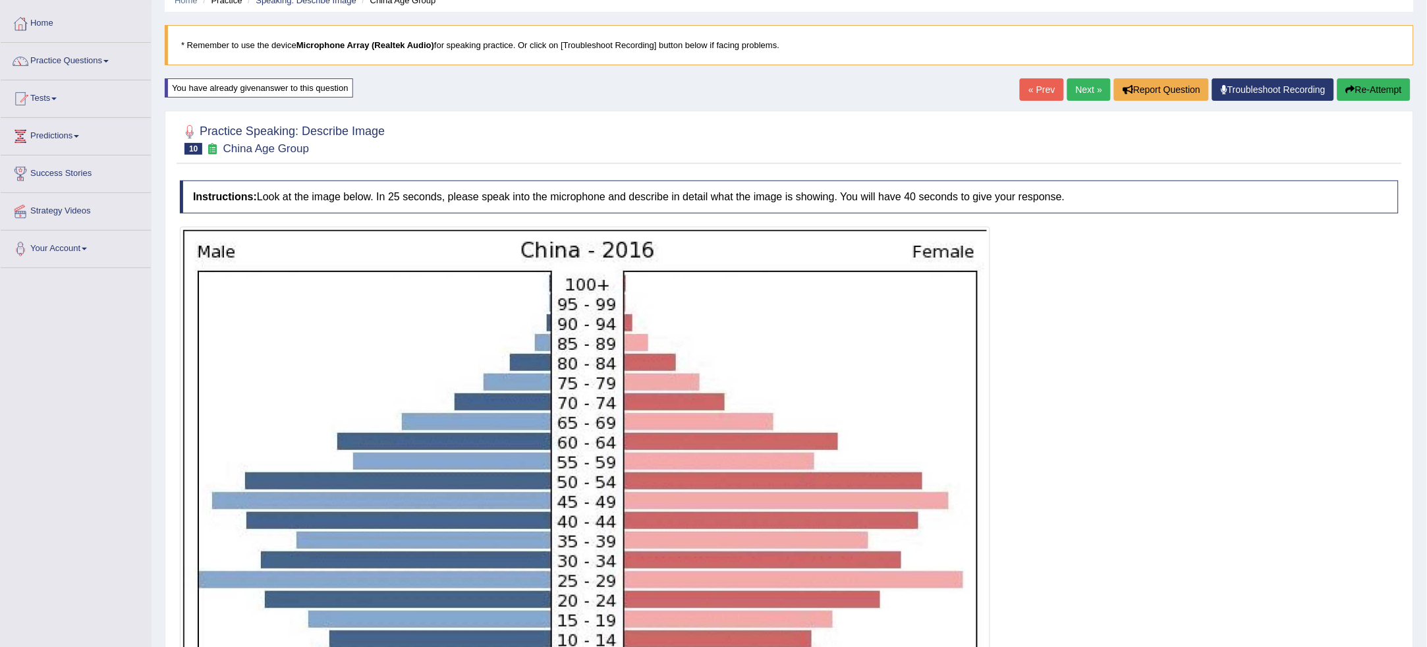
scroll to position [0, 0]
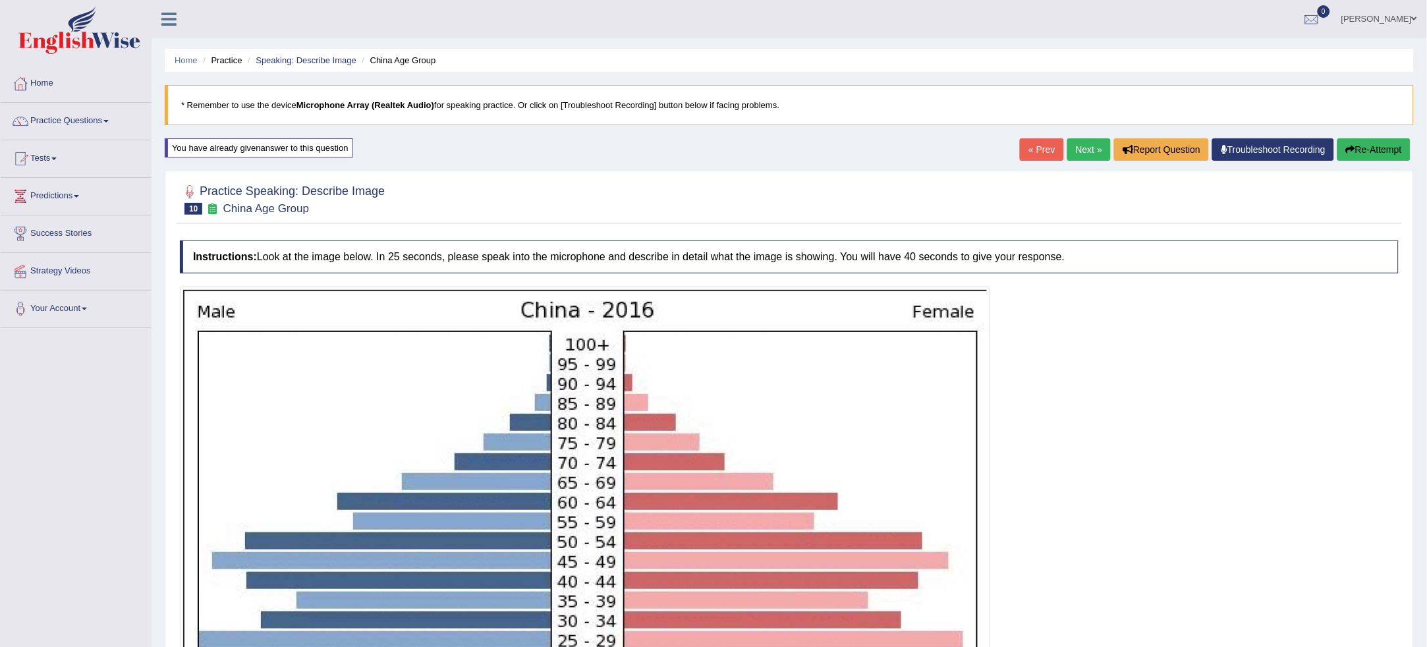
click at [1348, 152] on icon "button" at bounding box center [1350, 149] width 9 height 9
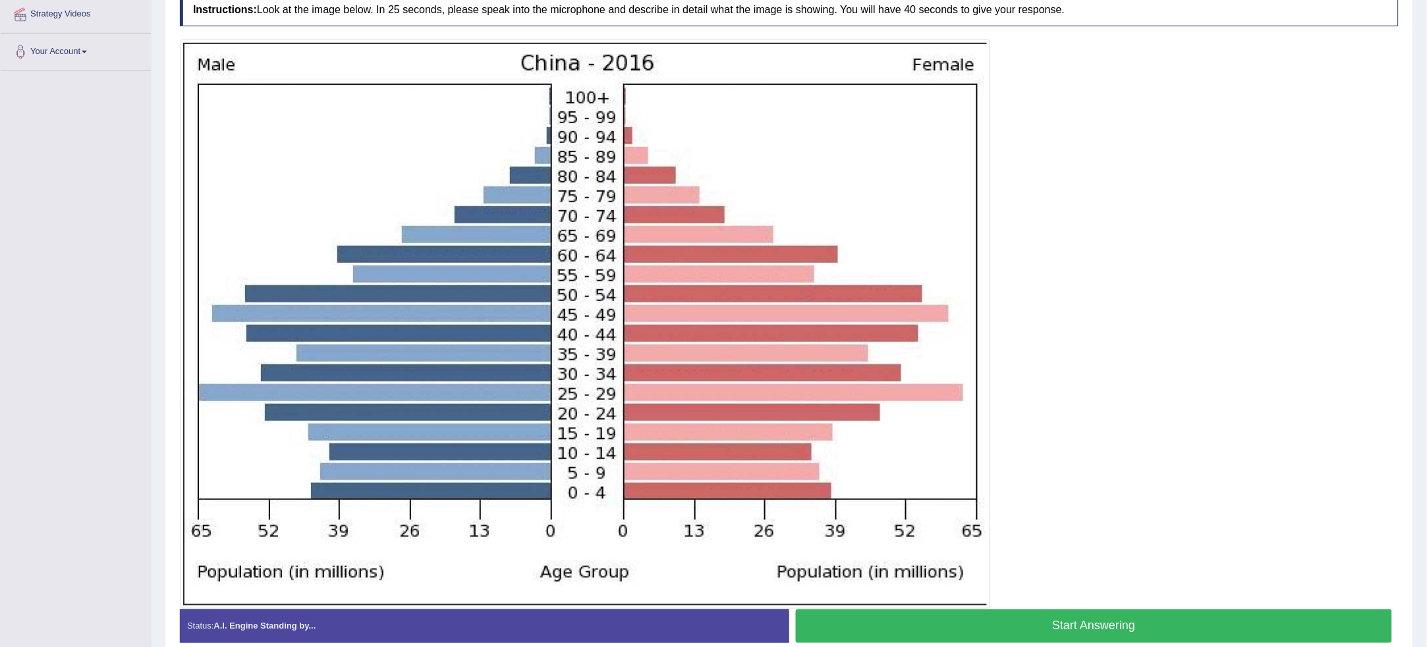
click at [1121, 621] on button "Start Answering" at bounding box center [1094, 626] width 596 height 34
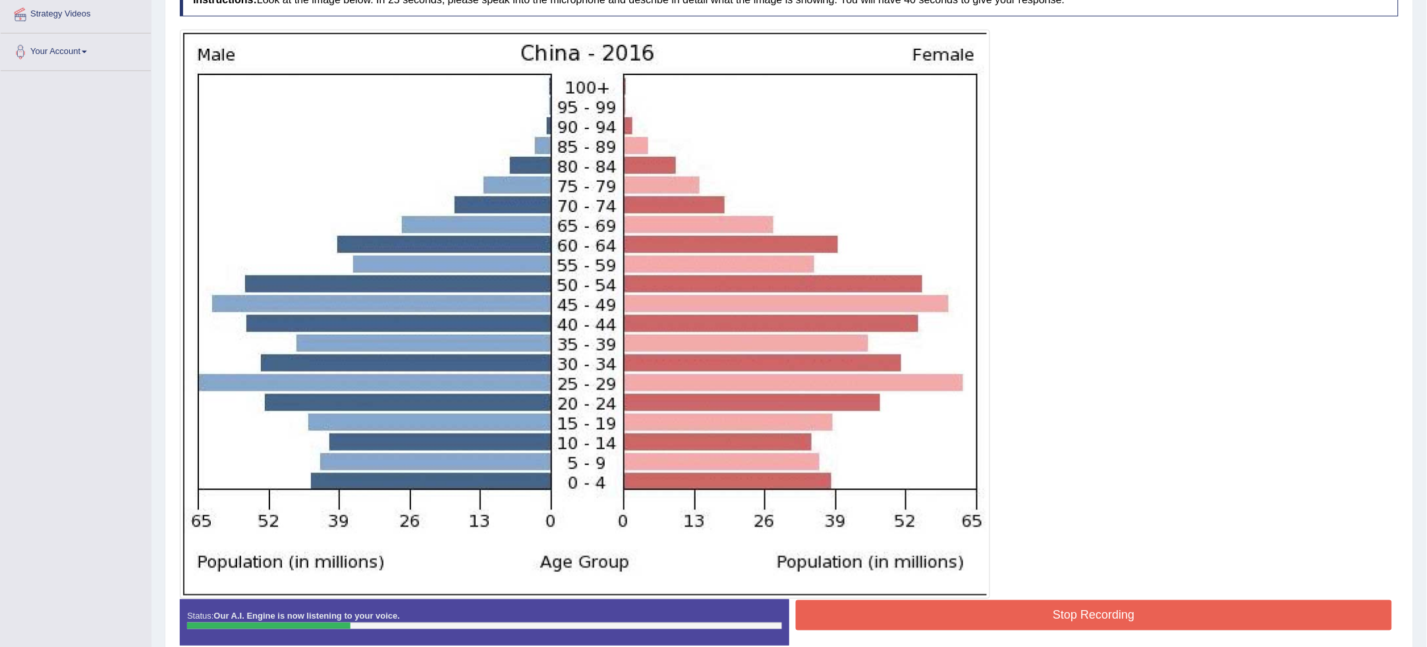
click at [1217, 484] on div at bounding box center [789, 314] width 1219 height 569
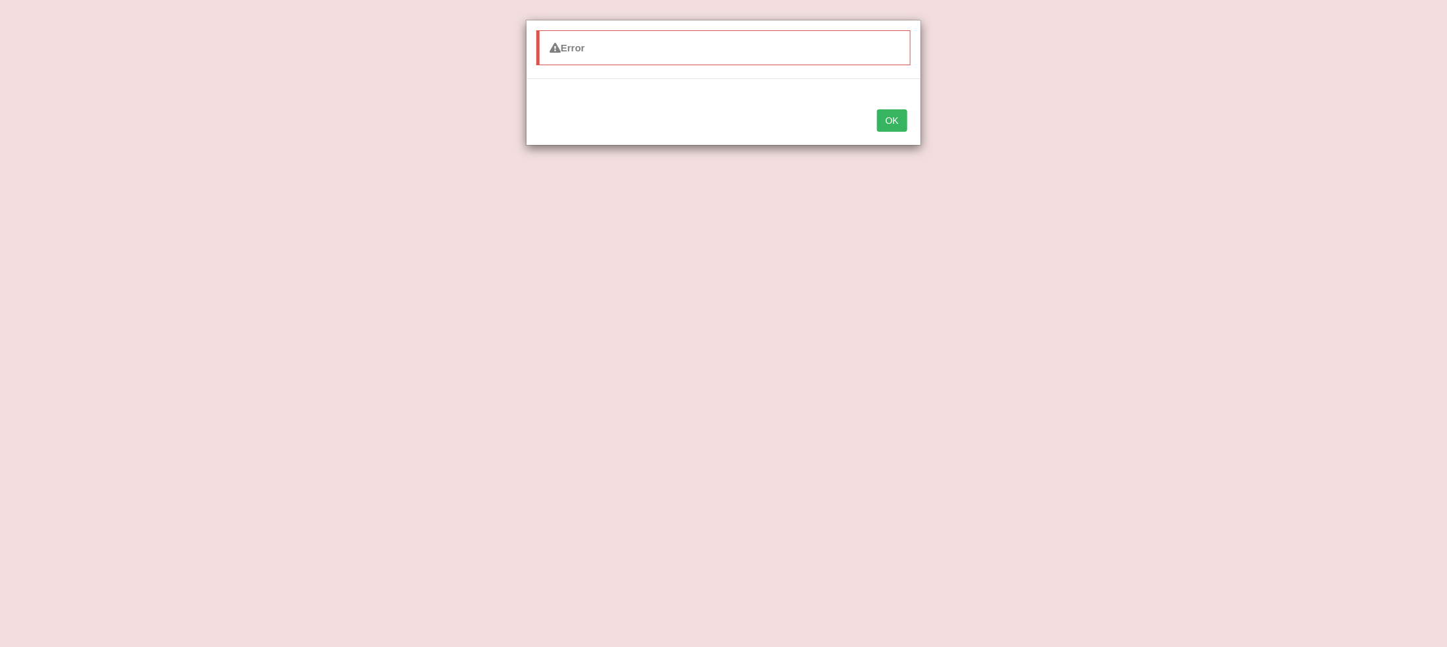
click at [900, 119] on button "OK" at bounding box center [892, 120] width 30 height 22
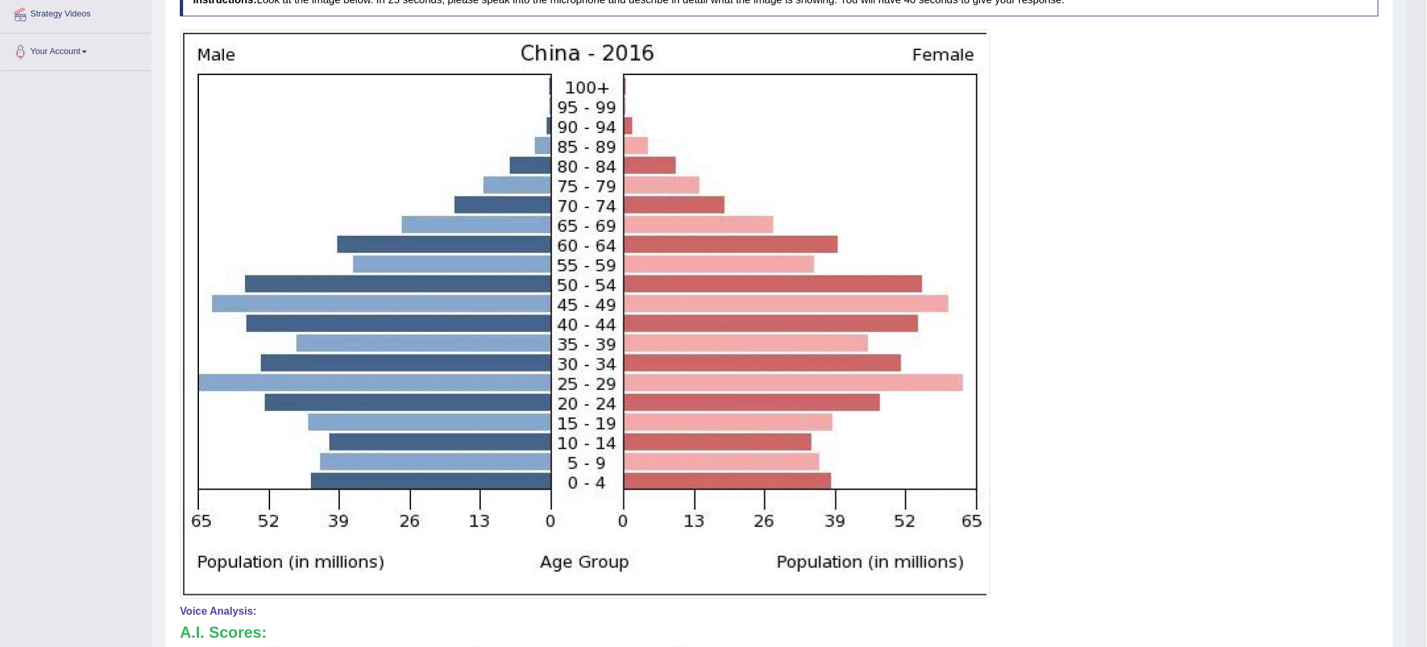
click at [332, 402] on img at bounding box center [585, 314] width 804 height 563
